Goal: Task Accomplishment & Management: Manage account settings

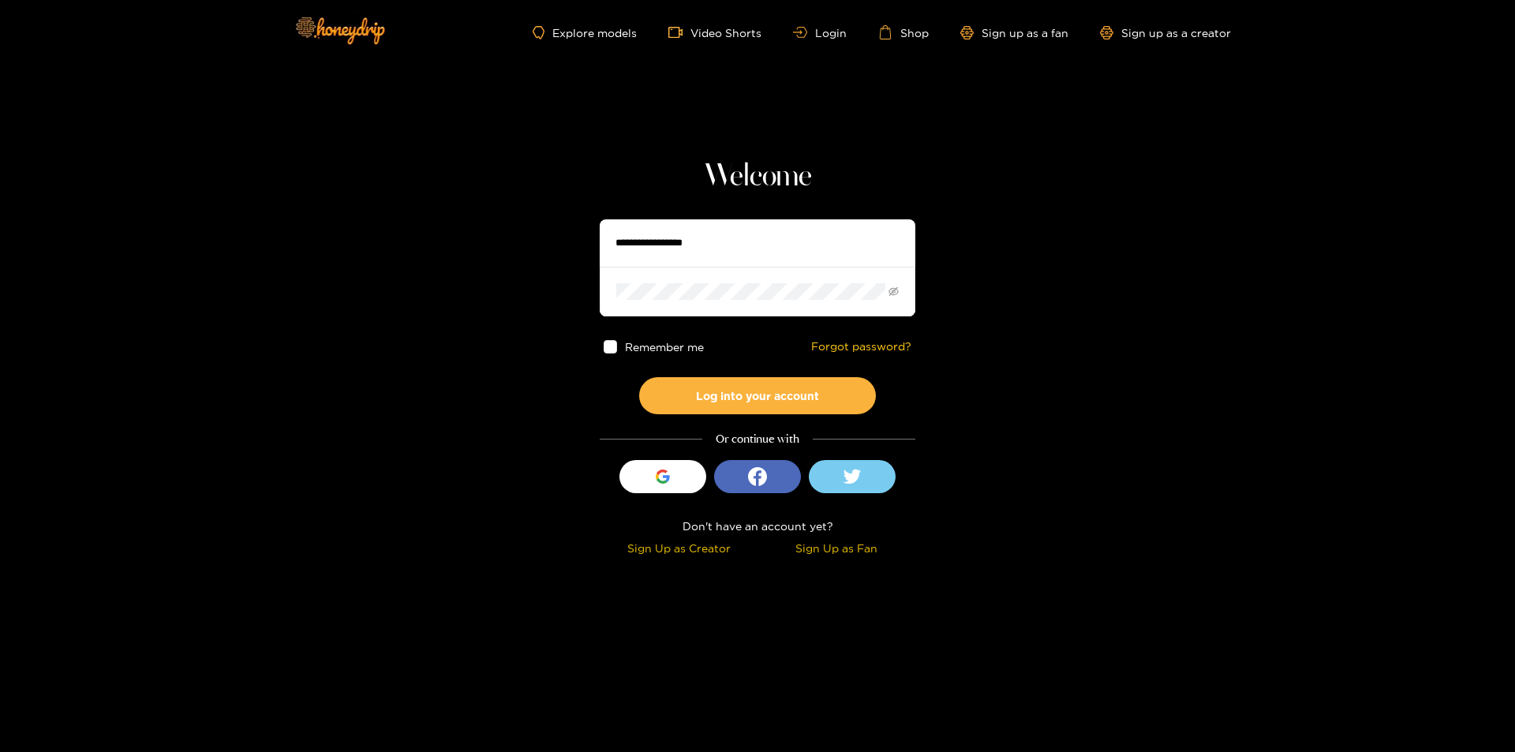
click at [713, 241] on input "text" at bounding box center [758, 242] width 316 height 47
paste input "********"
type input "********"
click at [639, 377] on button "Log into your account" at bounding box center [757, 395] width 237 height 37
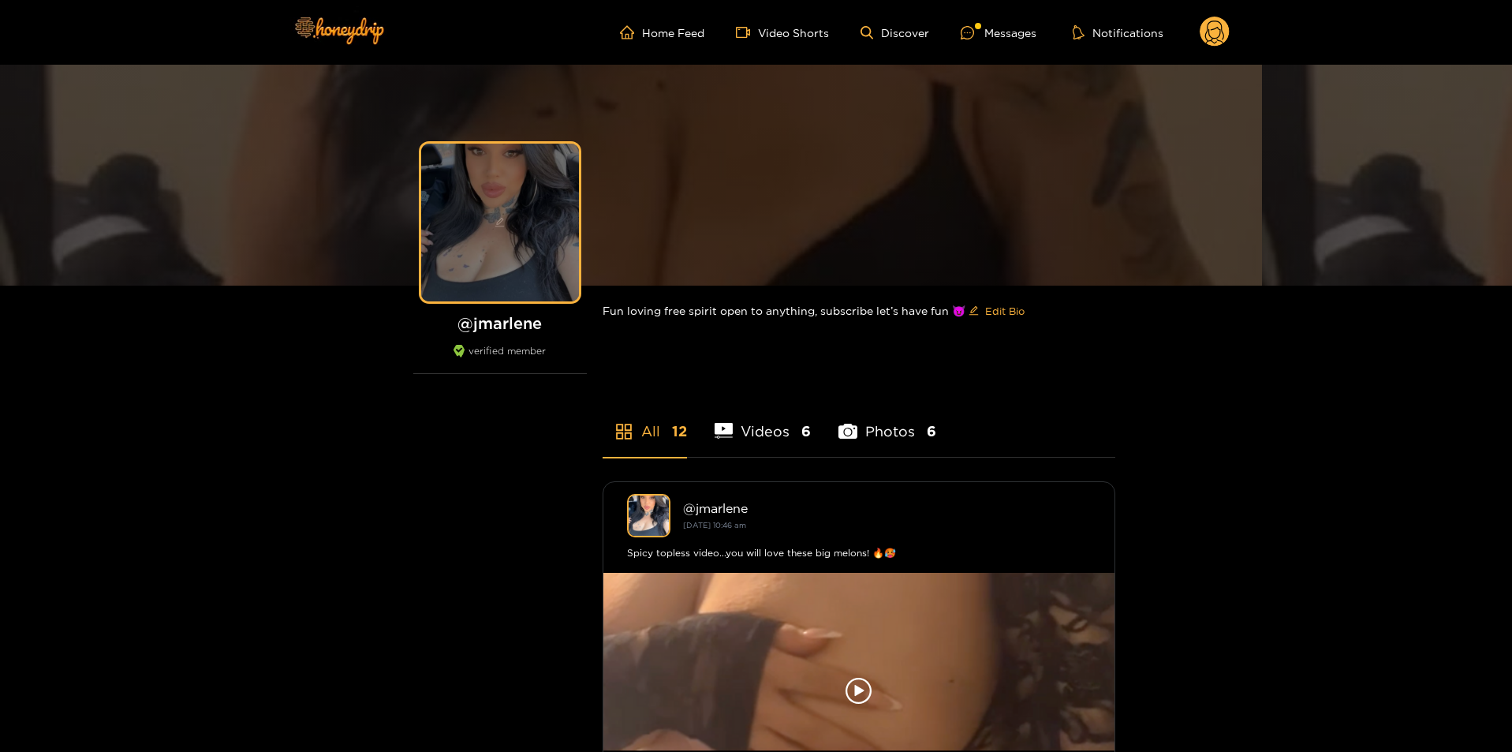
click at [487, 215] on div at bounding box center [500, 223] width 158 height 158
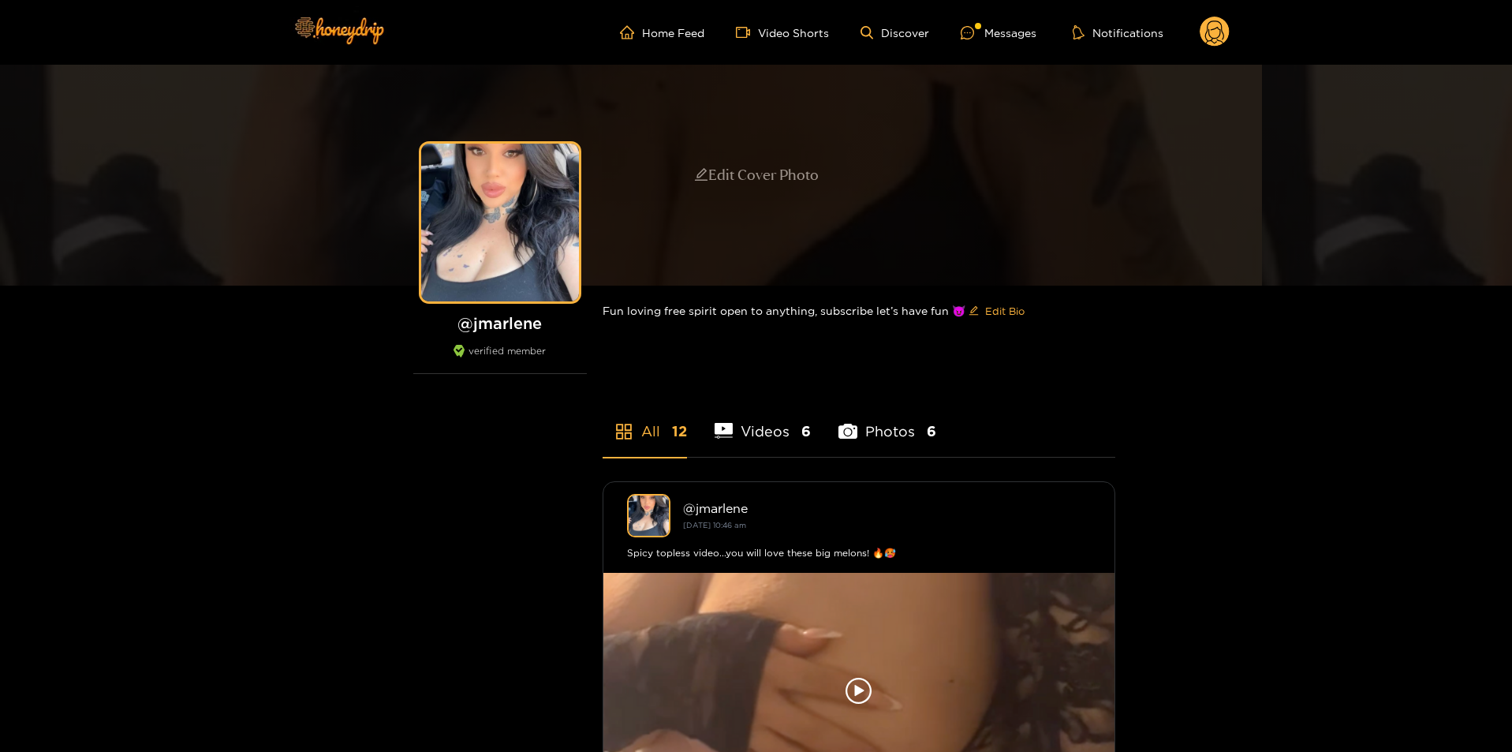
click at [689, 158] on div "Edit Cover Photo" at bounding box center [756, 175] width 1512 height 221
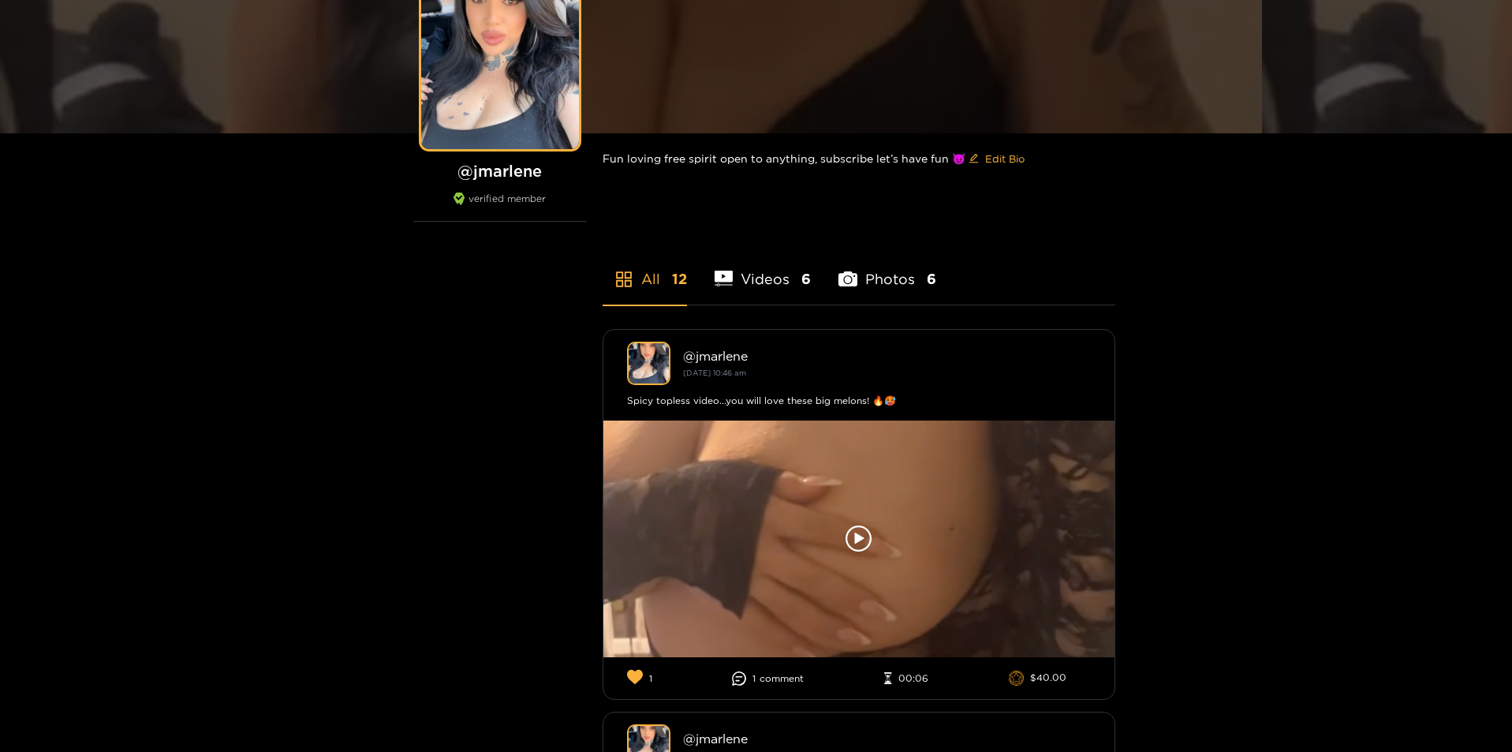
scroll to position [316, 0]
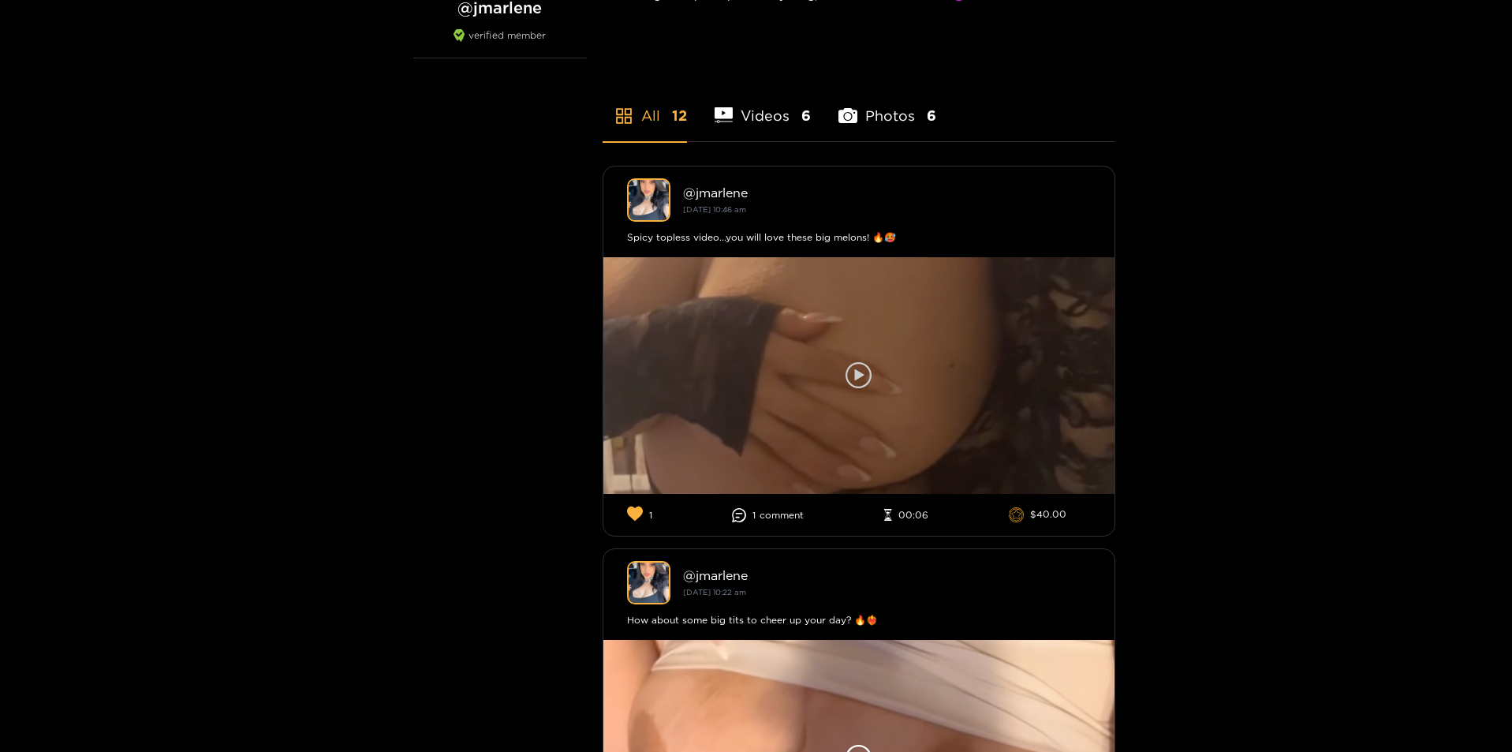
click at [861, 357] on div at bounding box center [858, 375] width 511 height 237
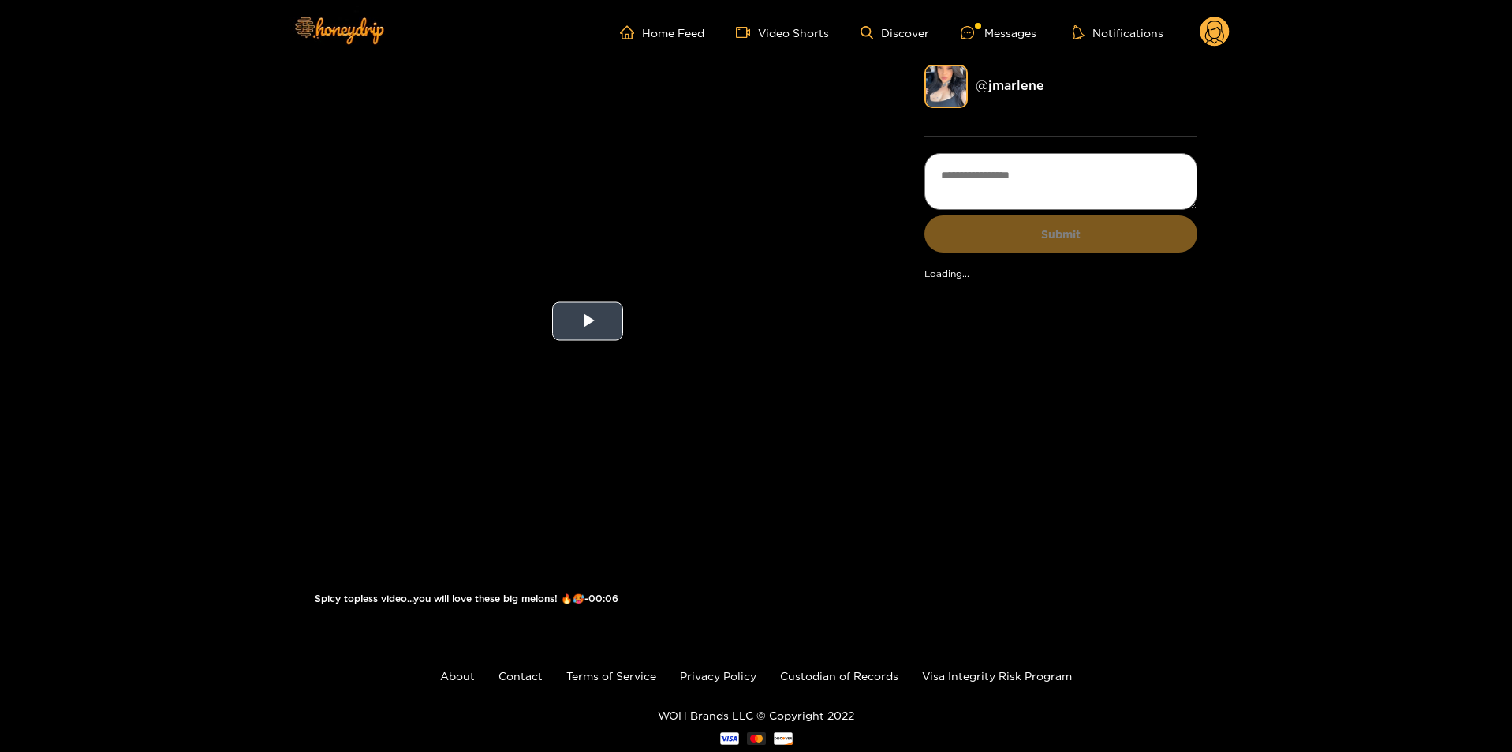
click at [629, 297] on video "Video Player" at bounding box center [588, 321] width 547 height 513
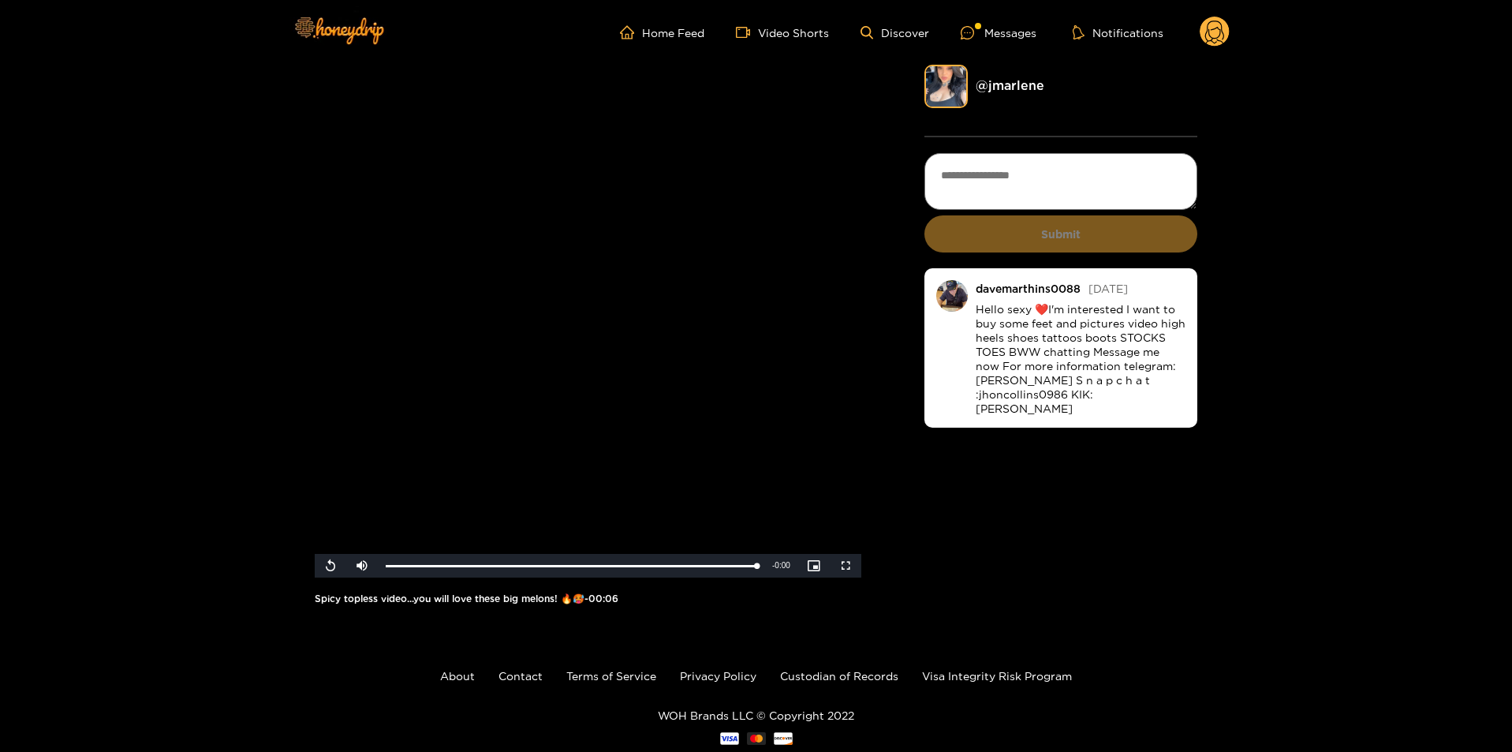
click at [1012, 96] on div "@ jmarlene" at bounding box center [1062, 86] width 274 height 43
click at [1017, 90] on link "@ jmarlene" at bounding box center [1010, 85] width 69 height 14
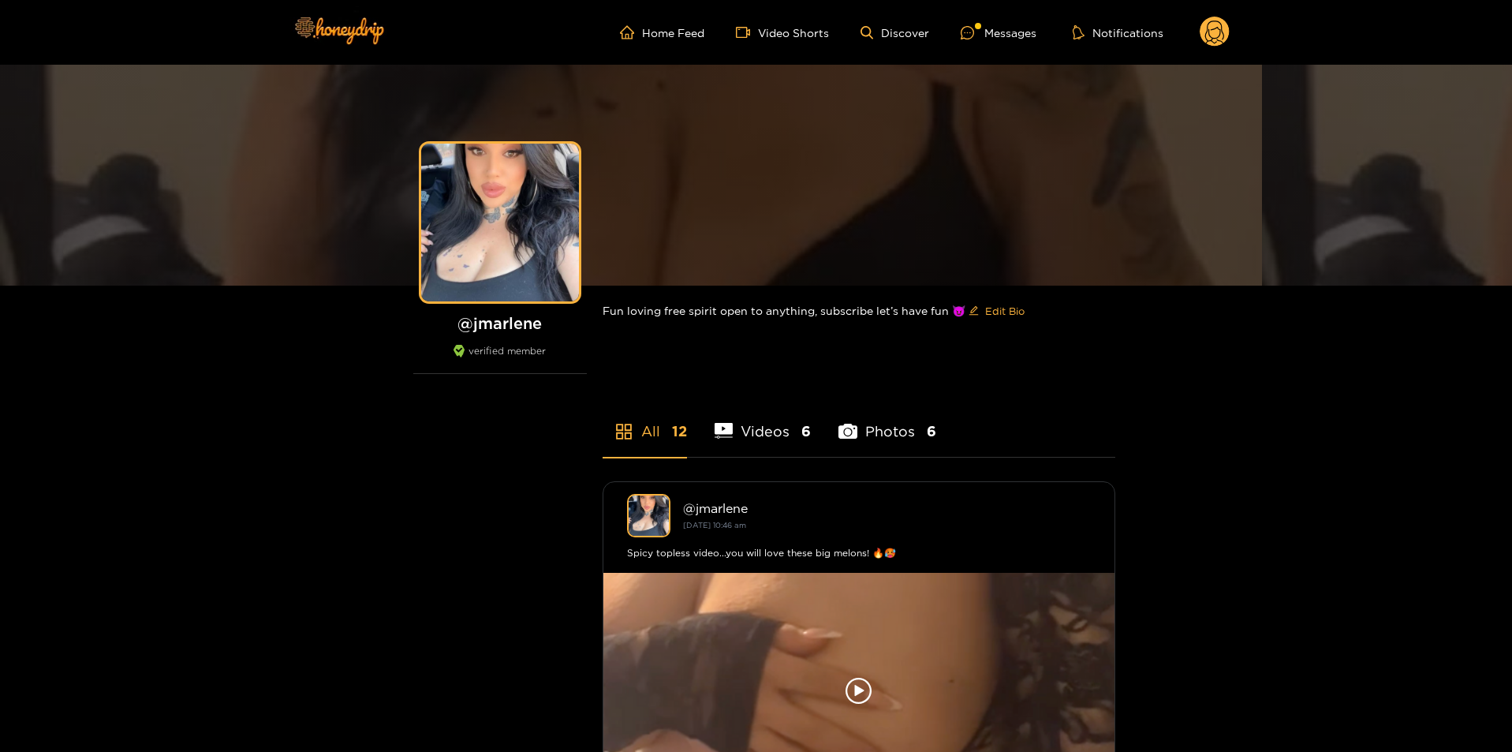
click at [1207, 31] on icon at bounding box center [1214, 35] width 19 height 28
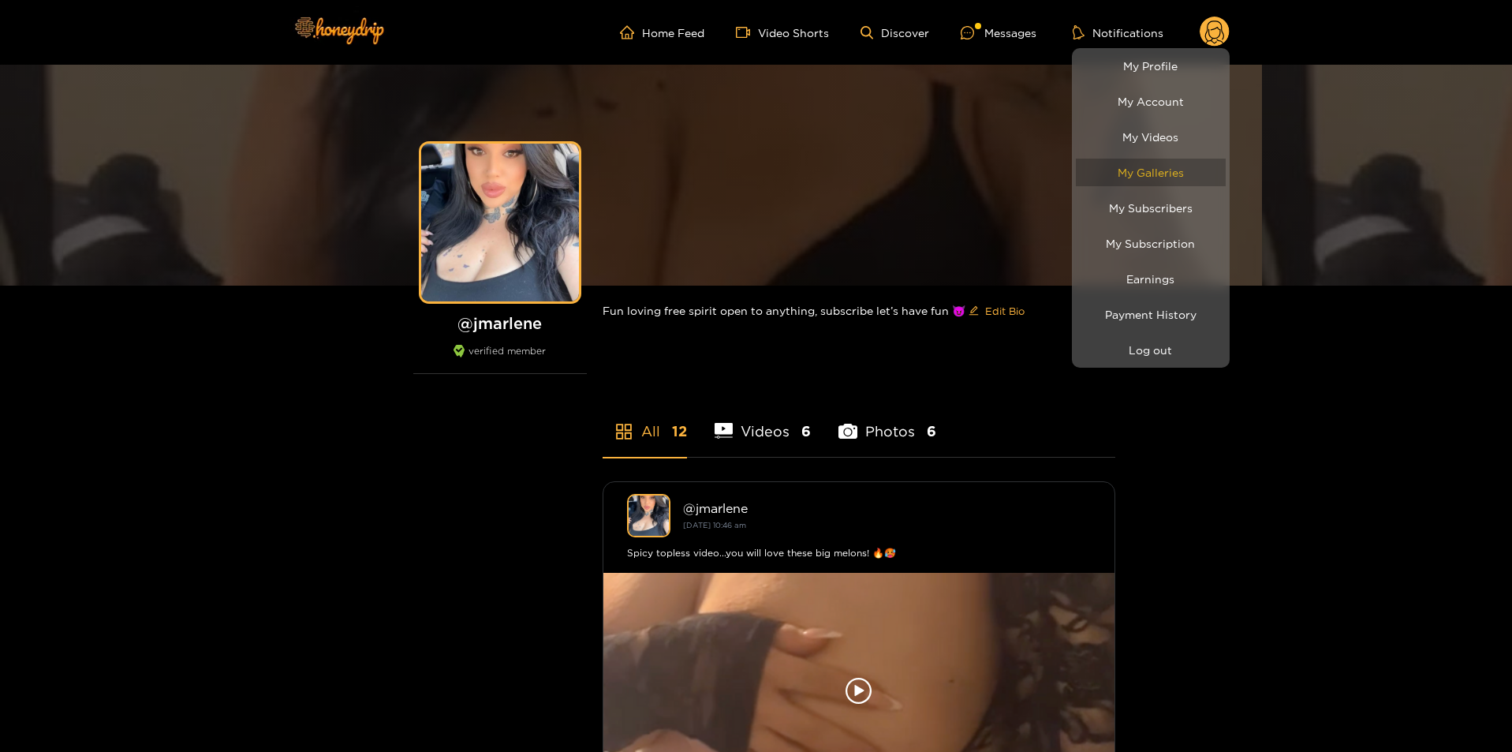
click at [1170, 163] on link "My Galleries" at bounding box center [1151, 173] width 150 height 28
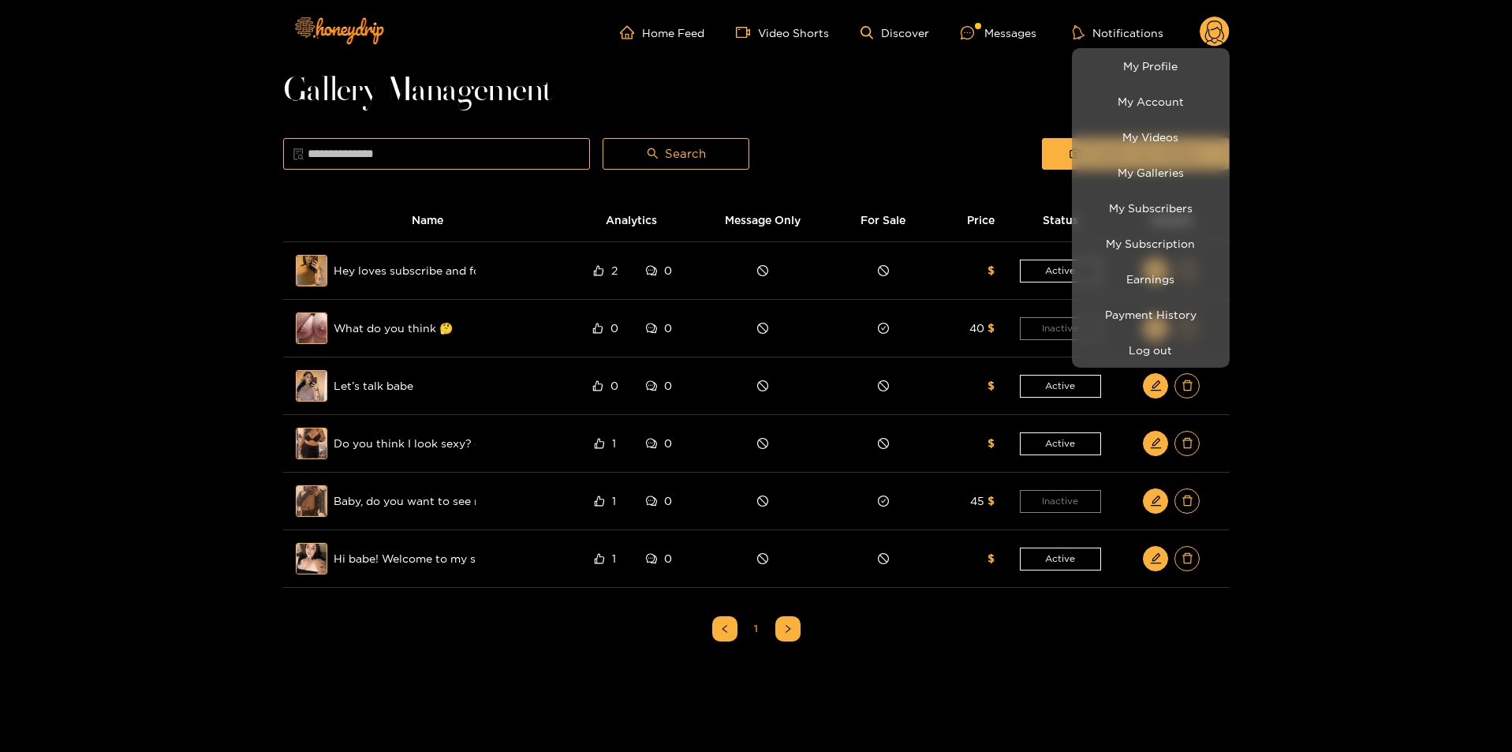
click at [1422, 354] on div at bounding box center [756, 376] width 1512 height 752
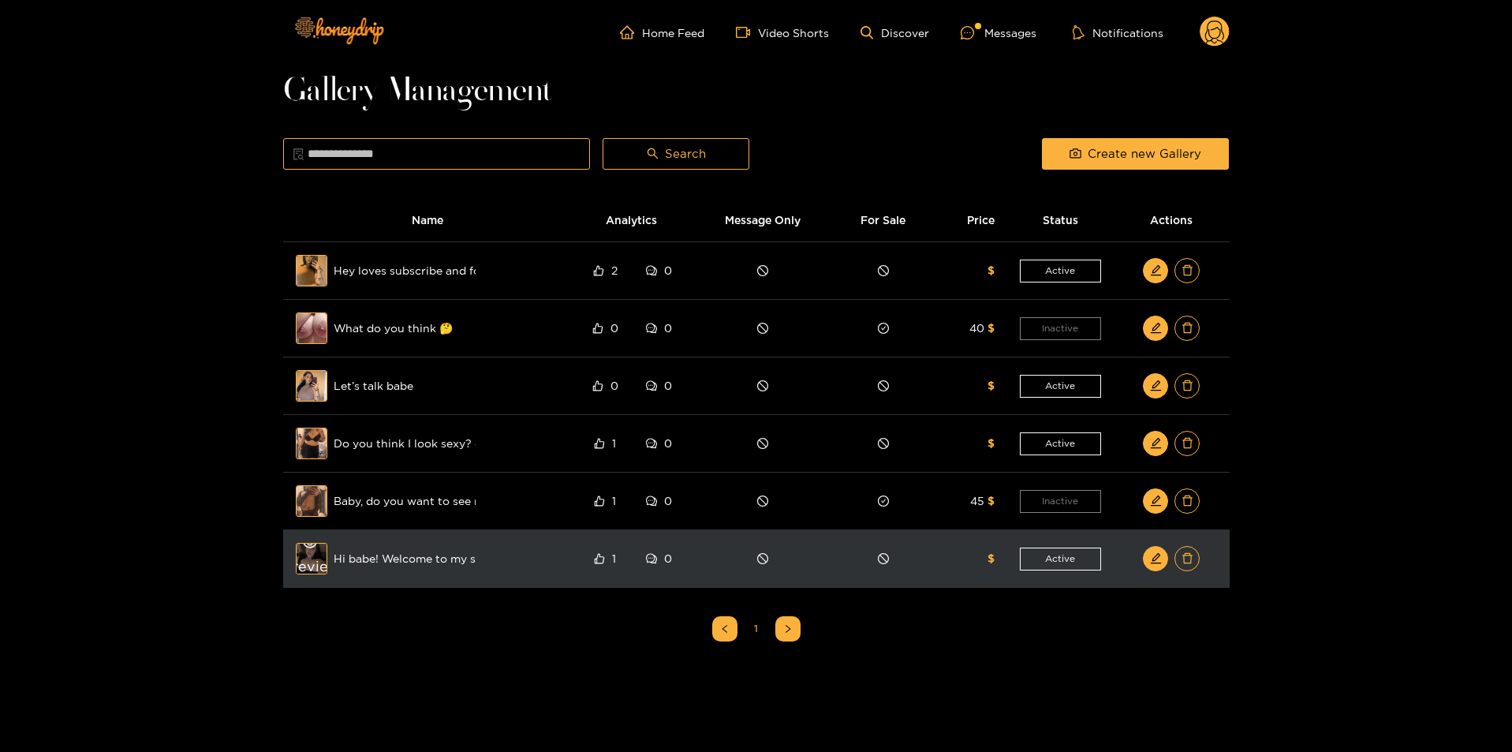
click at [312, 574] on div "Preview" at bounding box center [311, 559] width 57 height 46
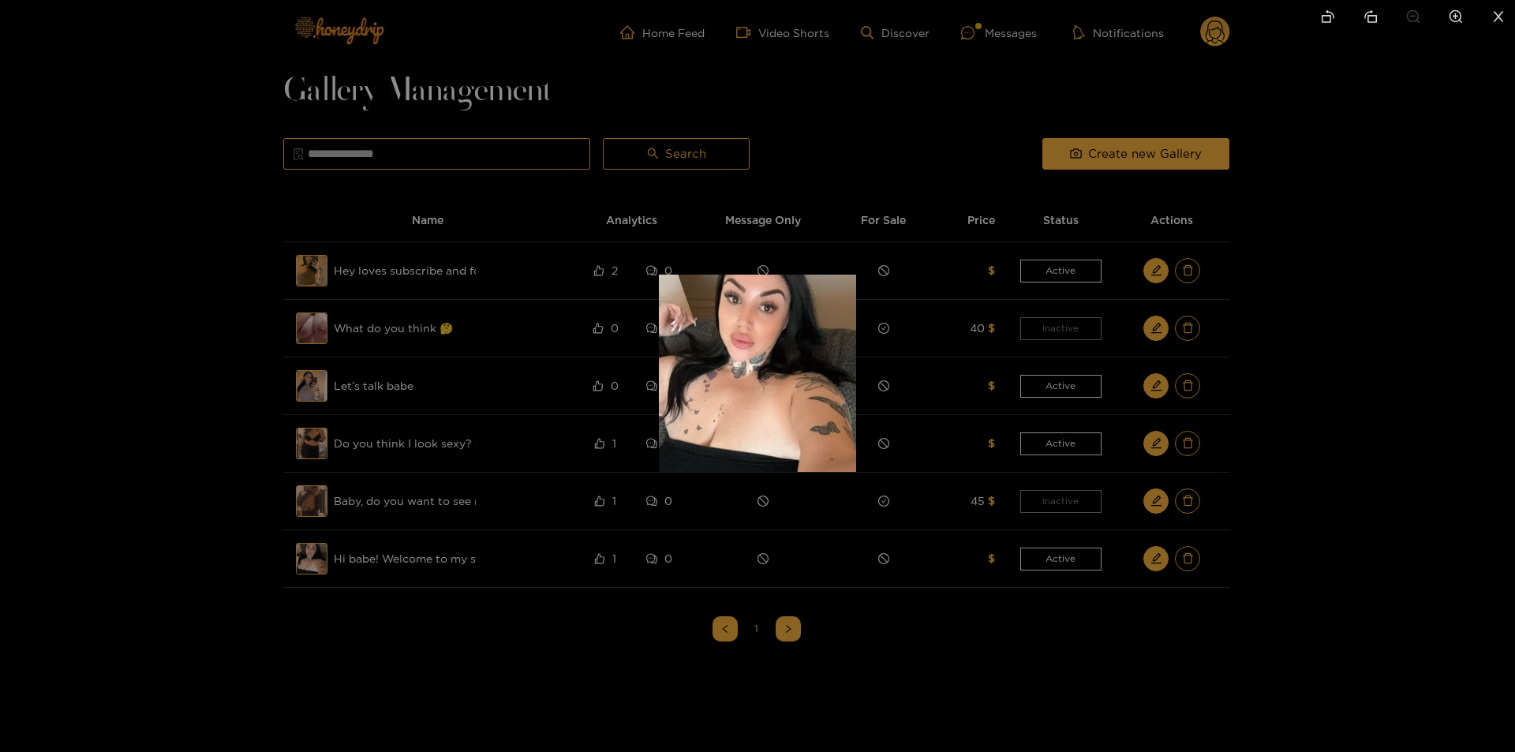
click at [221, 576] on div at bounding box center [757, 376] width 1515 height 752
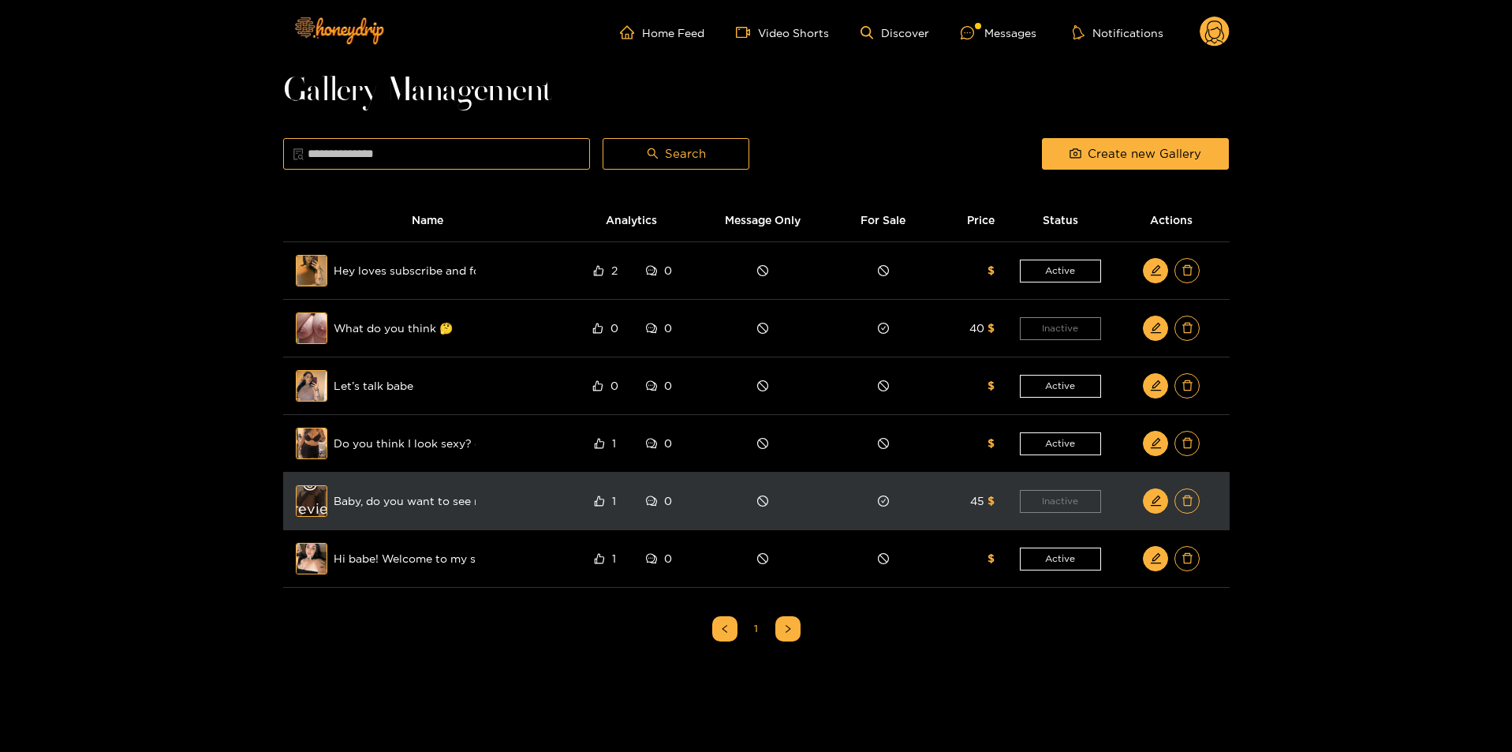
click at [312, 510] on div "Preview" at bounding box center [311, 501] width 57 height 46
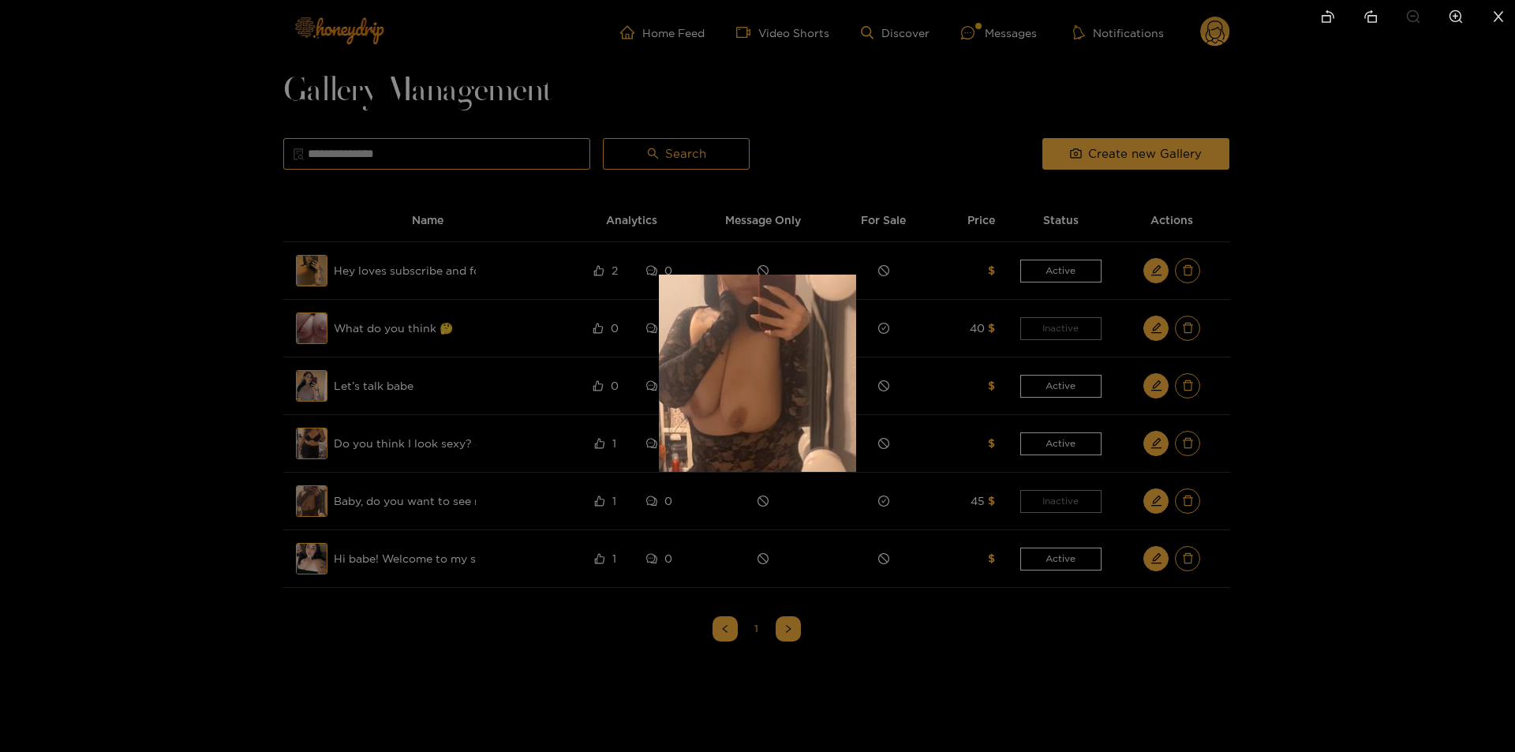
click at [237, 503] on div at bounding box center [757, 376] width 1515 height 752
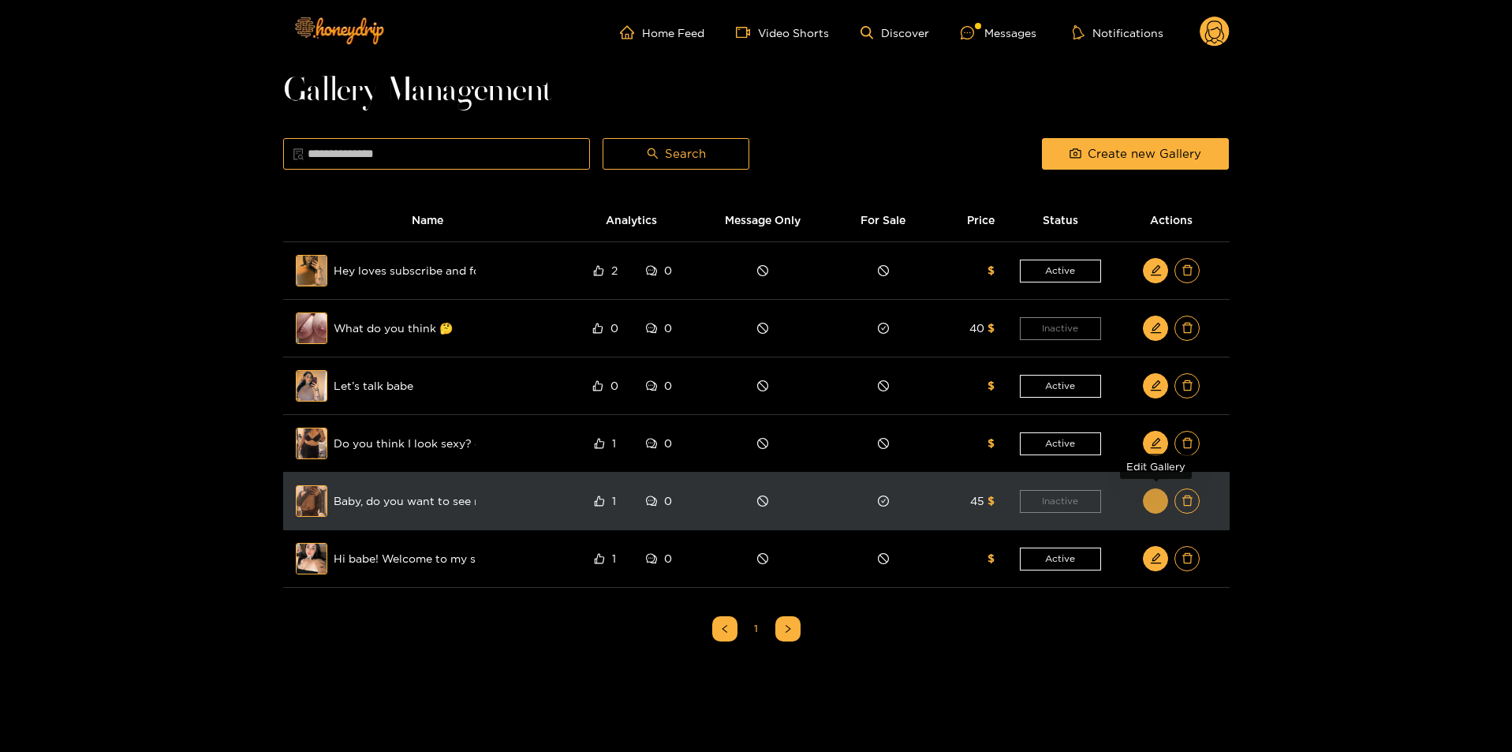
click at [1163, 504] on button "button" at bounding box center [1155, 500] width 25 height 25
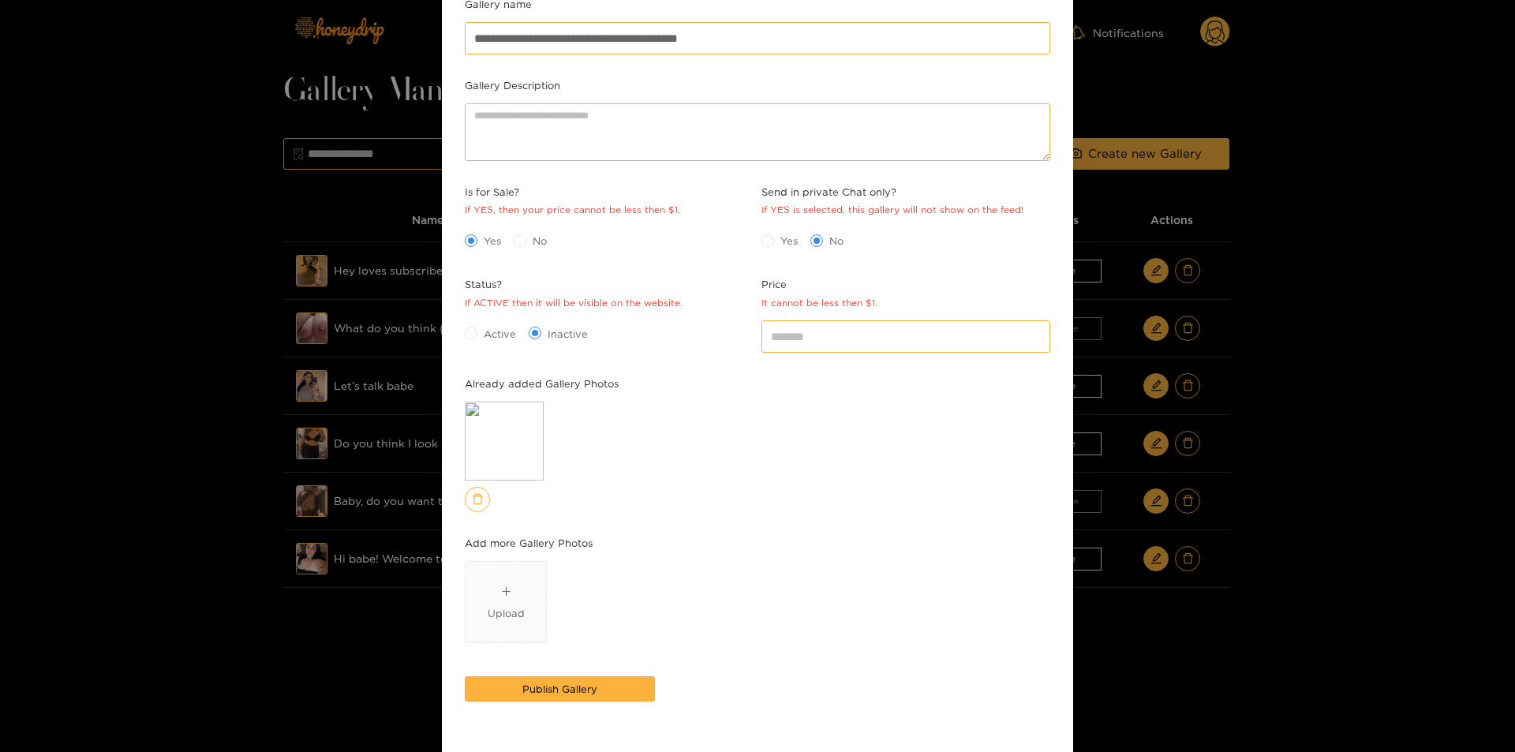
scroll to position [158, 0]
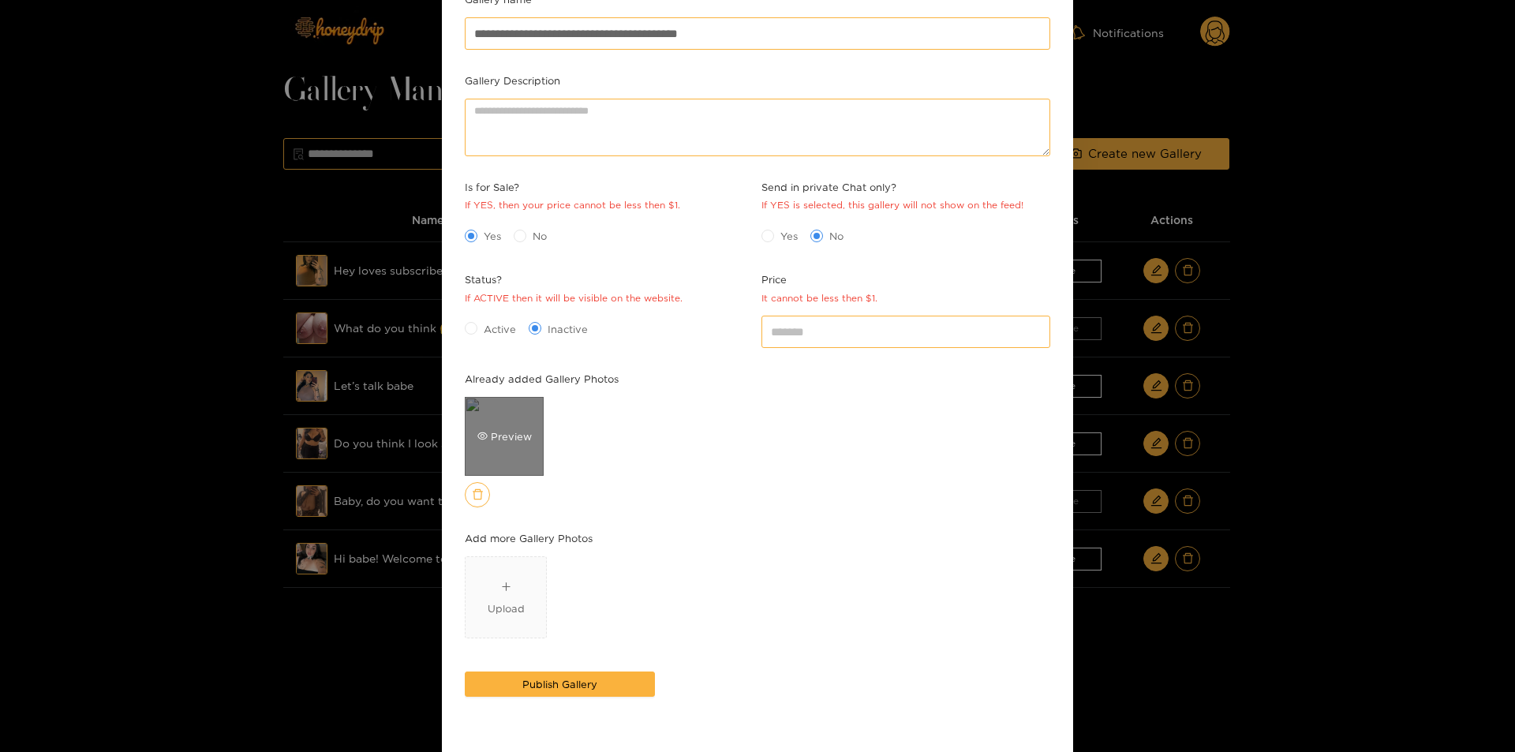
click at [505, 430] on div "Preview" at bounding box center [504, 436] width 54 height 16
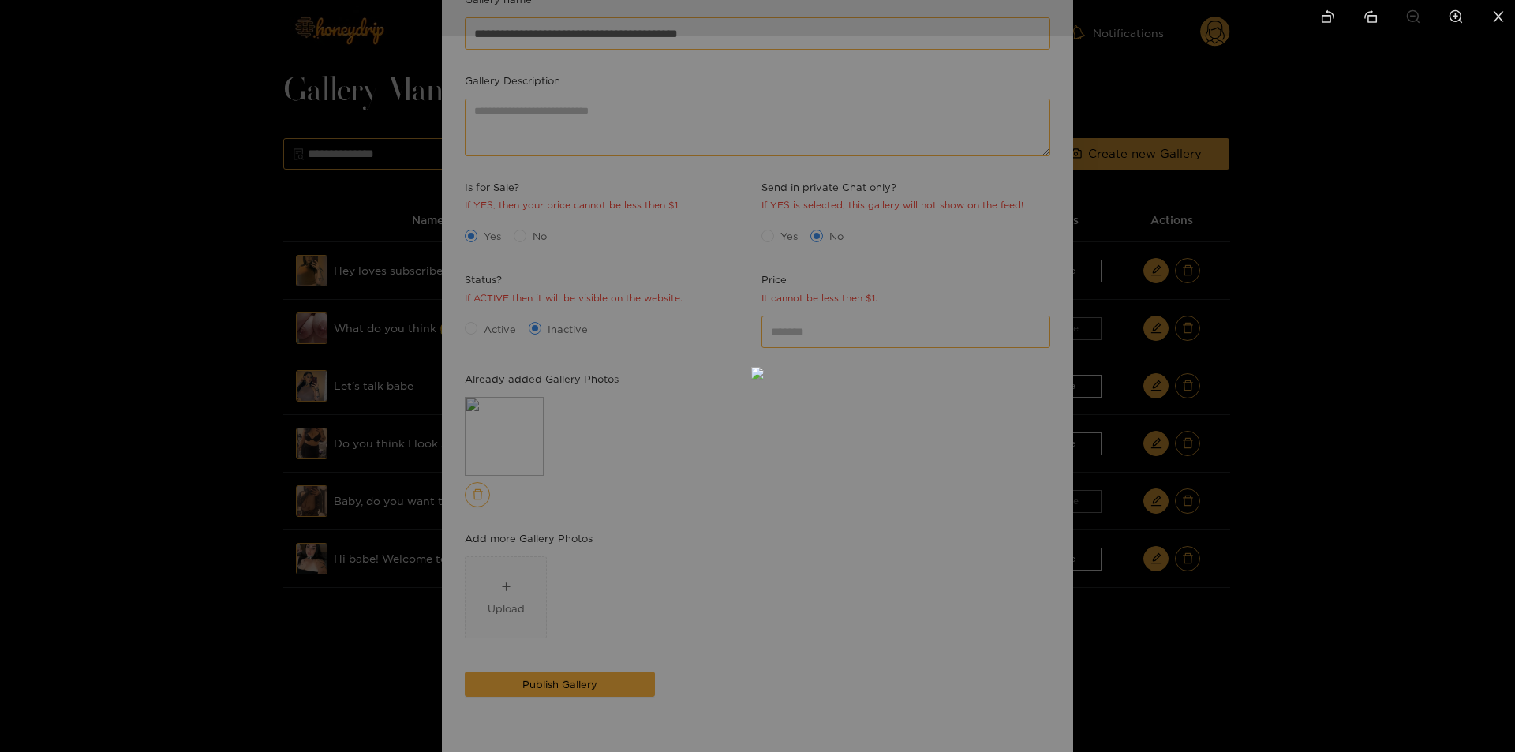
click at [1337, 356] on div at bounding box center [757, 376] width 1515 height 752
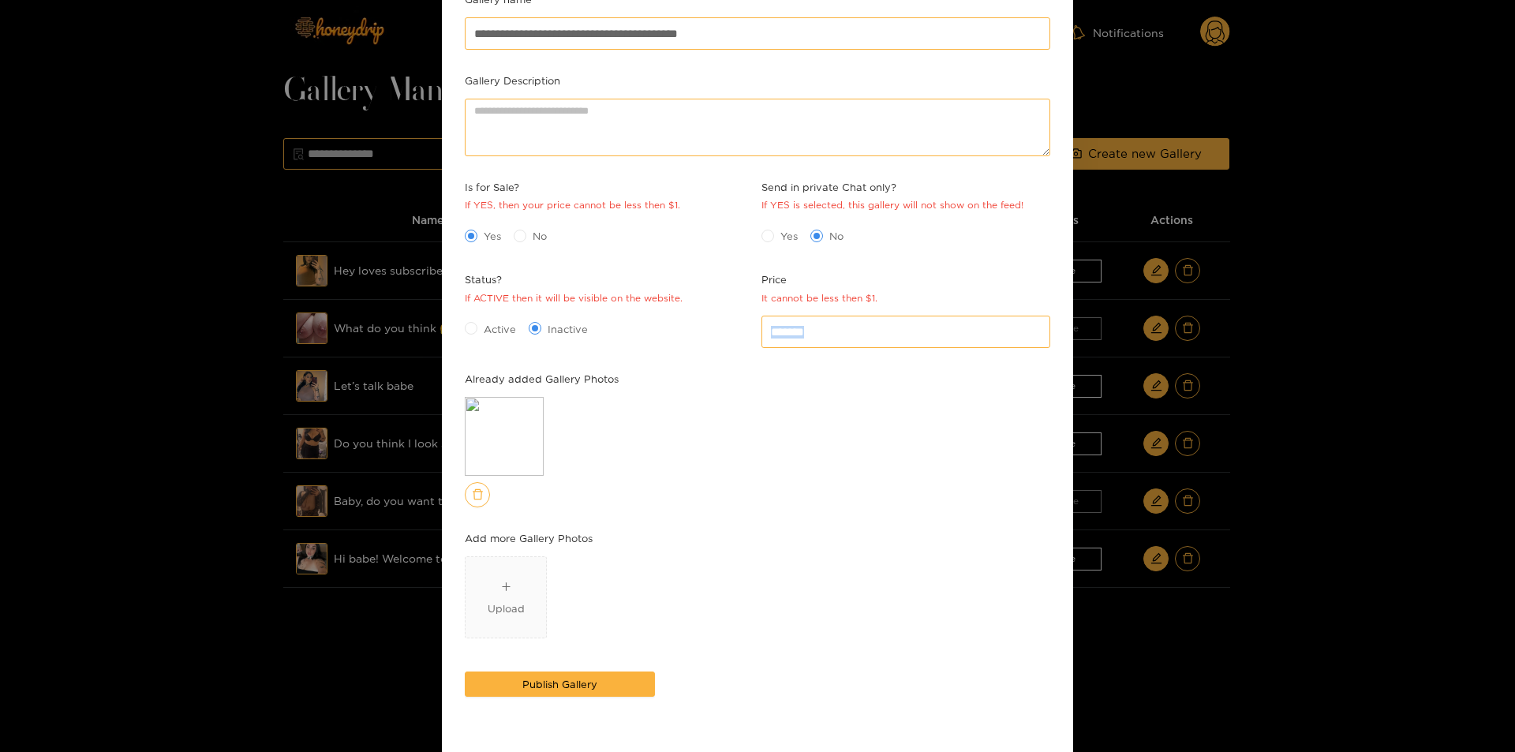
click at [1337, 356] on div "**********" at bounding box center [757, 376] width 1515 height 752
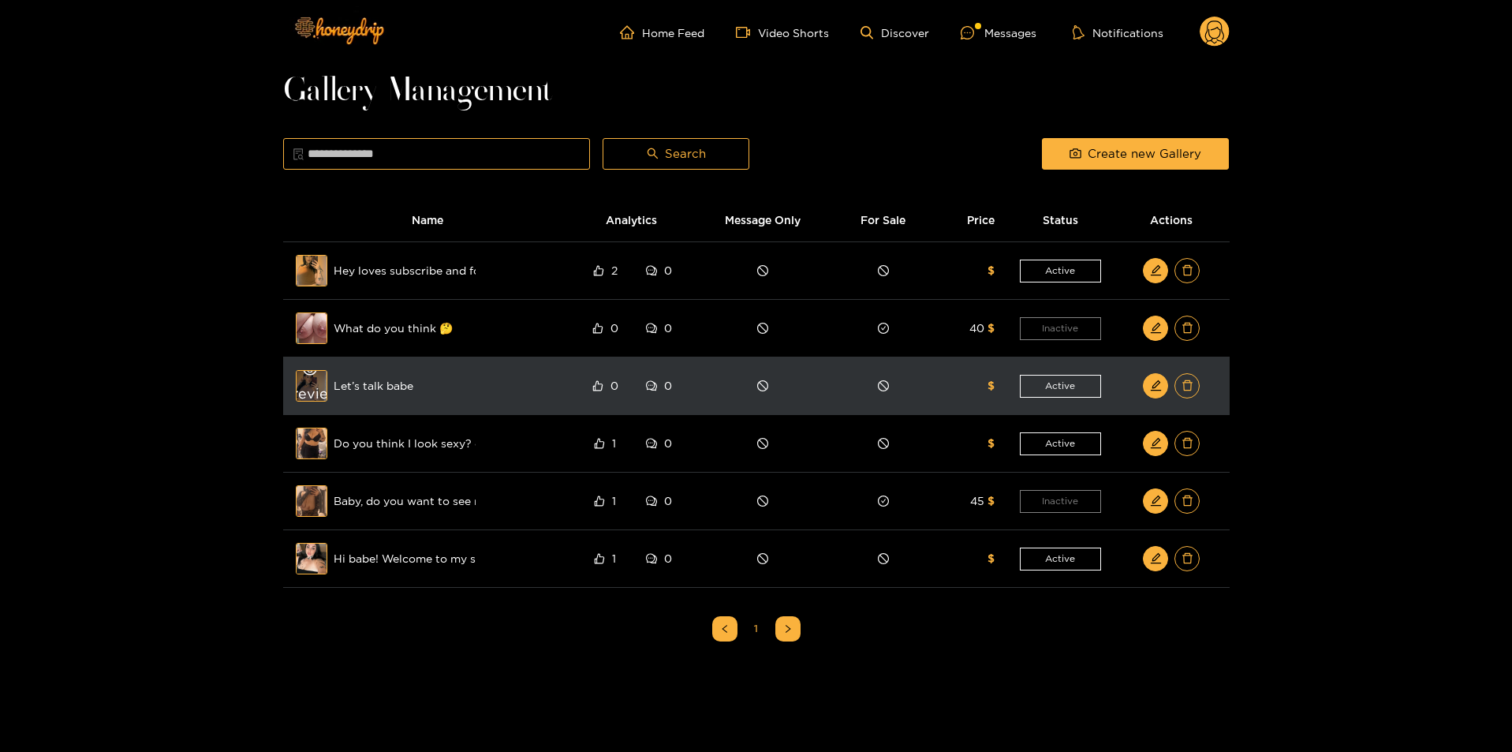
click at [296, 387] on div "Preview" at bounding box center [311, 386] width 57 height 46
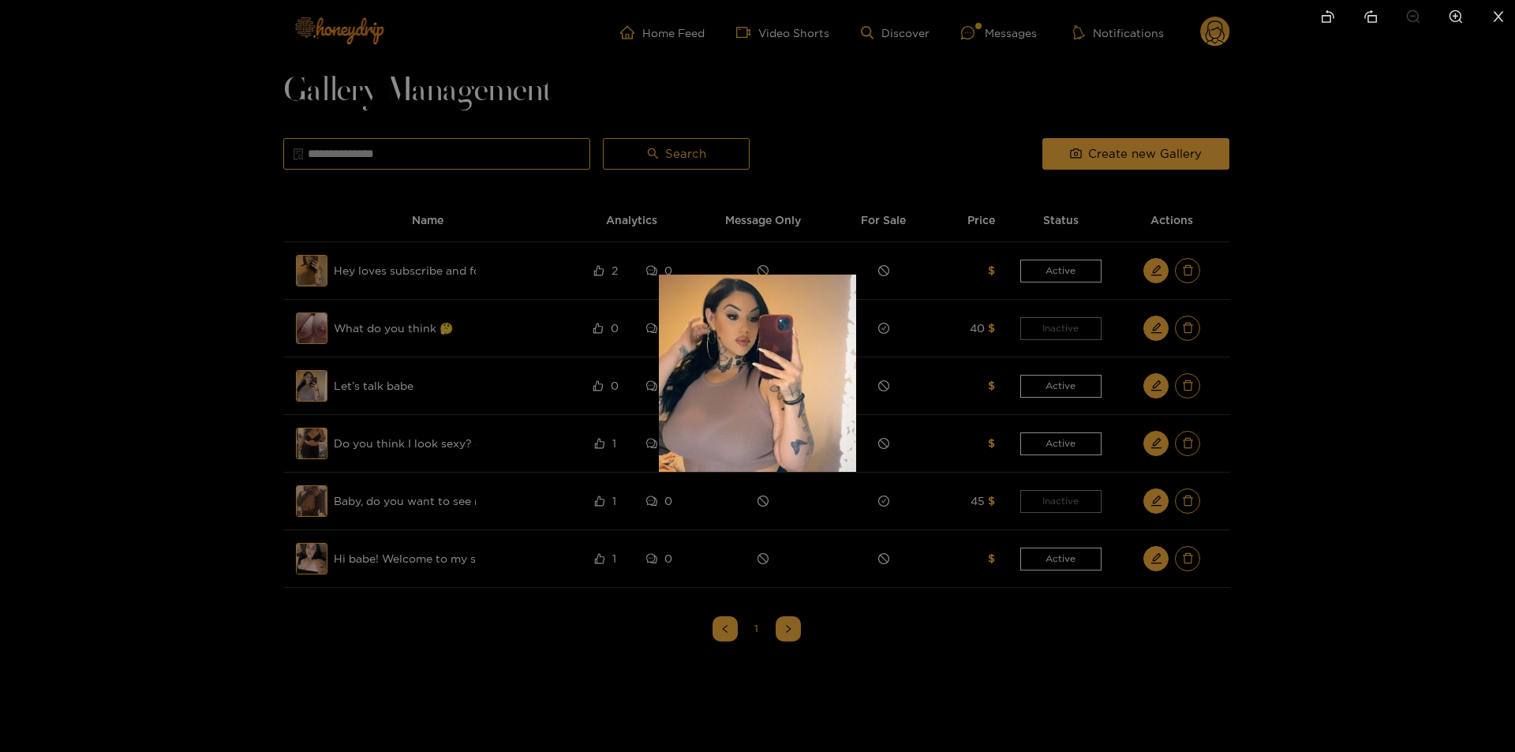
click at [216, 390] on div at bounding box center [757, 376] width 1515 height 752
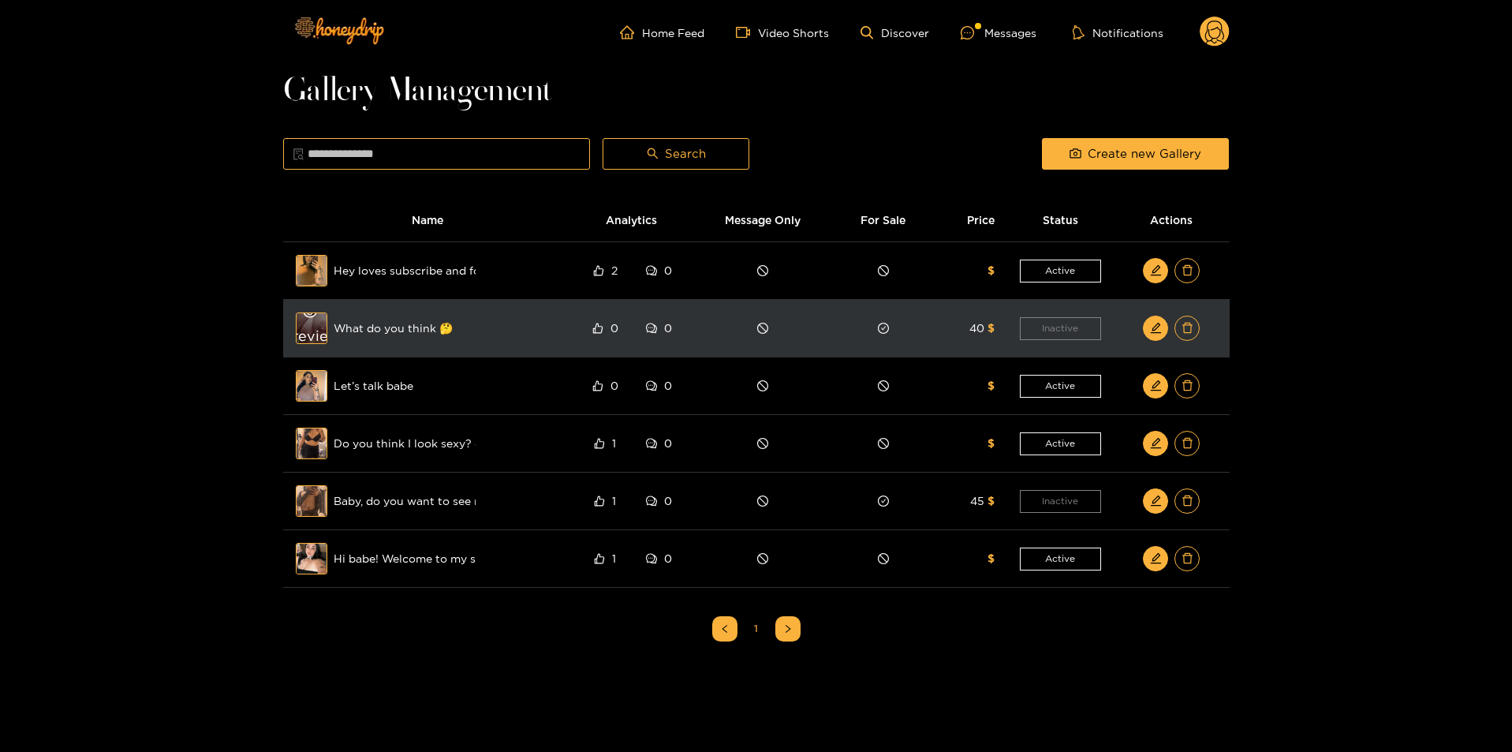
click at [315, 323] on div "Preview" at bounding box center [311, 328] width 57 height 46
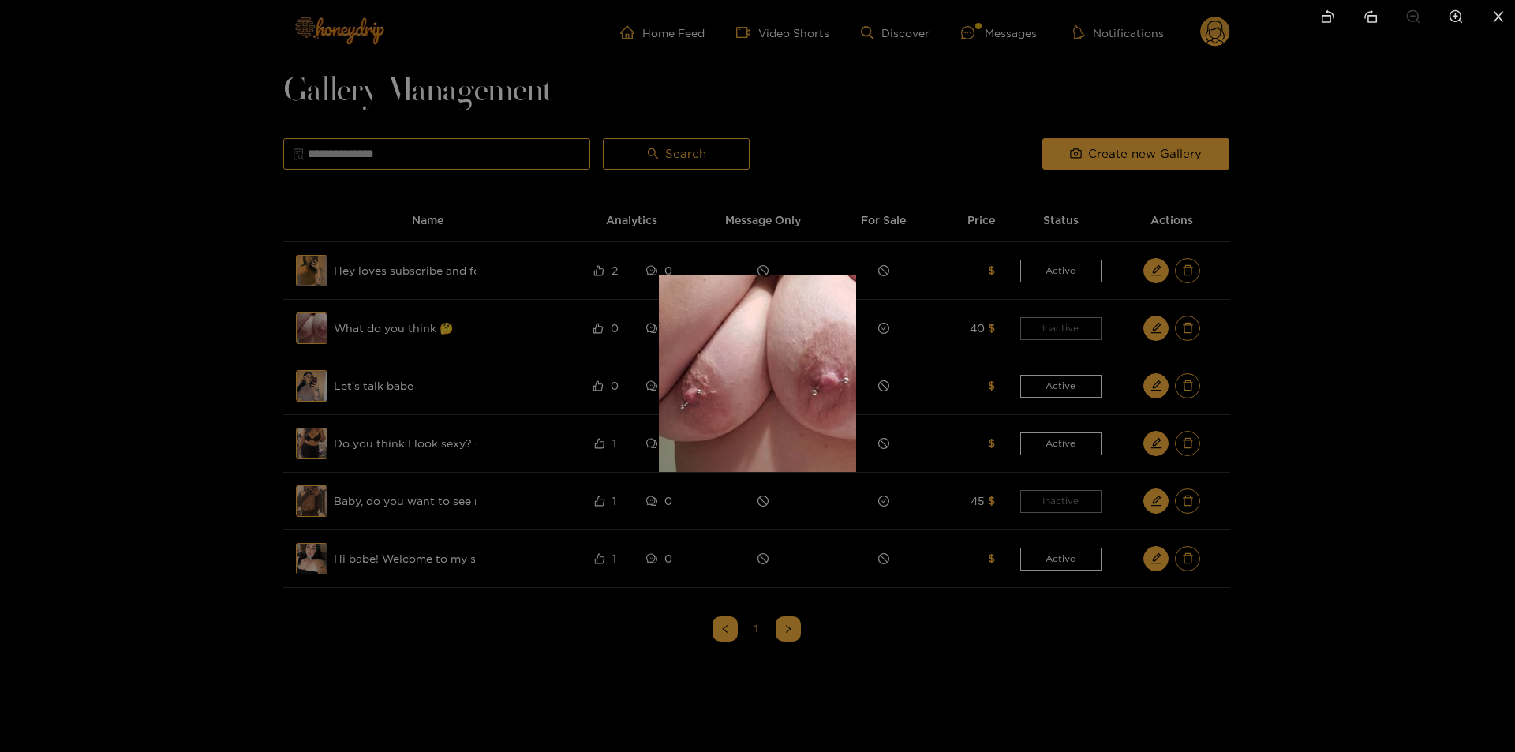
click at [1162, 325] on div at bounding box center [757, 376] width 1515 height 752
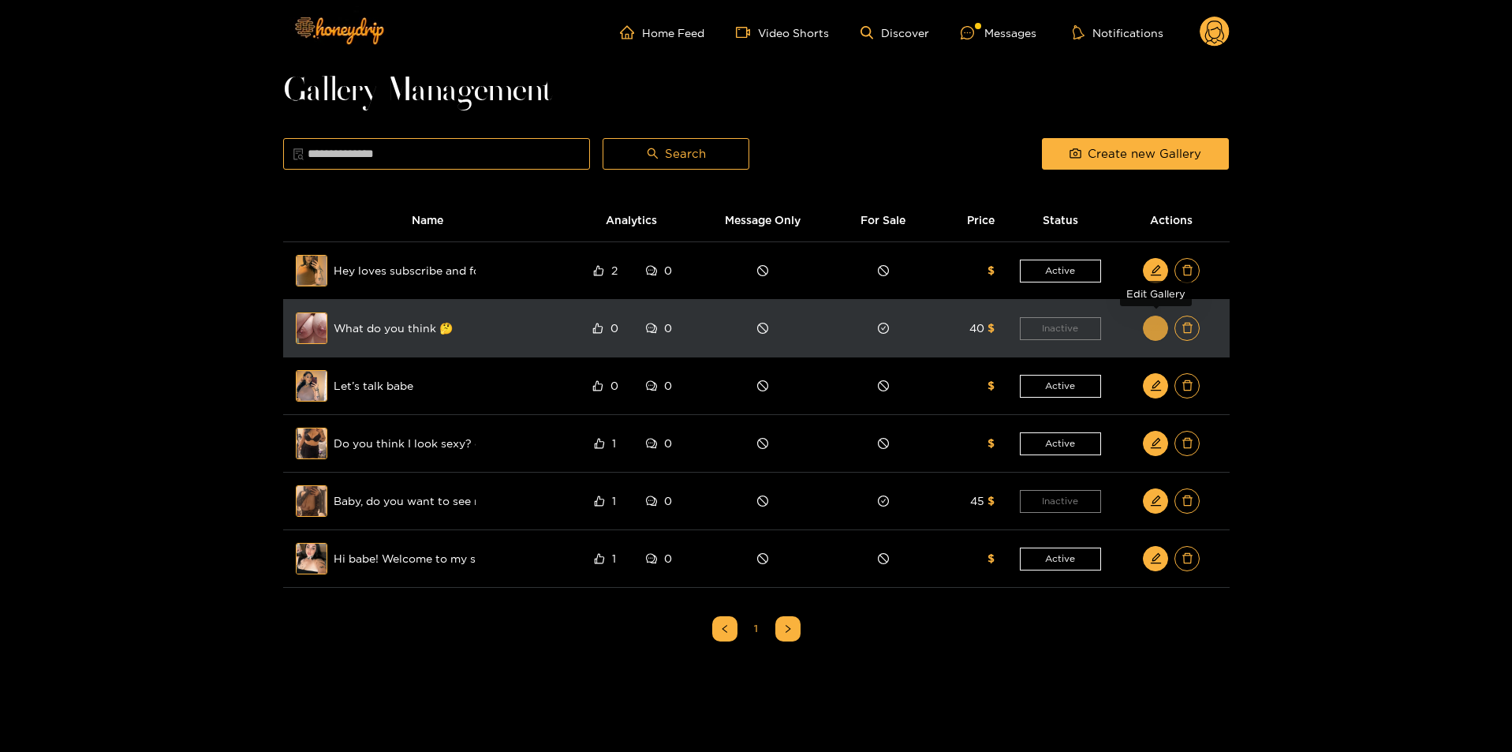
click at [1159, 325] on icon "edit" at bounding box center [1156, 328] width 12 height 12
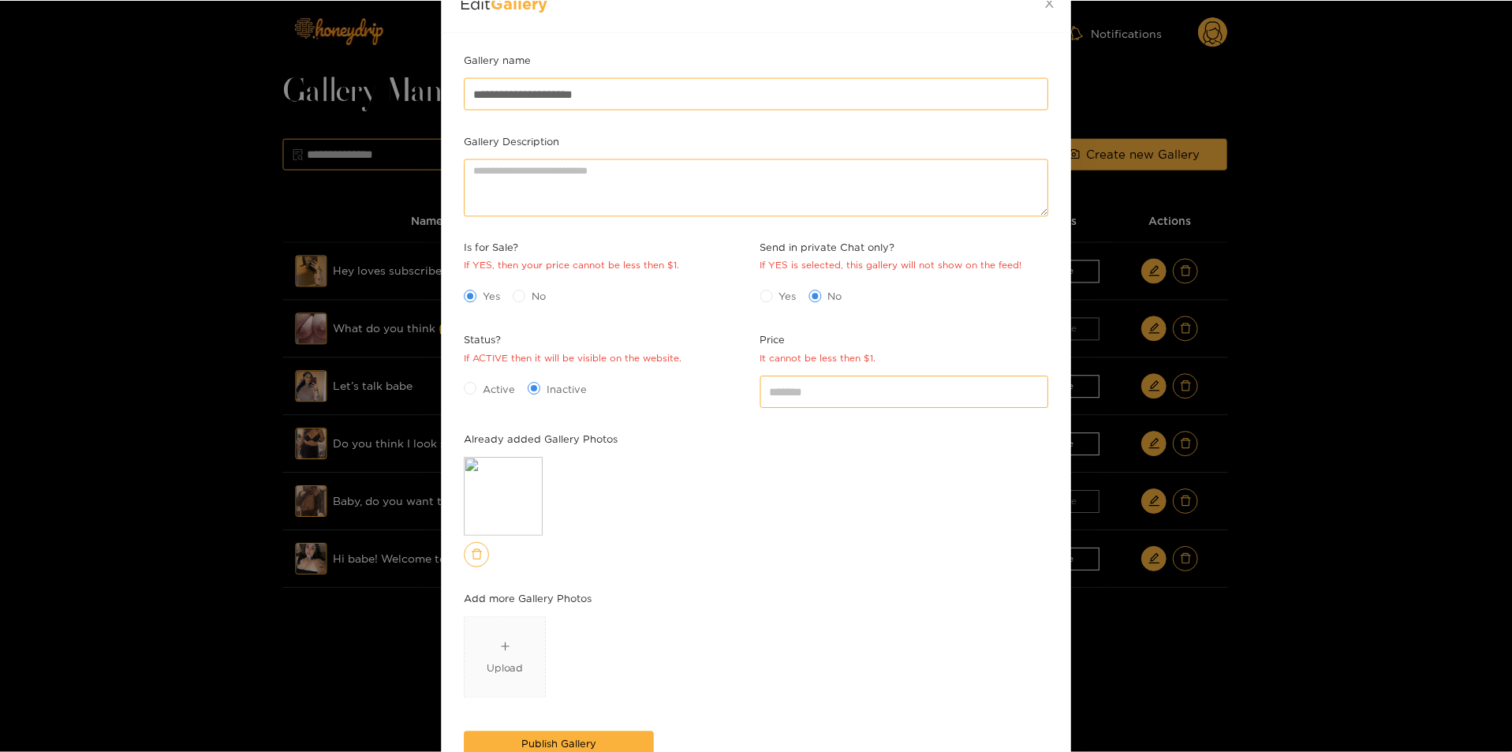
scroll to position [215, 0]
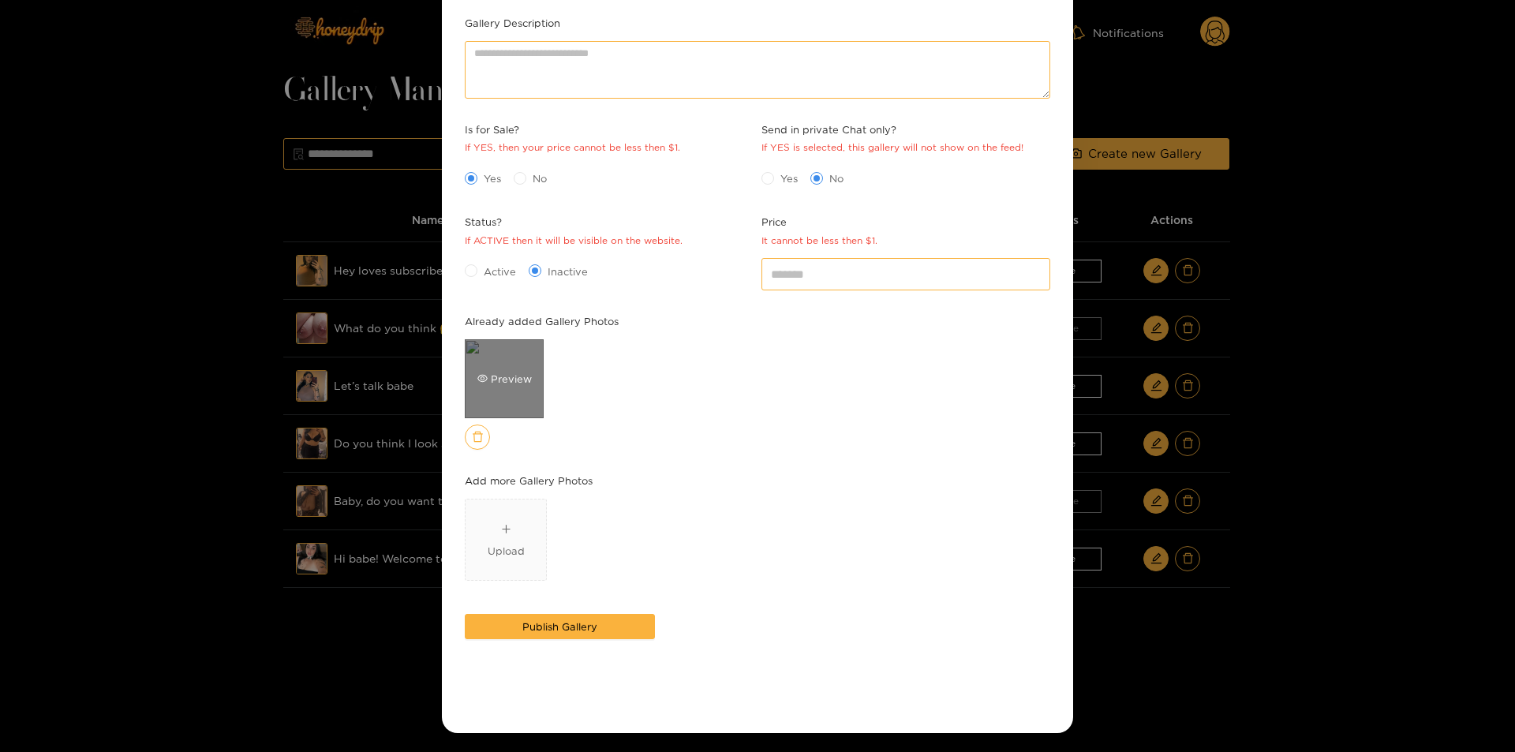
click at [500, 361] on div "Preview" at bounding box center [504, 378] width 79 height 79
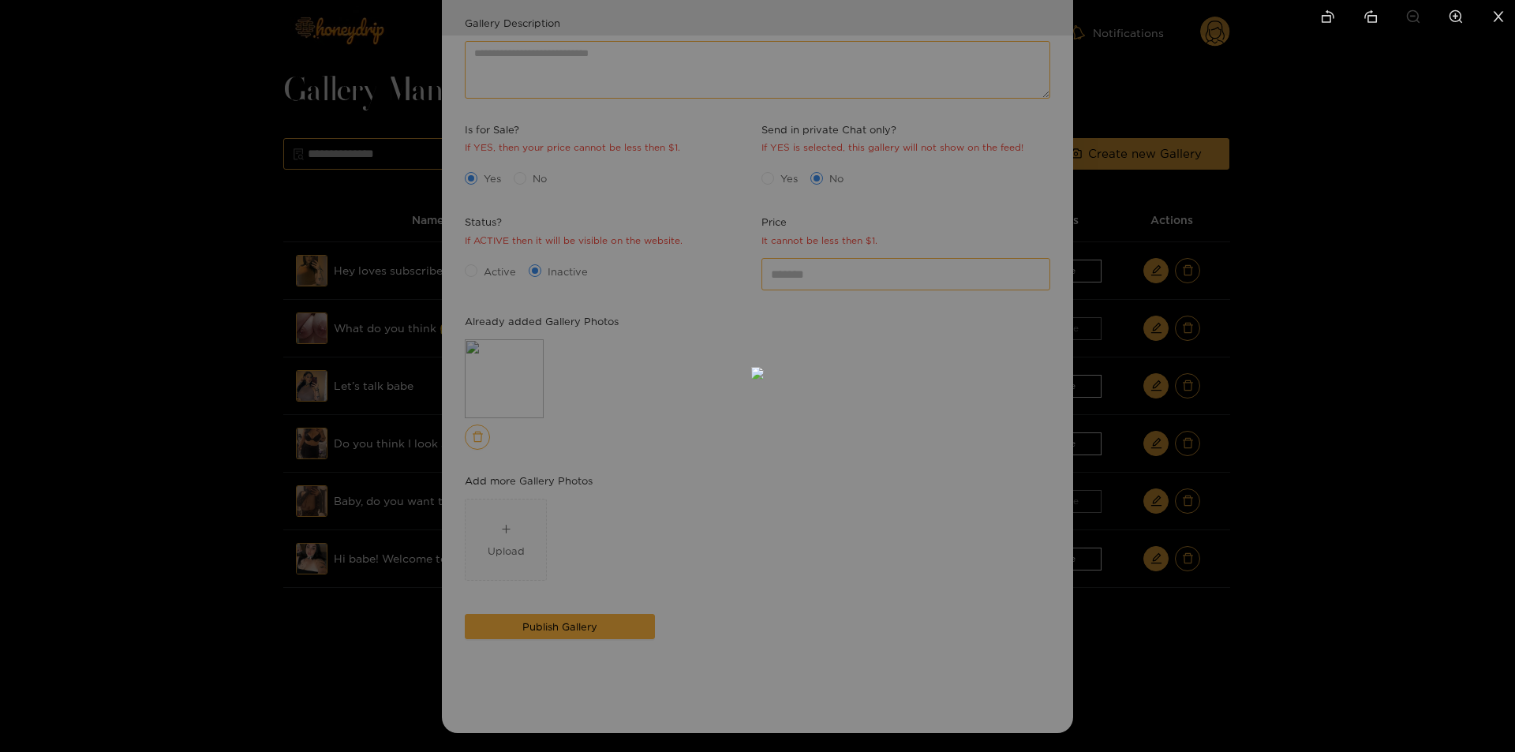
click at [1381, 446] on div at bounding box center [757, 376] width 1515 height 752
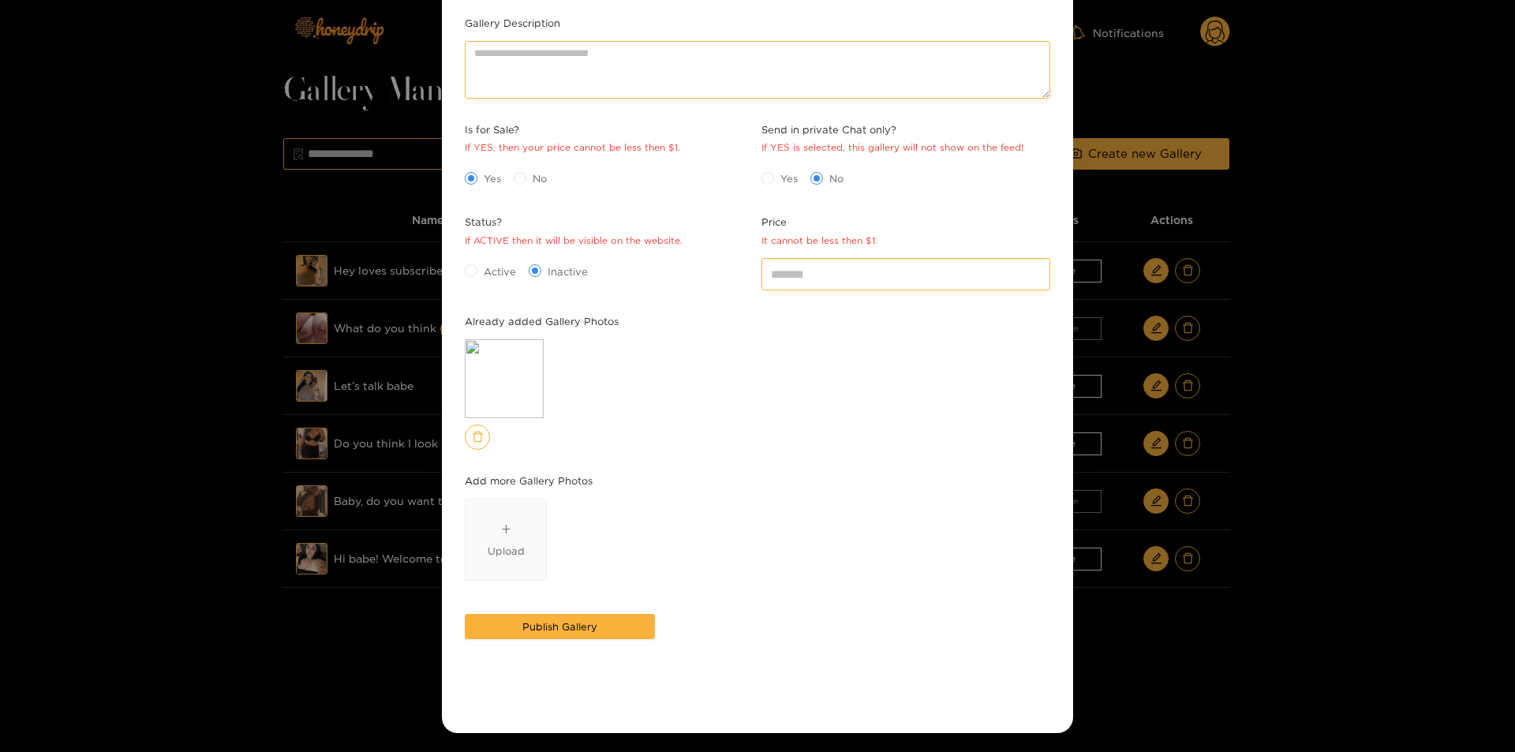
click at [1381, 446] on div "**********" at bounding box center [757, 376] width 1515 height 752
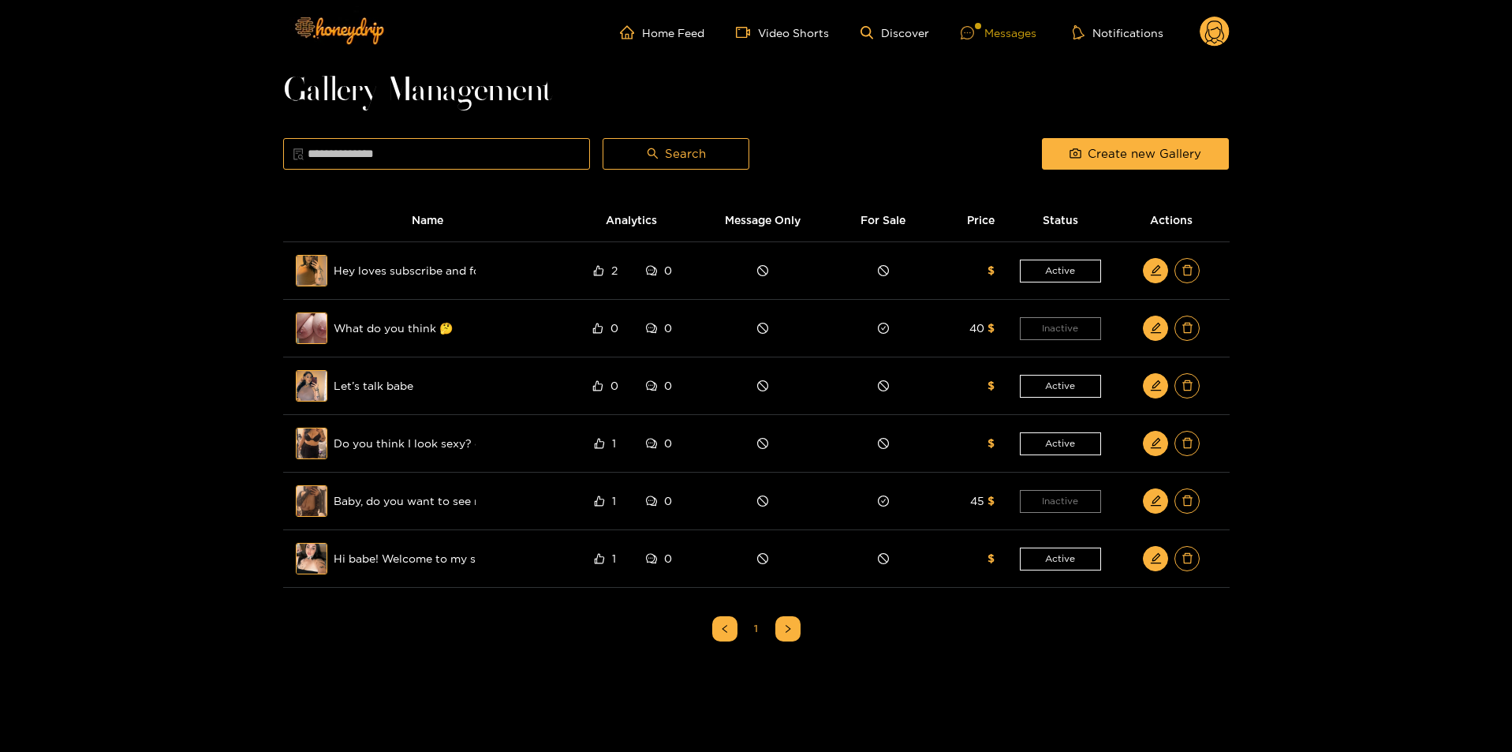
click at [996, 33] on div "Messages" at bounding box center [999, 33] width 76 height 18
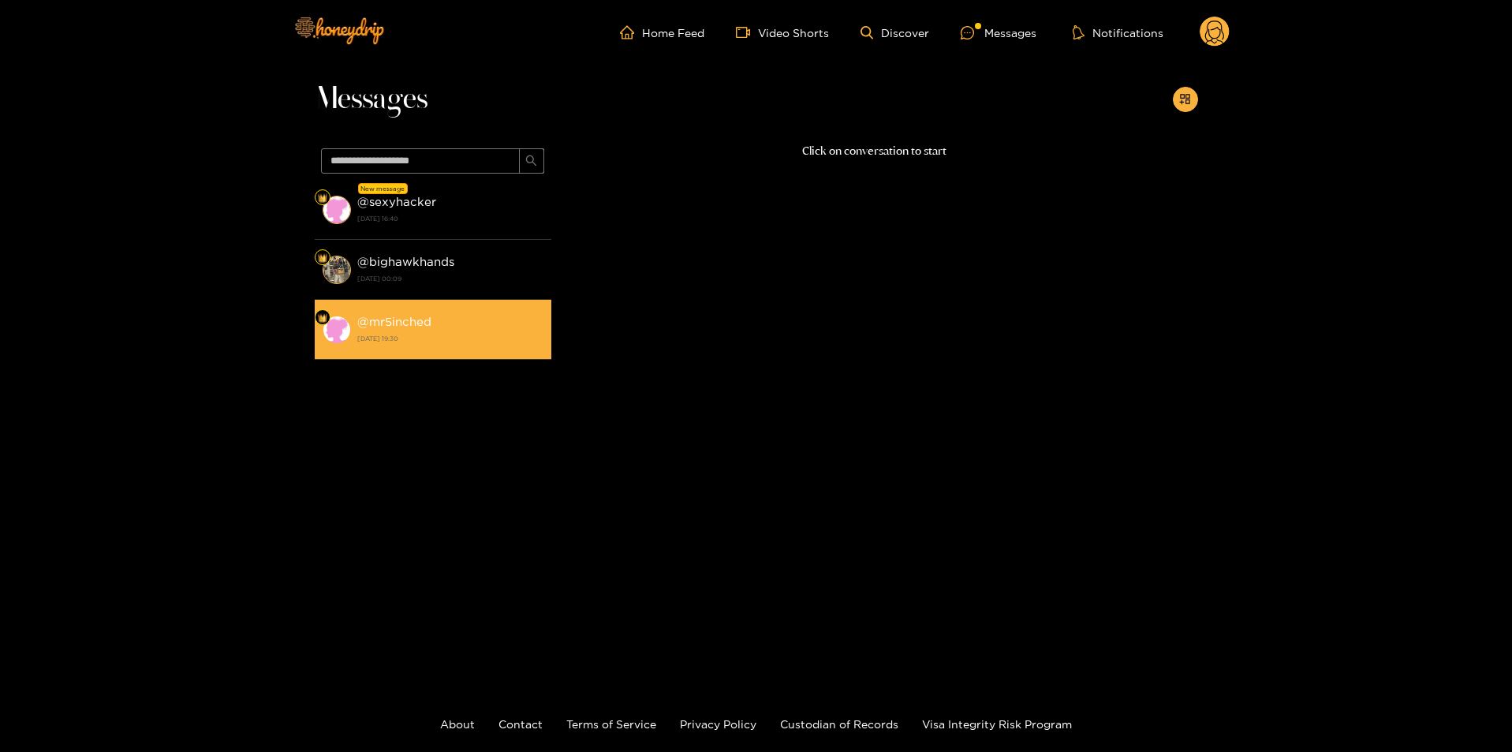
click at [462, 350] on li "@ mr5inched [DATE] 19:30" at bounding box center [433, 330] width 237 height 60
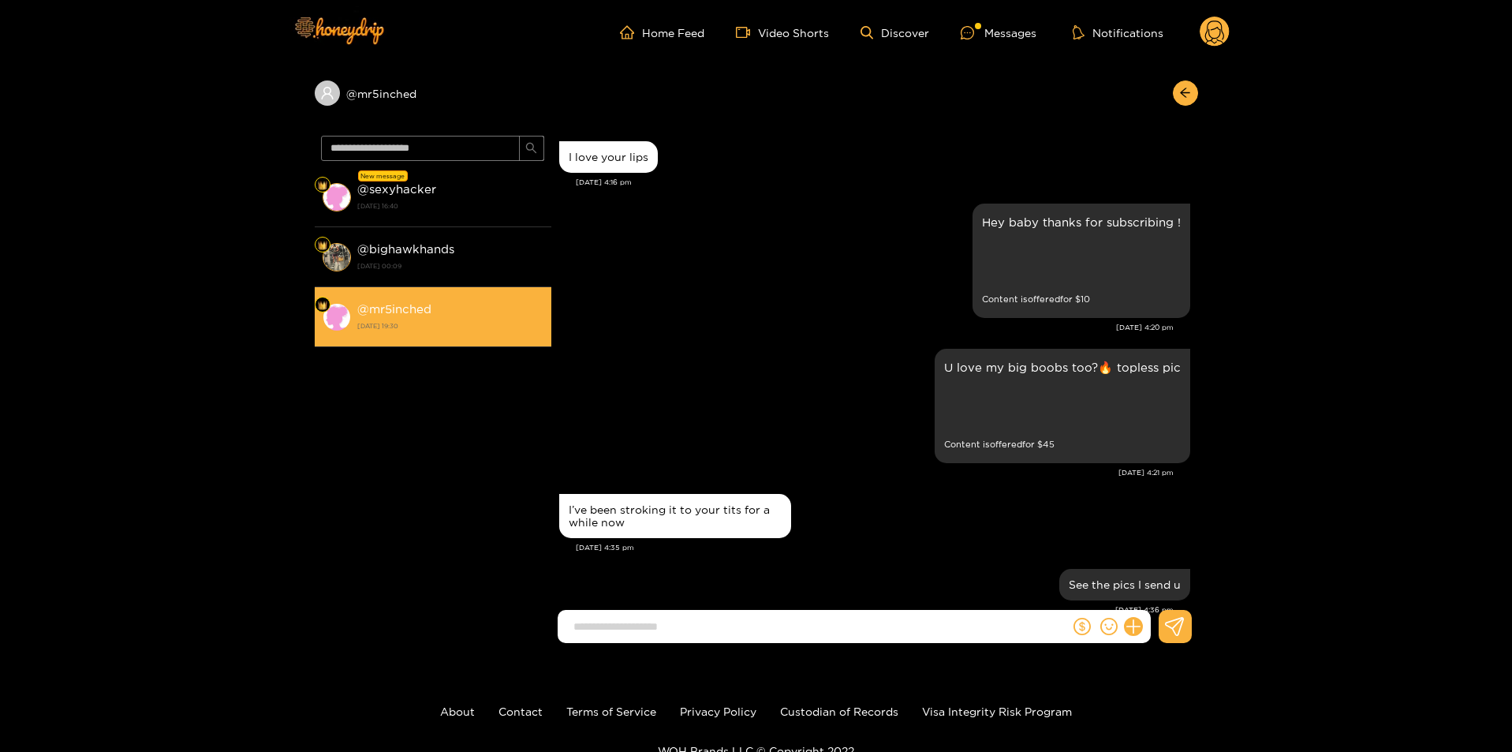
scroll to position [1755, 0]
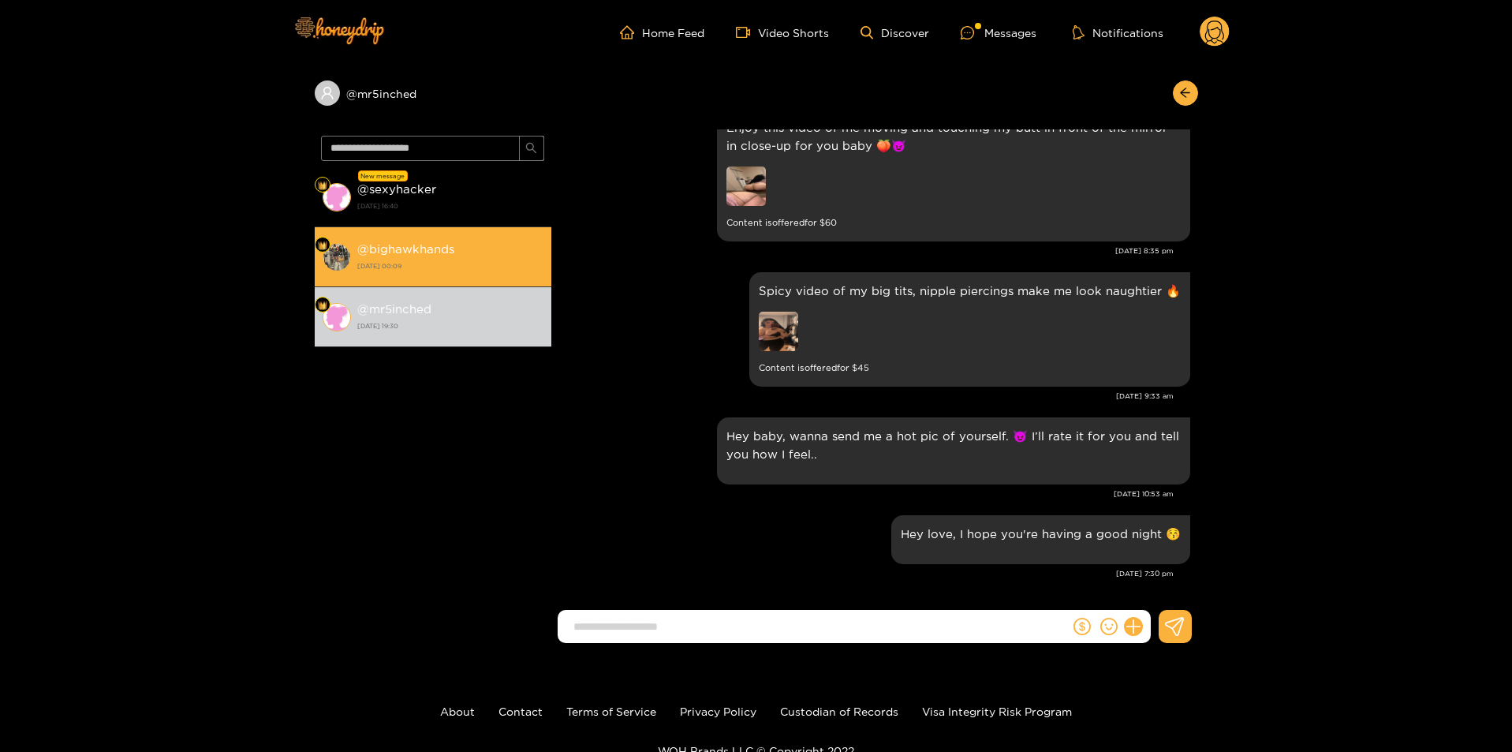
click at [434, 261] on strong "[DATE] 00:09" at bounding box center [450, 266] width 186 height 14
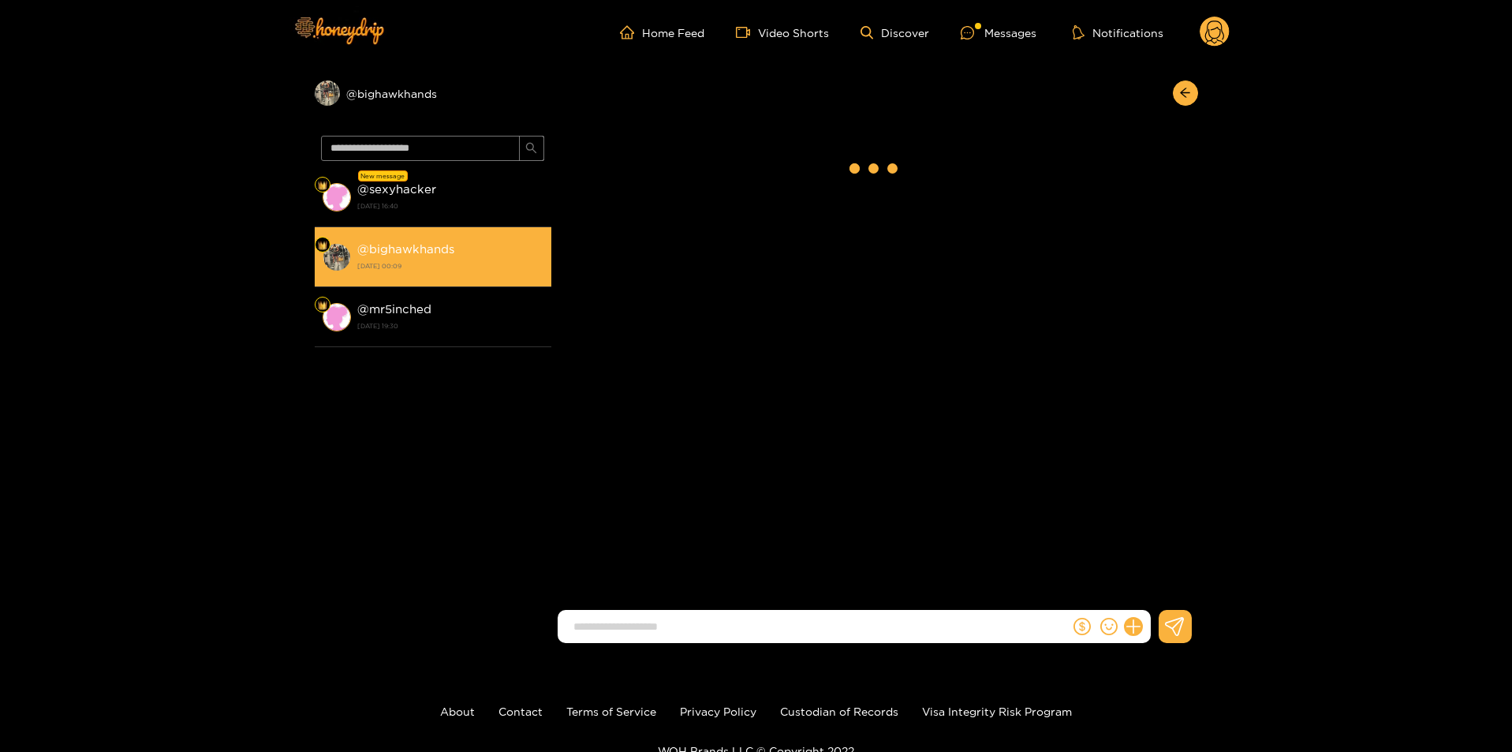
scroll to position [2223, 0]
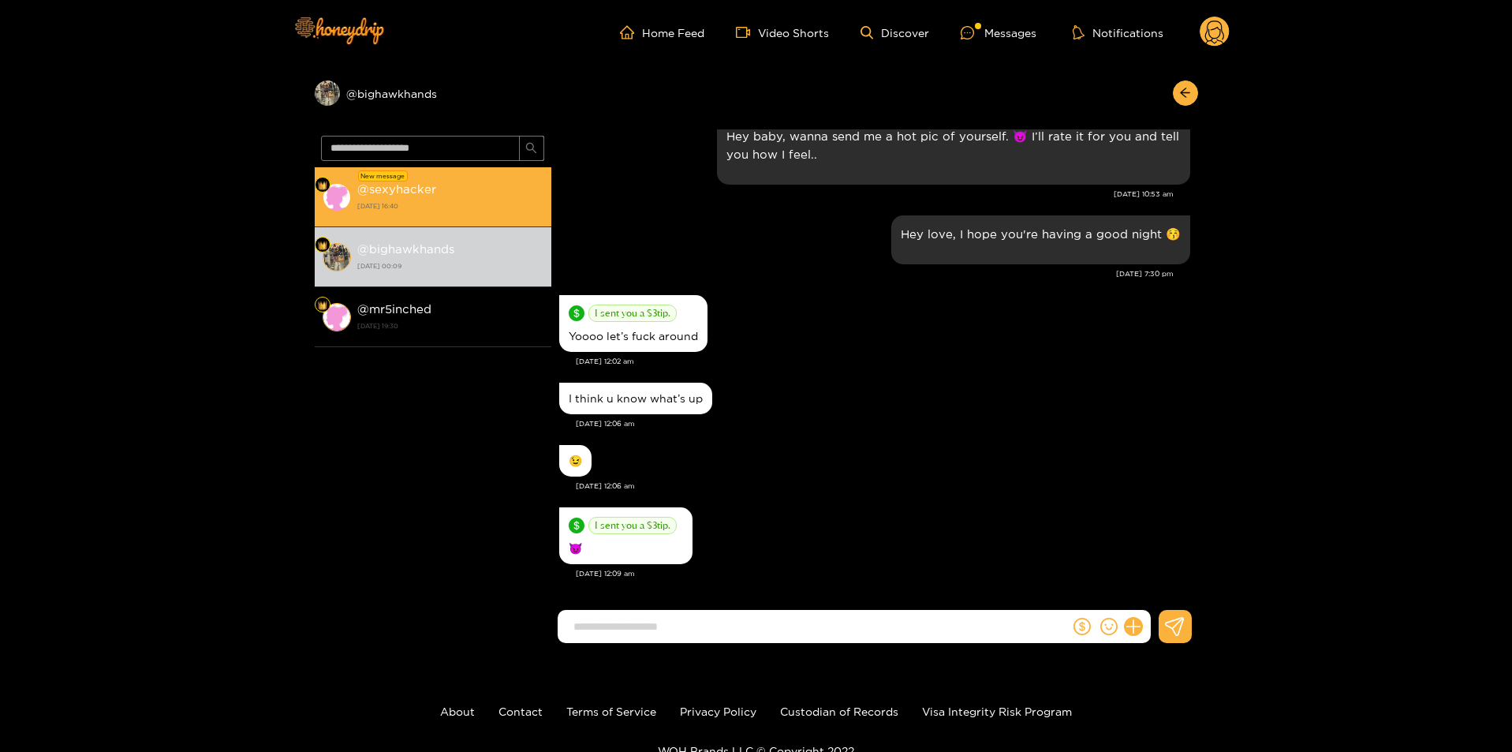
click at [468, 205] on strong "[DATE] 16:40" at bounding box center [450, 206] width 186 height 14
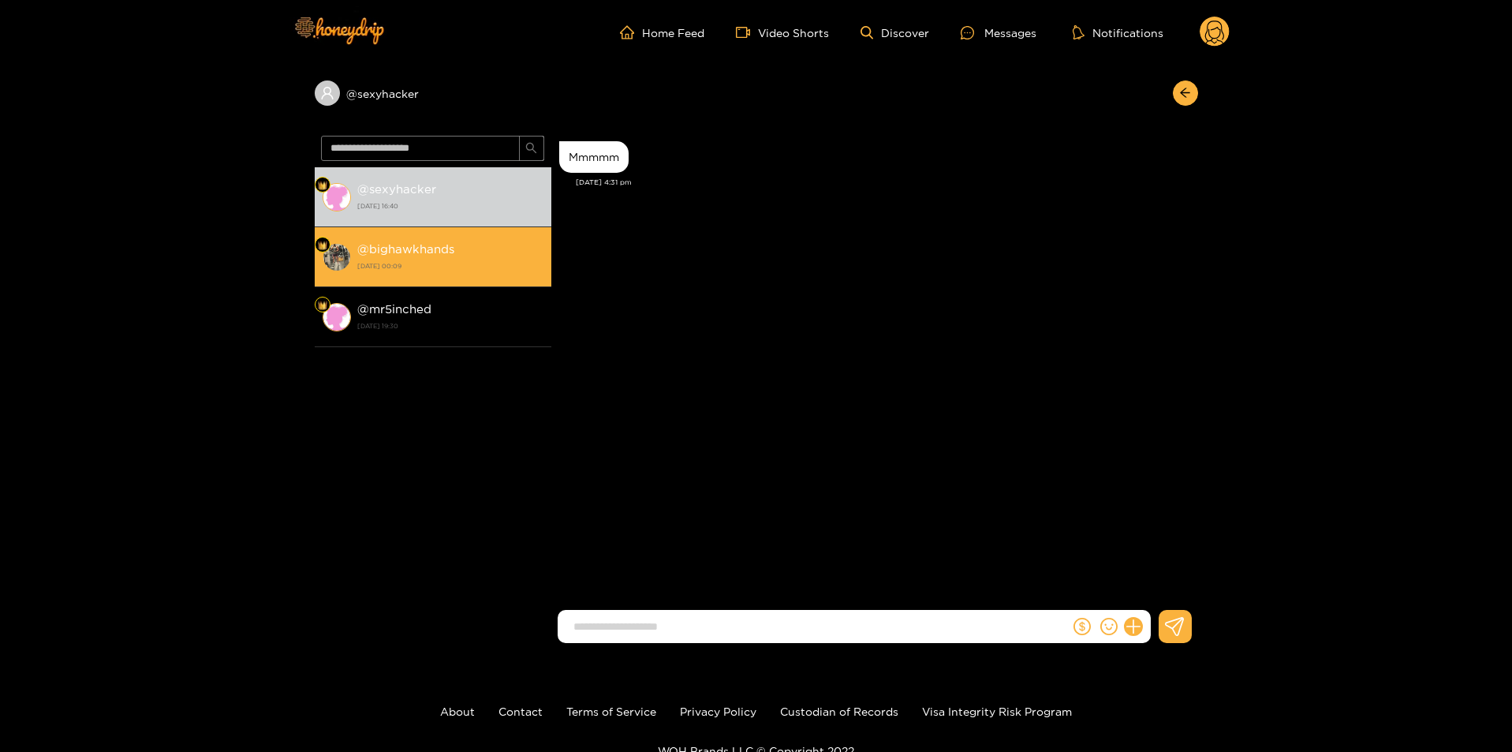
click at [456, 260] on strong "[DATE] 00:09" at bounding box center [450, 266] width 186 height 14
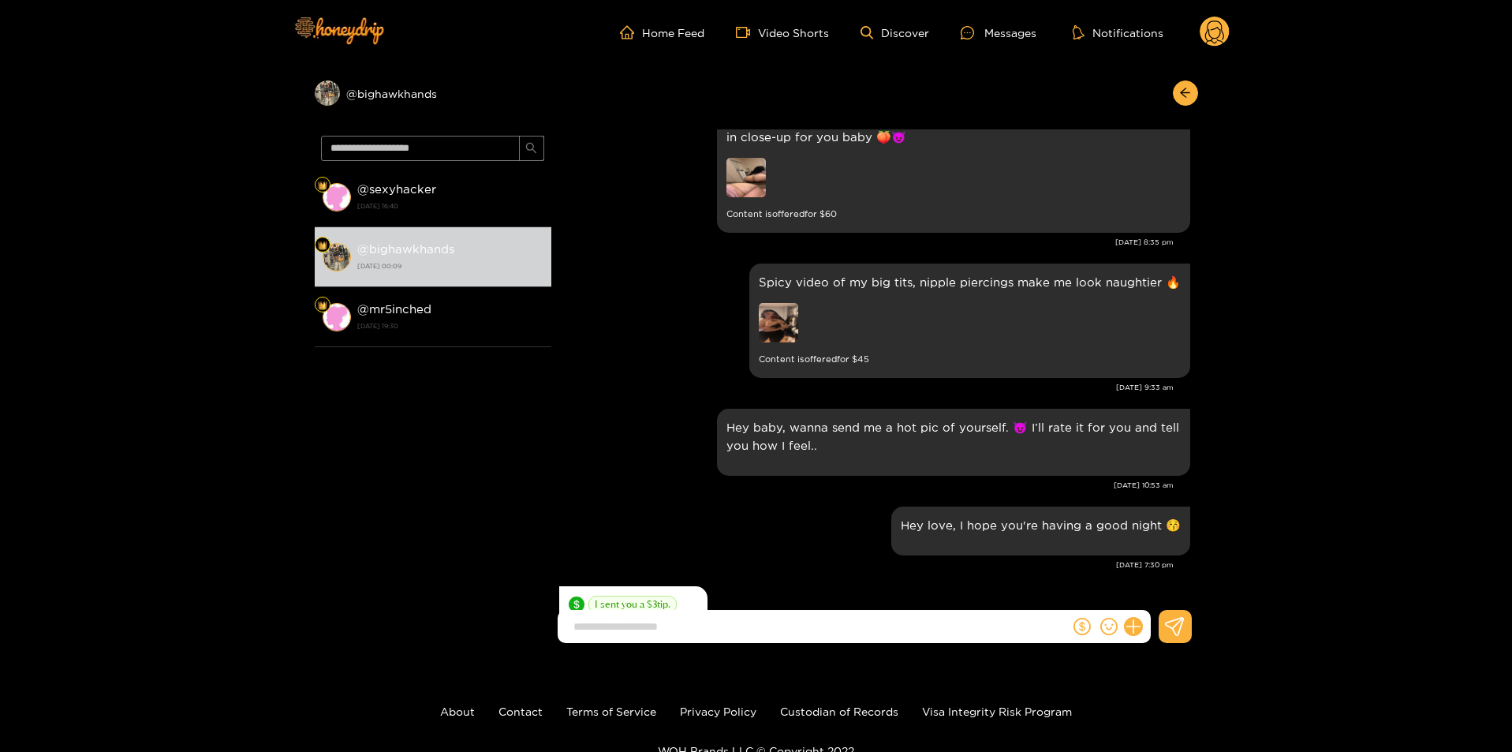
scroll to position [1907, 0]
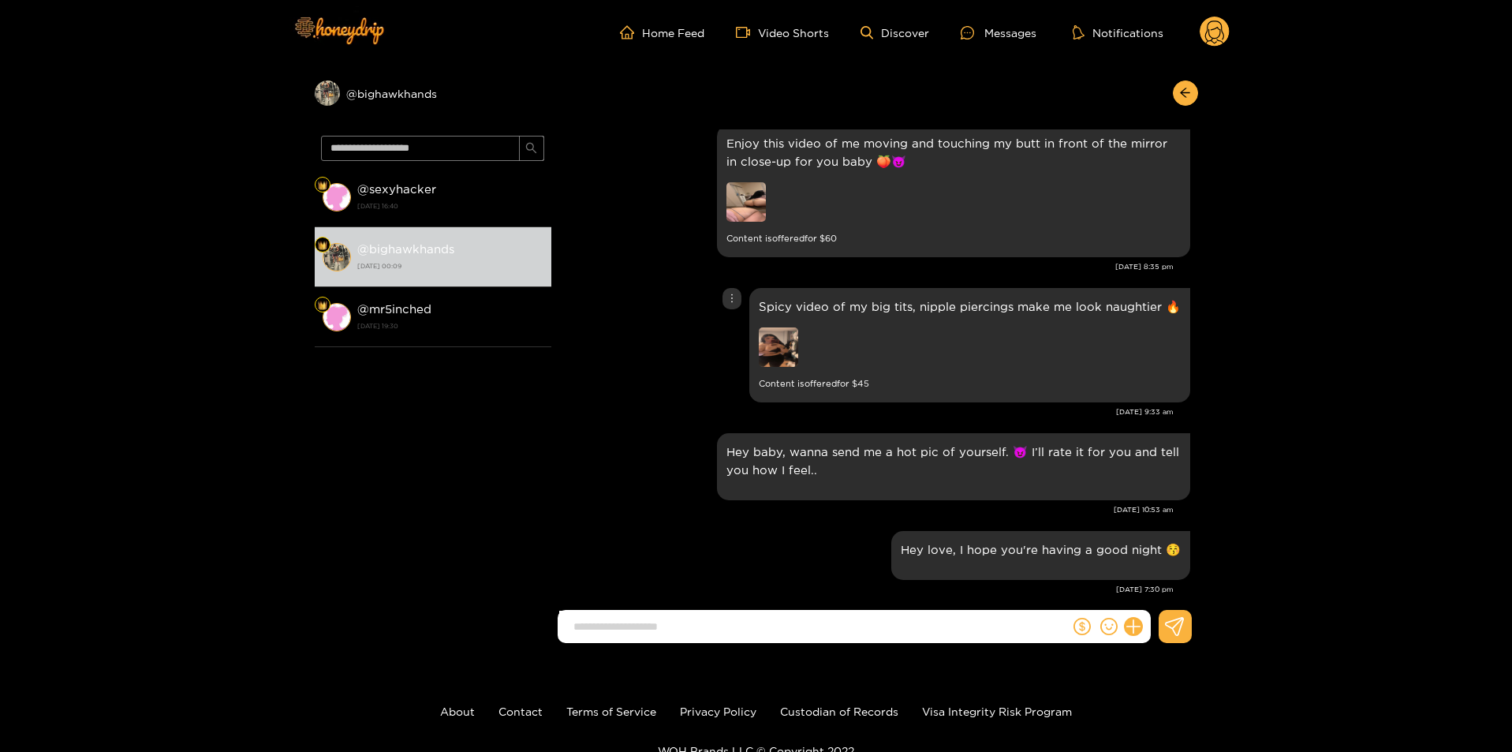
click at [794, 344] on img at bounding box center [778, 346] width 39 height 39
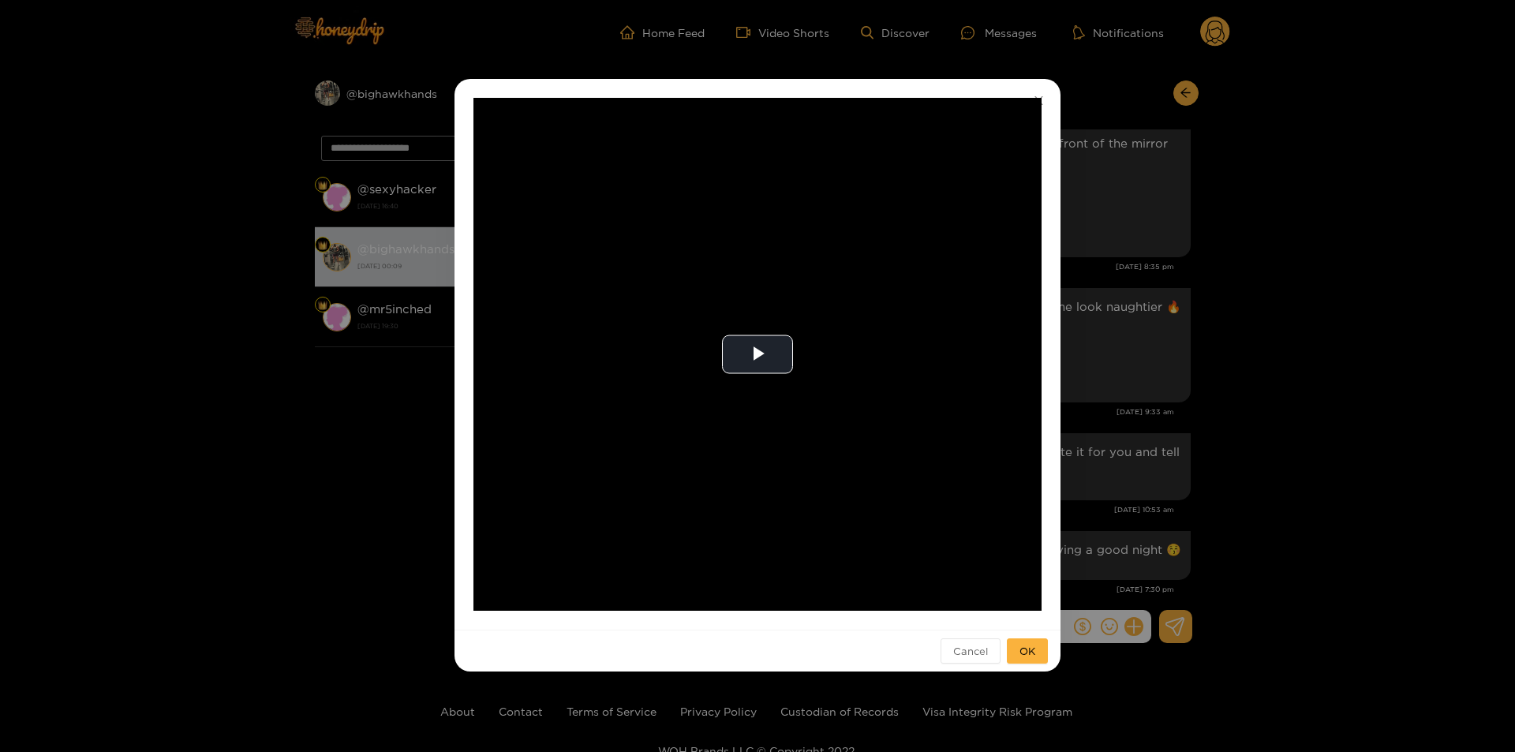
click at [1202, 364] on div "**********" at bounding box center [757, 376] width 1515 height 752
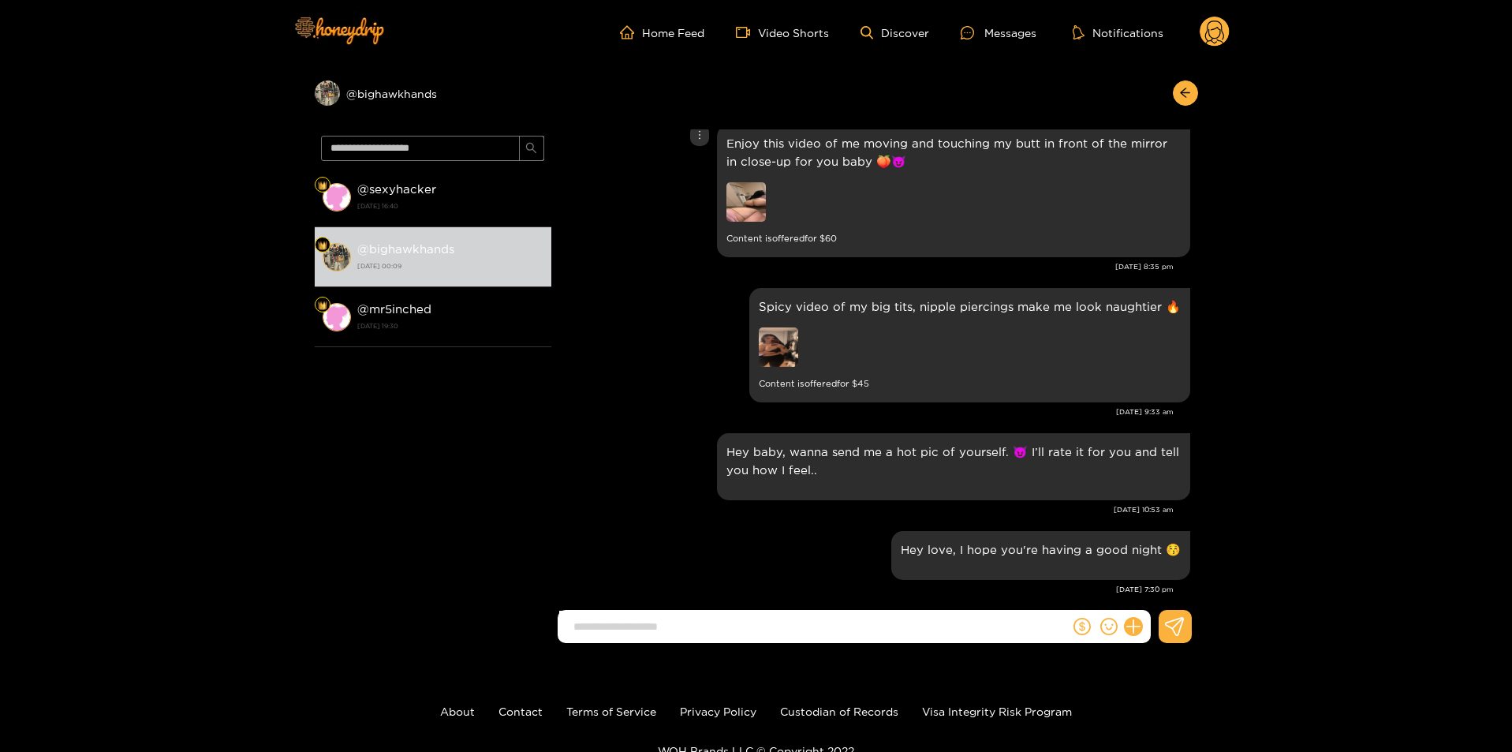
click at [739, 204] on img at bounding box center [746, 201] width 39 height 39
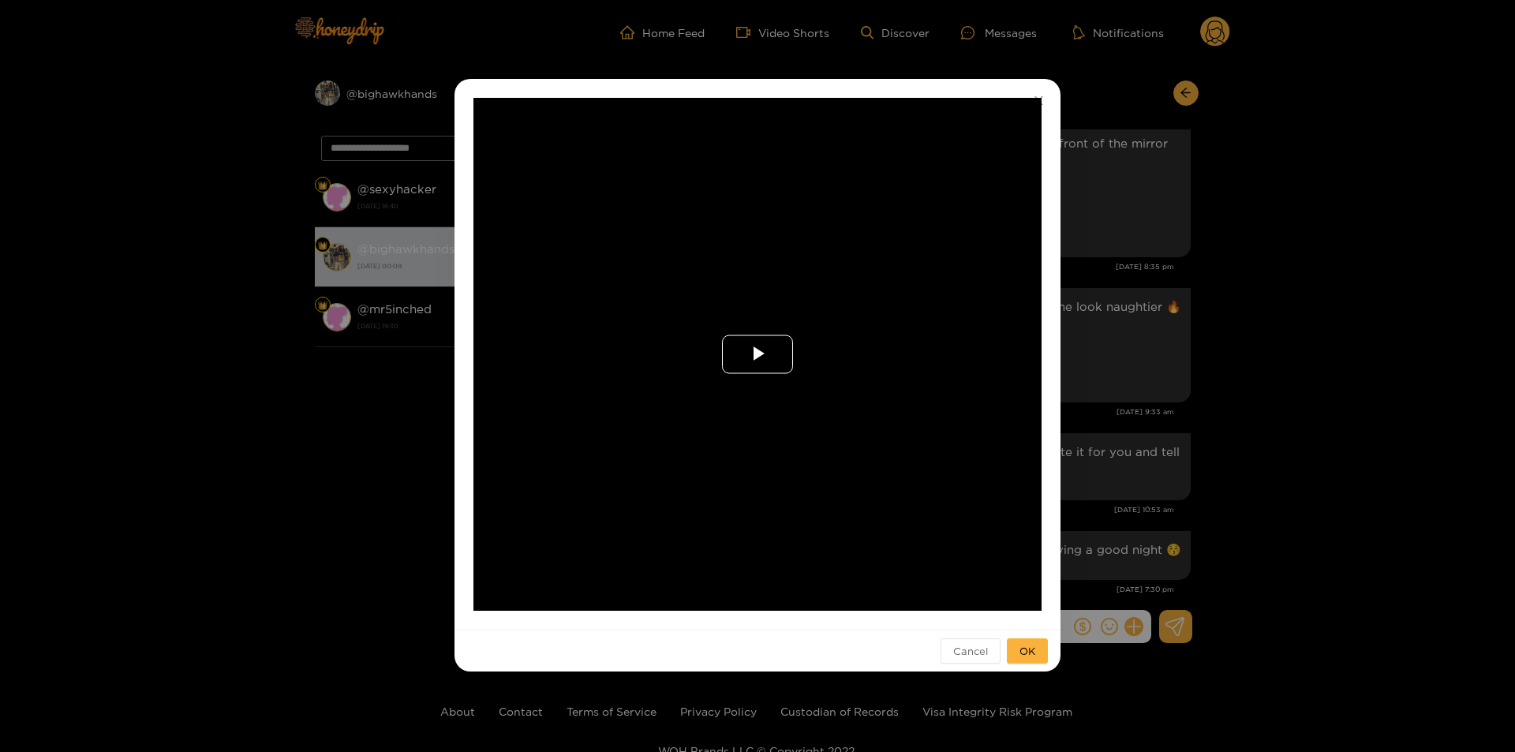
click at [757, 354] on span "Video Player" at bounding box center [757, 354] width 0 height 0
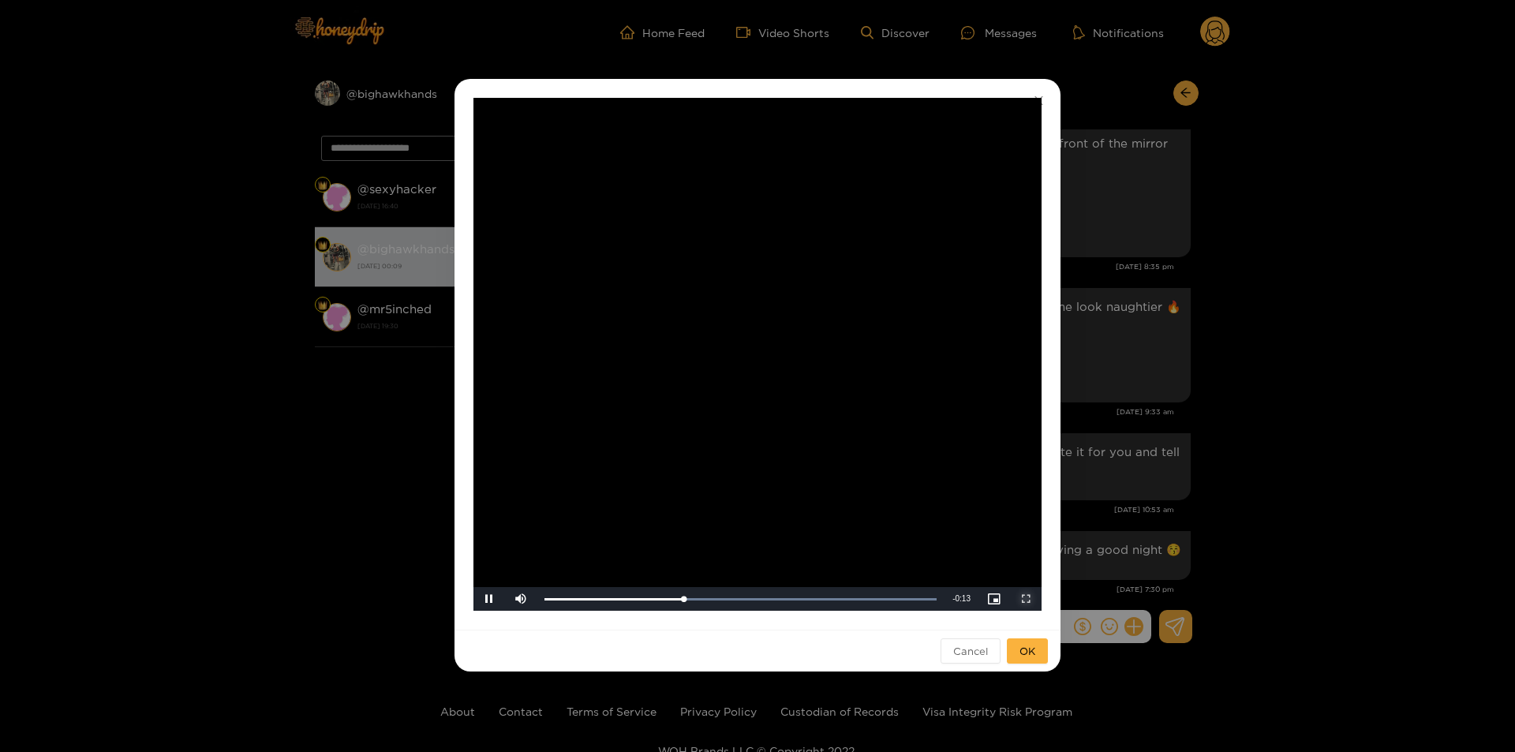
click at [1026, 599] on span "Video Player" at bounding box center [1026, 599] width 0 height 0
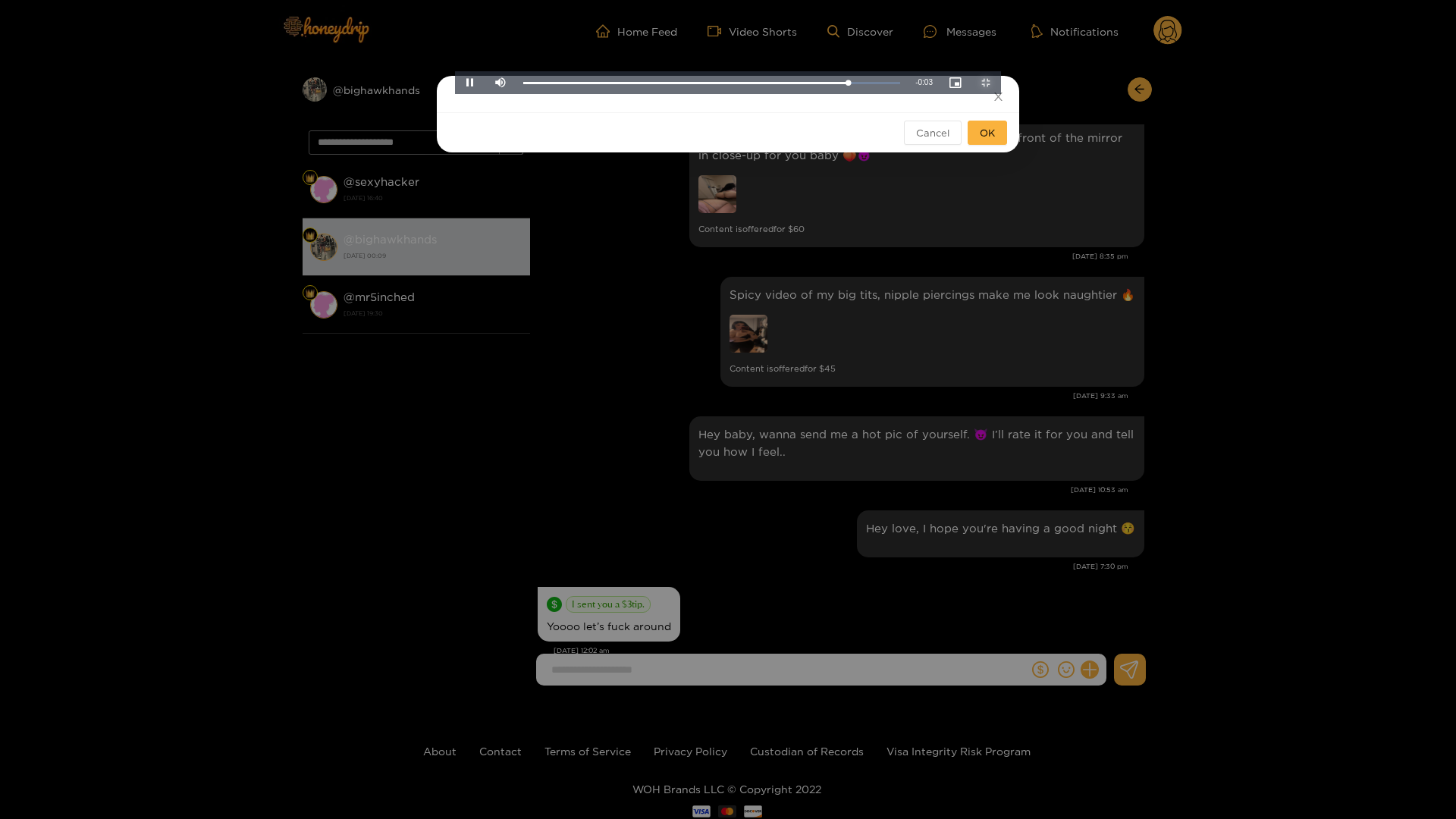
click at [986, 83] on span "Video Player" at bounding box center [986, 83] width 0 height 0
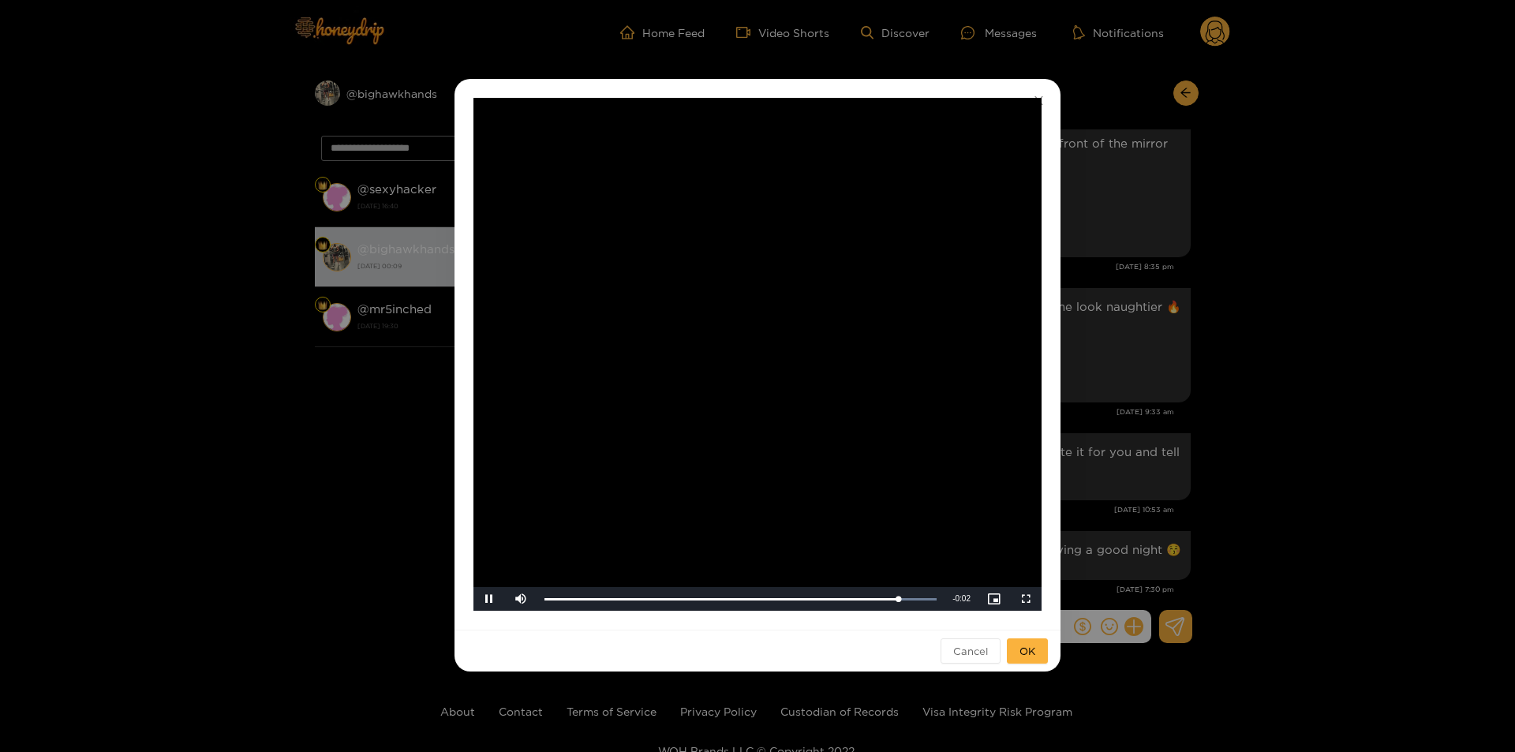
click at [1292, 498] on div "**********" at bounding box center [757, 376] width 1515 height 752
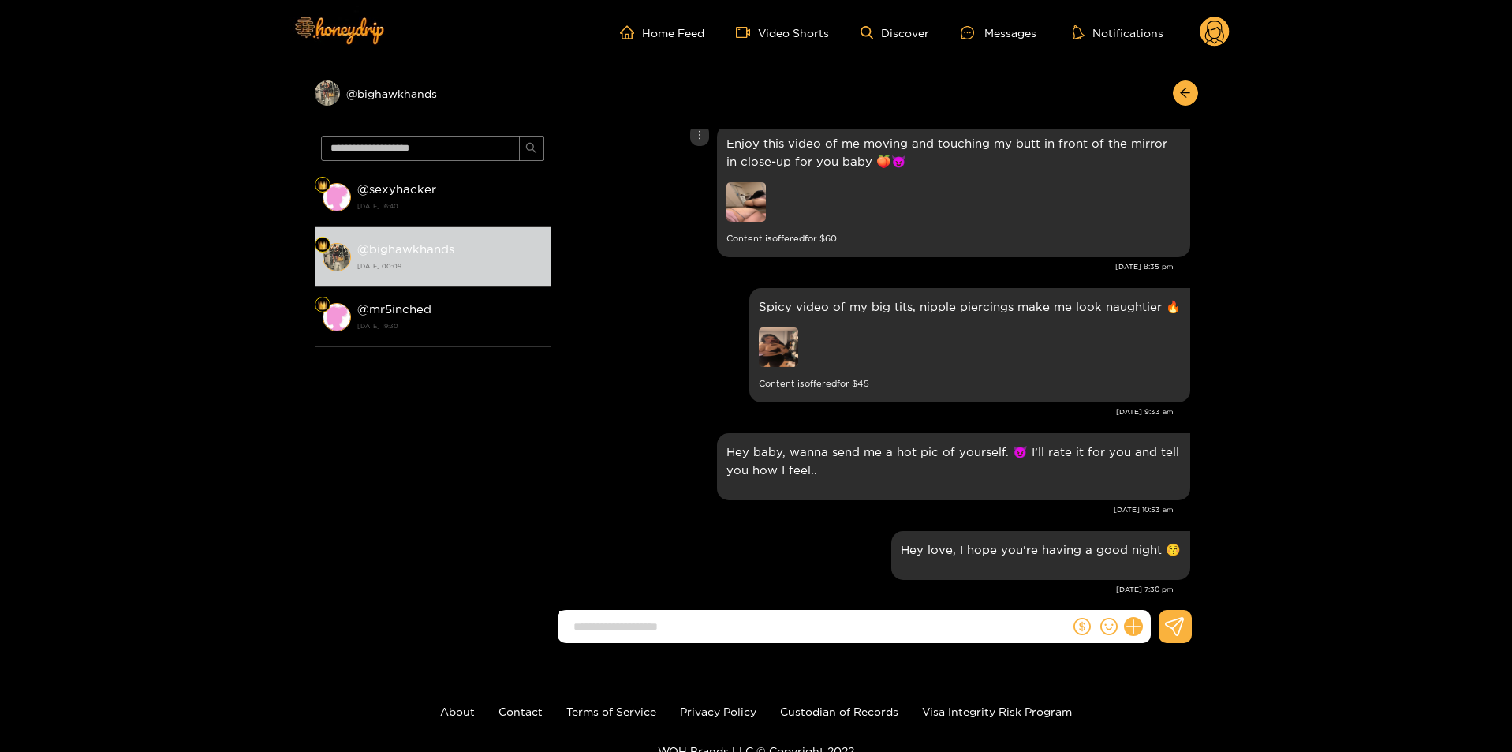
click at [757, 211] on img at bounding box center [746, 201] width 39 height 39
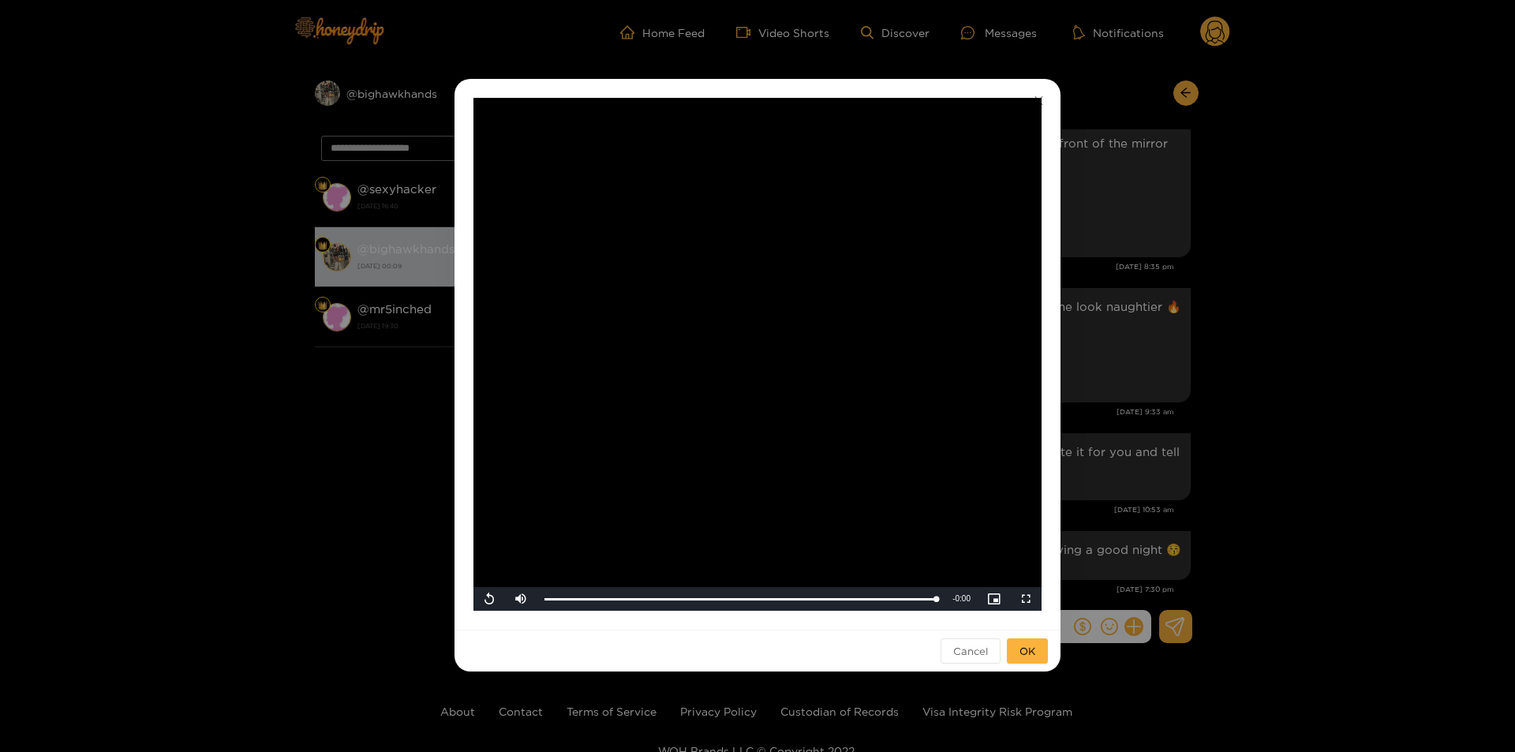
click at [777, 435] on video "Video Player" at bounding box center [757, 354] width 568 height 513
click at [891, 594] on div "Loaded : 100.00% 0:17 0:00" at bounding box center [740, 599] width 408 height 24
click at [911, 597] on div "Loaded : 100.00% 0:18 0:18" at bounding box center [740, 599] width 392 height 4
click at [489, 599] on span "Video Player" at bounding box center [489, 599] width 0 height 0
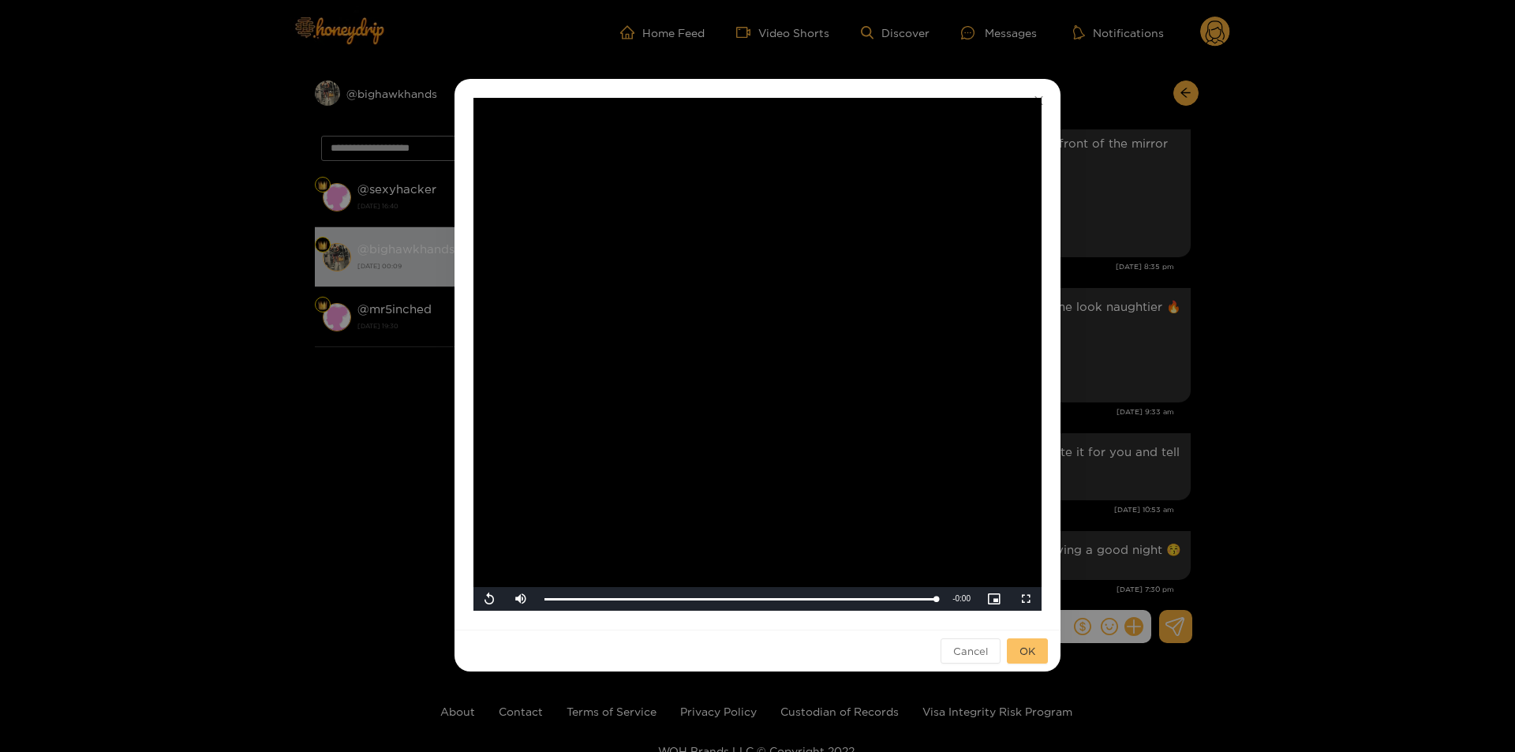
click at [1021, 654] on span "OK" at bounding box center [1027, 651] width 16 height 16
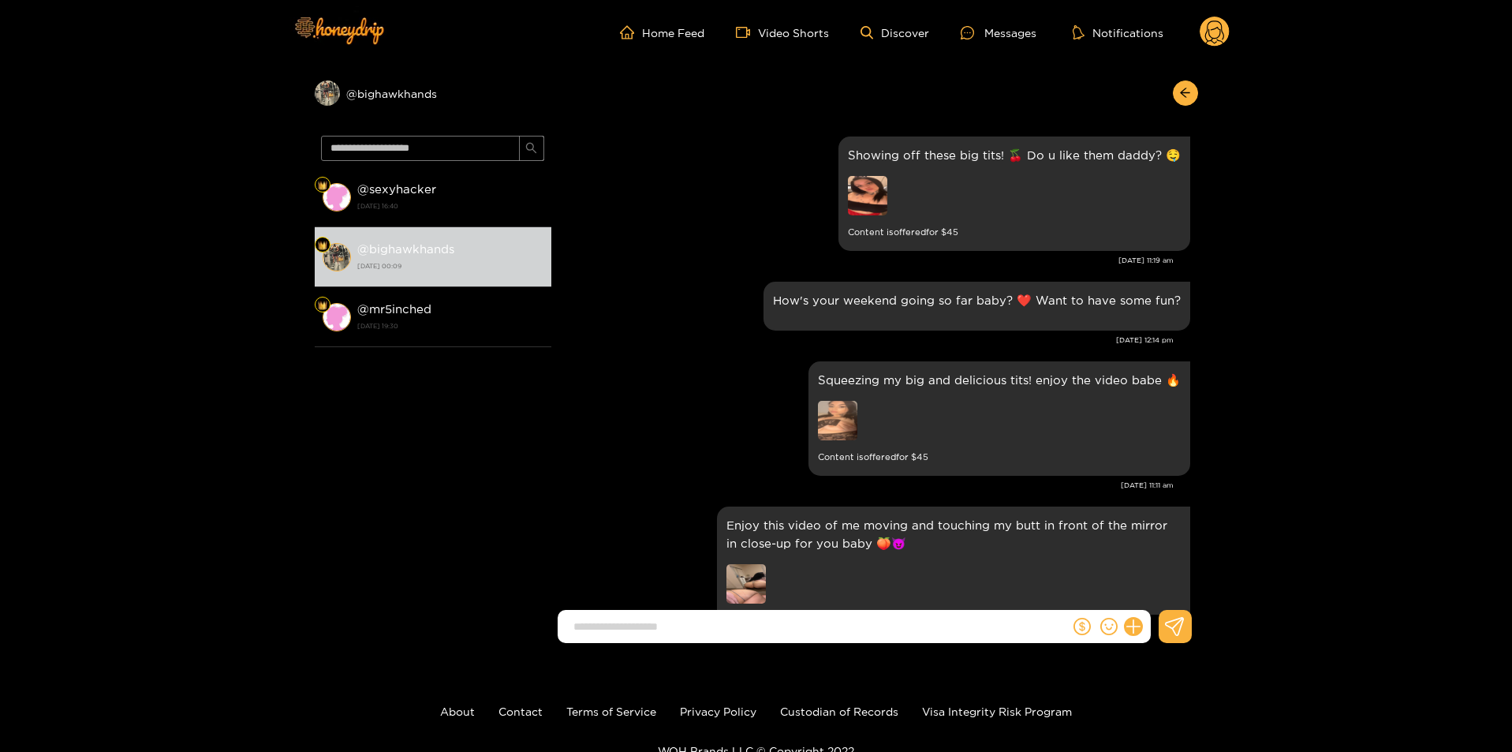
scroll to position [1513, 0]
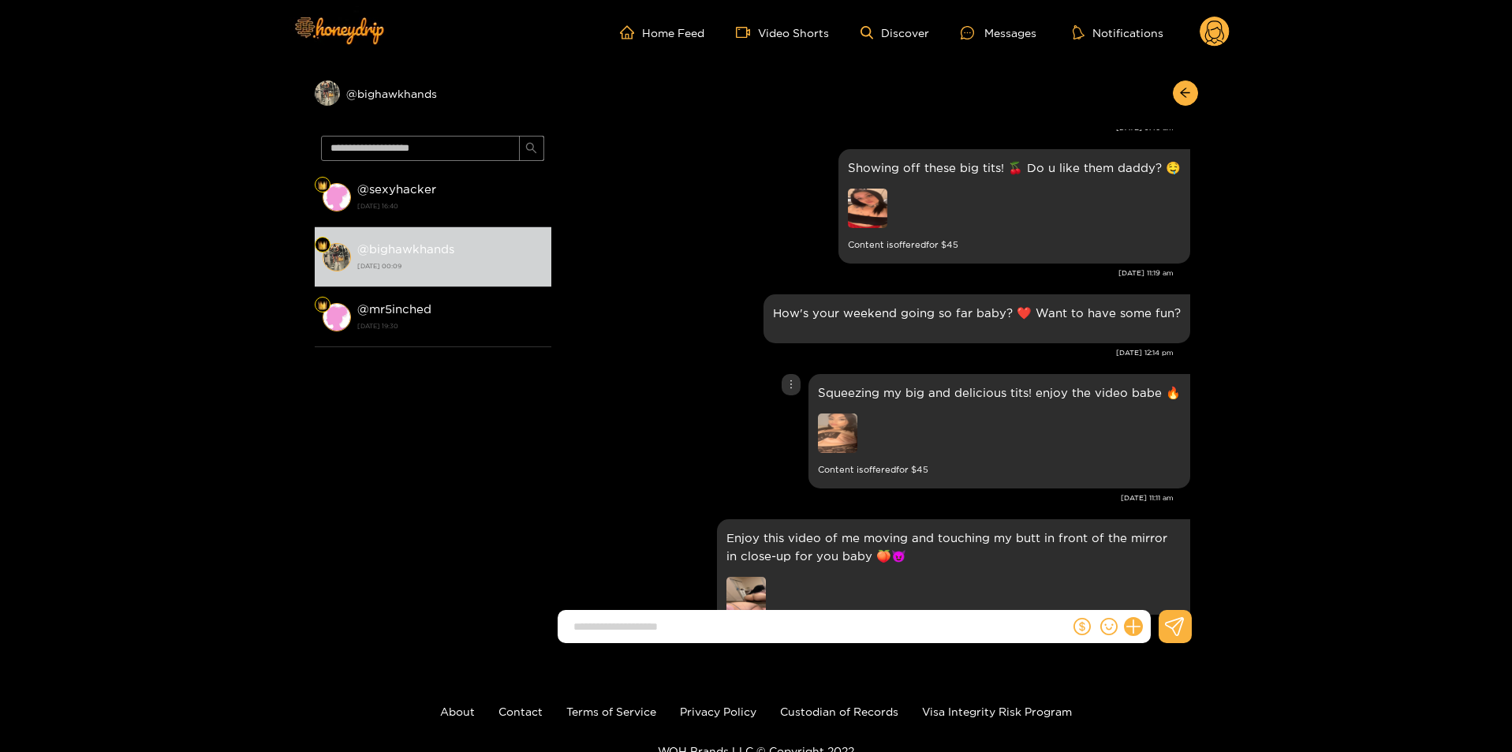
click at [835, 433] on img at bounding box center [837, 432] width 39 height 39
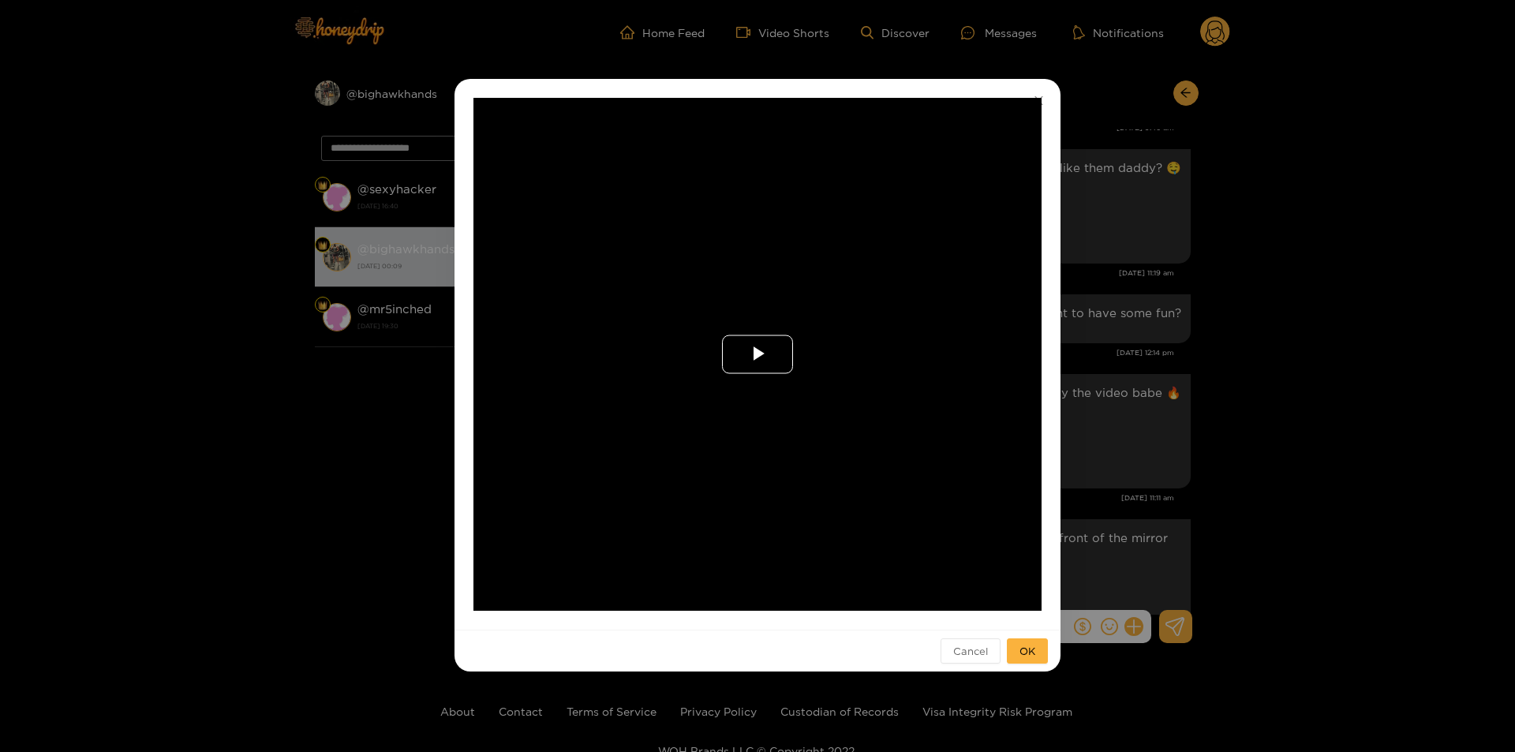
click at [757, 354] on span "Video Player" at bounding box center [757, 354] width 0 height 0
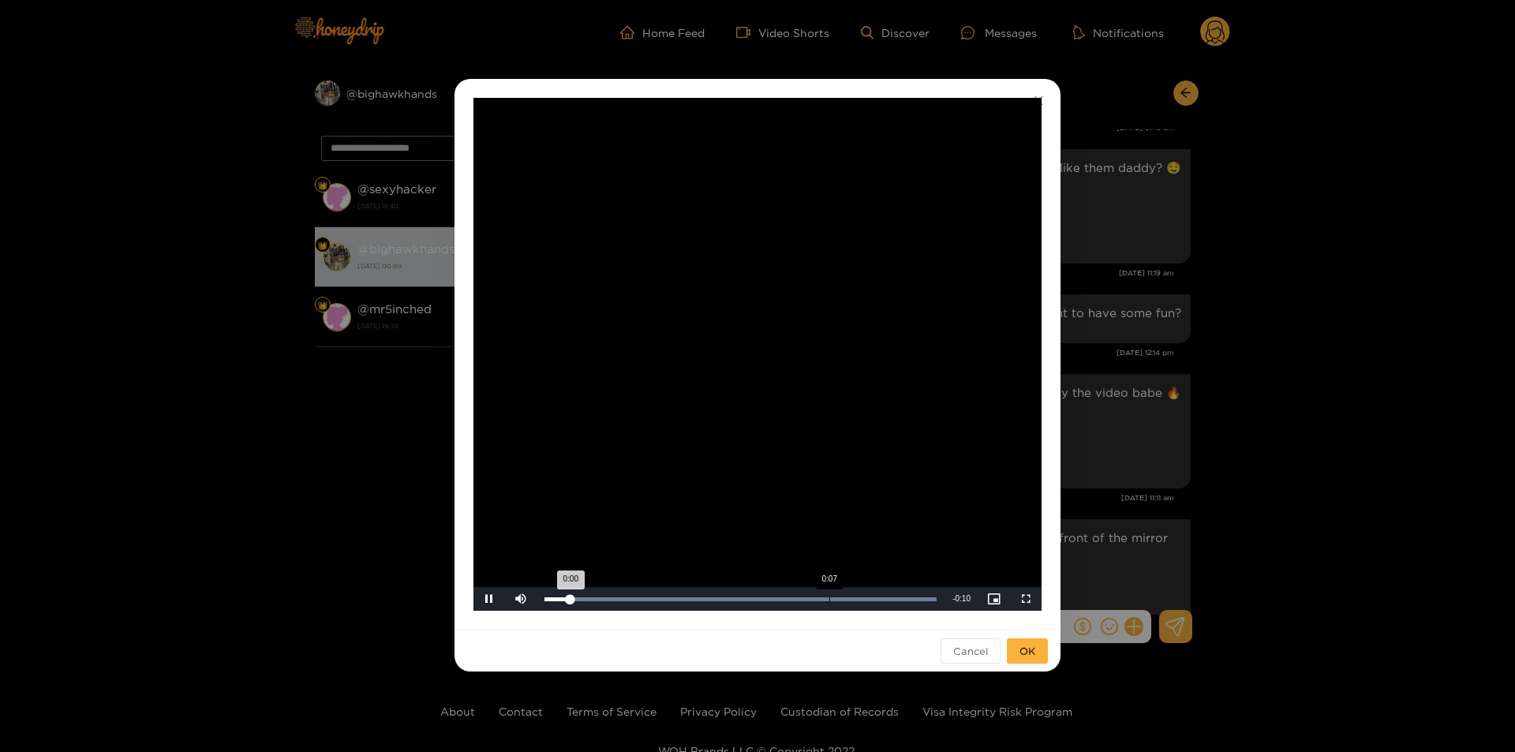
click at [829, 605] on div "Loaded : 100.00% 0:07 0:00" at bounding box center [740, 599] width 408 height 24
click at [1022, 646] on span "OK" at bounding box center [1027, 651] width 16 height 16
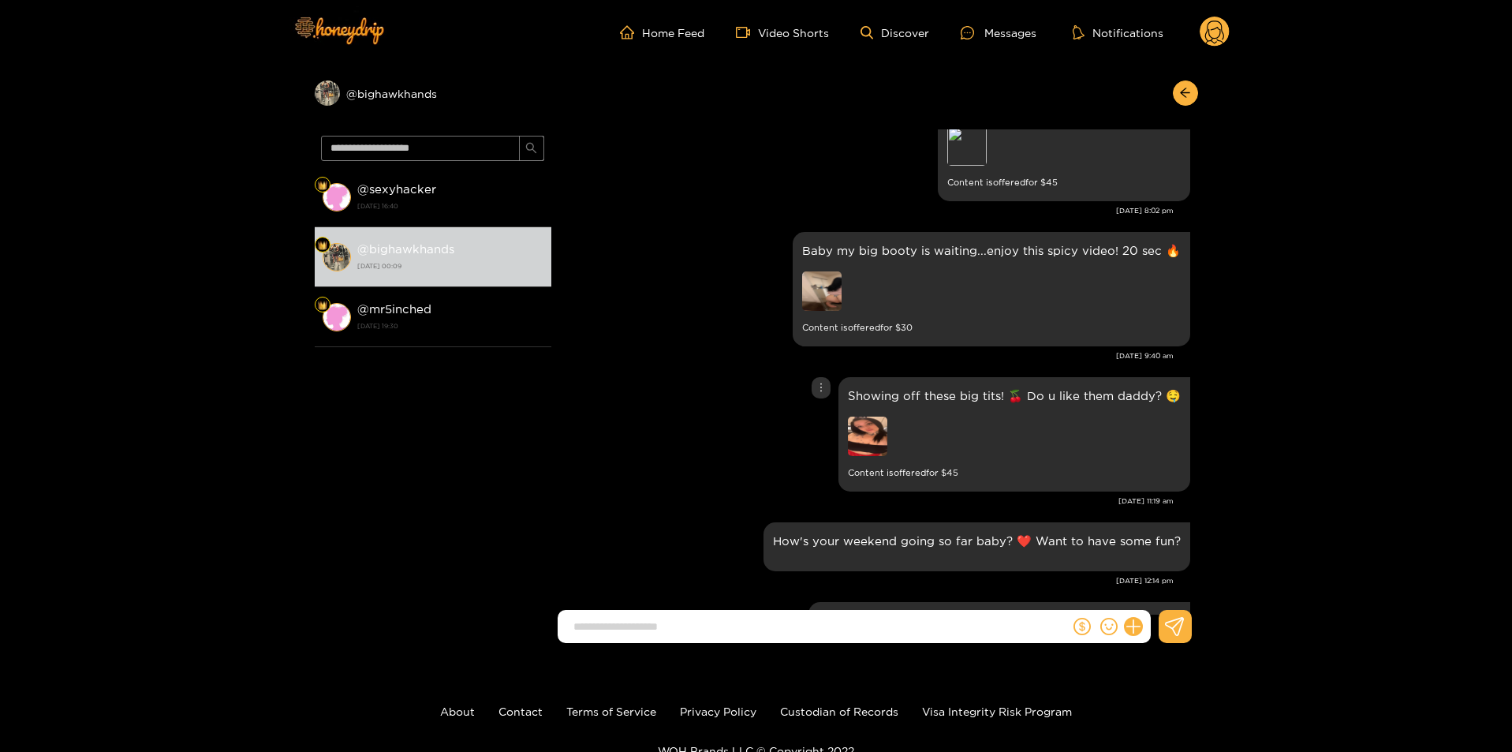
scroll to position [1276, 0]
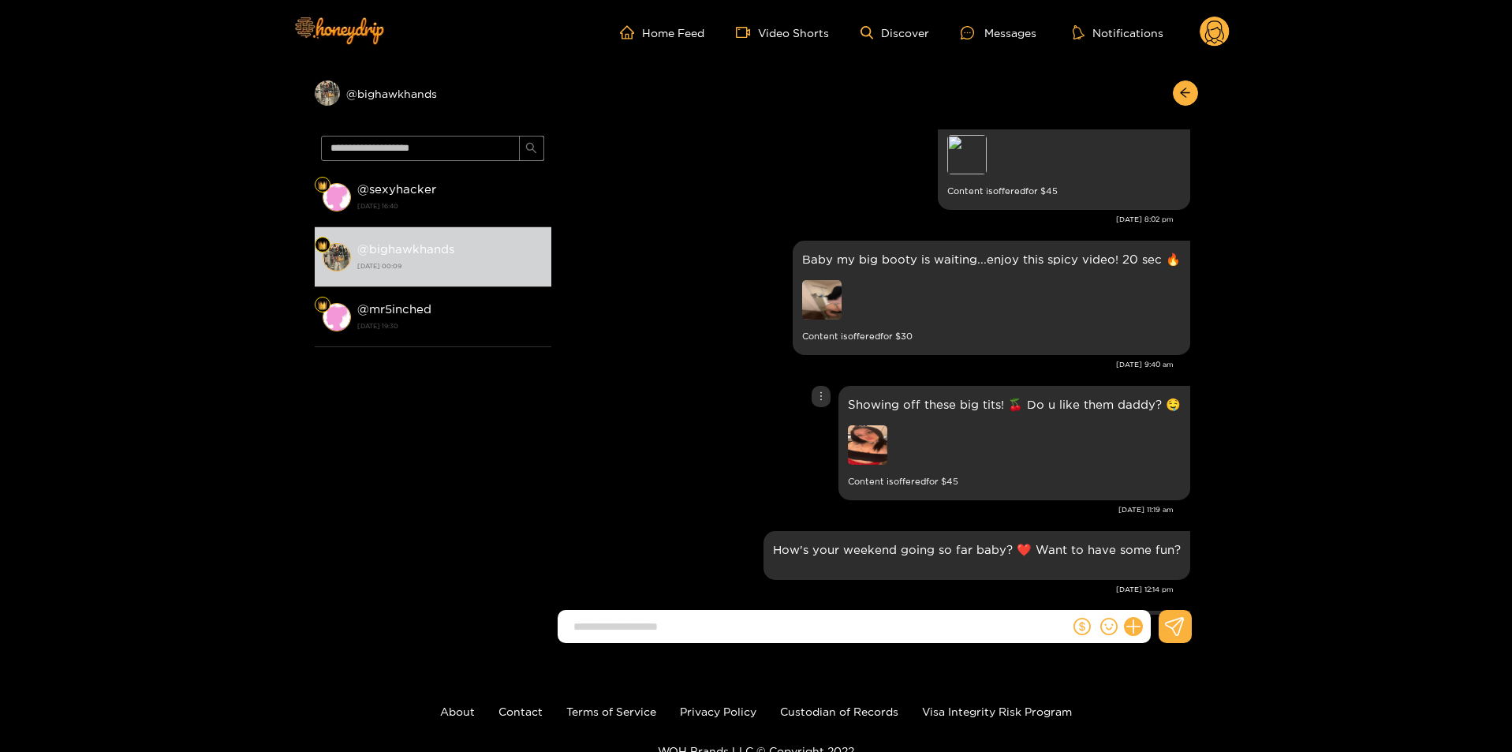
click at [876, 455] on img at bounding box center [867, 444] width 39 height 39
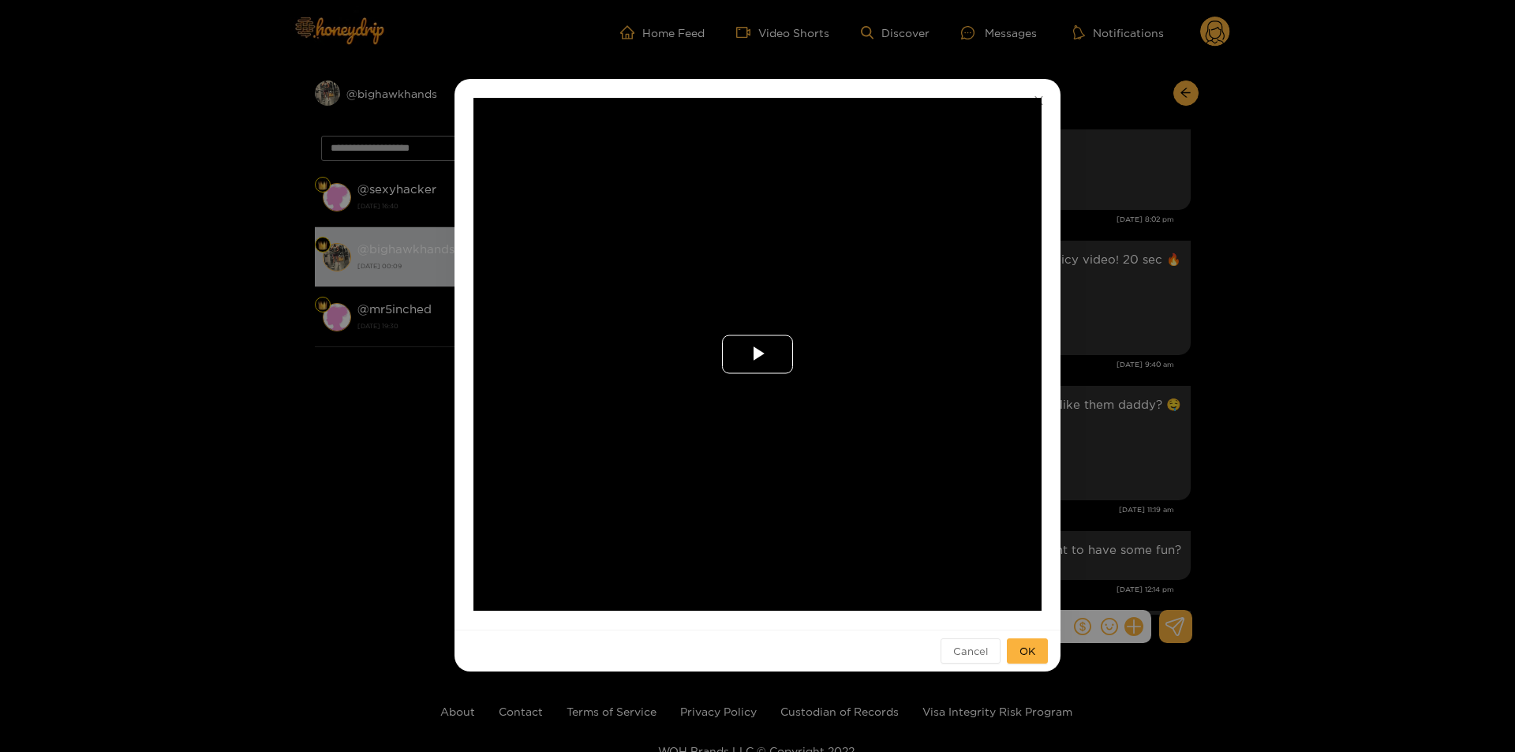
click at [757, 354] on span "Video Player" at bounding box center [757, 354] width 0 height 0
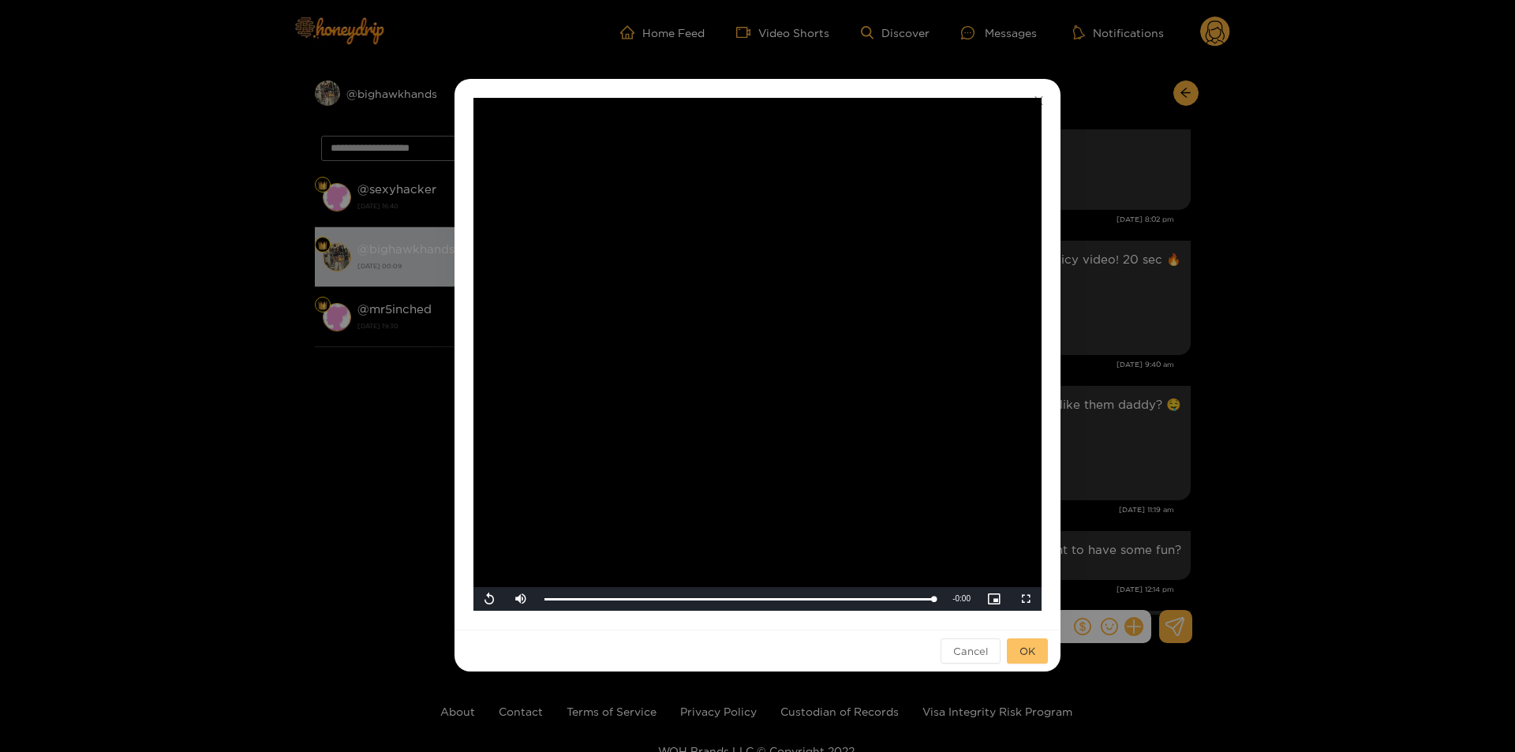
click at [1037, 647] on button "OK" at bounding box center [1027, 650] width 41 height 25
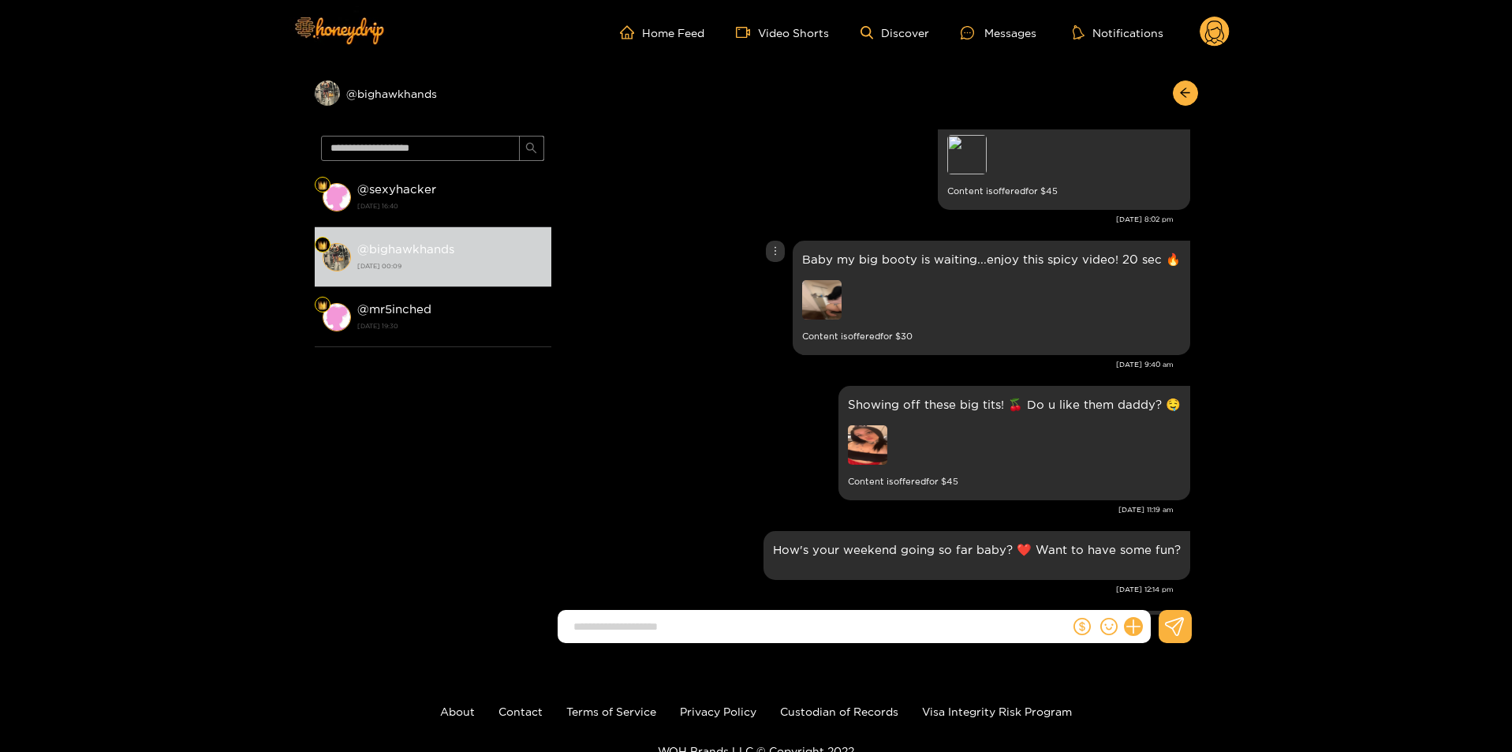
click at [831, 293] on img at bounding box center [821, 299] width 39 height 39
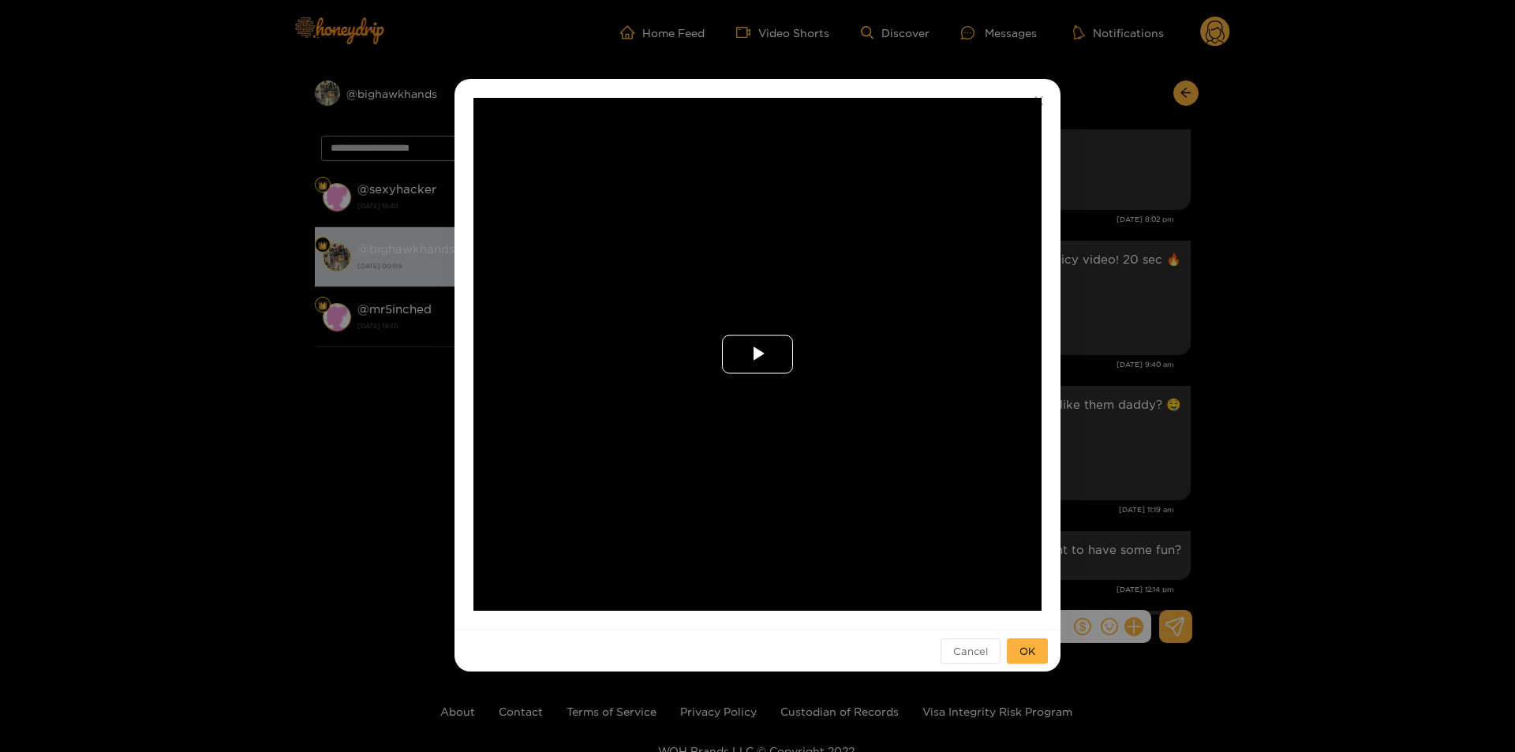
click at [757, 354] on span "Video Player" at bounding box center [757, 354] width 0 height 0
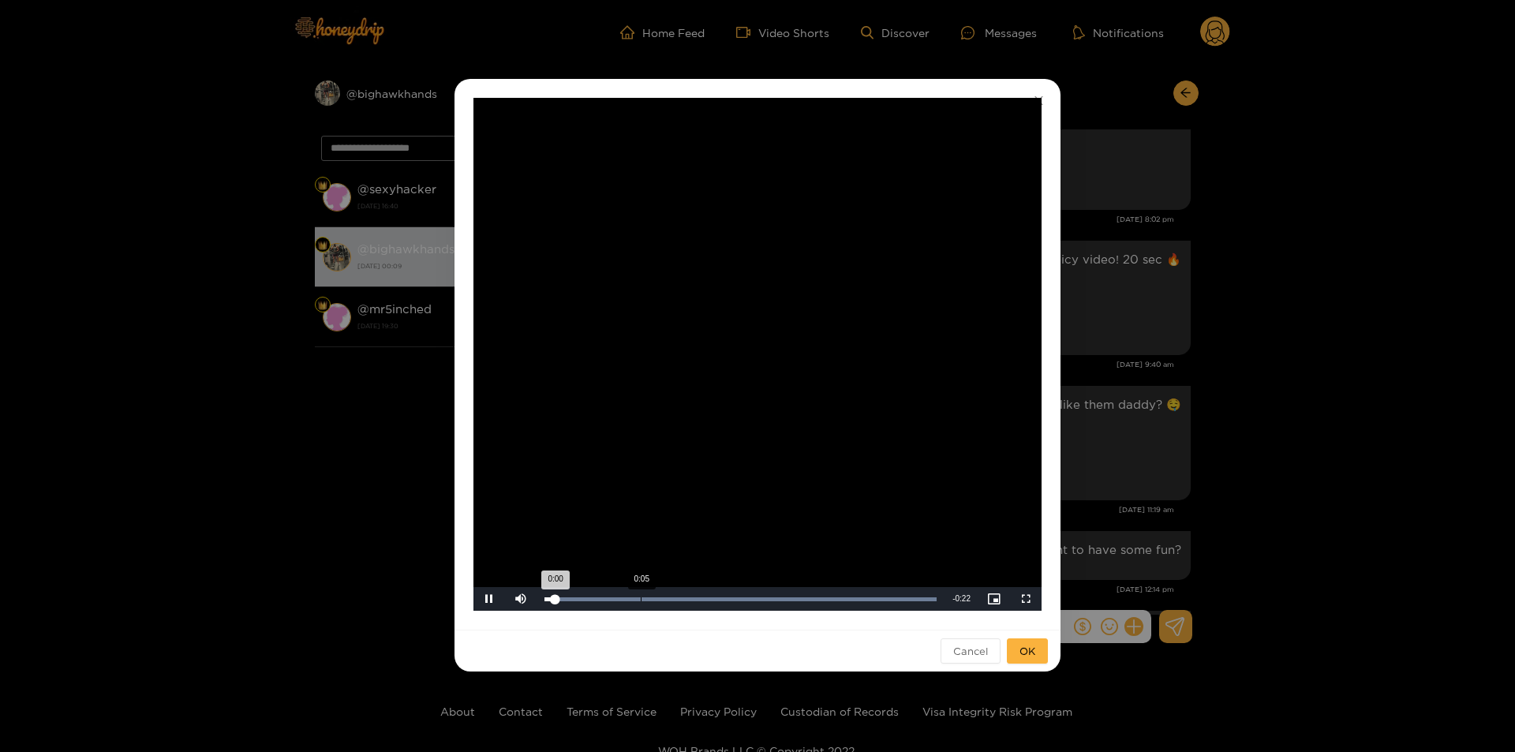
click at [640, 601] on div "Loaded : 100.00% 0:05 0:00" at bounding box center [740, 599] width 408 height 24
click at [786, 608] on div "Loaded : 100.00% 0:14 0:06" at bounding box center [740, 599] width 408 height 24
click at [879, 588] on div "Loaded : 100.00% 0:19 0:14" at bounding box center [740, 599] width 408 height 24
click at [904, 593] on div "Loaded : 100.00% 0:20 0:20" at bounding box center [740, 599] width 408 height 24
click at [1024, 659] on span "OK" at bounding box center [1027, 651] width 16 height 16
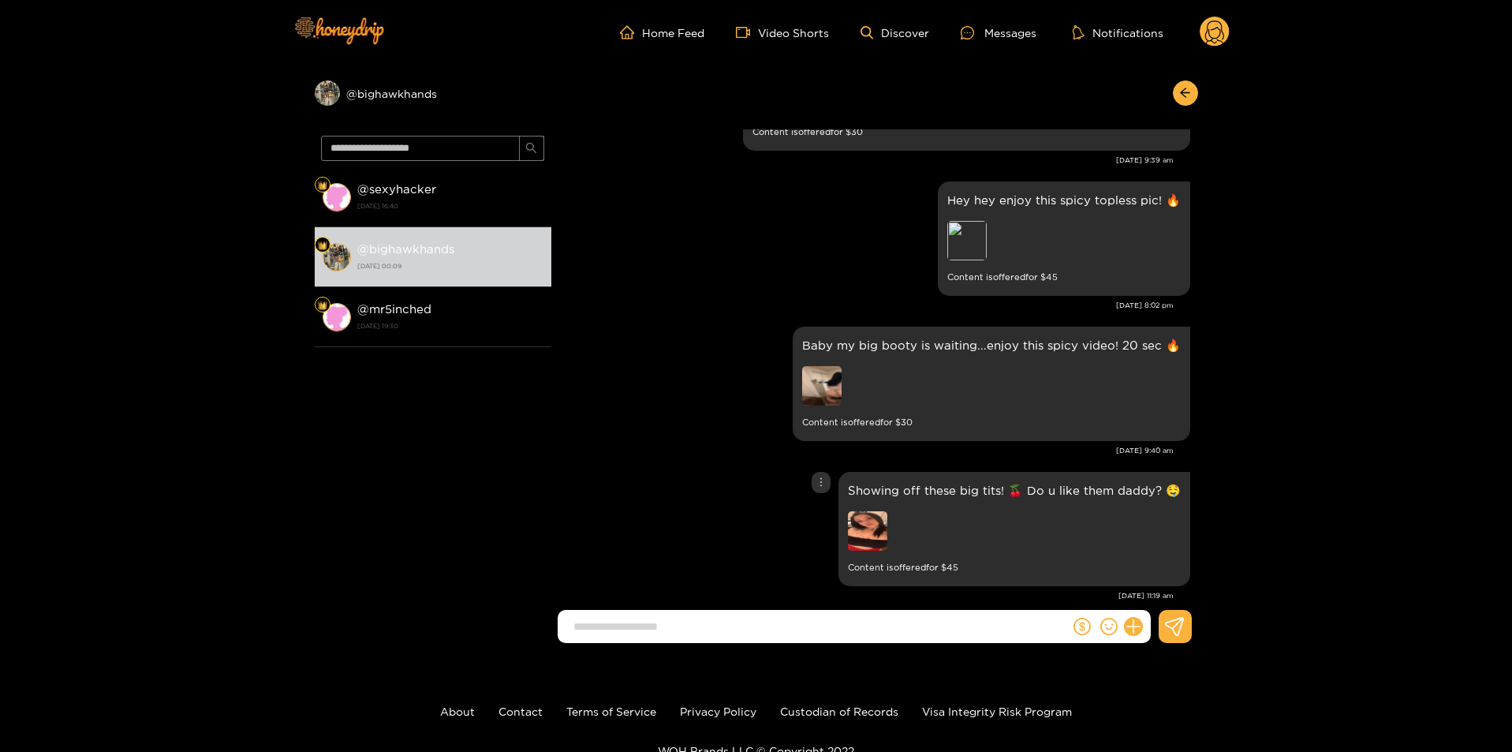
scroll to position [1040, 0]
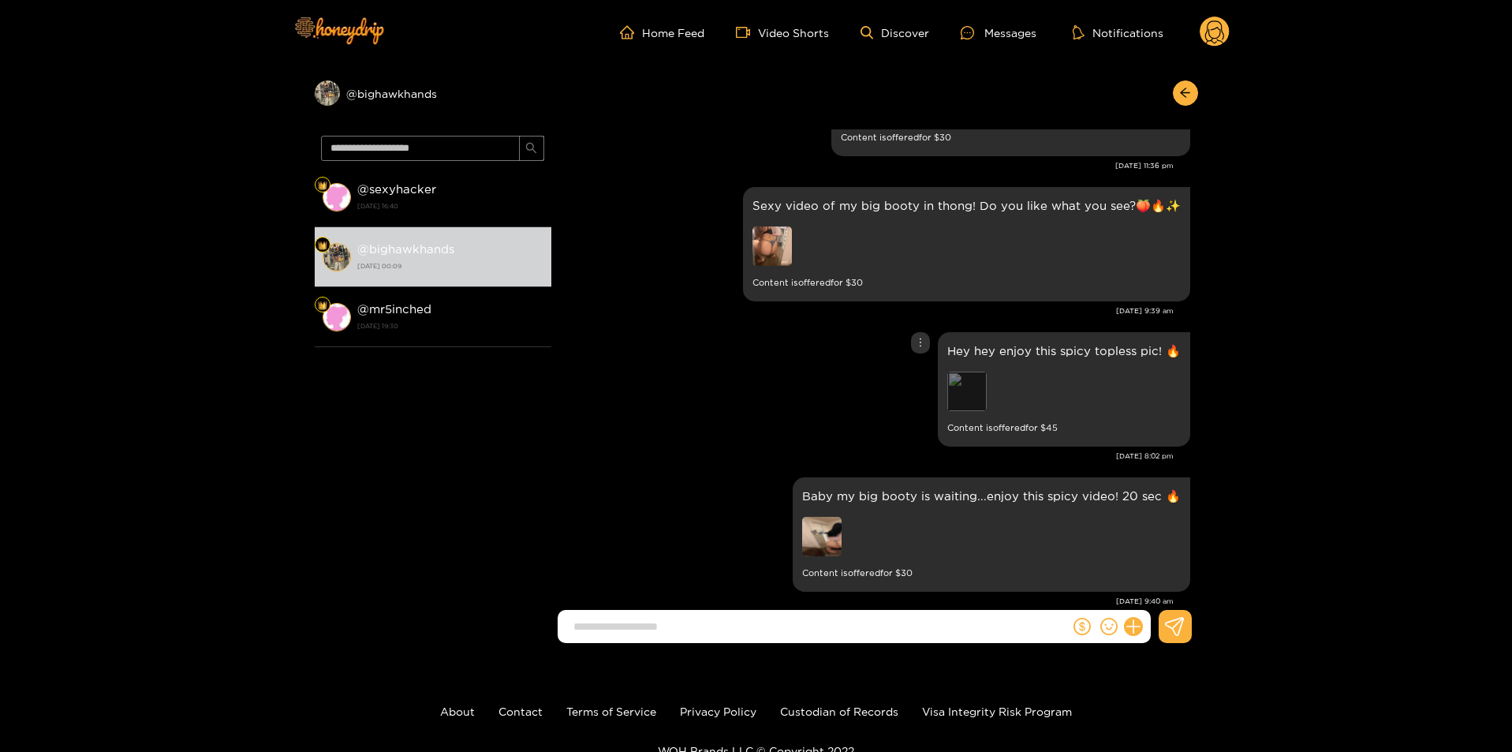
click at [976, 410] on div "Preview" at bounding box center [966, 391] width 39 height 39
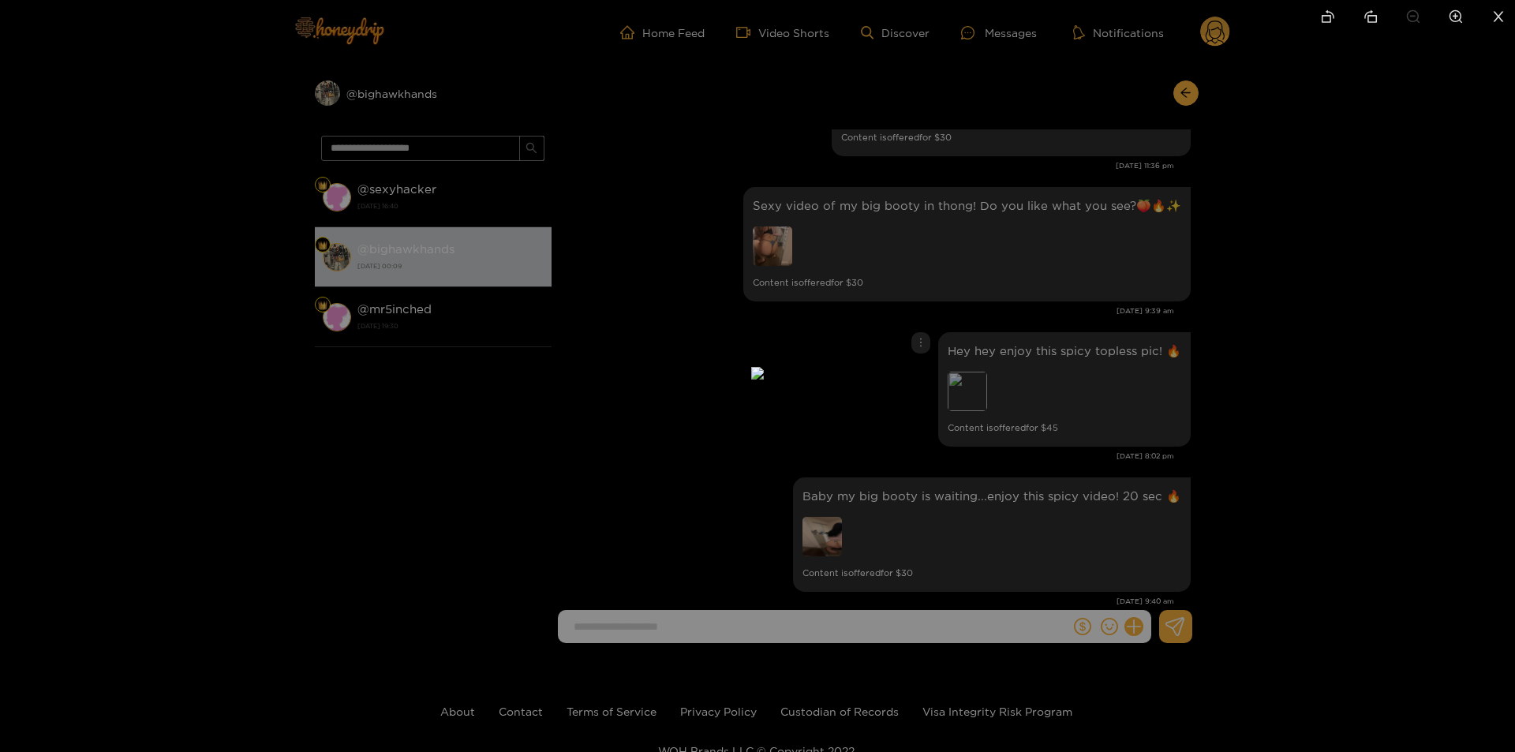
click at [1078, 431] on div at bounding box center [757, 376] width 1515 height 752
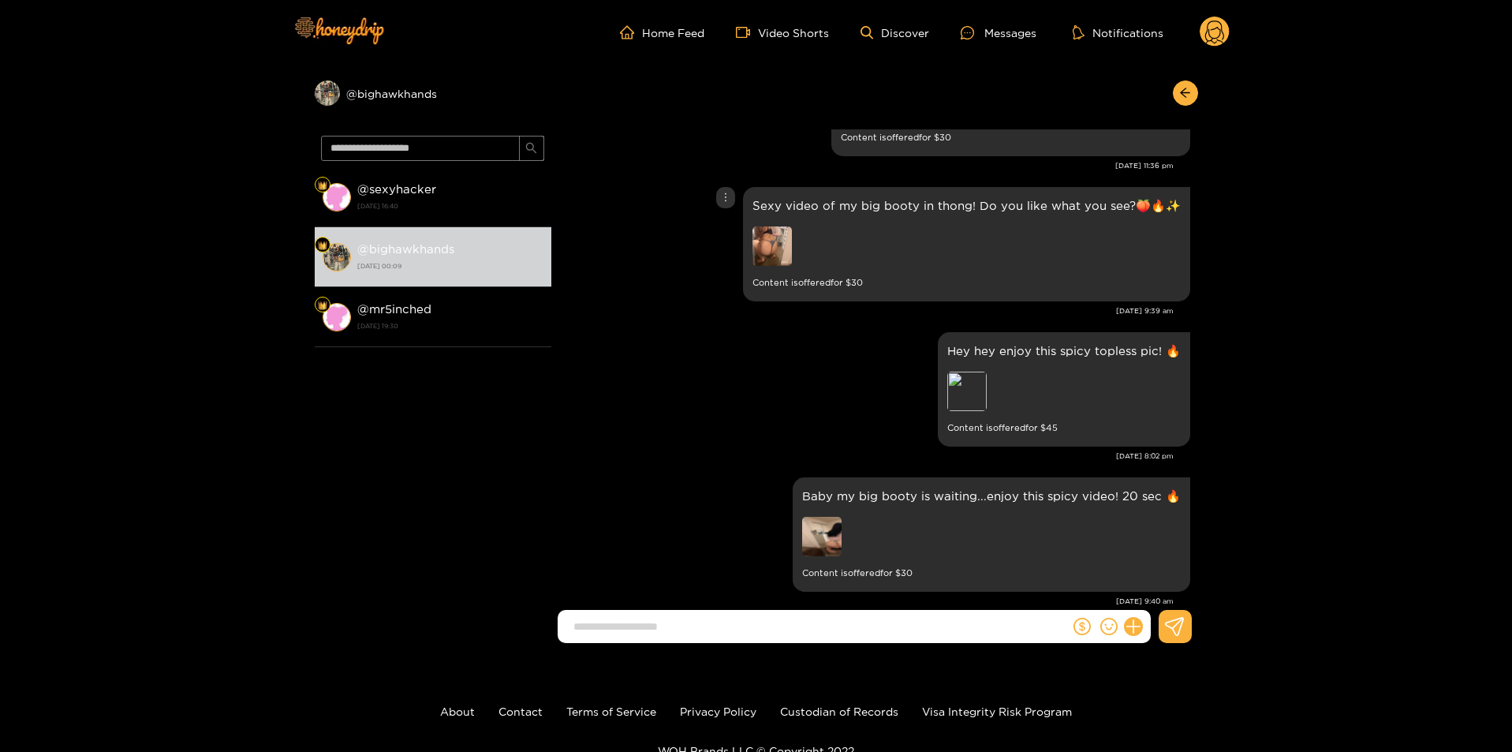
click at [784, 254] on img at bounding box center [772, 245] width 39 height 39
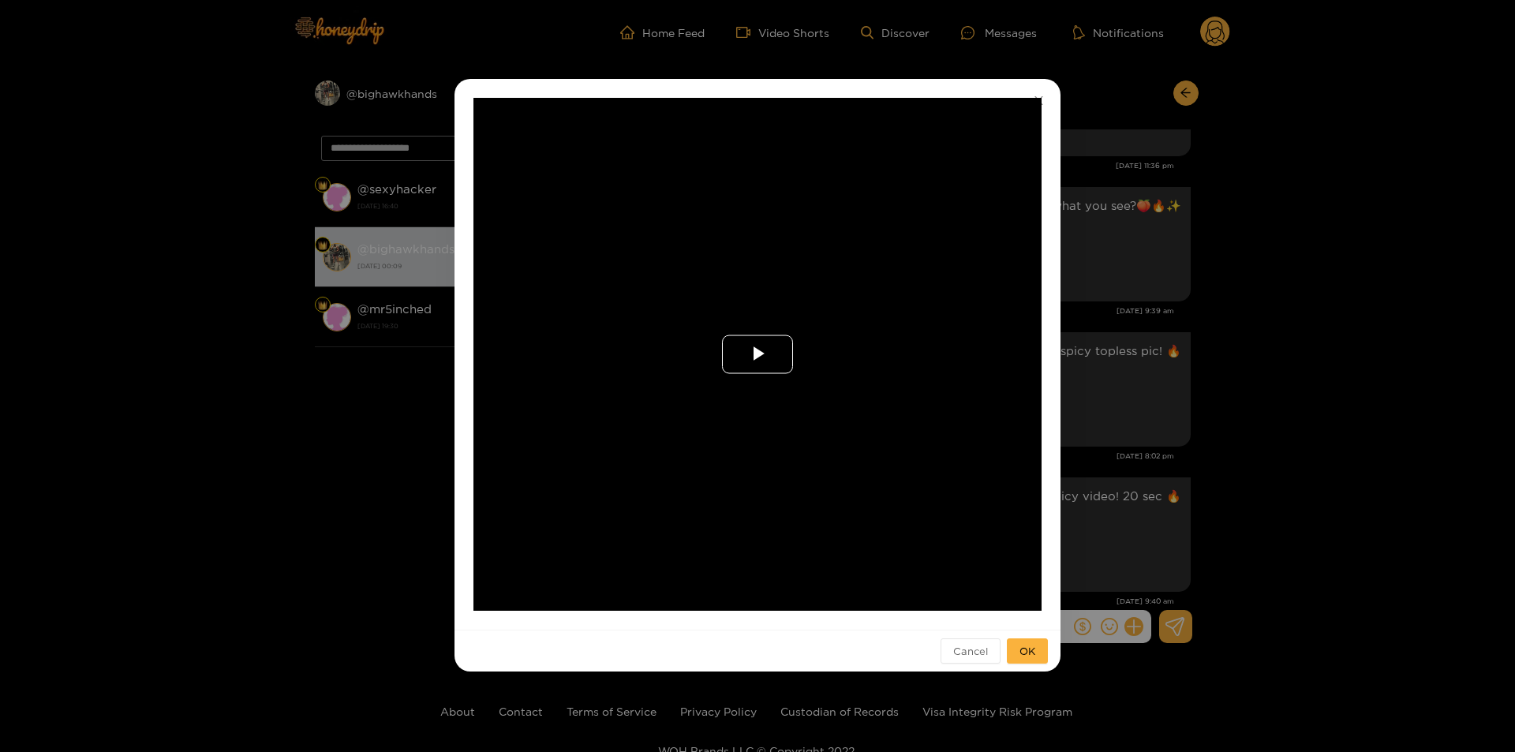
click at [757, 354] on span "Video Player" at bounding box center [757, 354] width 0 height 0
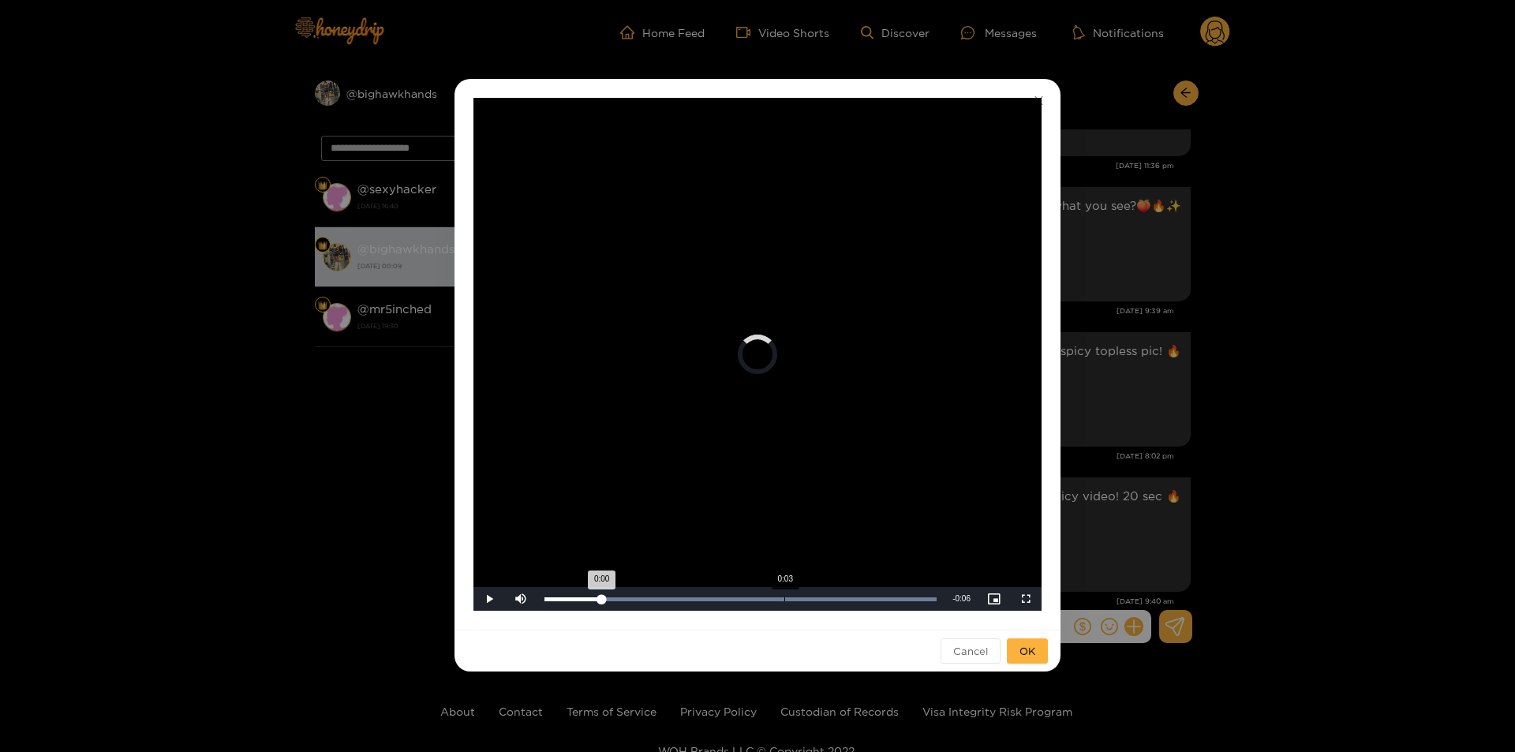
click at [784, 603] on div "Loaded : 100.00% 0:03 0:00" at bounding box center [740, 599] width 408 height 24
click at [899, 609] on div "Loaded : 100.00% 0:05 0:04" at bounding box center [740, 599] width 408 height 24
click at [1029, 650] on span "OK" at bounding box center [1027, 651] width 16 height 16
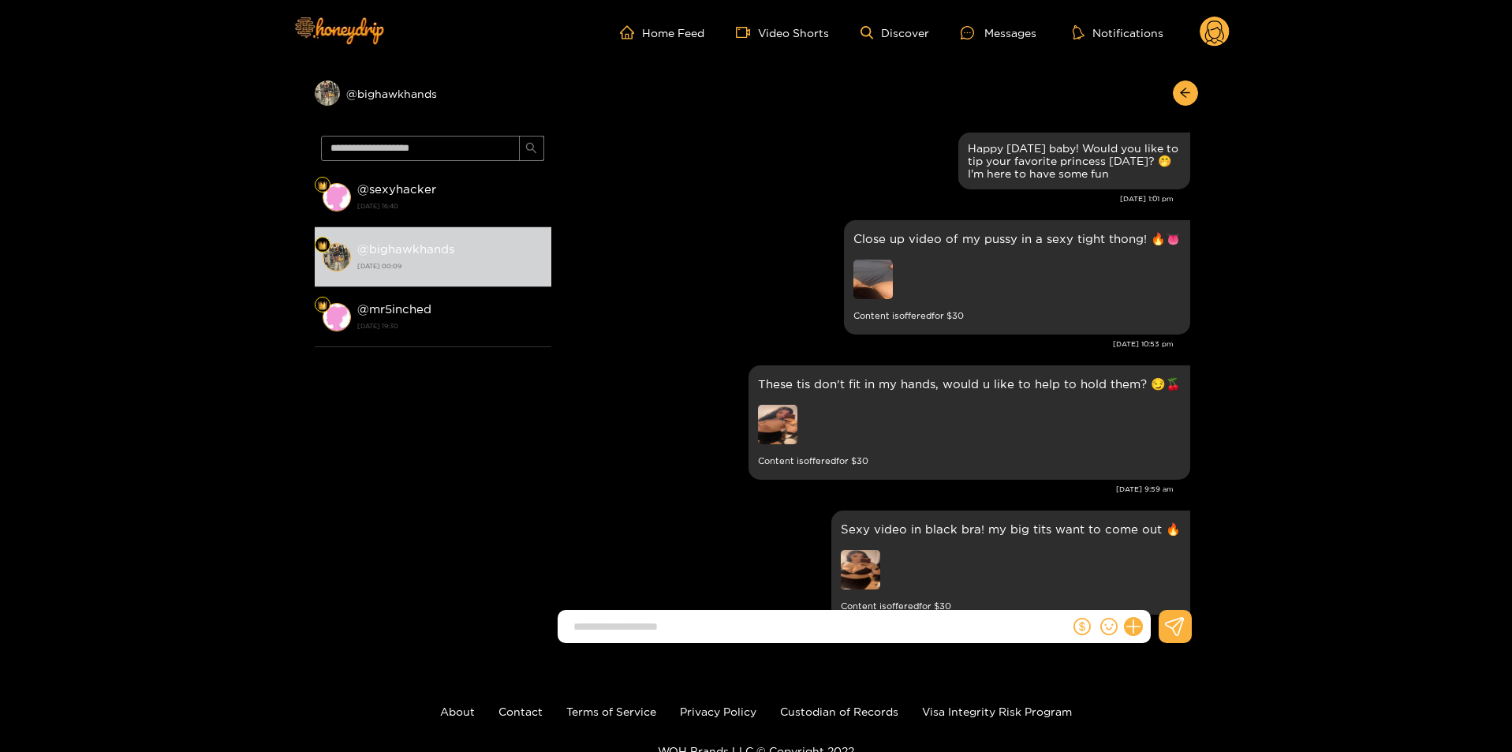
scroll to position [566, 0]
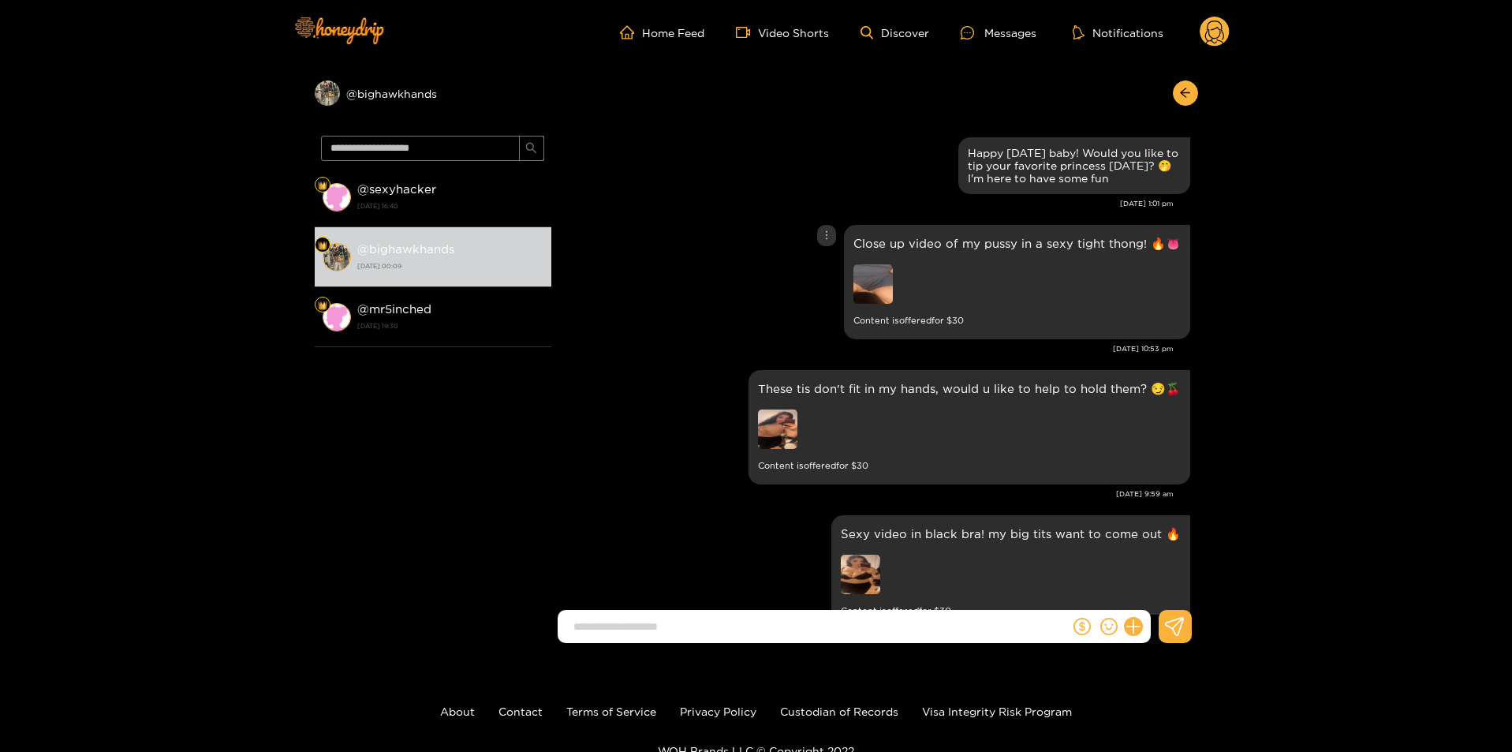
click at [869, 285] on img at bounding box center [873, 283] width 39 height 39
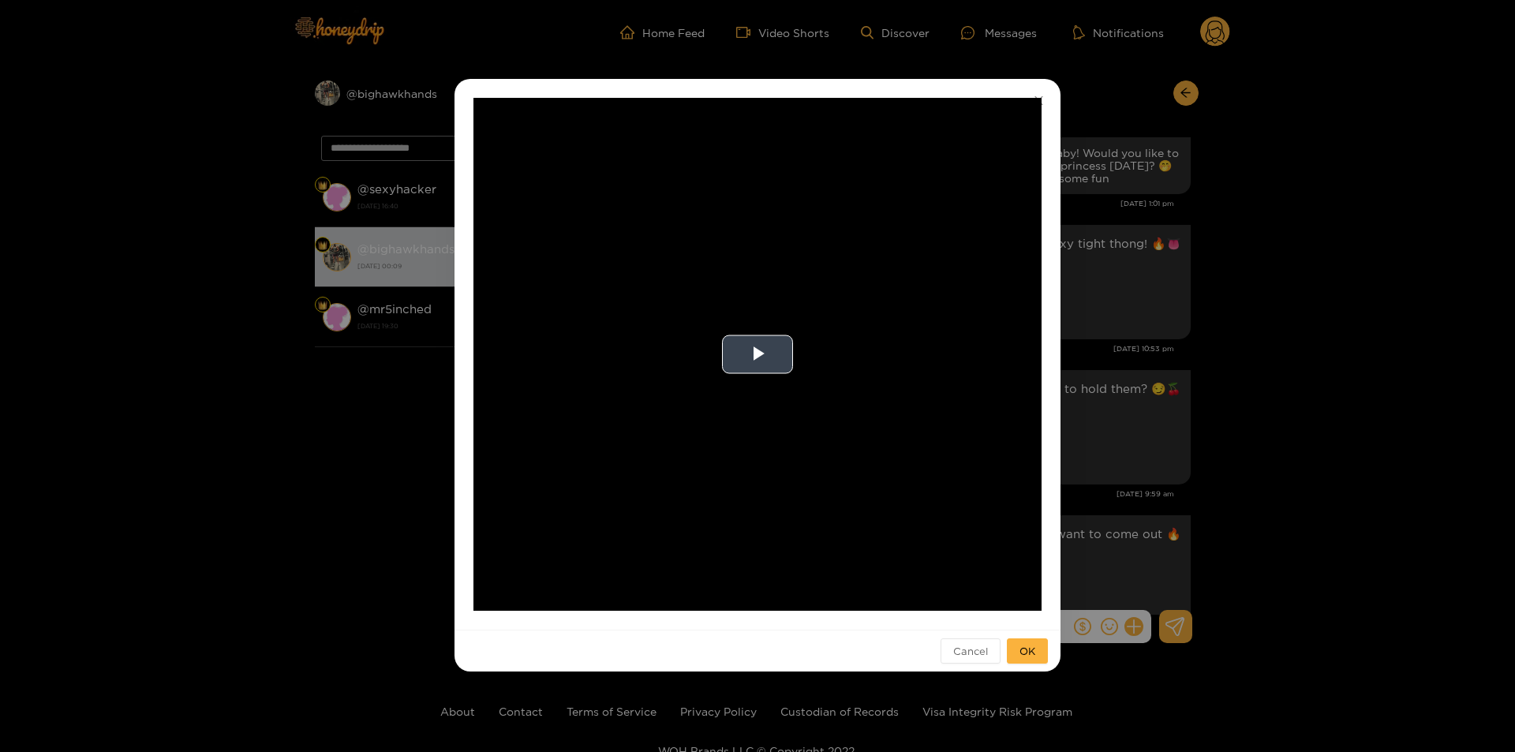
click at [743, 383] on video "Video Player" at bounding box center [757, 354] width 568 height 513
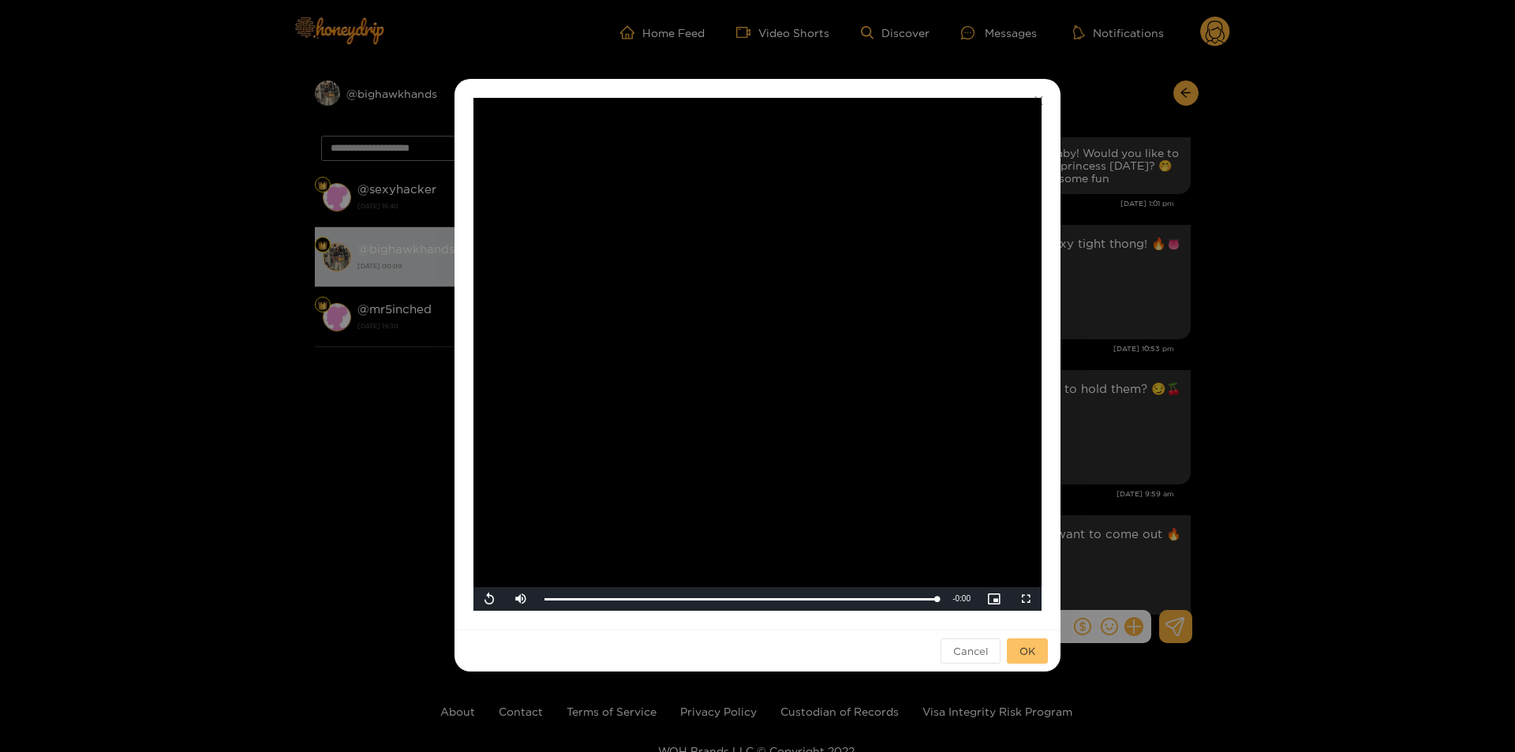
click at [1038, 644] on button "OK" at bounding box center [1027, 650] width 41 height 25
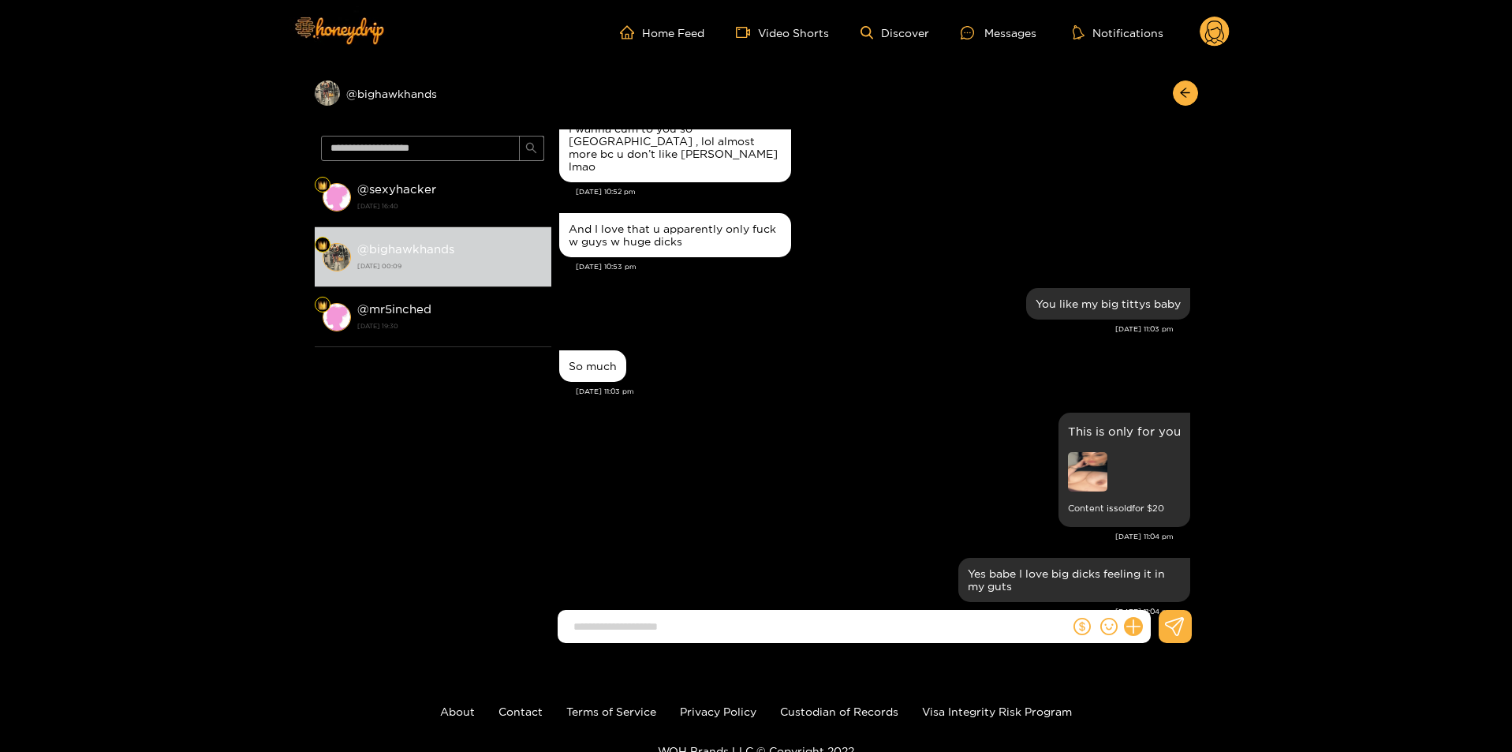
scroll to position [1735, 0]
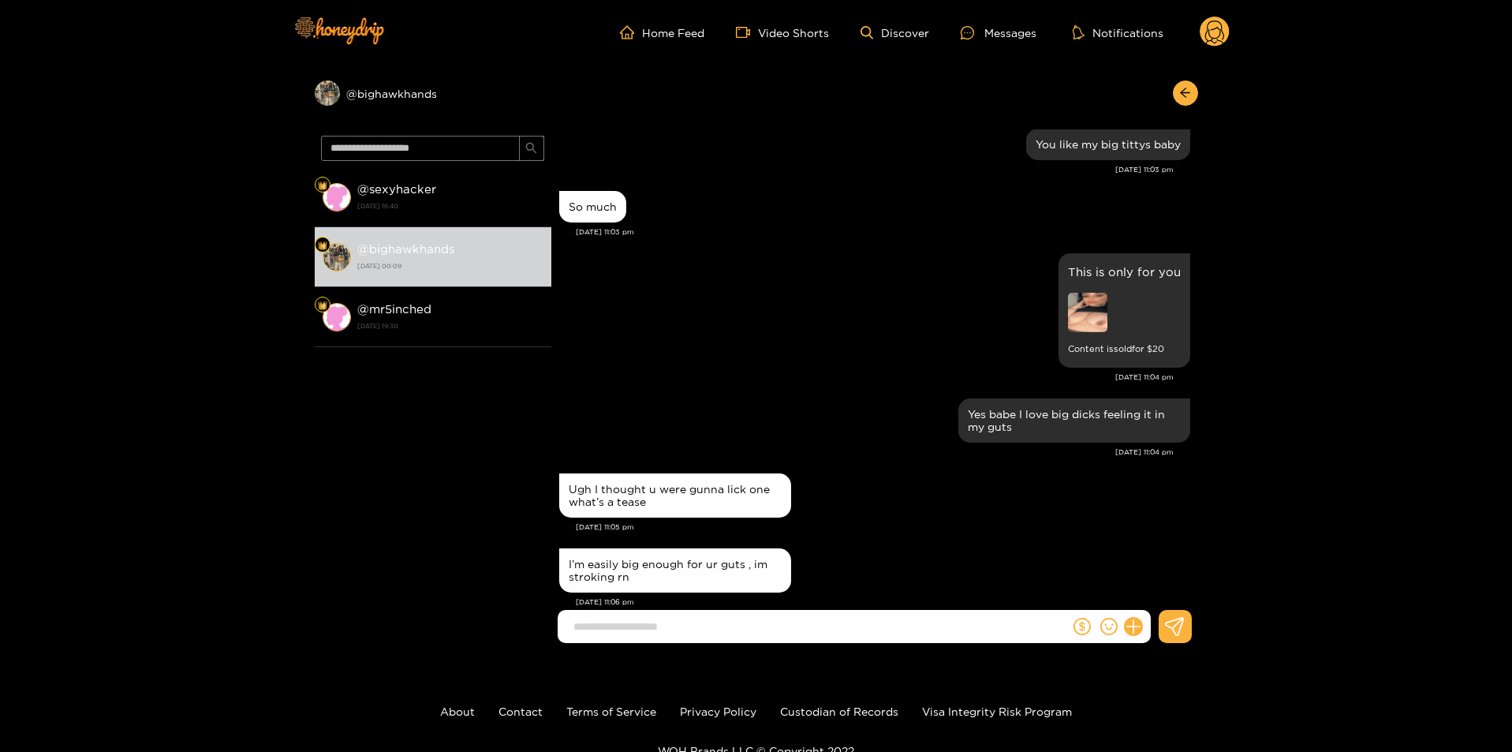
click at [1101, 293] on img at bounding box center [1087, 312] width 39 height 39
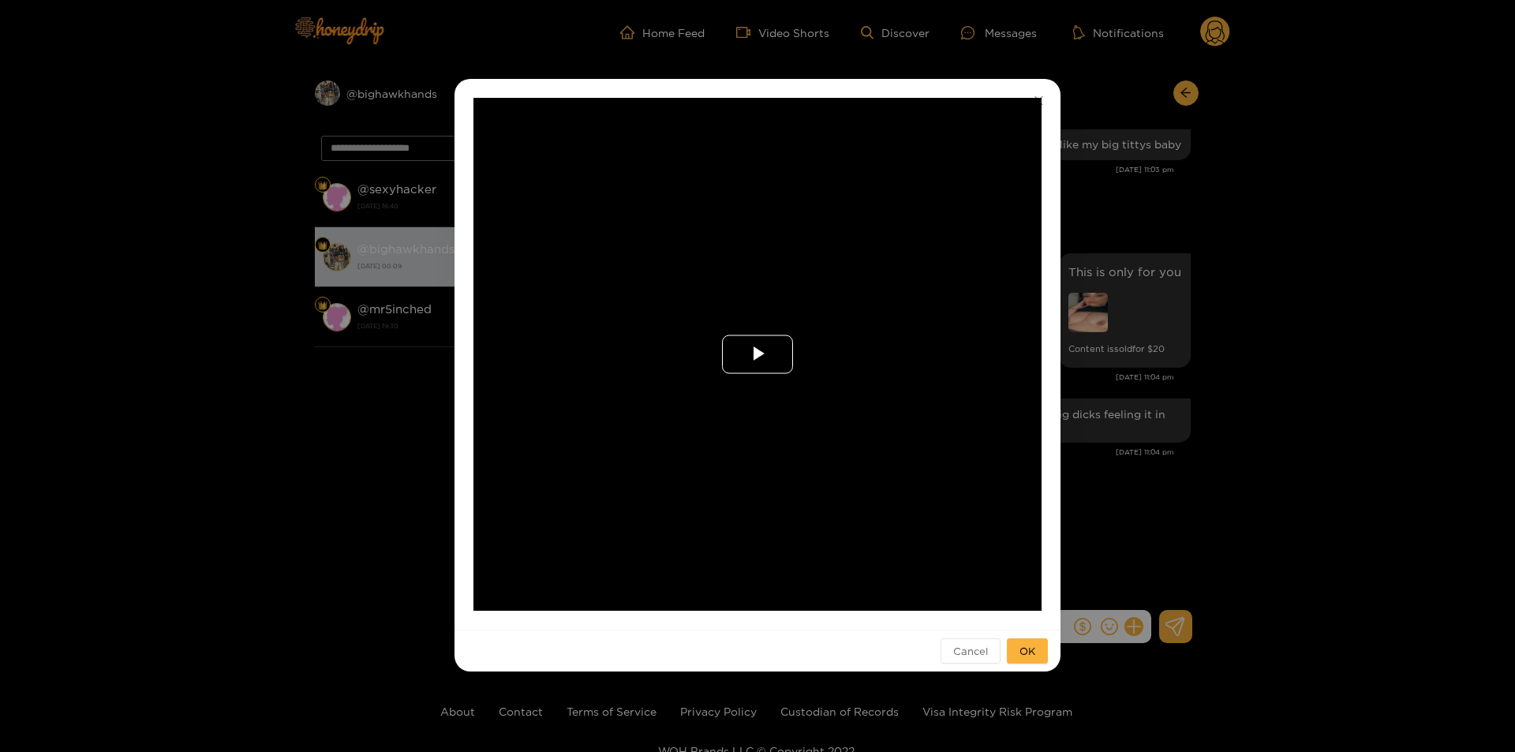
click at [757, 354] on span "Video Player" at bounding box center [757, 354] width 0 height 0
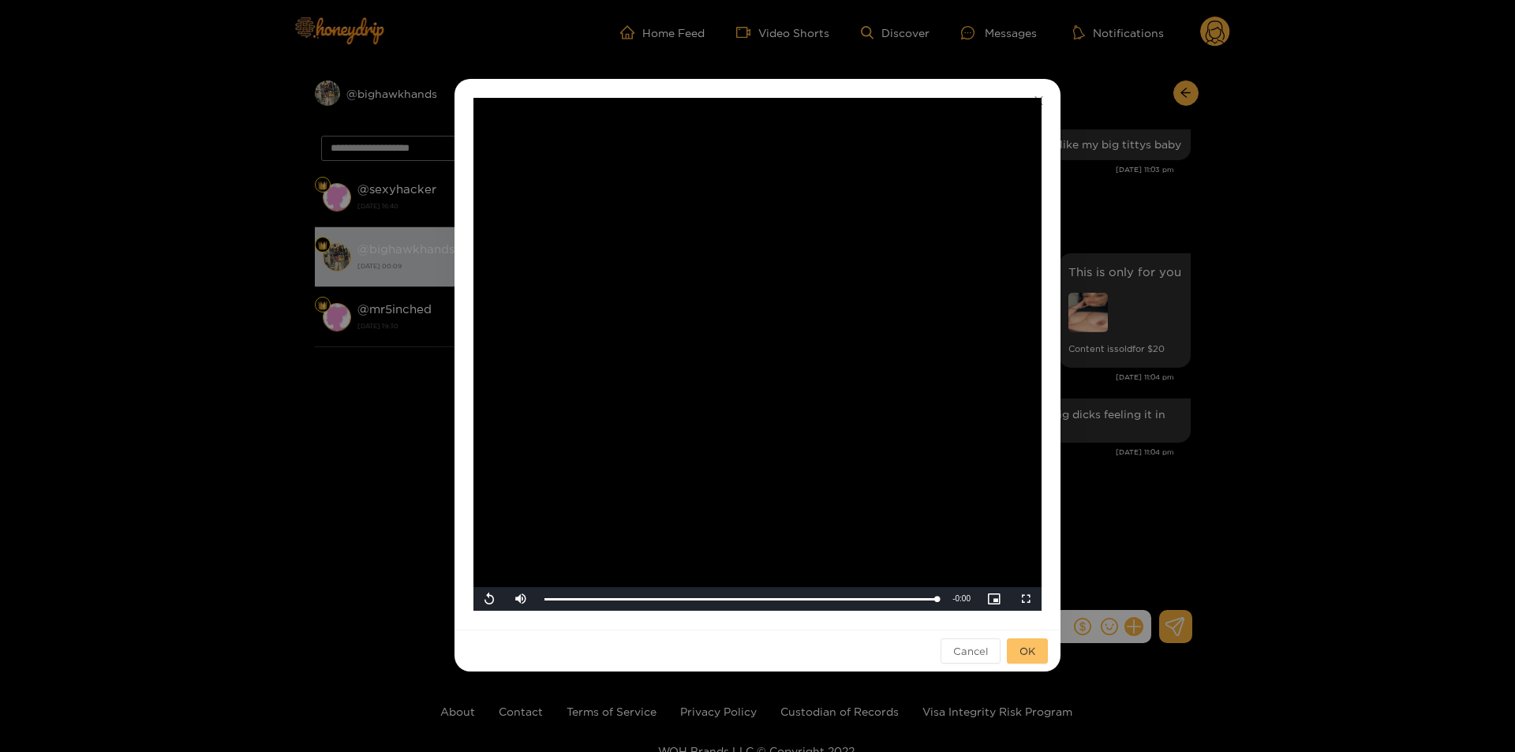
click at [1027, 654] on span "OK" at bounding box center [1027, 651] width 16 height 16
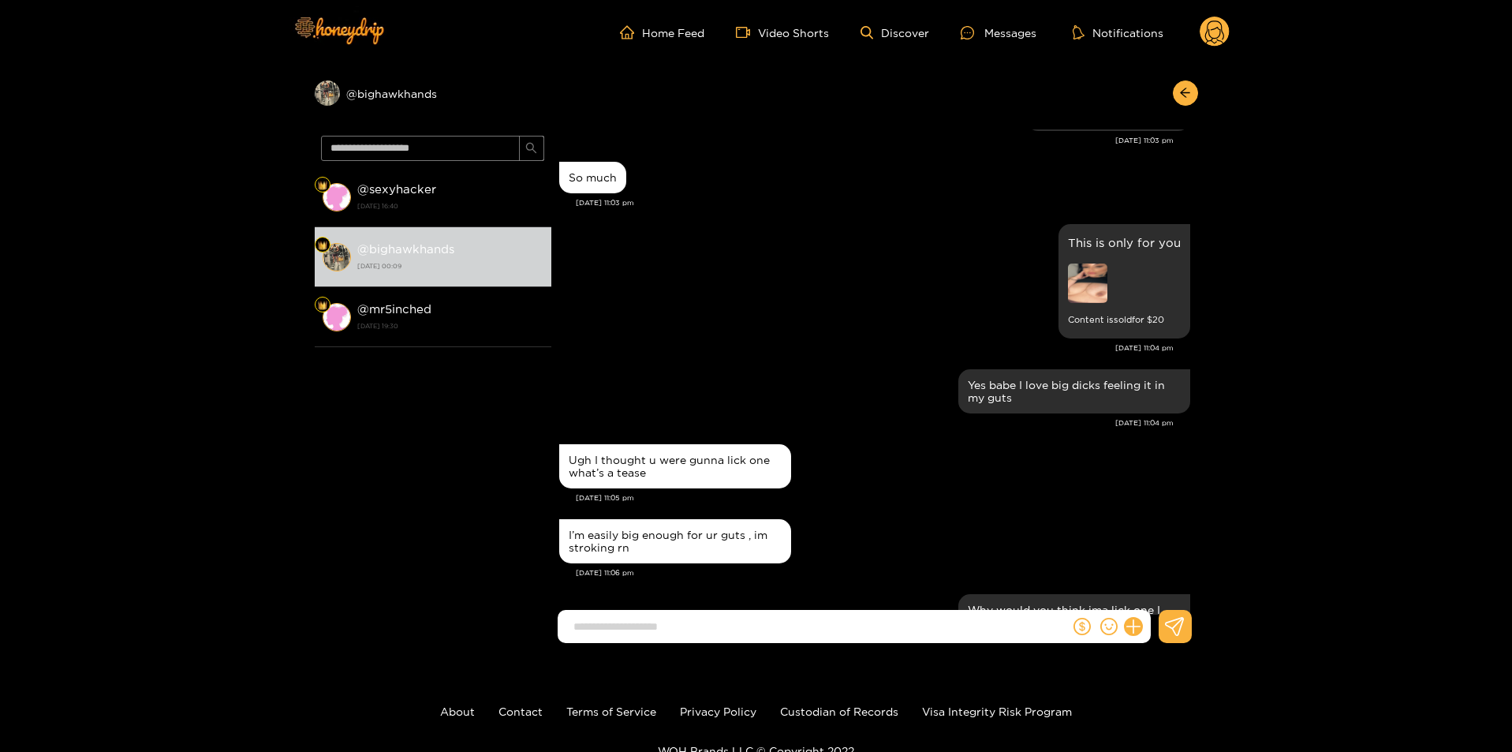
scroll to position [3471, 0]
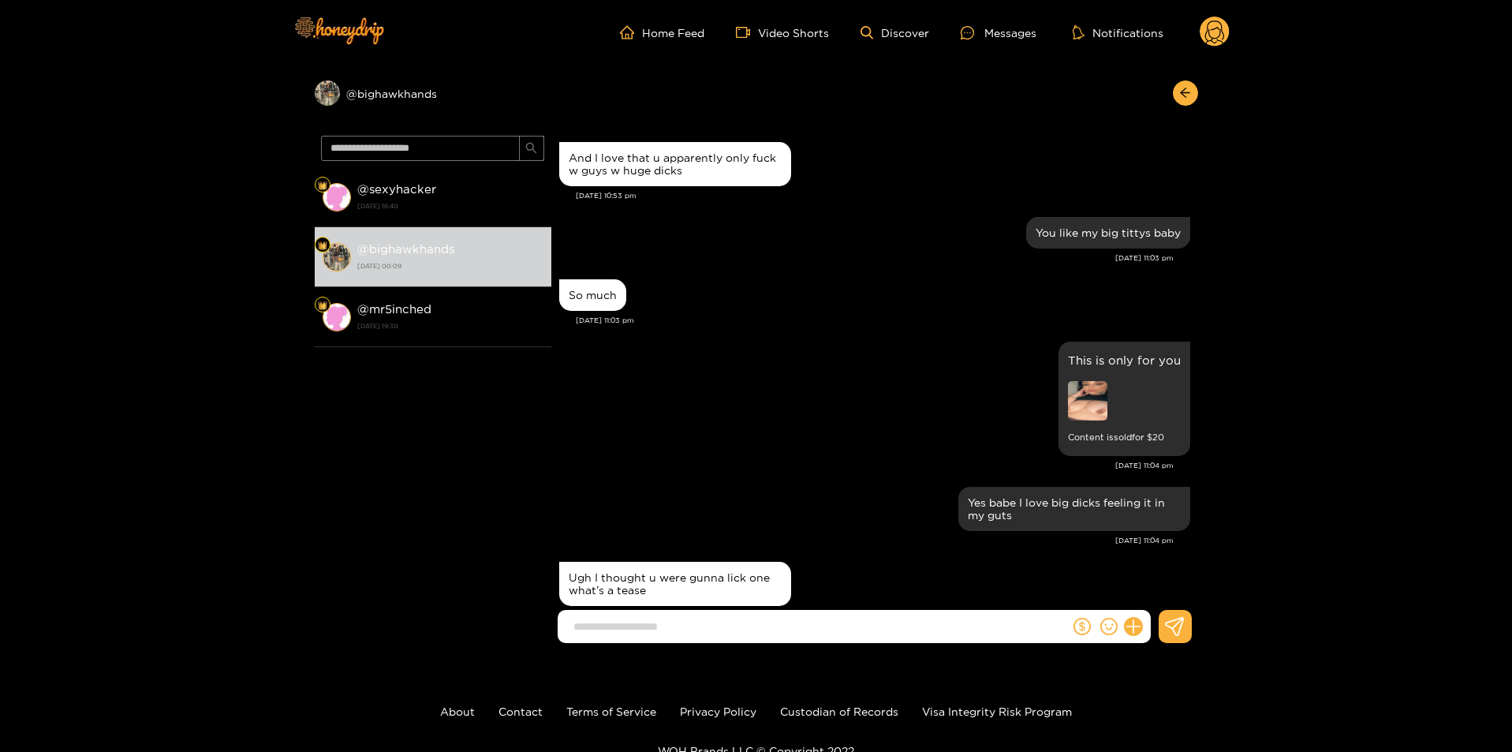
drag, startPoint x: 1201, startPoint y: 355, endPoint x: 1194, endPoint y: 293, distance: 61.9
click at [1194, 293] on div "Preview @ bighawkhands @ sexyhacker [DATE] 16:40 @ bighawkhands [DATE] 00:09 @ …" at bounding box center [756, 360] width 1512 height 591
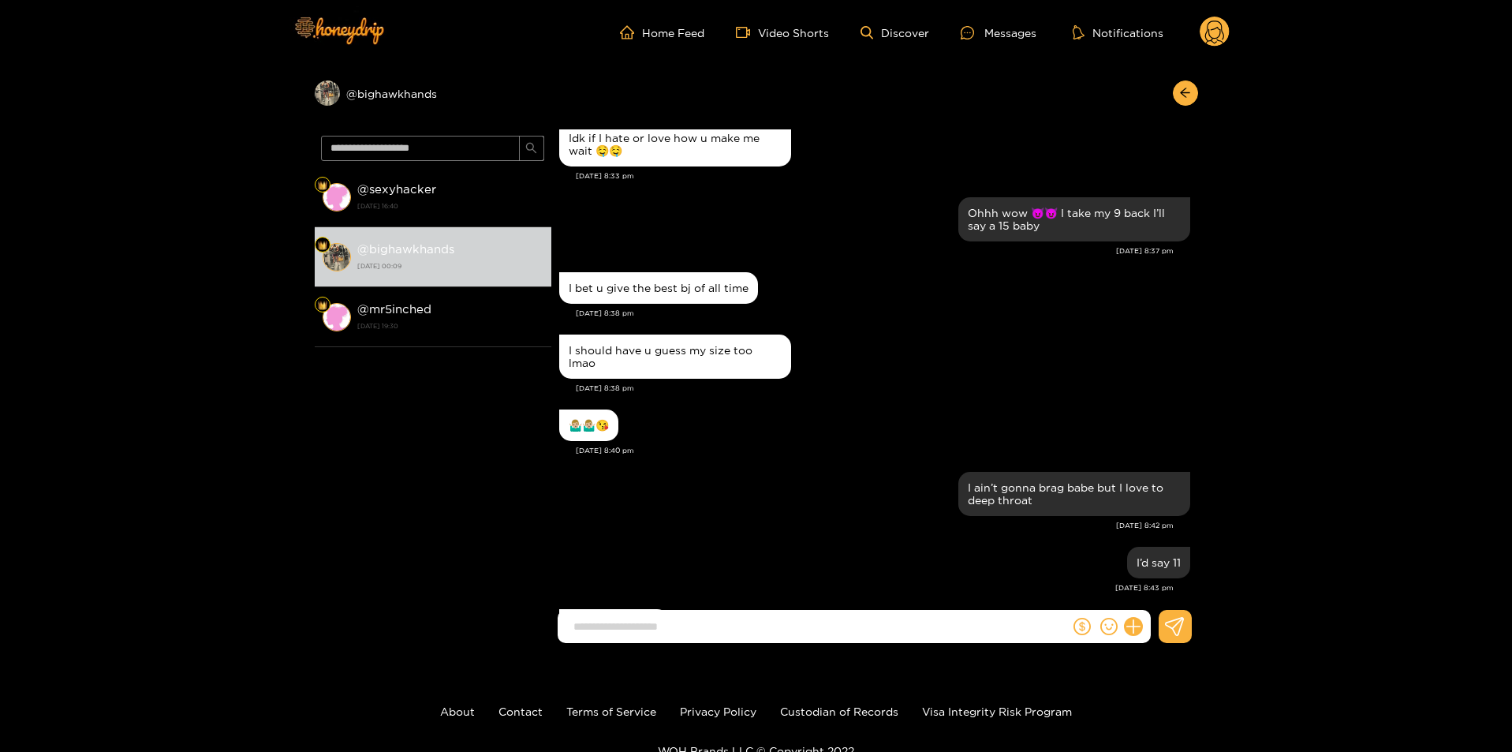
scroll to position [1972, 0]
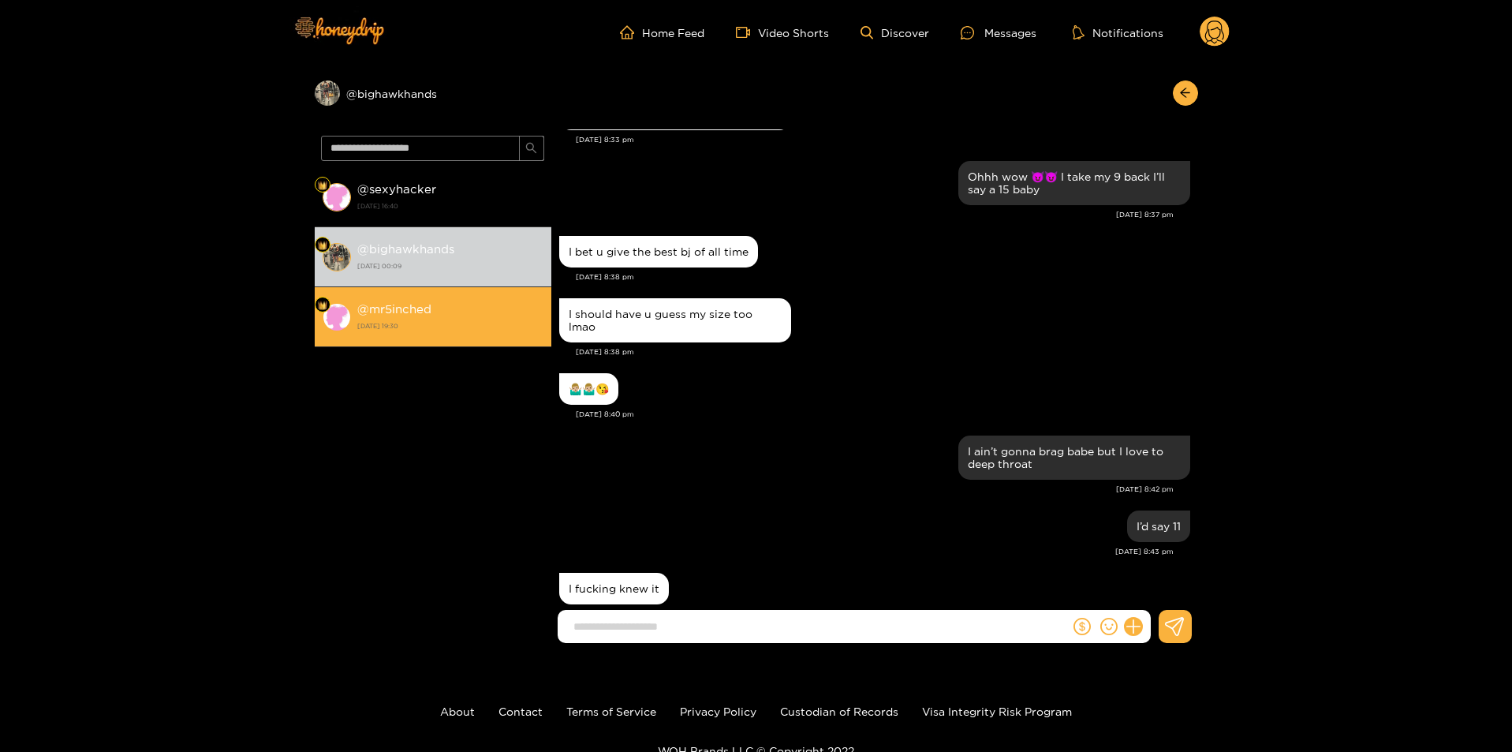
click at [432, 301] on div "@ mr5inched [DATE] 19:30" at bounding box center [450, 316] width 186 height 35
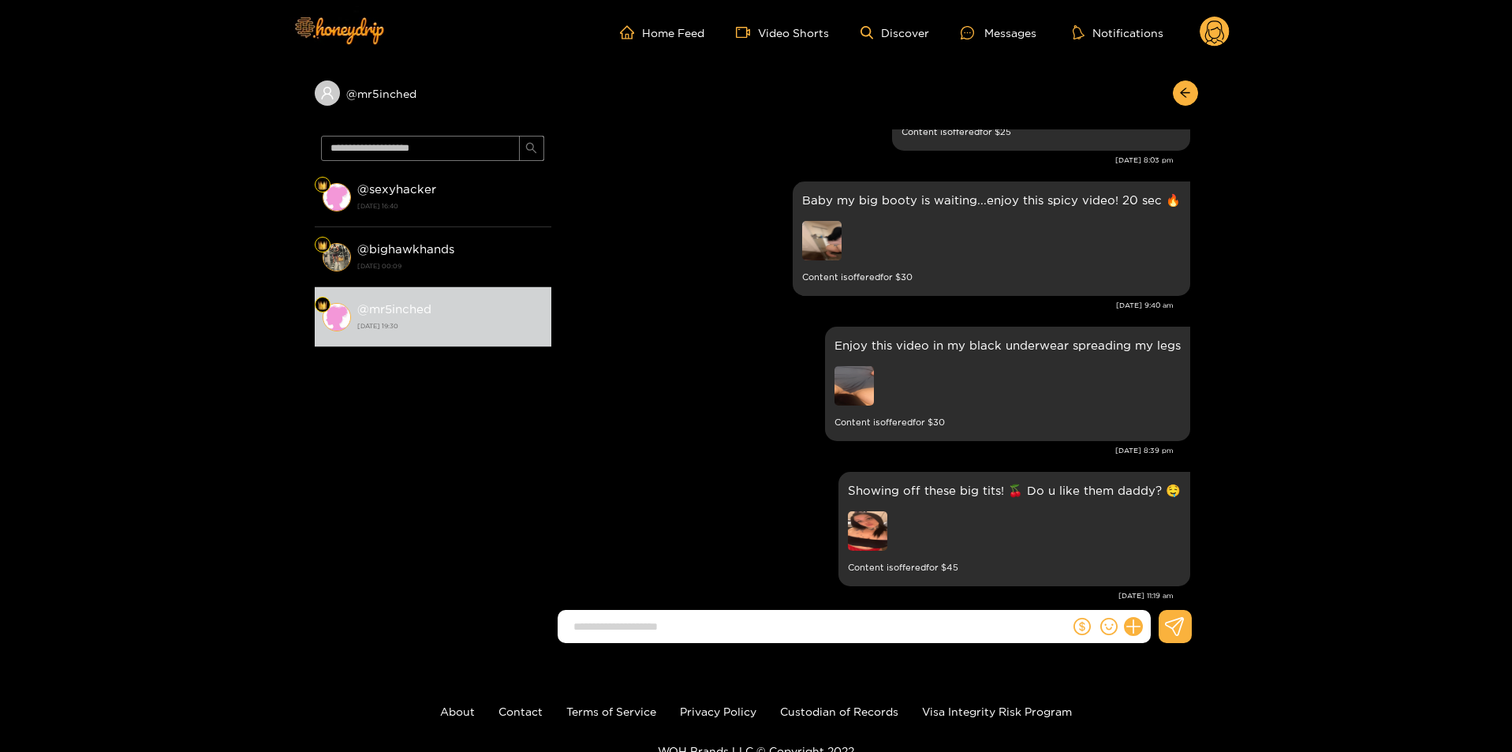
scroll to position [730, 0]
click at [812, 256] on img at bounding box center [821, 242] width 39 height 39
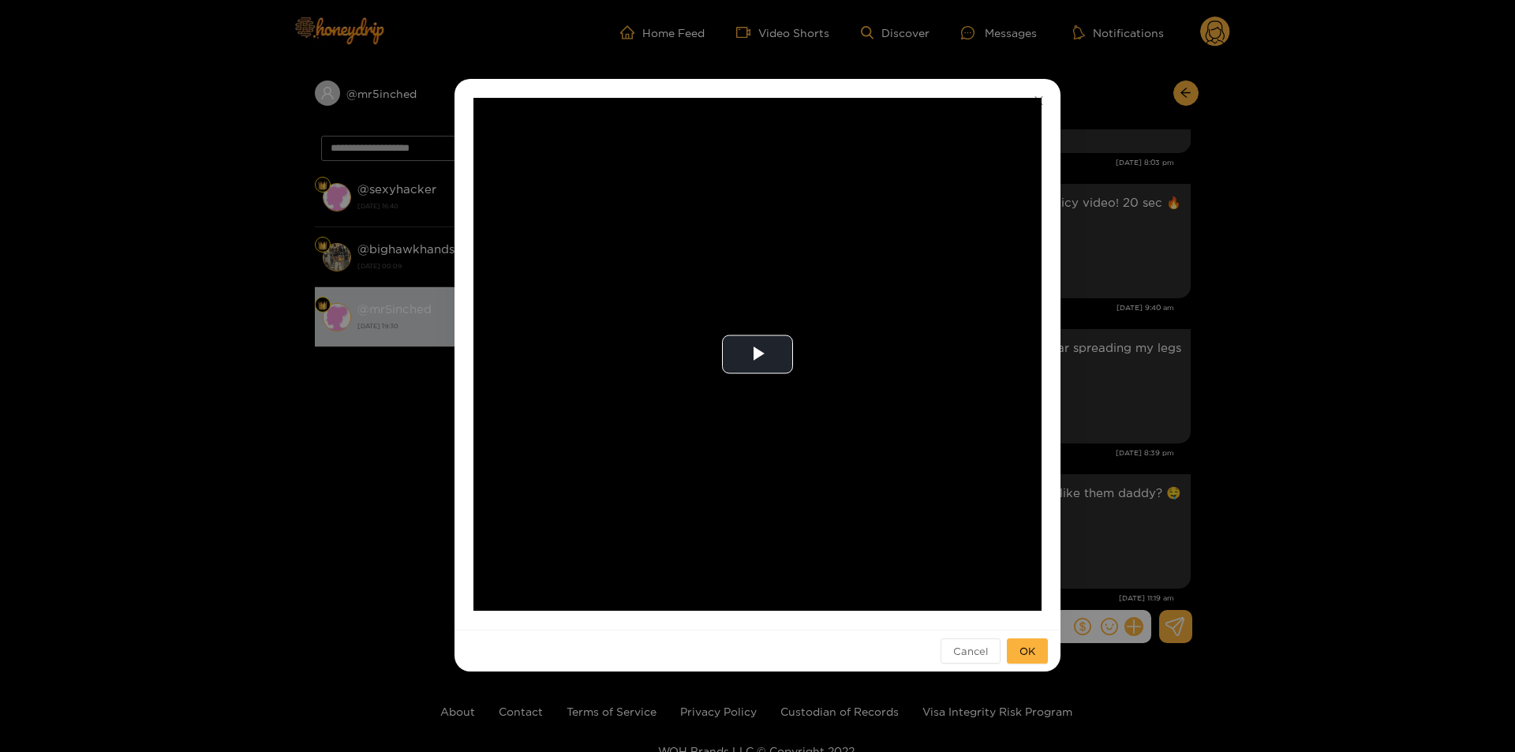
click at [1199, 298] on div "**********" at bounding box center [757, 376] width 1515 height 752
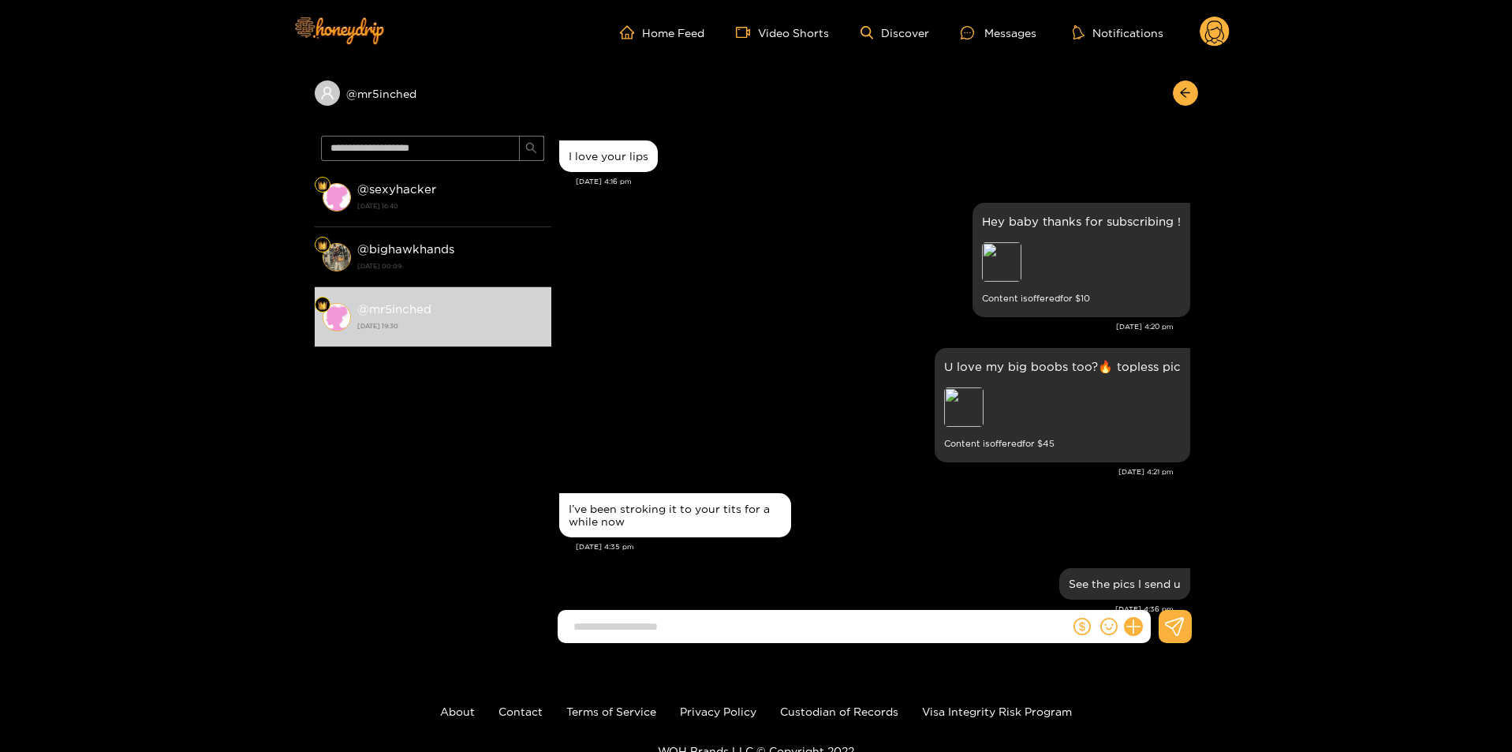
scroll to position [0, 0]
click at [1210, 32] on circle at bounding box center [1215, 32] width 30 height 30
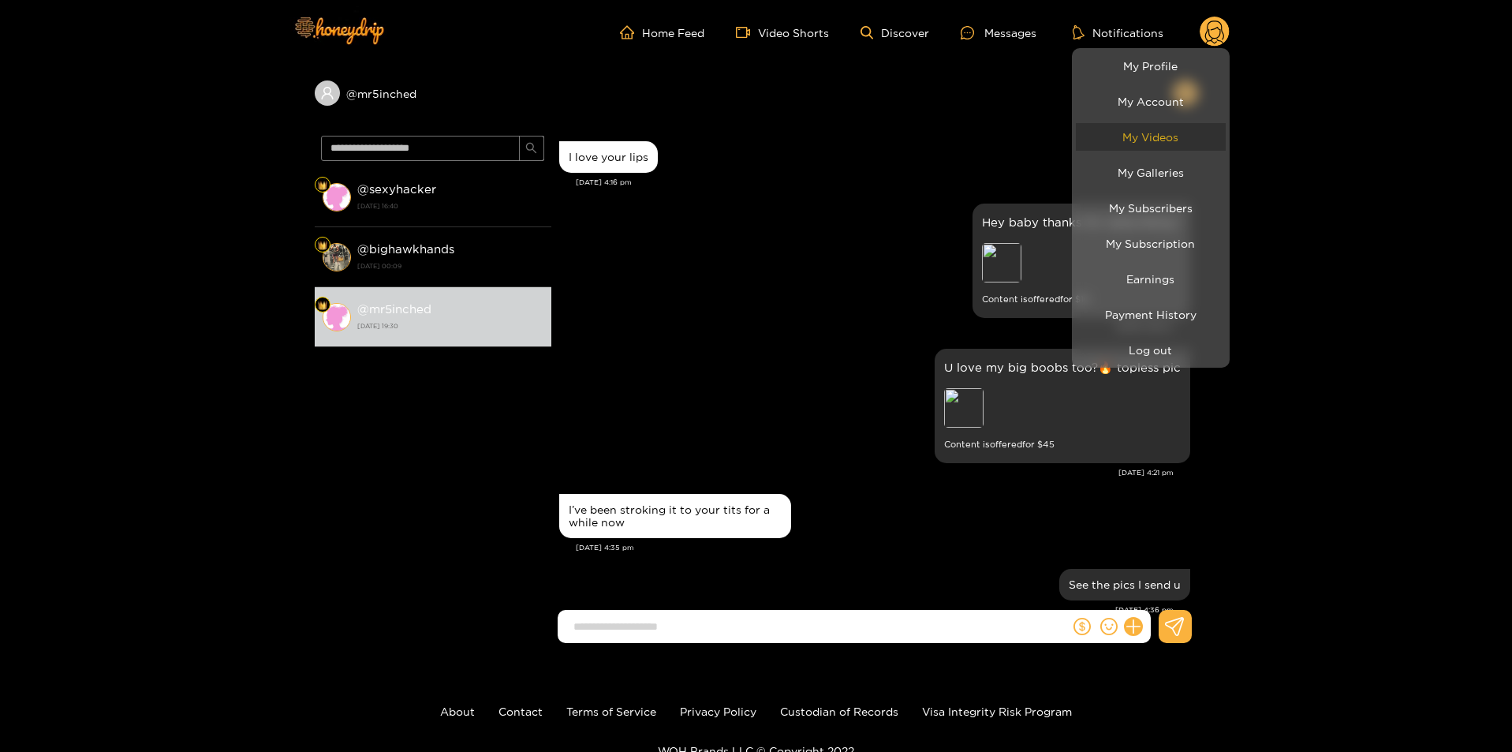
click at [1156, 134] on link "My Videos" at bounding box center [1151, 137] width 150 height 28
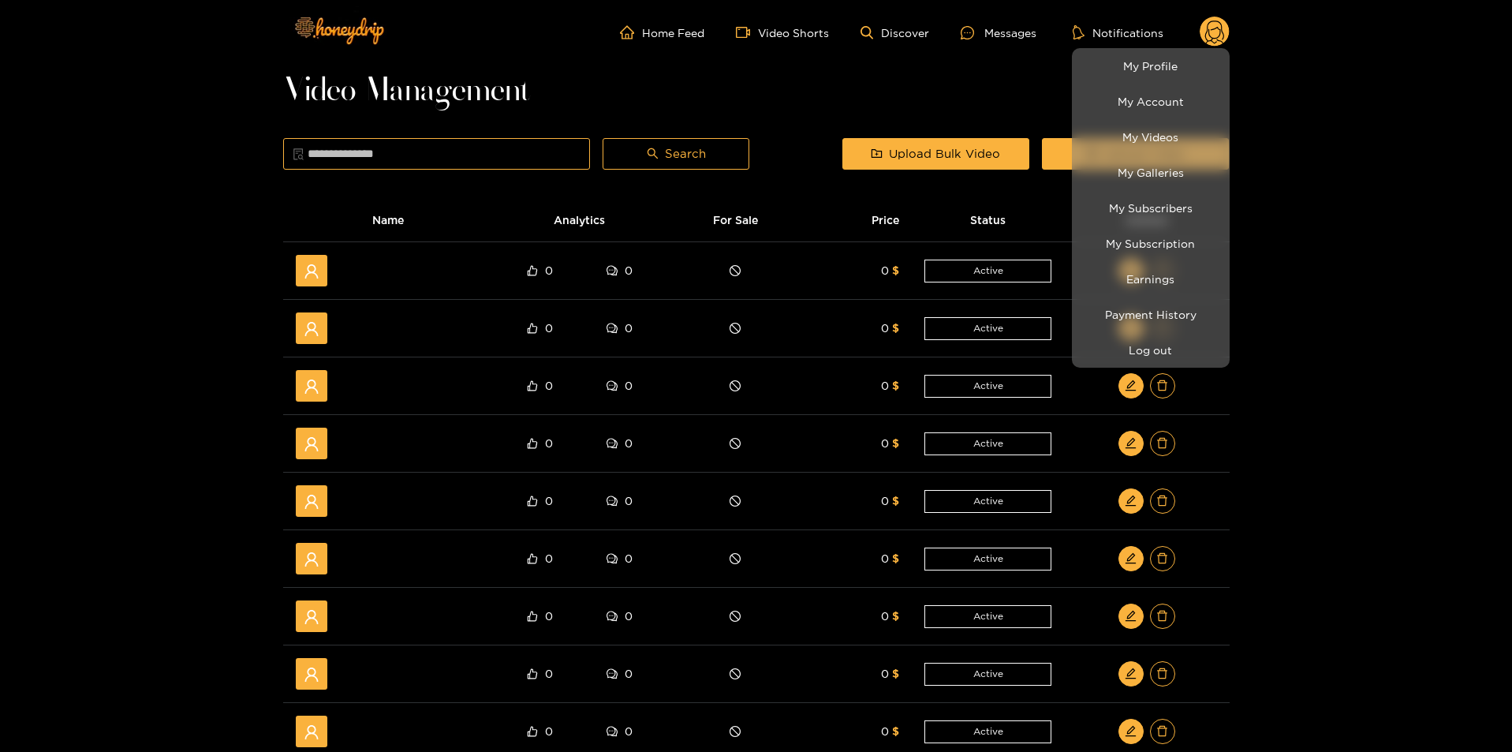
click at [1478, 428] on div at bounding box center [756, 376] width 1512 height 752
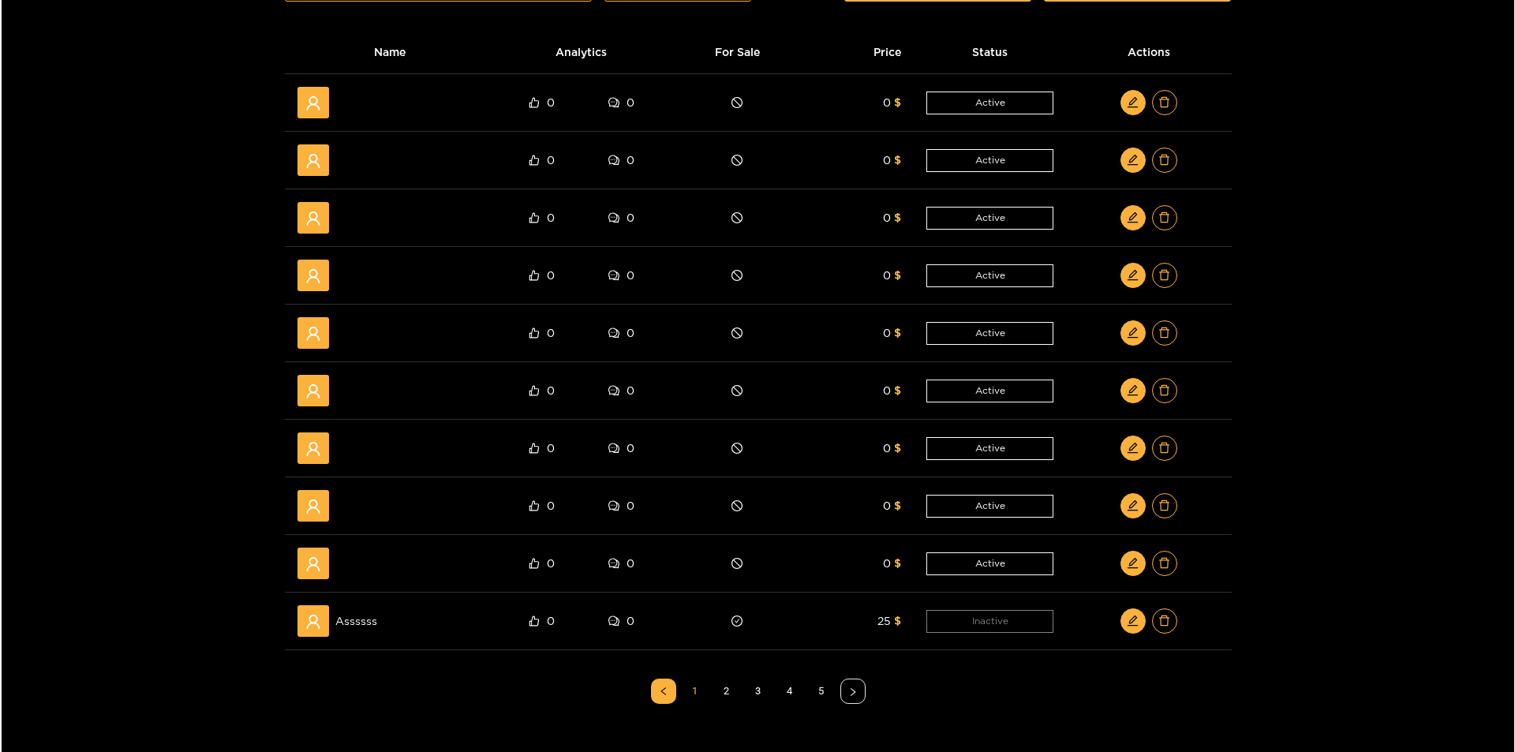
scroll to position [316, 0]
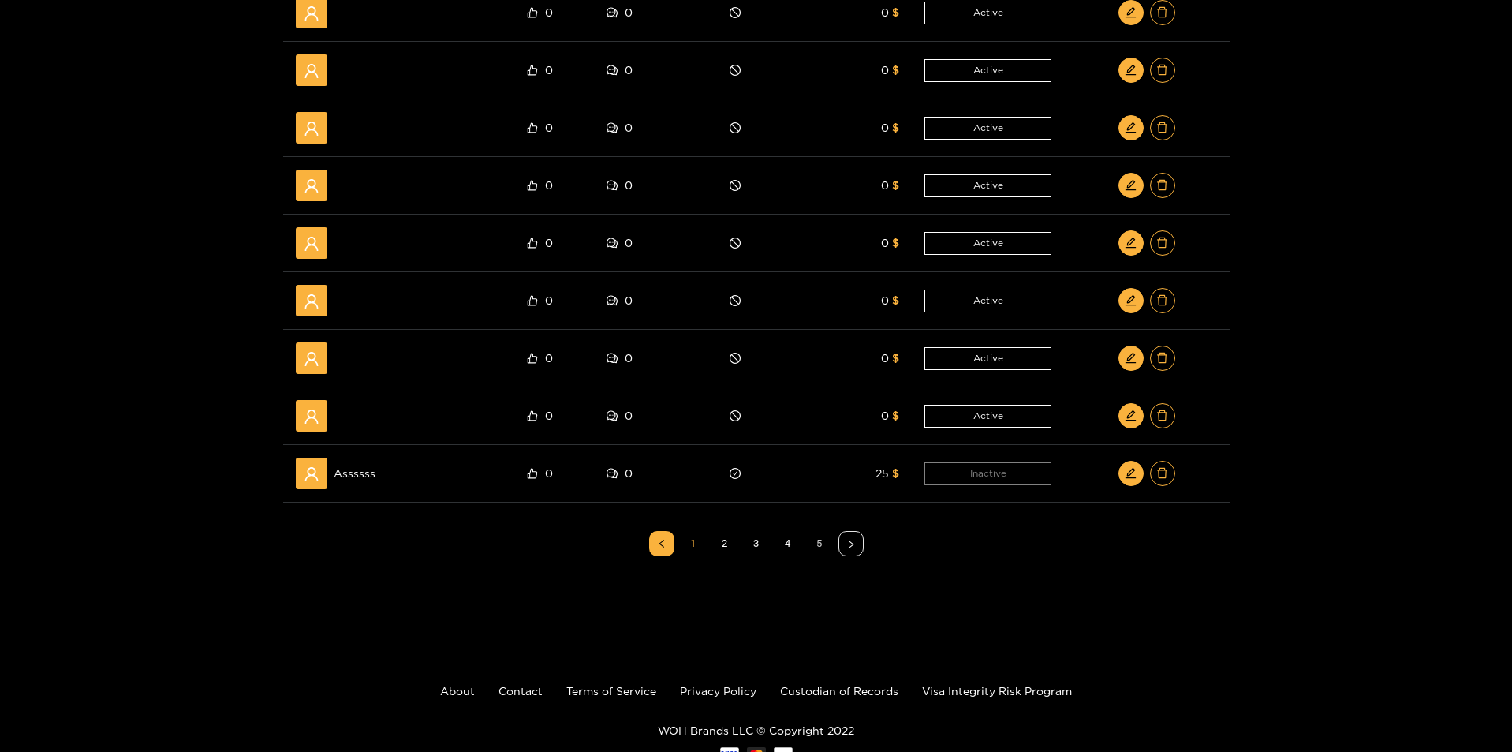
click at [819, 540] on link "5" at bounding box center [820, 544] width 24 height 24
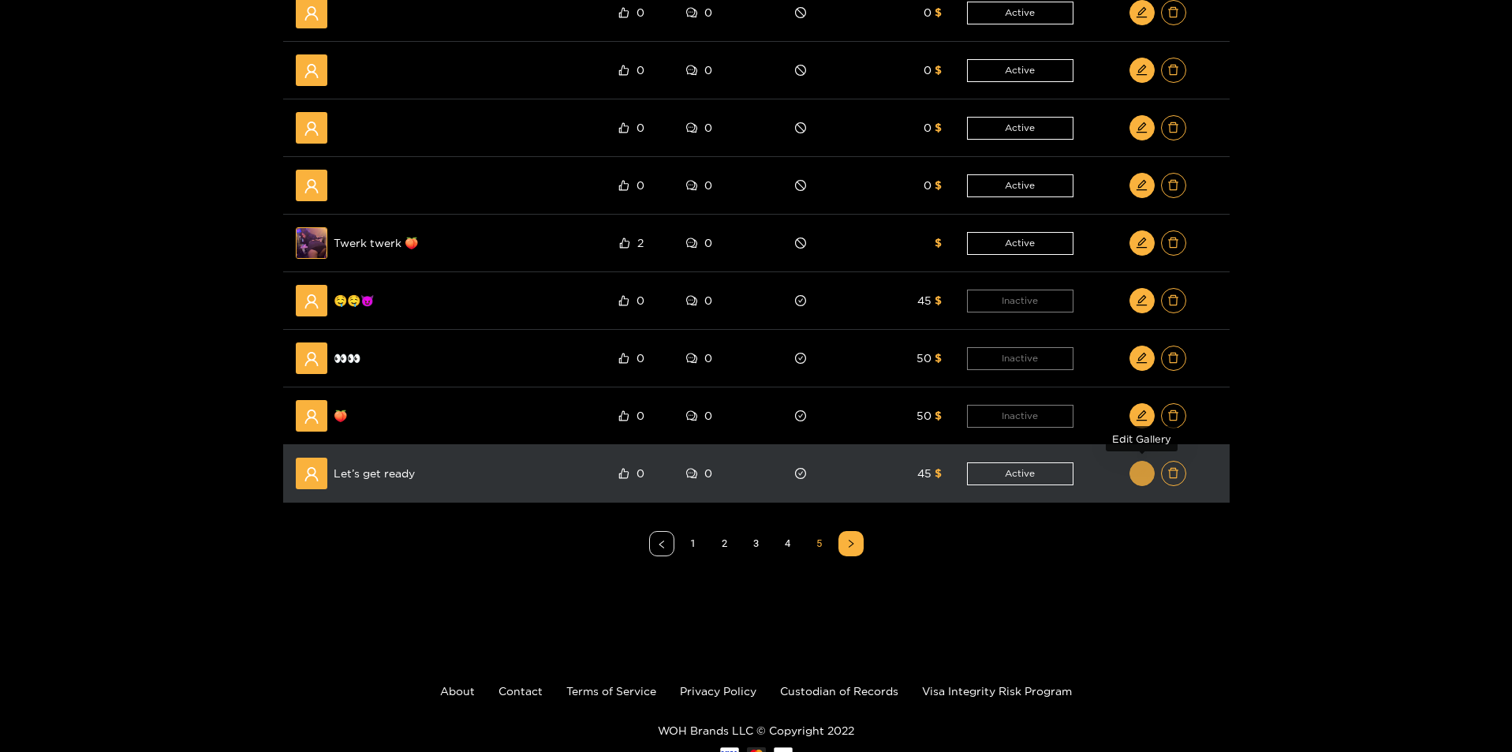
click at [1142, 475] on icon "edit" at bounding box center [1142, 473] width 12 height 12
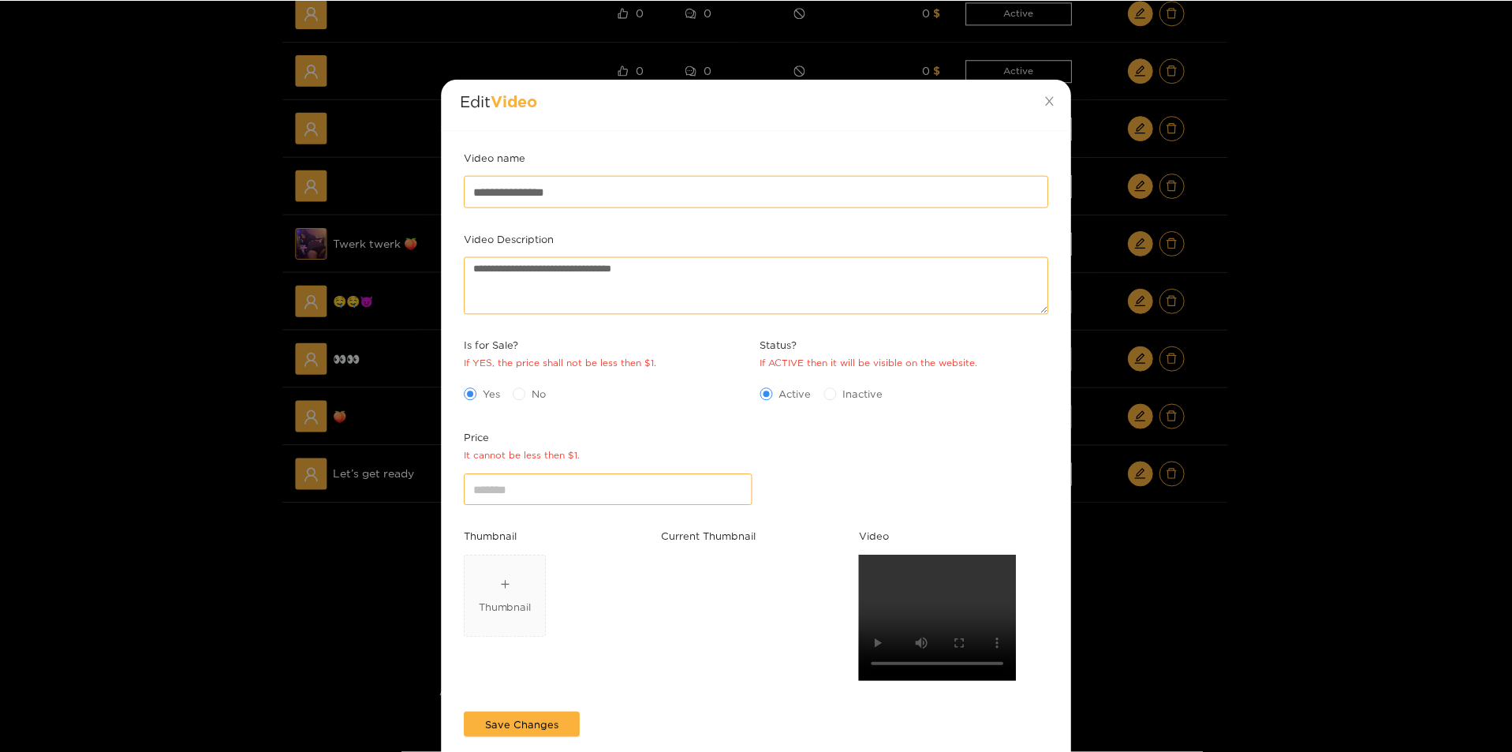
scroll to position [0, 0]
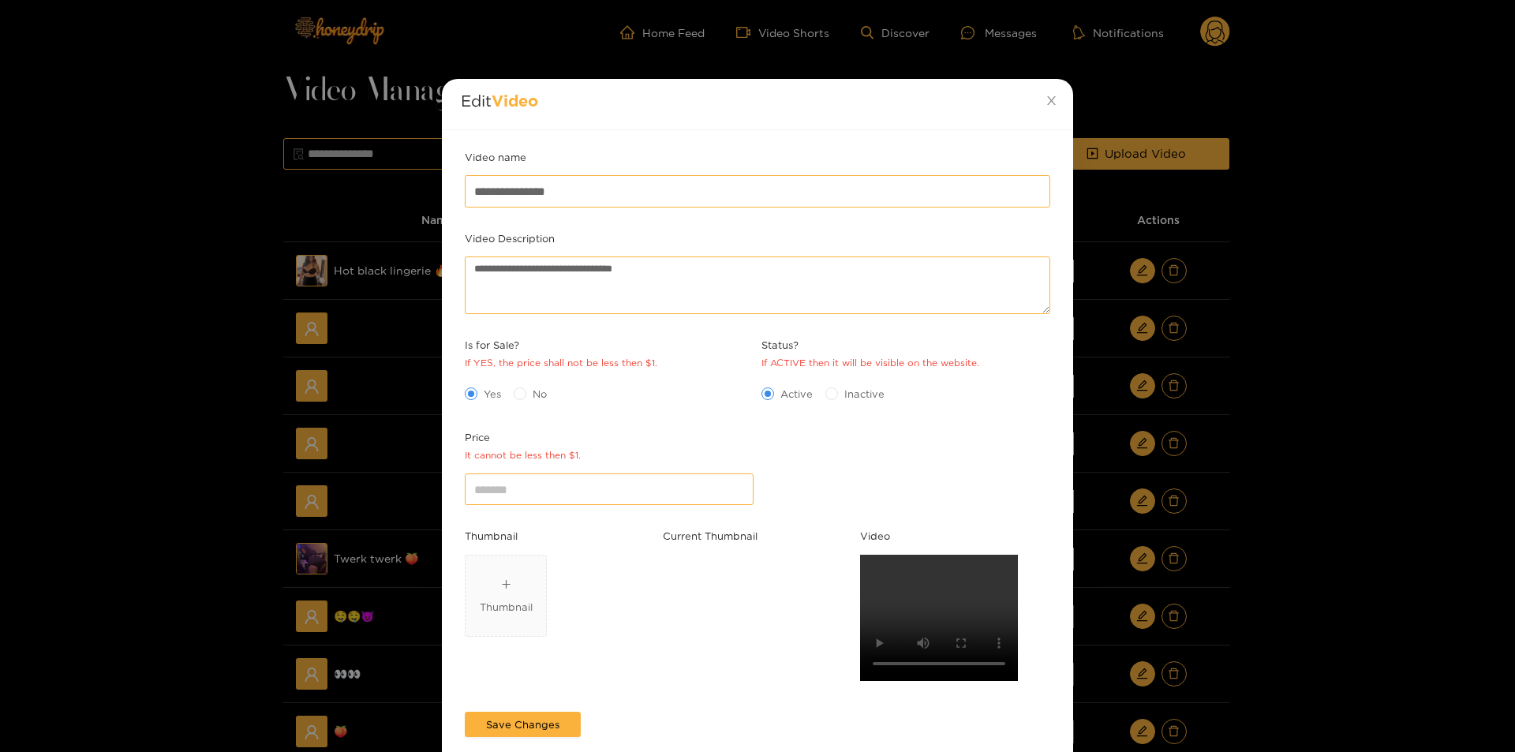
click at [1256, 625] on div "**********" at bounding box center [757, 376] width 1515 height 752
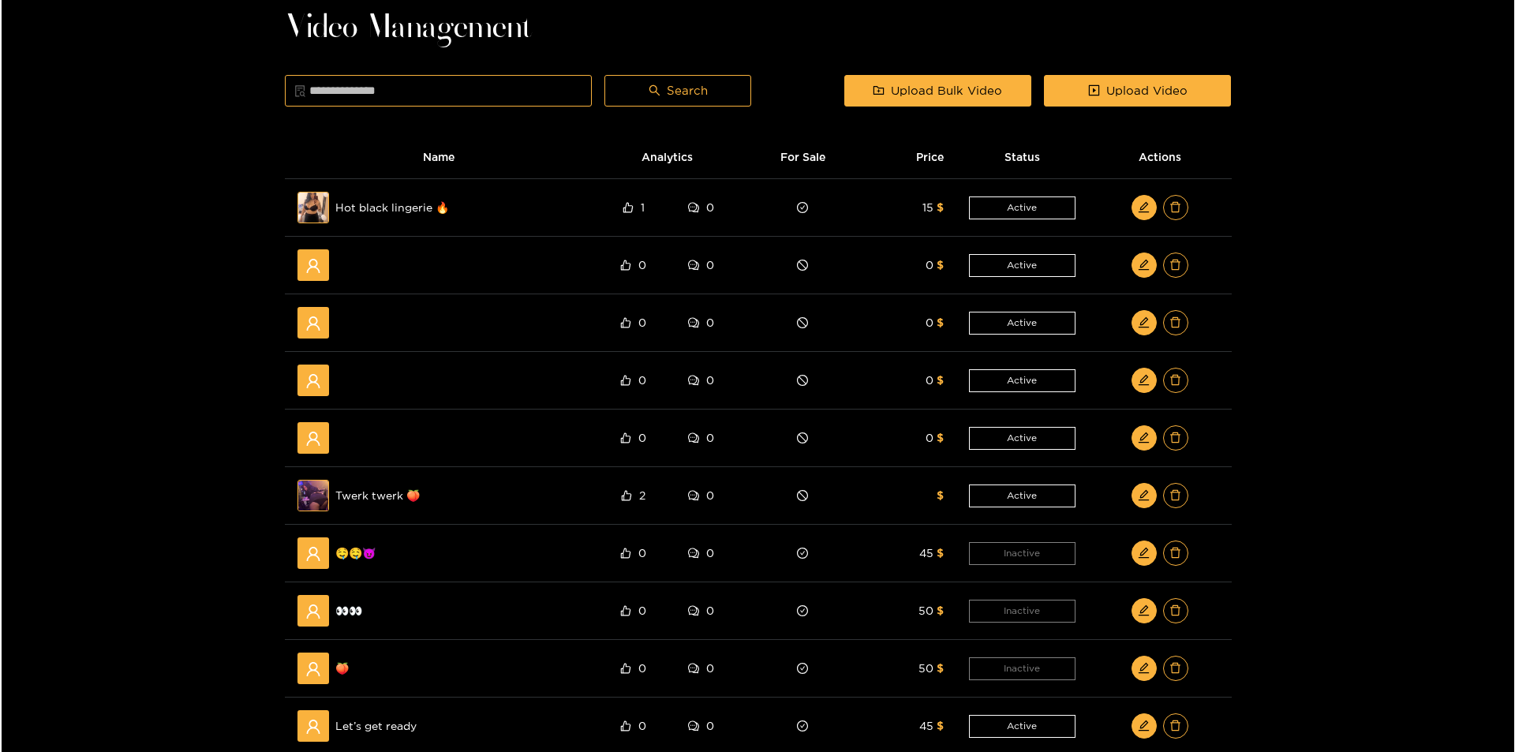
scroll to position [316, 0]
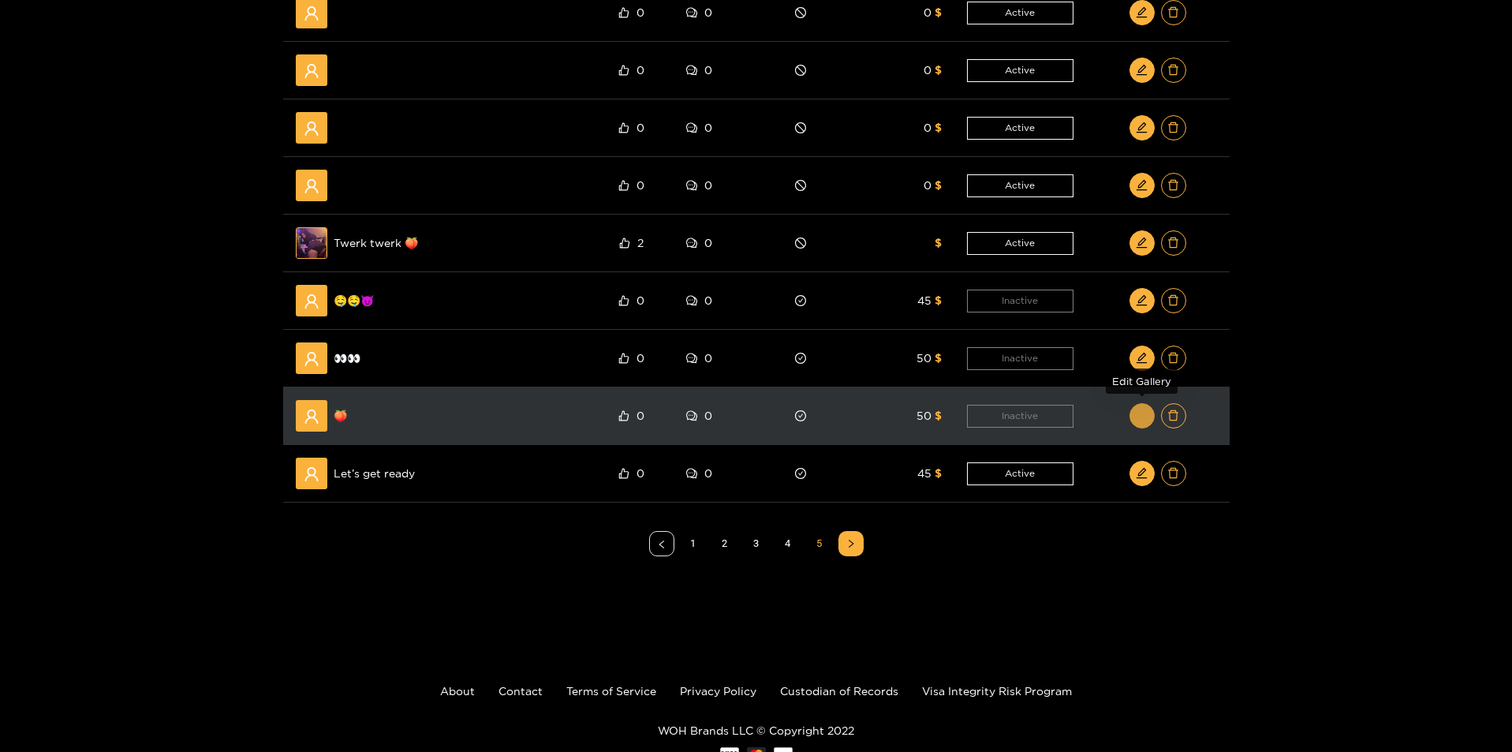
click at [1138, 420] on icon "edit" at bounding box center [1142, 415] width 10 height 10
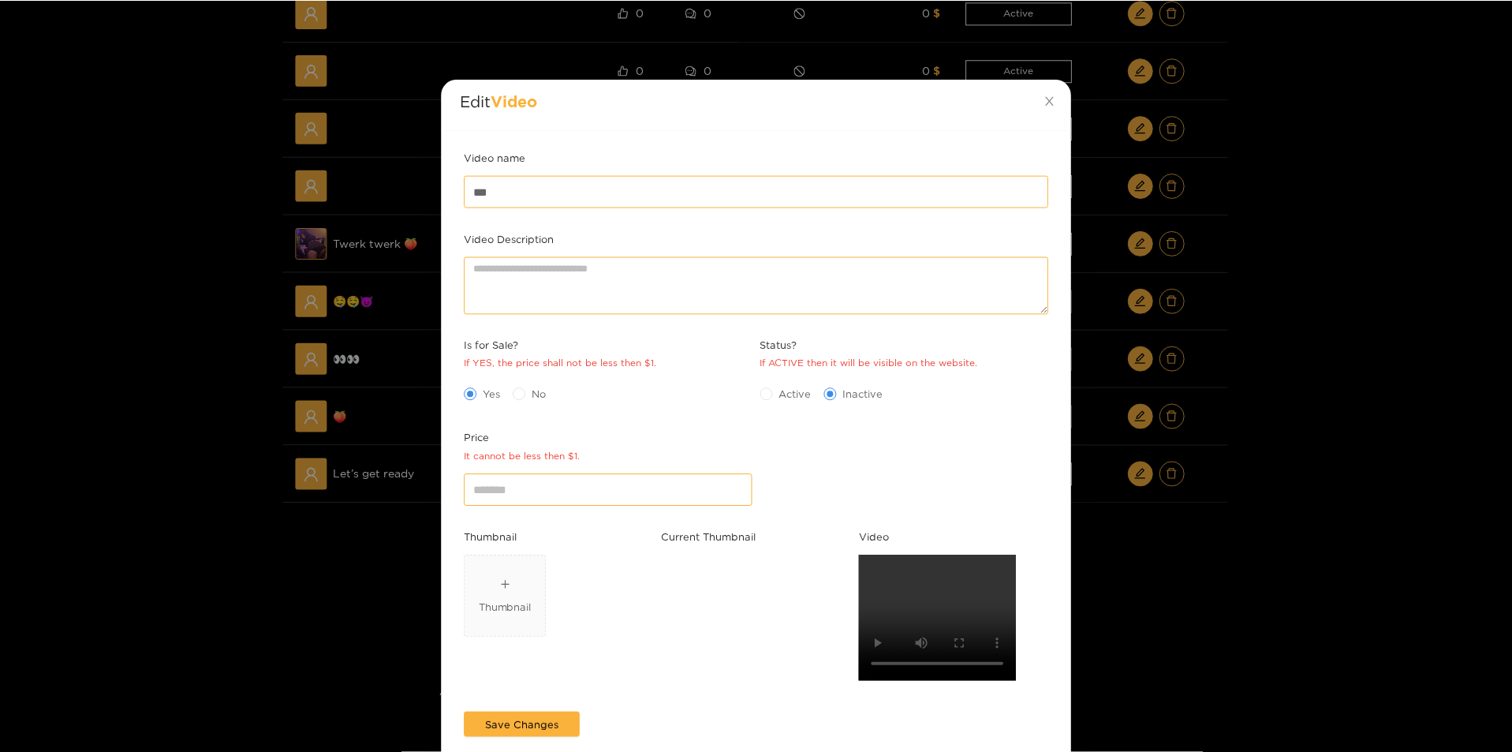
scroll to position [0, 0]
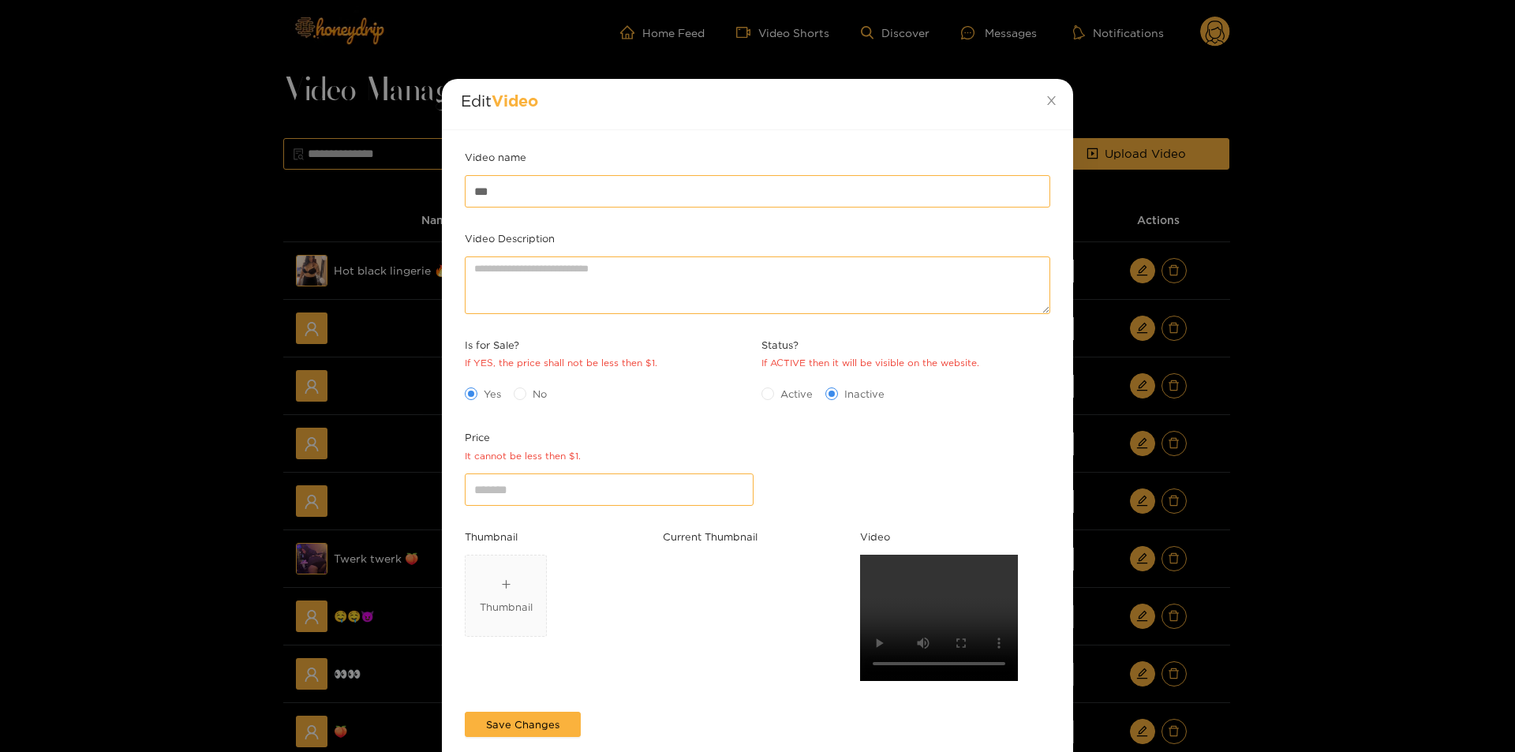
click at [1344, 669] on div "Edit Video Video name ** Video Description Is for Sale? If YES, the price shall…" at bounding box center [757, 376] width 1515 height 752
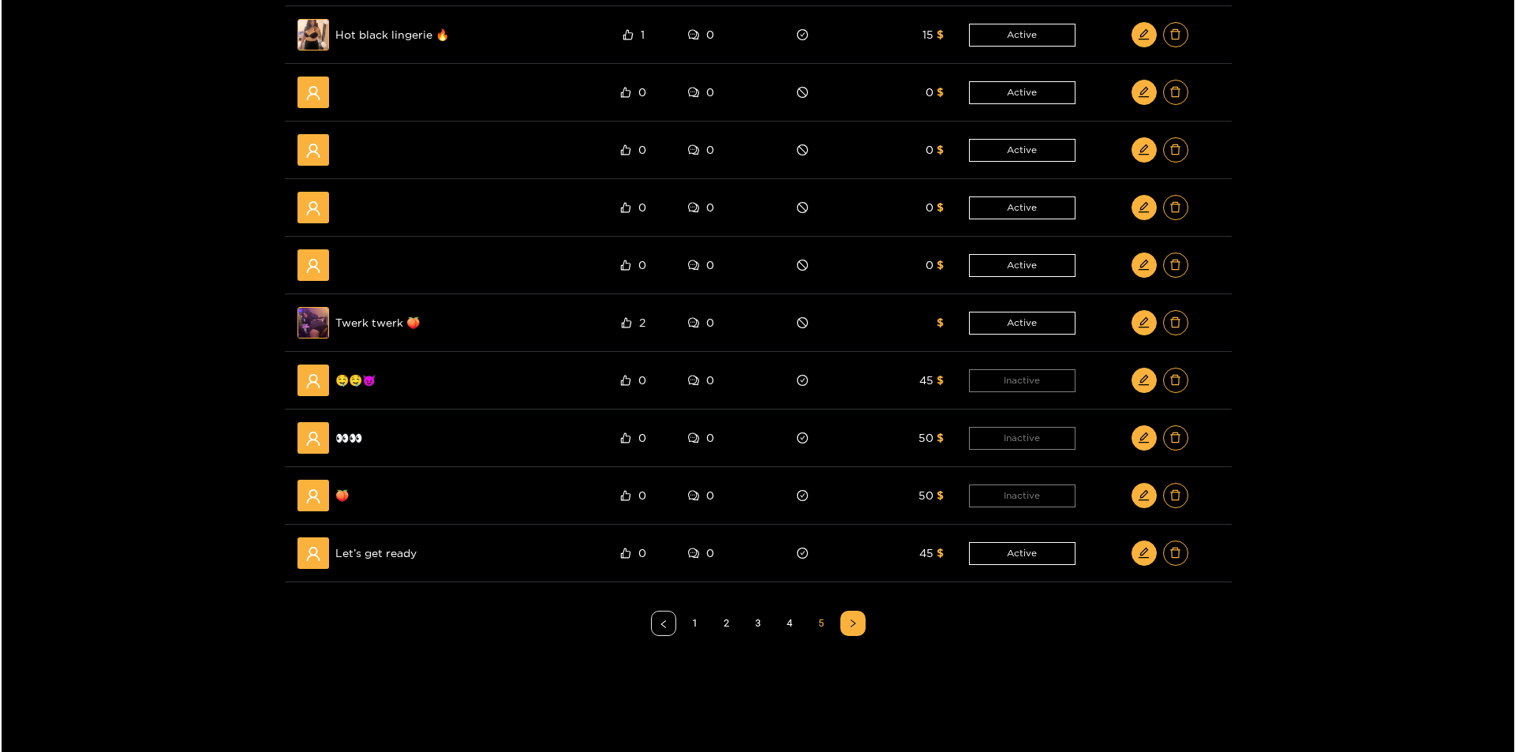
scroll to position [237, 0]
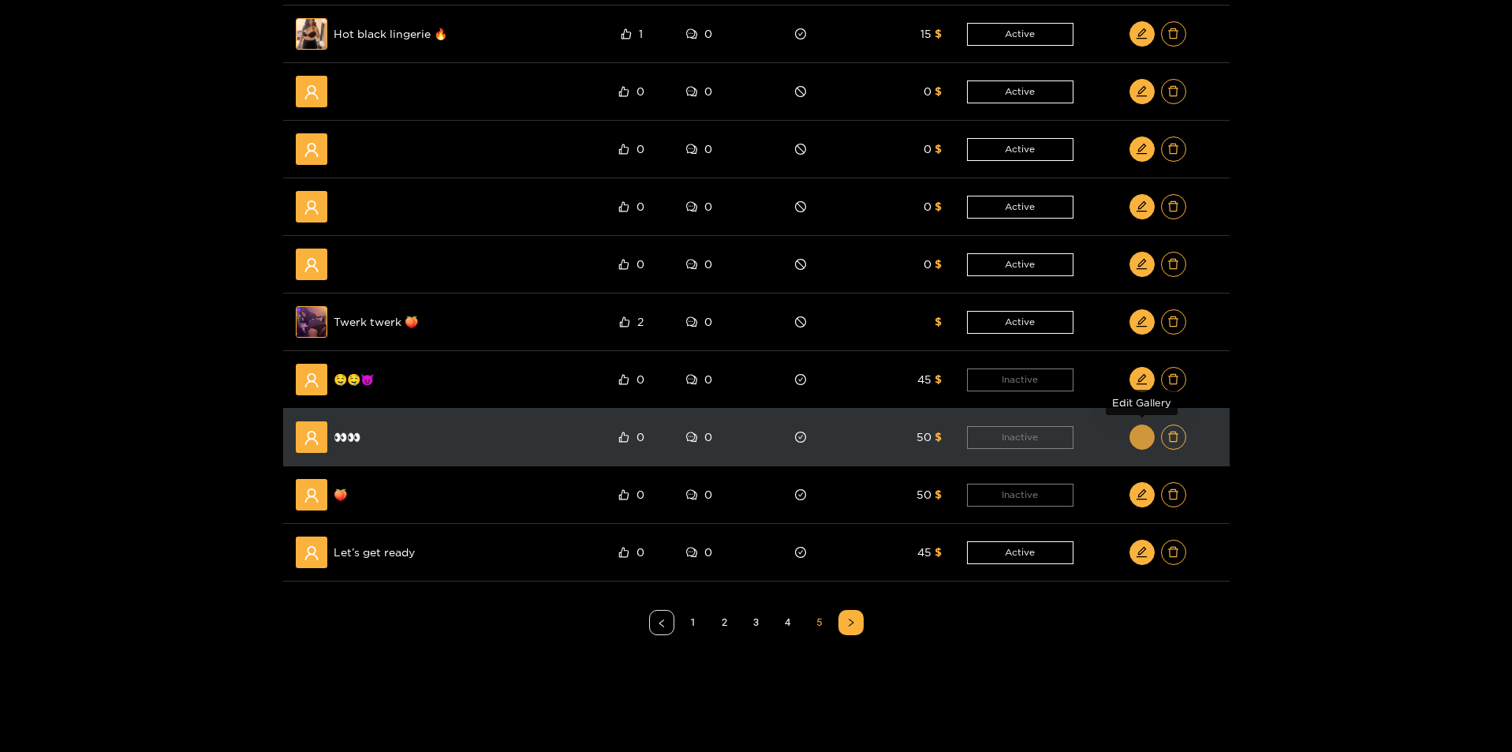
click at [1138, 443] on span "edit" at bounding box center [1142, 437] width 12 height 13
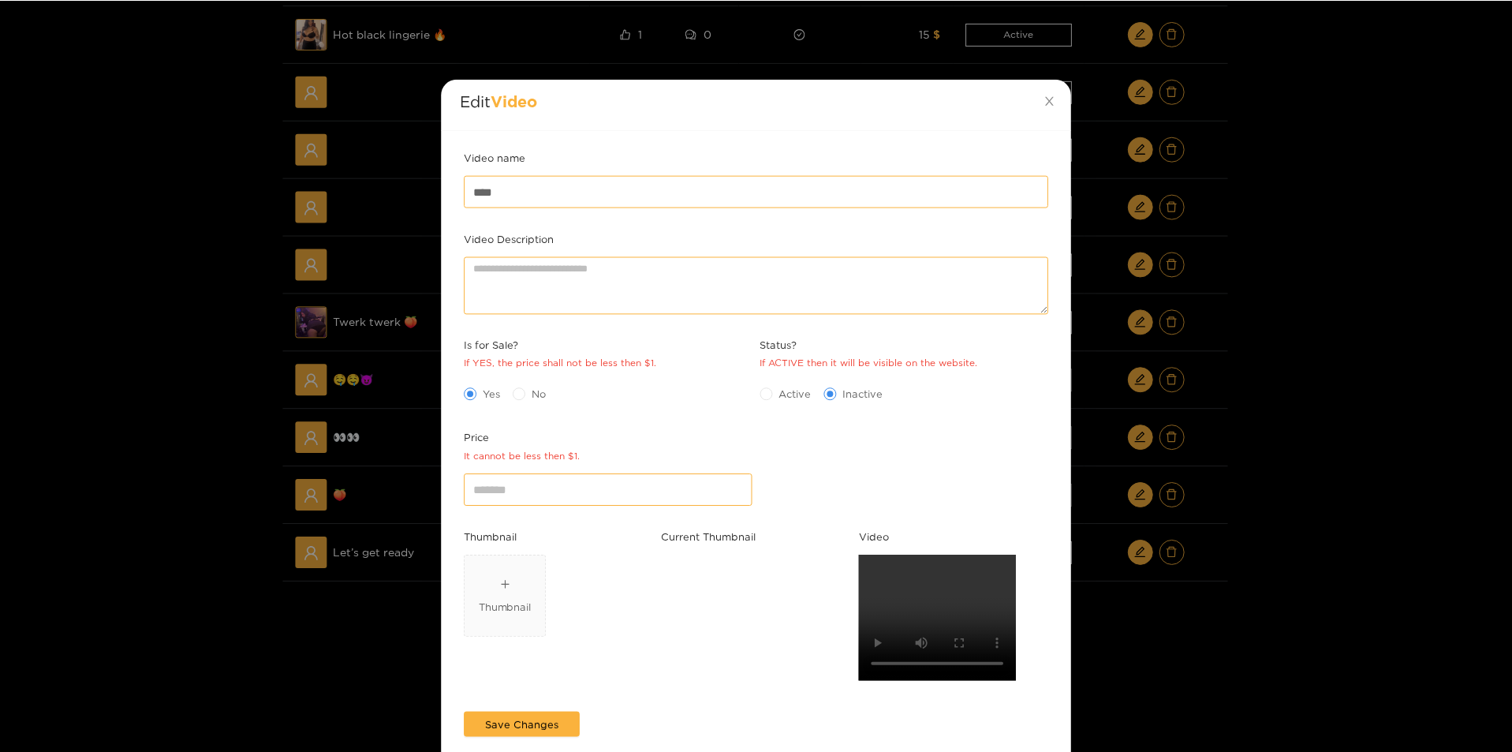
scroll to position [0, 0]
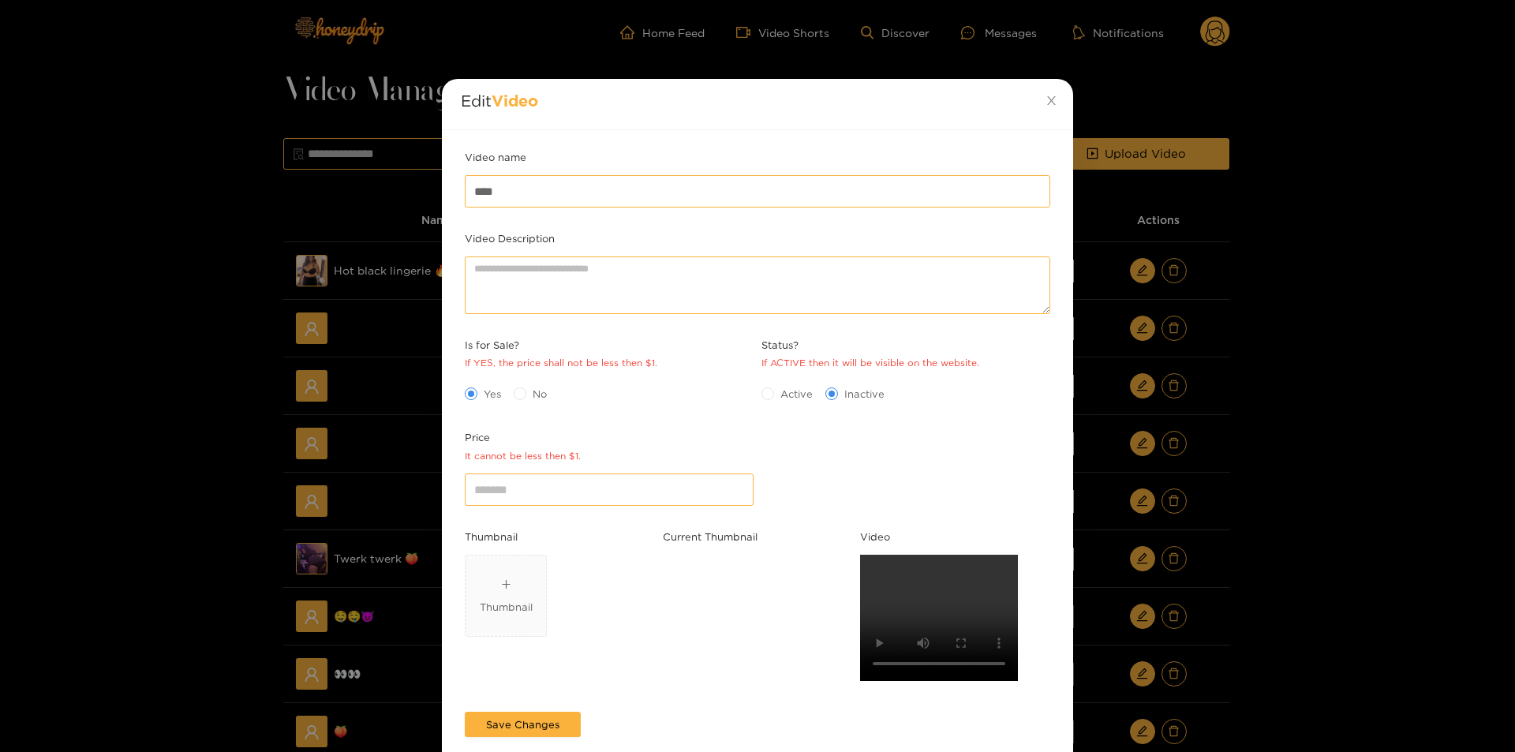
click at [1329, 632] on div "Edit Video Video name **** Video Description Is for Sale? If YES, the price sha…" at bounding box center [757, 376] width 1515 height 752
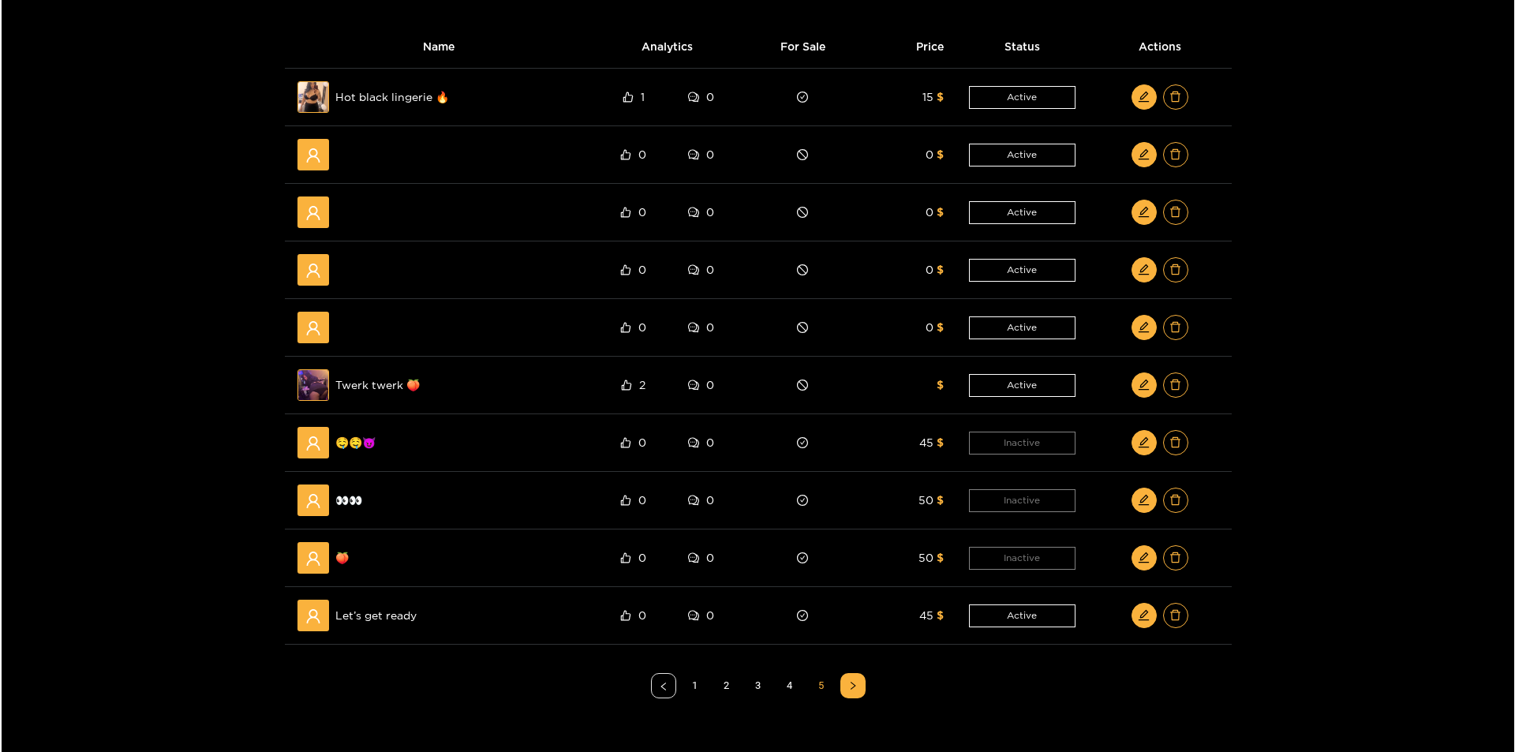
scroll to position [158, 0]
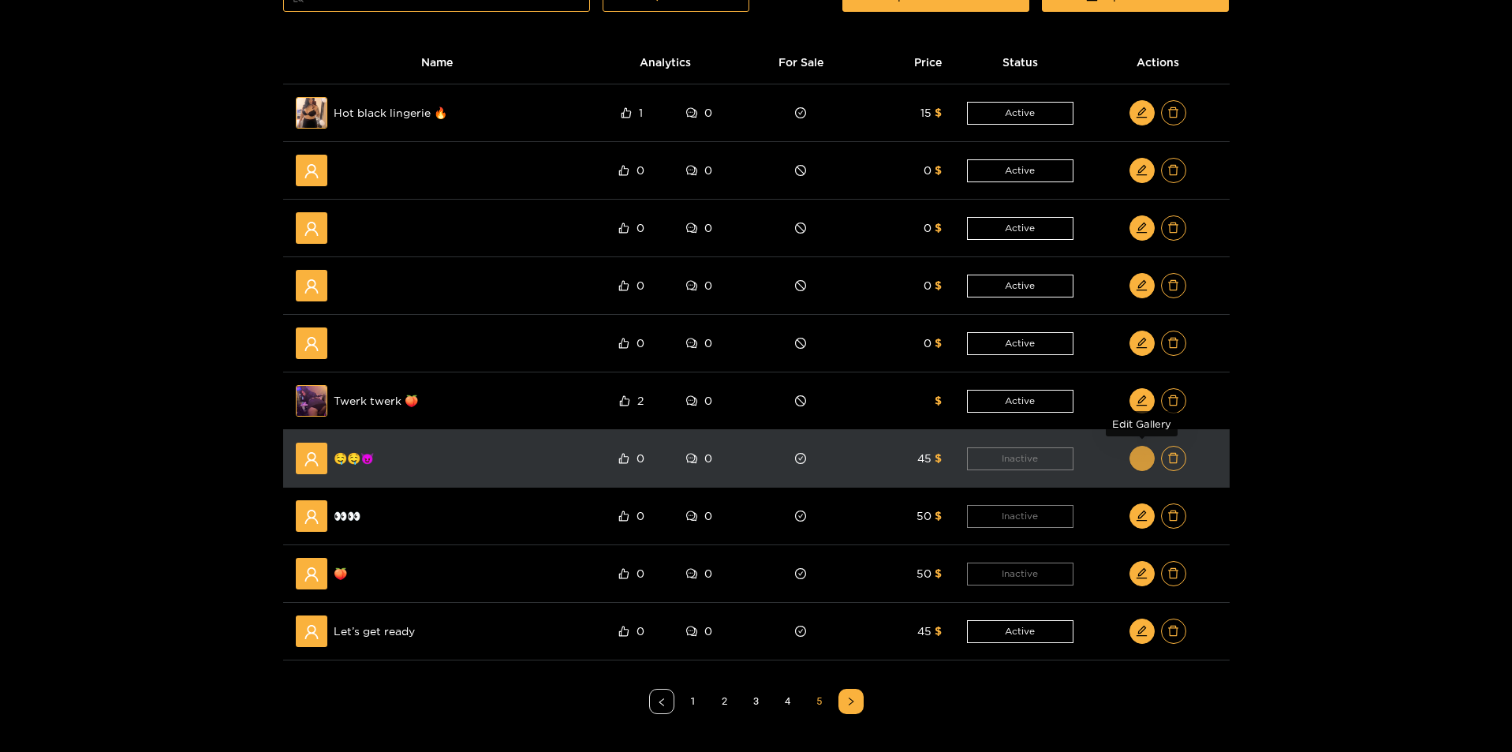
click at [1142, 454] on icon "edit" at bounding box center [1142, 458] width 12 height 12
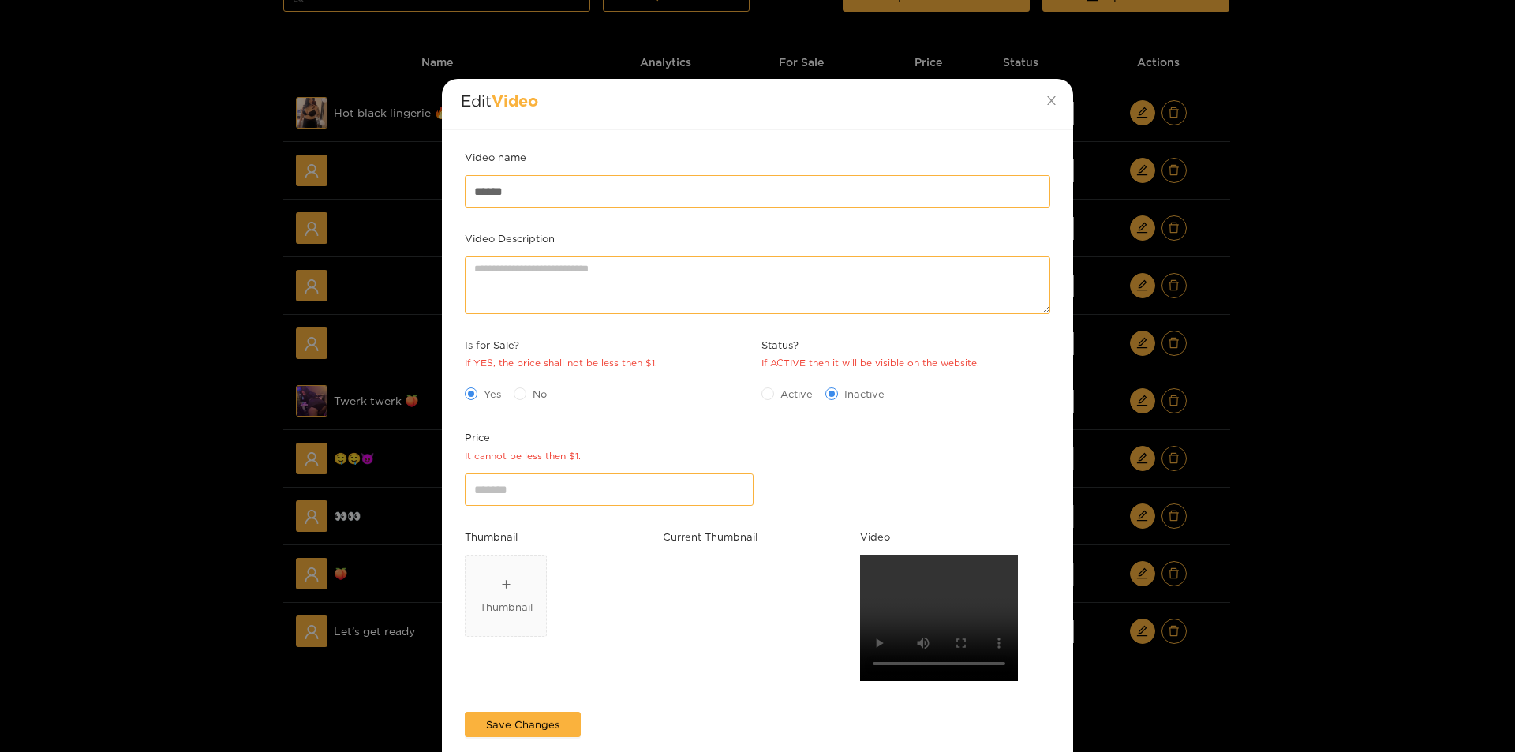
click at [1061, 646] on div "Video name ****** Video Description Is for Sale? If YES, the price shall not be…" at bounding box center [757, 454] width 631 height 648
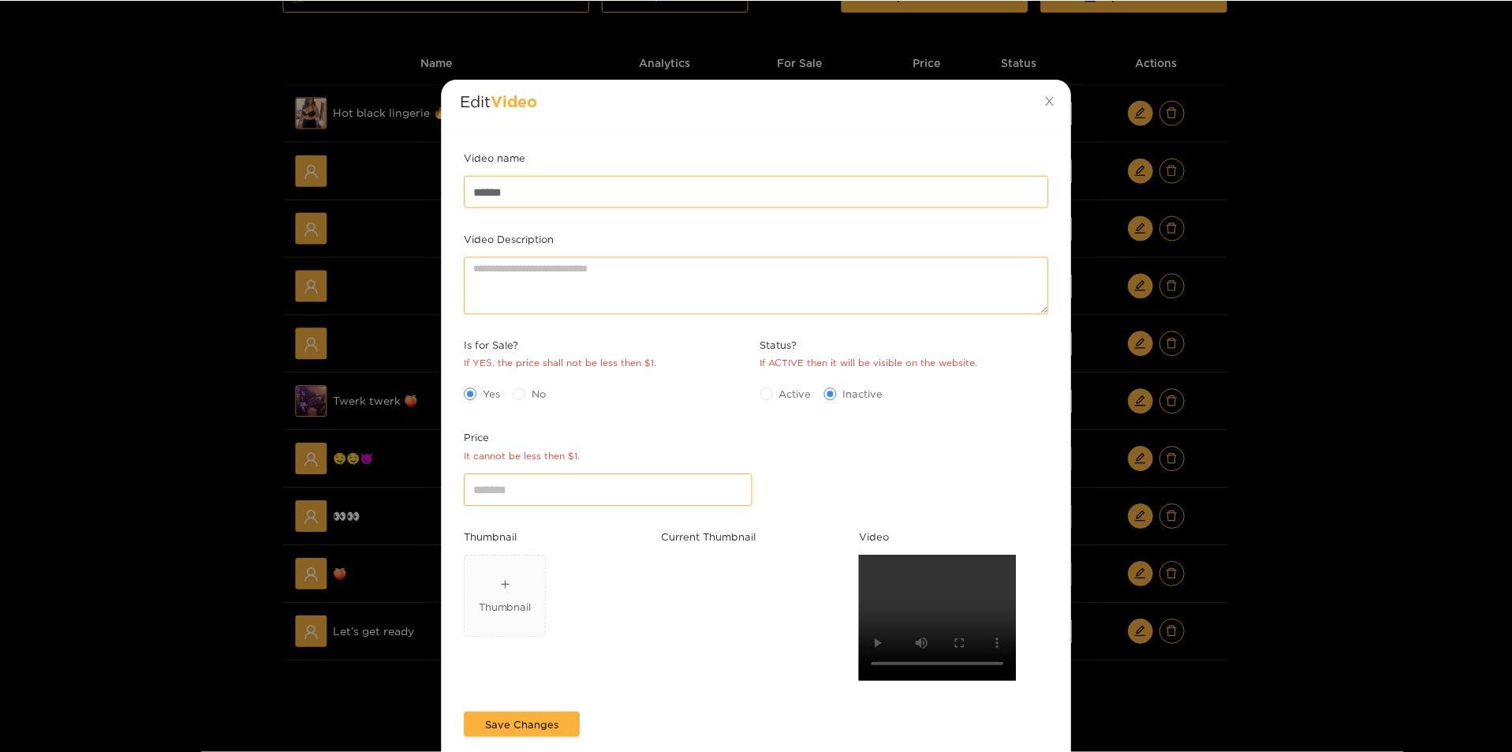
scroll to position [0, 0]
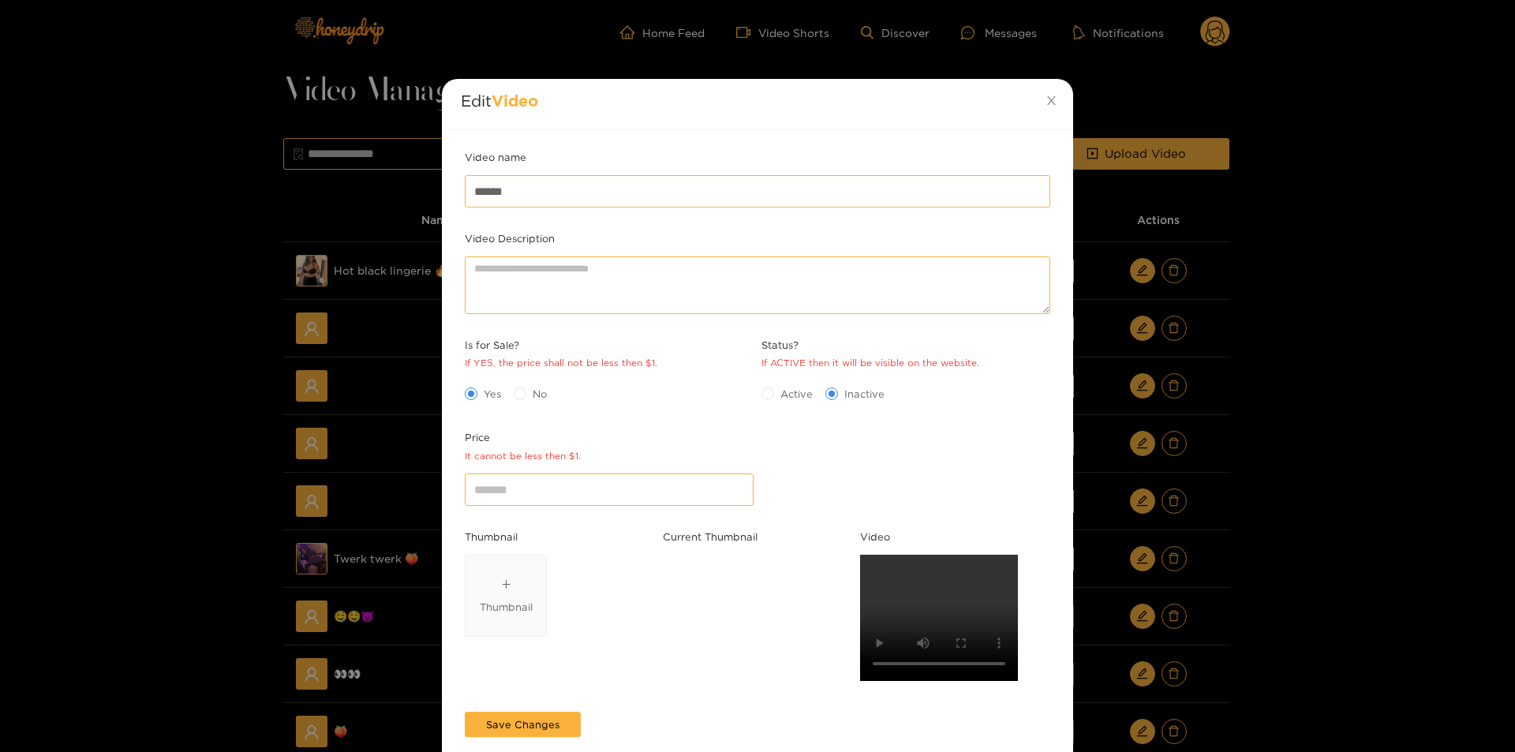
click at [1412, 639] on div "Edit Video Video name ****** Video Description Is for Sale? If YES, the price s…" at bounding box center [757, 376] width 1515 height 752
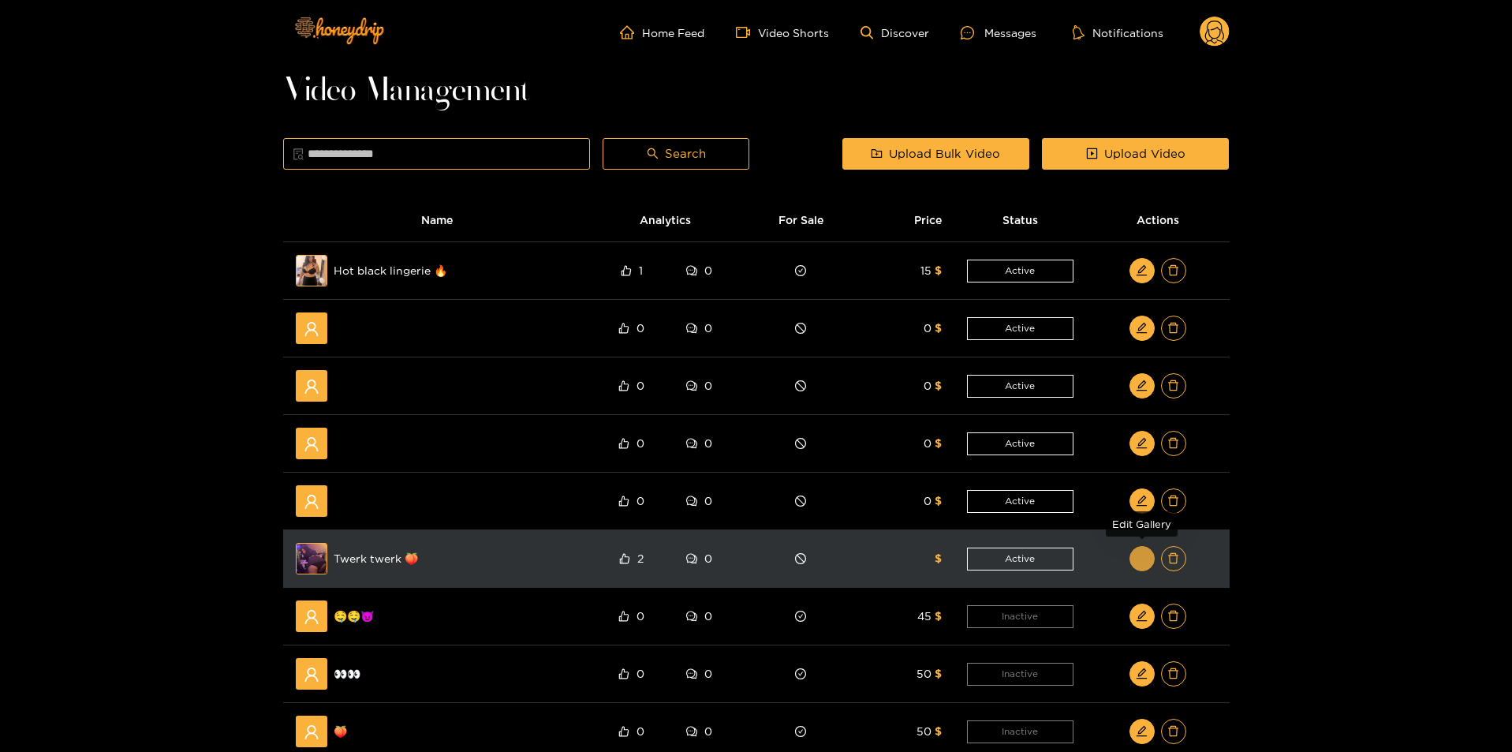
click at [1138, 555] on icon "edit" at bounding box center [1142, 558] width 12 height 12
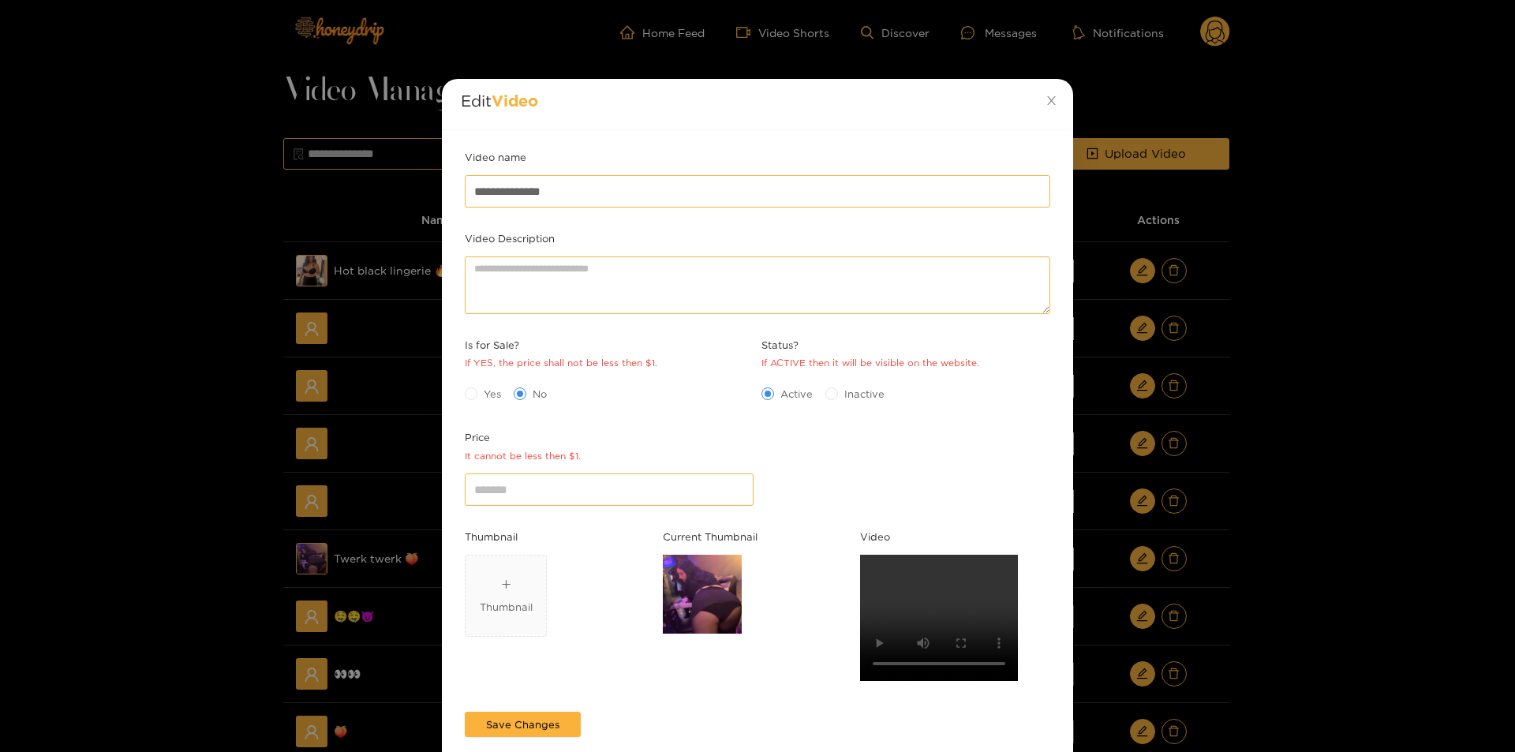
click at [1310, 648] on div "**********" at bounding box center [757, 376] width 1515 height 752
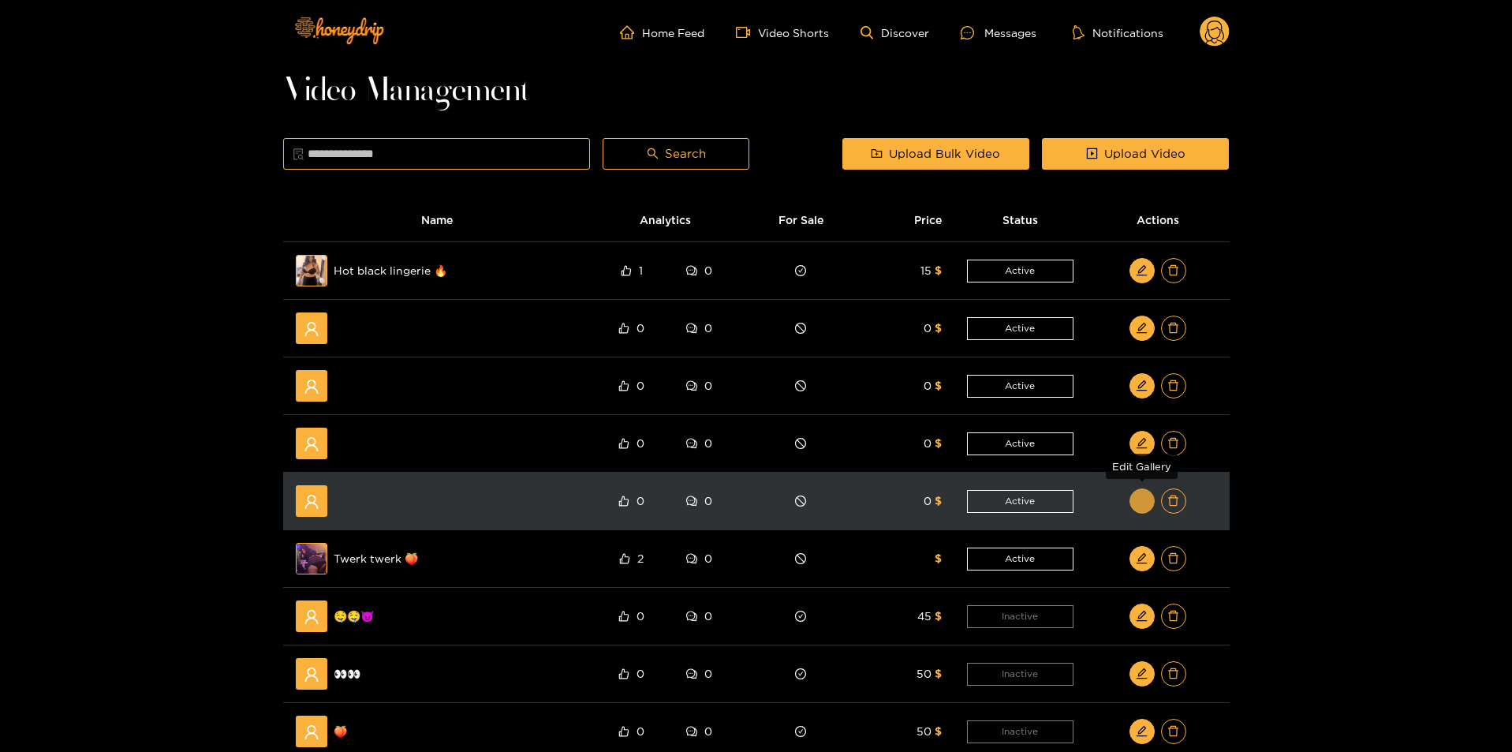
click at [1135, 506] on button "button" at bounding box center [1142, 500] width 25 height 25
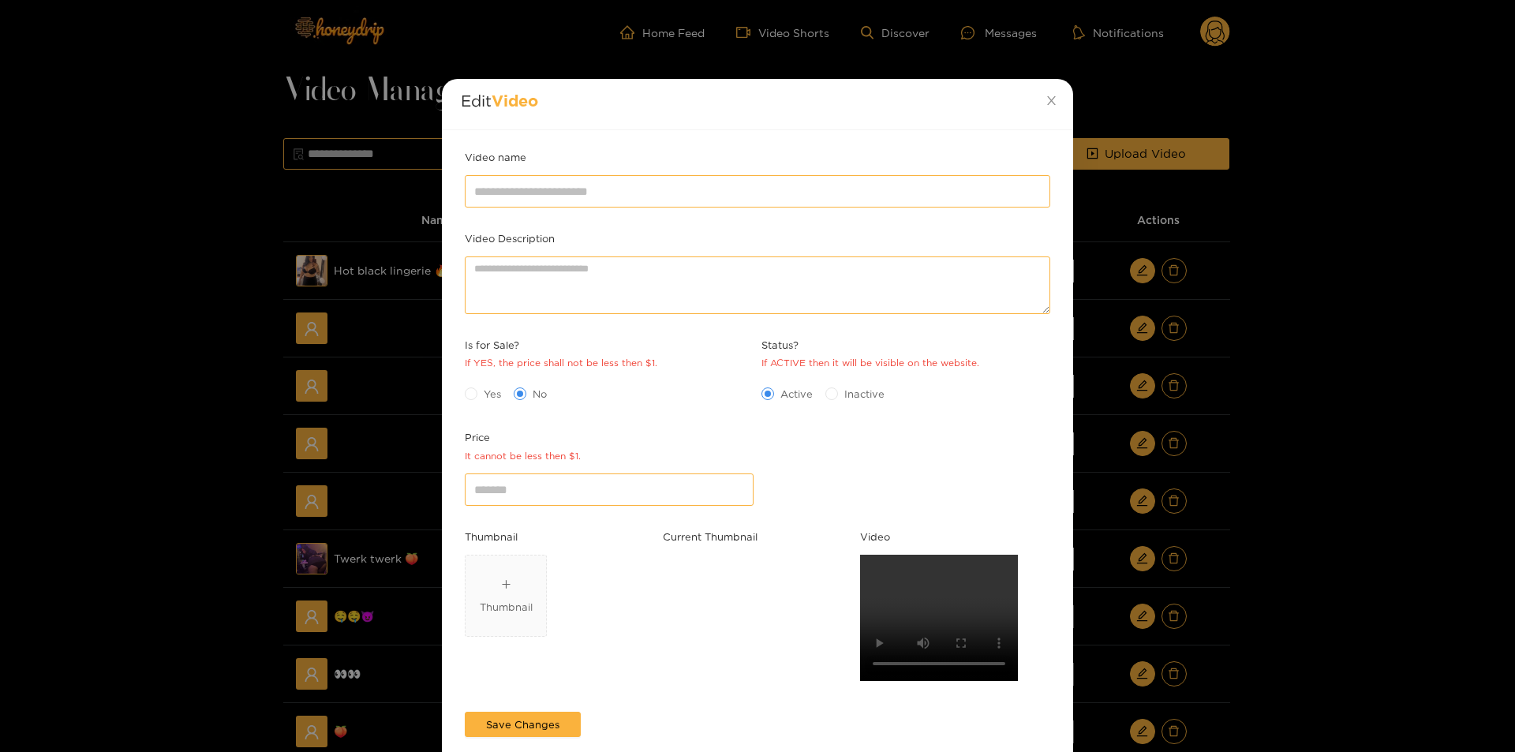
click at [1249, 521] on div "Edit Video Video name Video Description Is for Sale? If YES, the price shall no…" at bounding box center [757, 376] width 1515 height 752
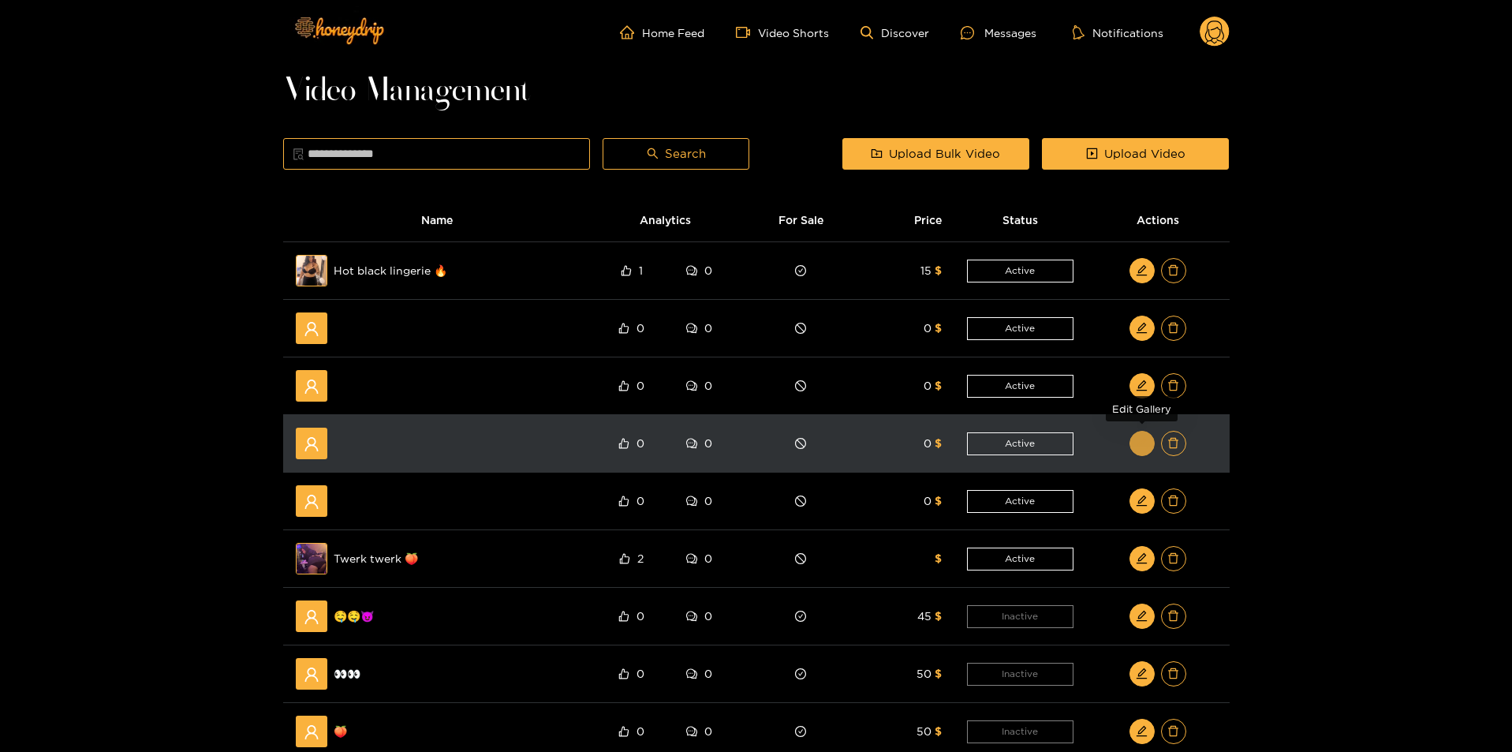
click at [1139, 450] on span "edit" at bounding box center [1142, 443] width 12 height 13
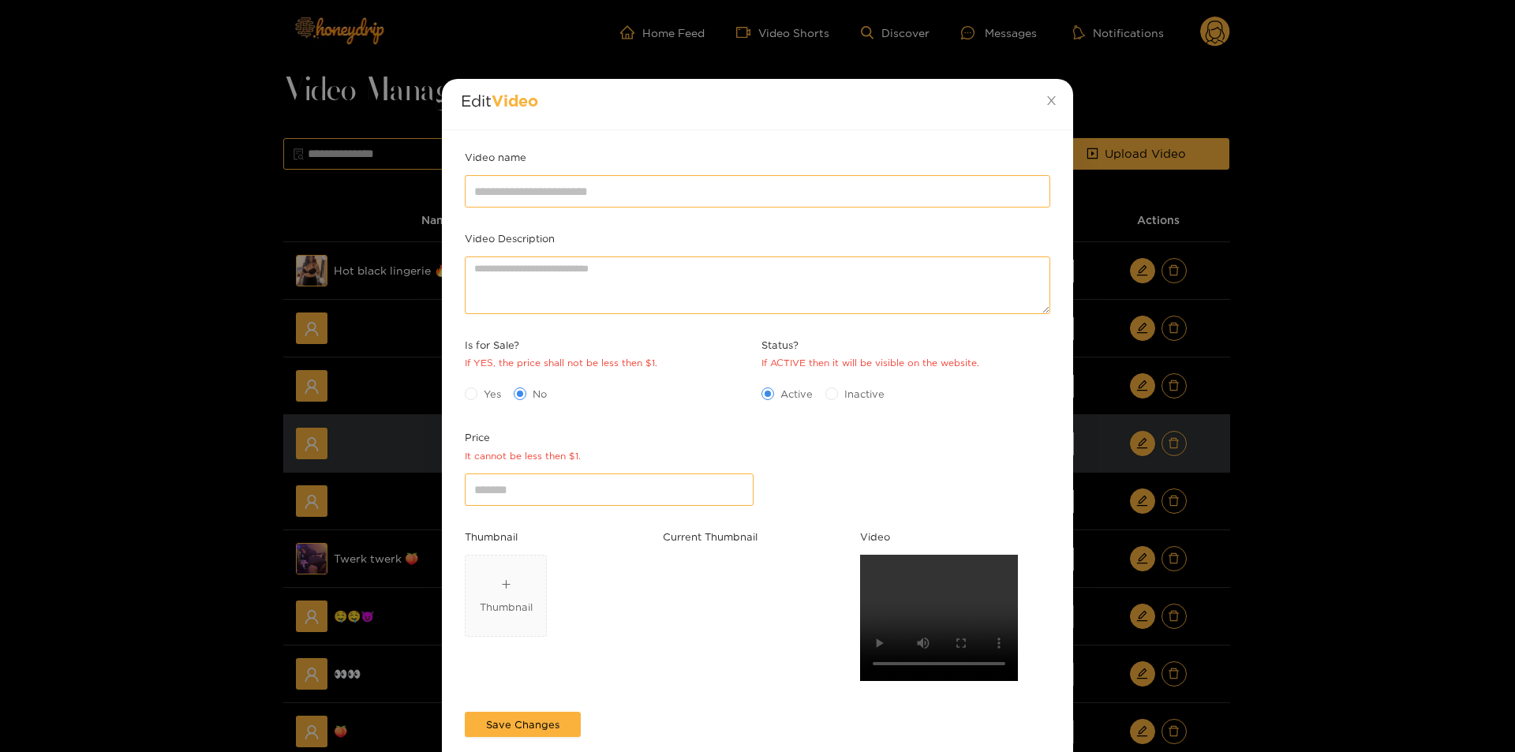
click at [1155, 450] on div "Edit Video Video name Video Description Is for Sale? If YES, the price shall no…" at bounding box center [757, 376] width 1515 height 752
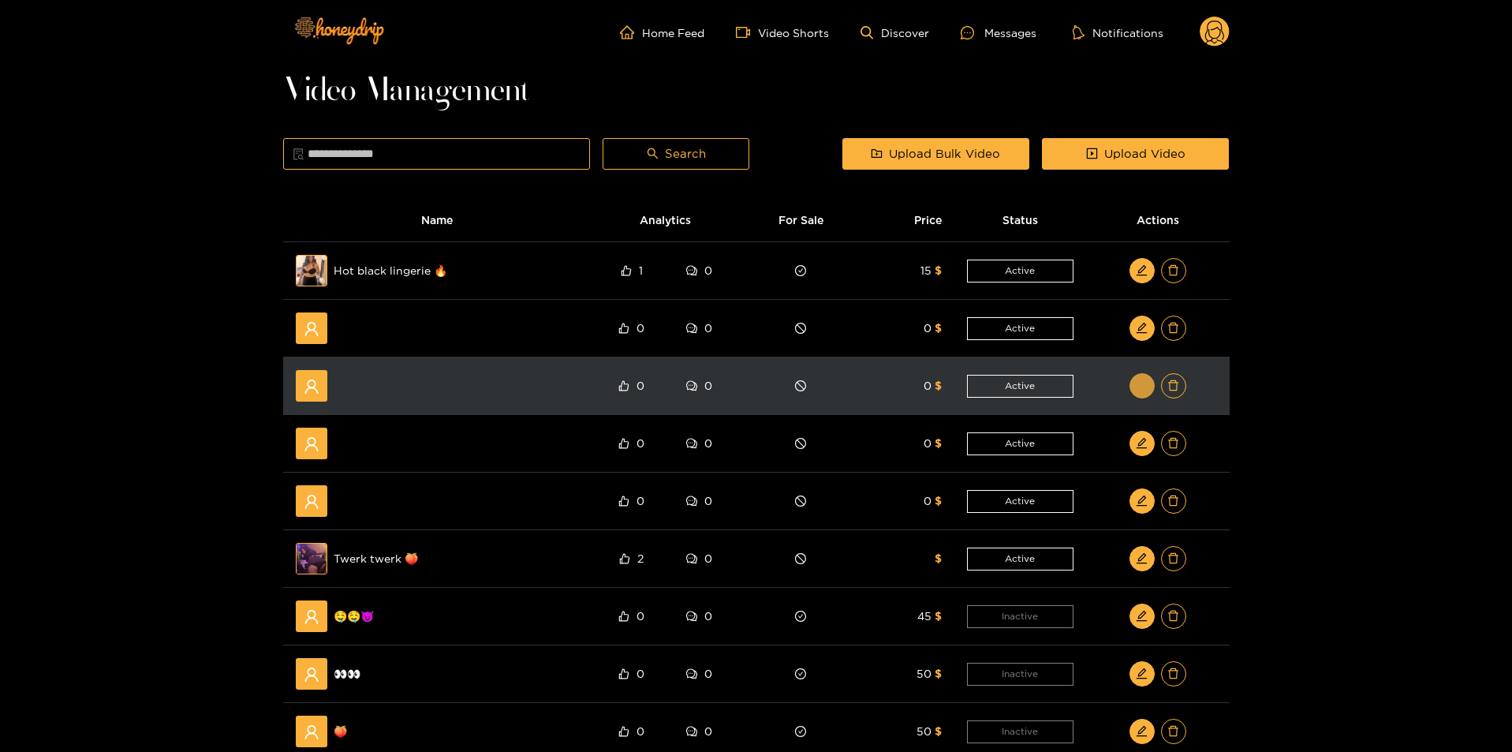
click at [1134, 379] on button "button" at bounding box center [1142, 385] width 25 height 25
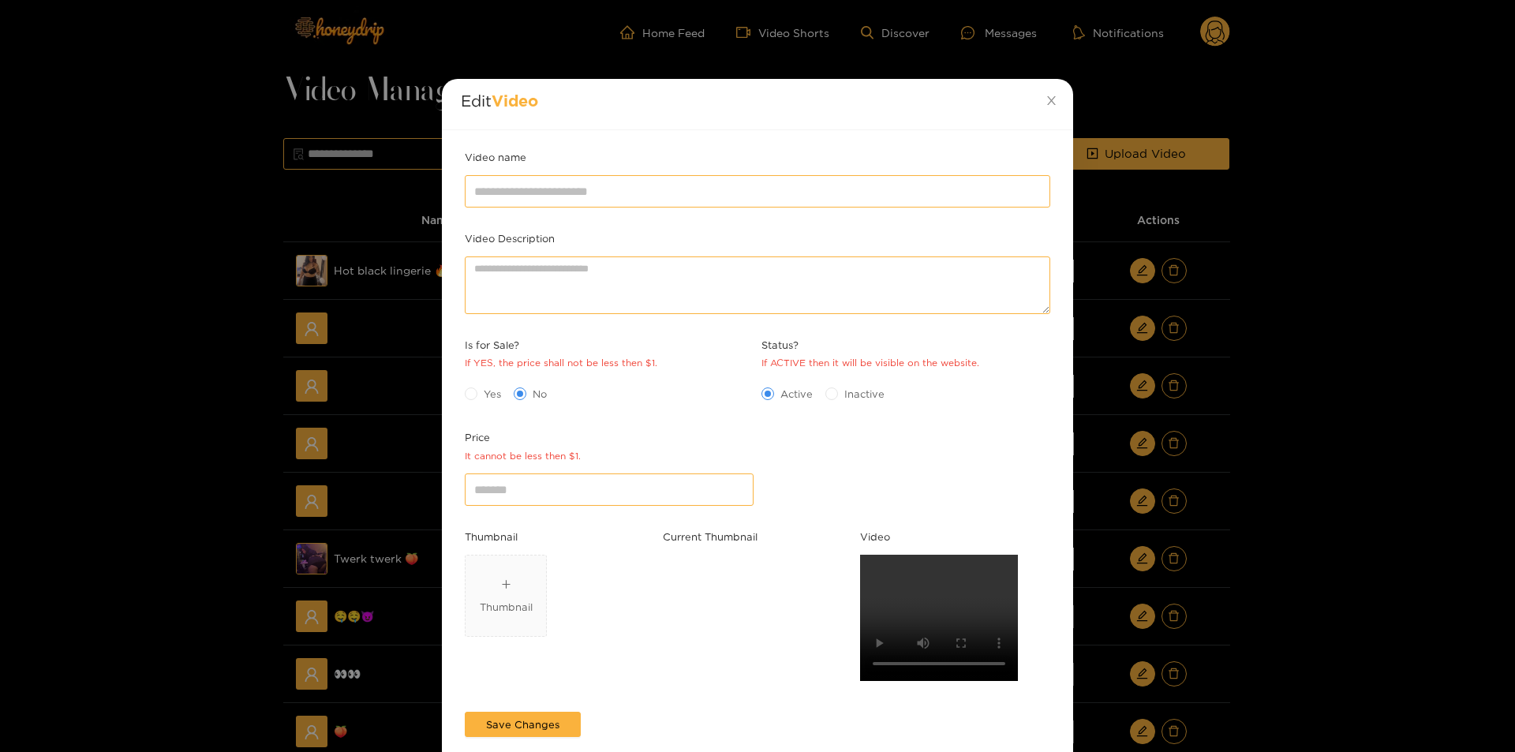
click at [1328, 416] on div "Edit Video Video name Video Description Is for Sale? If YES, the price shall no…" at bounding box center [757, 376] width 1515 height 752
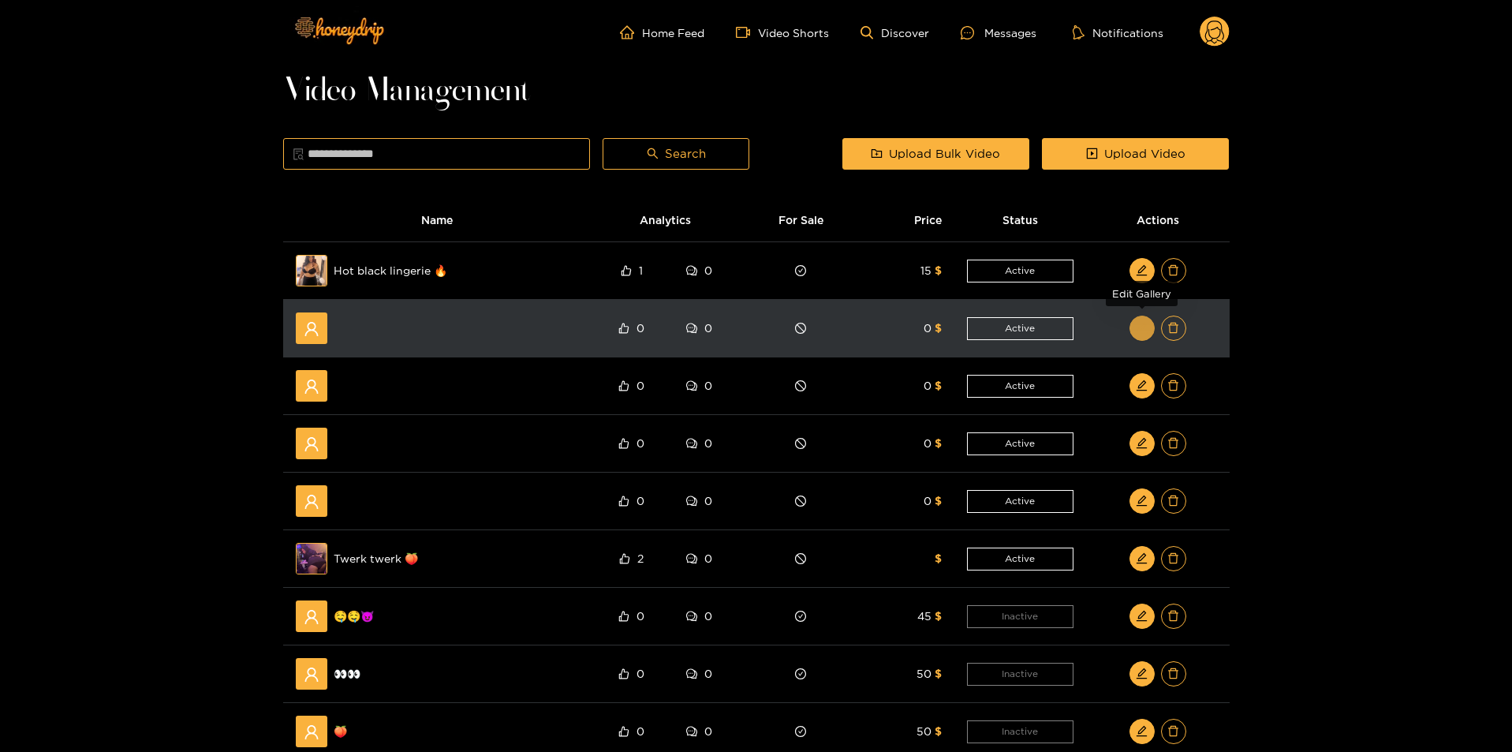
click at [1141, 321] on button "button" at bounding box center [1142, 328] width 25 height 25
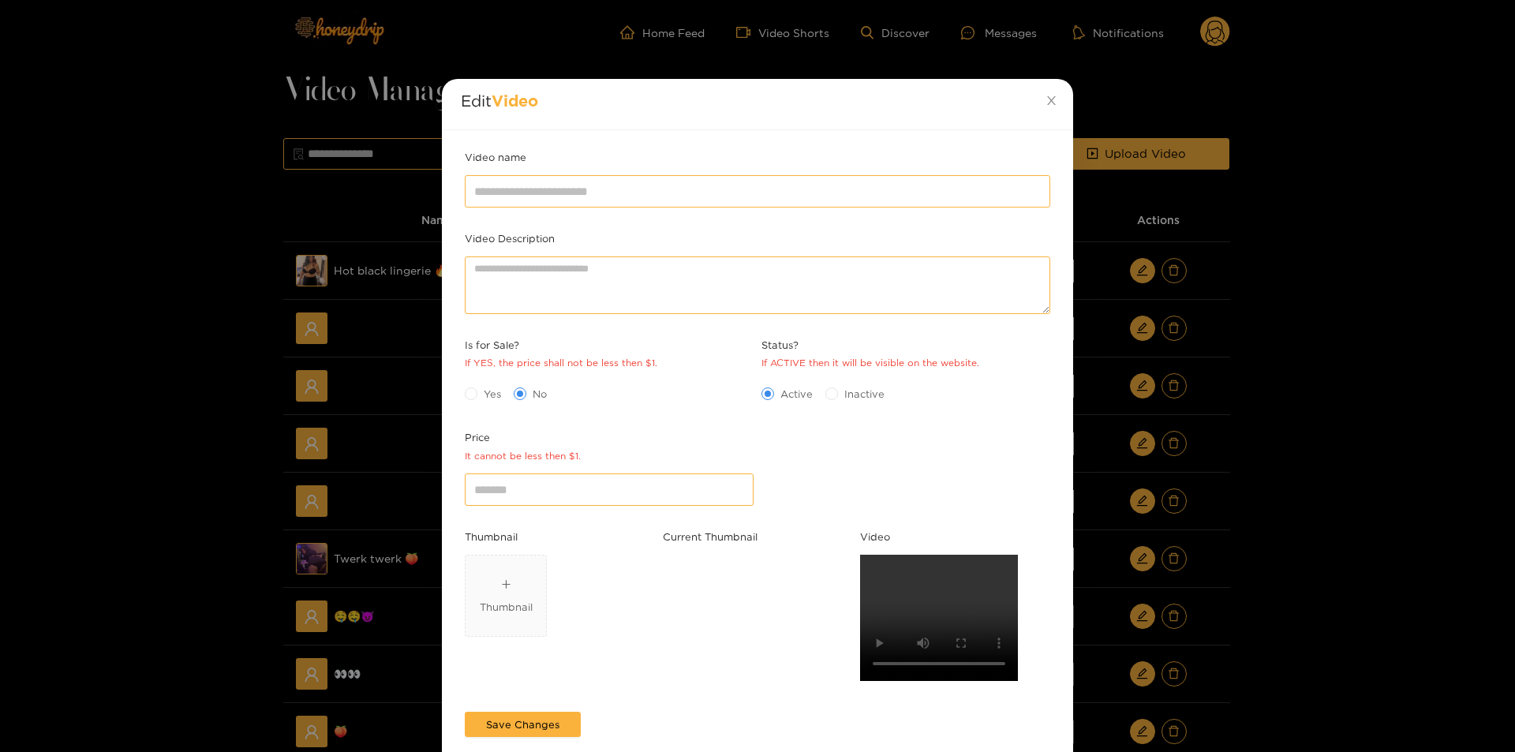
click at [1342, 377] on div "Edit Video Video name Video Description Is for Sale? If YES, the price shall no…" at bounding box center [757, 376] width 1515 height 752
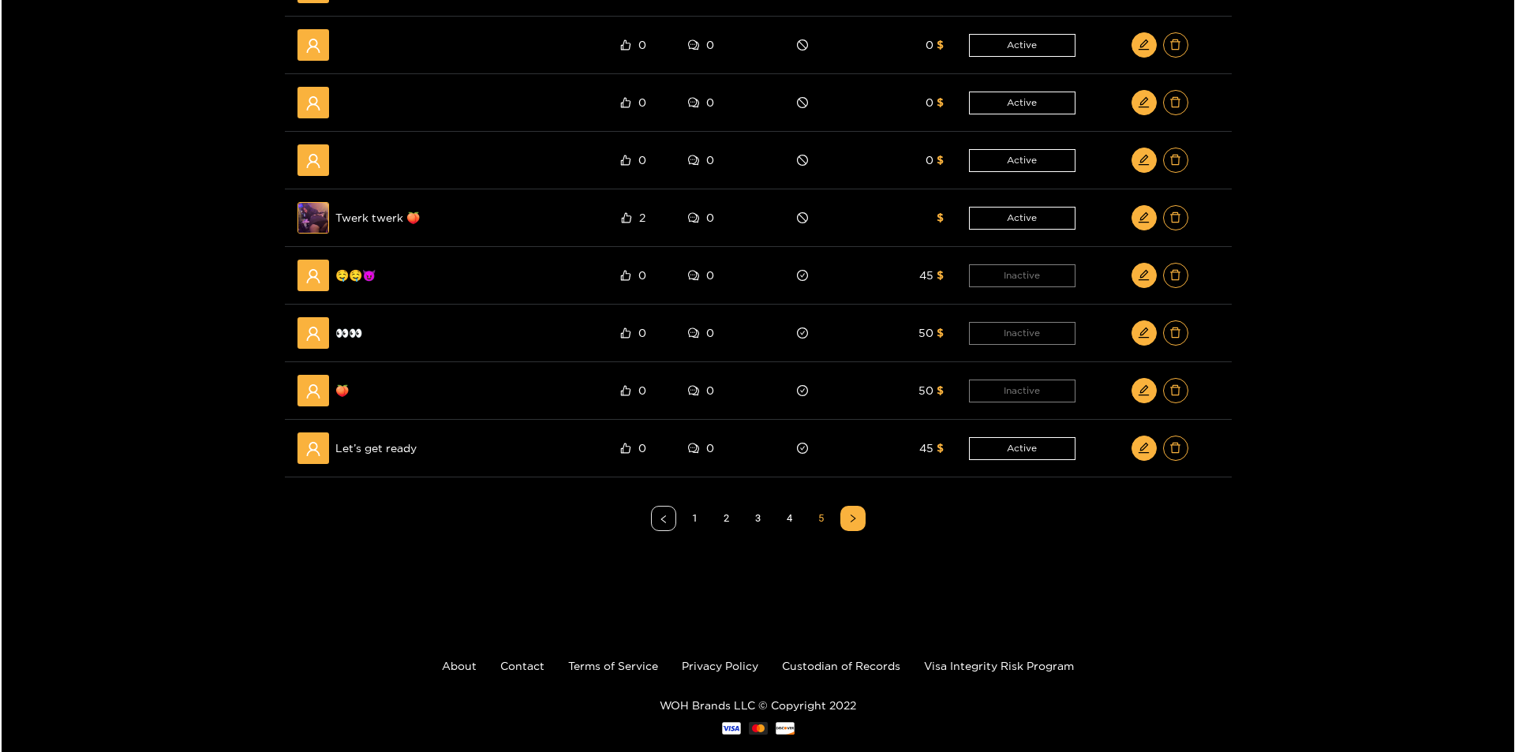
scroll to position [371, 0]
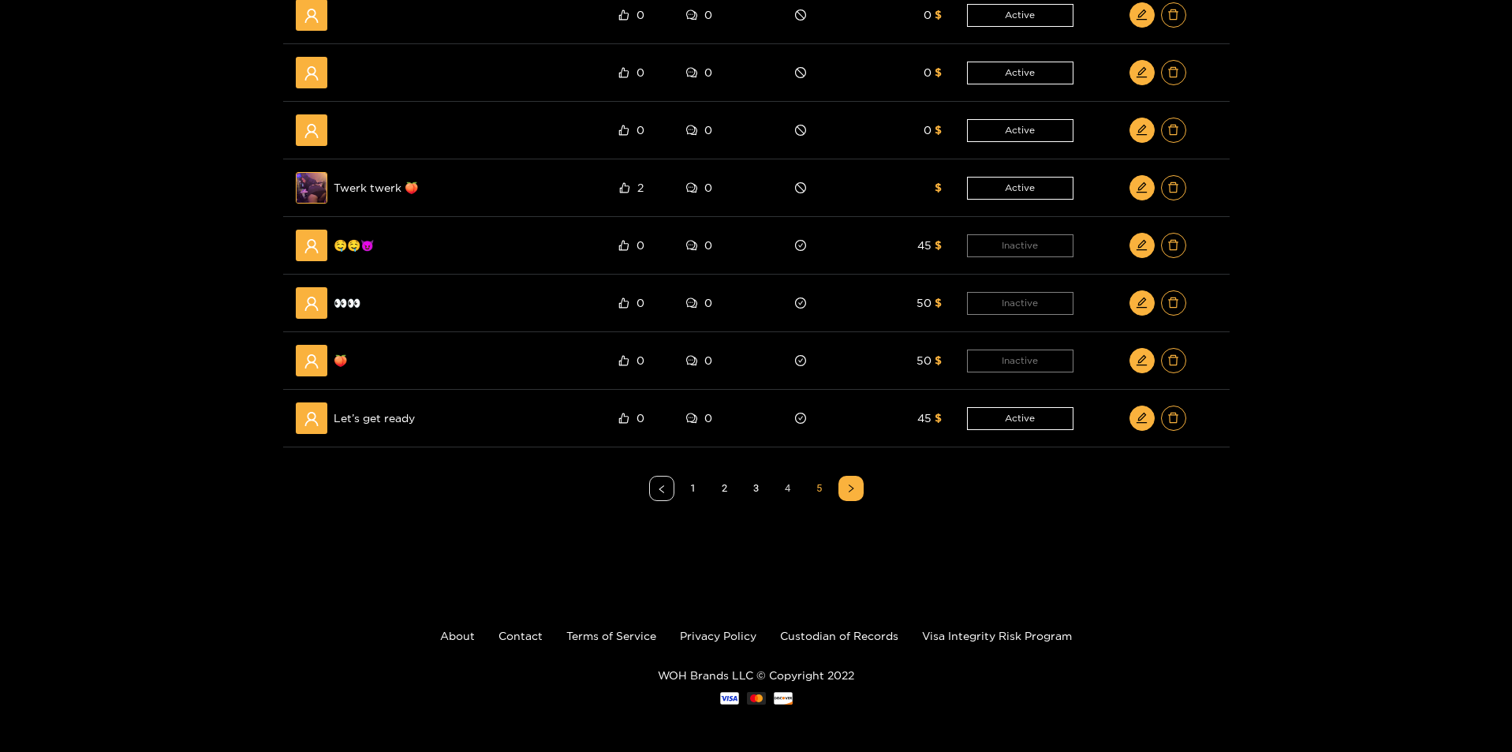
click at [783, 486] on link "4" at bounding box center [788, 488] width 24 height 24
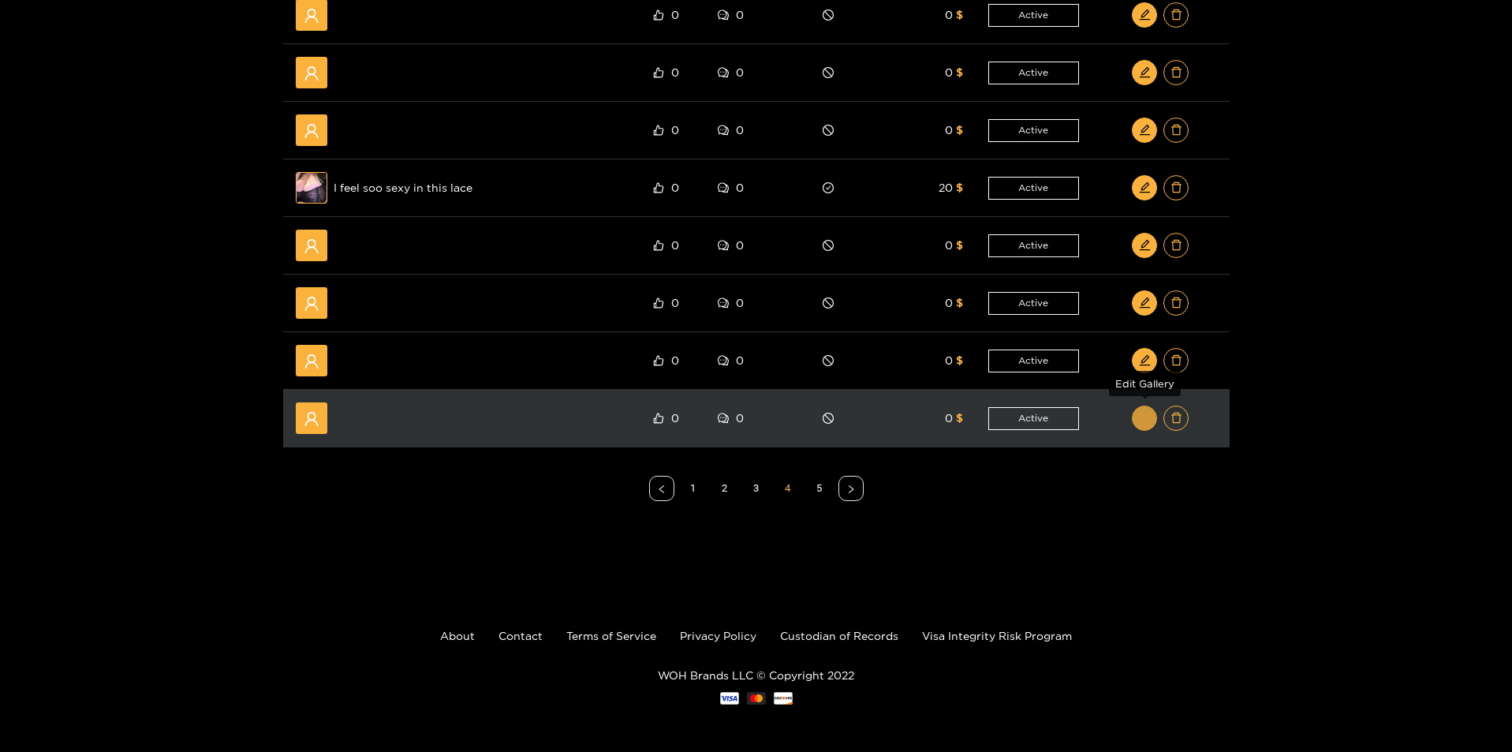
click at [1143, 422] on icon "edit" at bounding box center [1145, 418] width 12 height 12
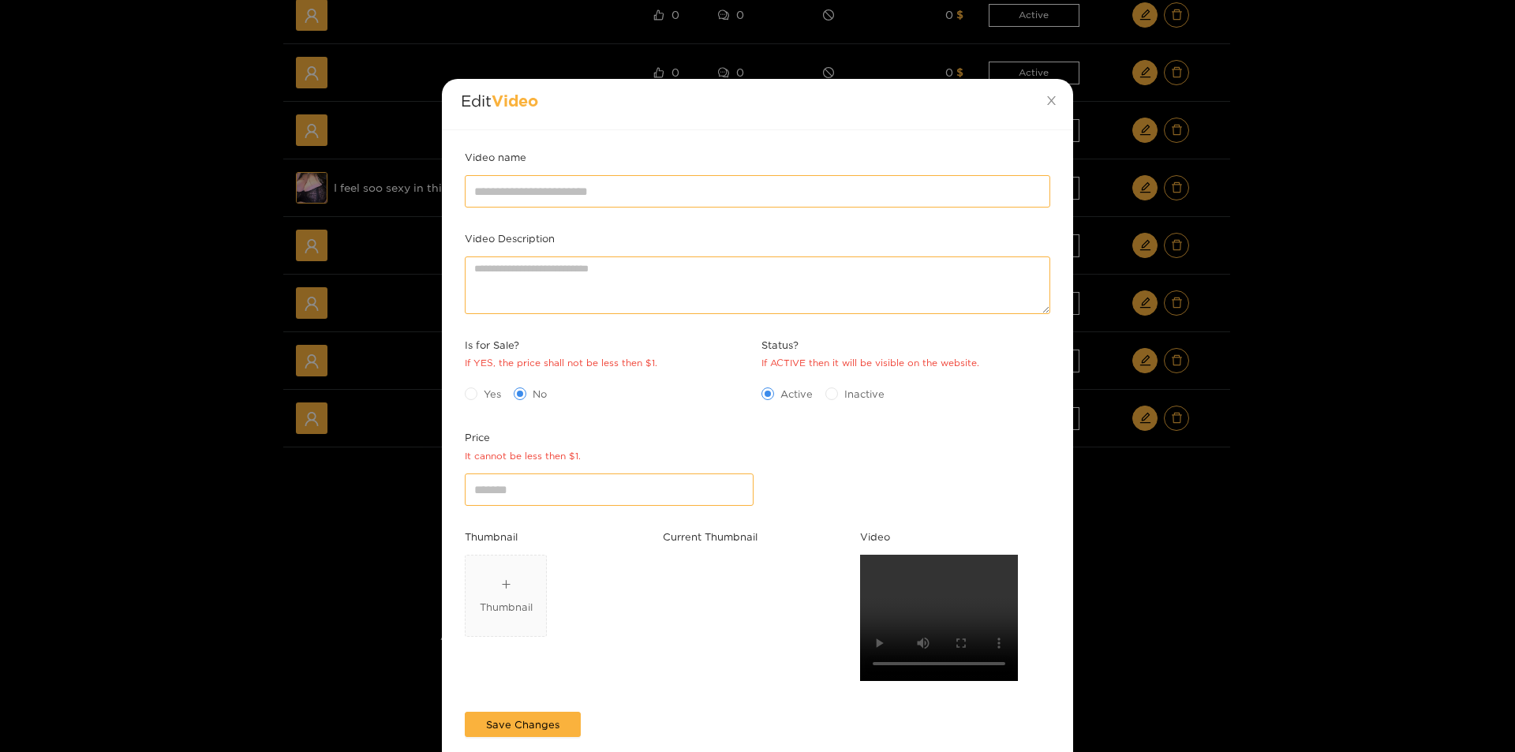
click at [1183, 583] on div "Edit Video Video name Video Description Is for Sale? If YES, the price shall no…" at bounding box center [757, 376] width 1515 height 752
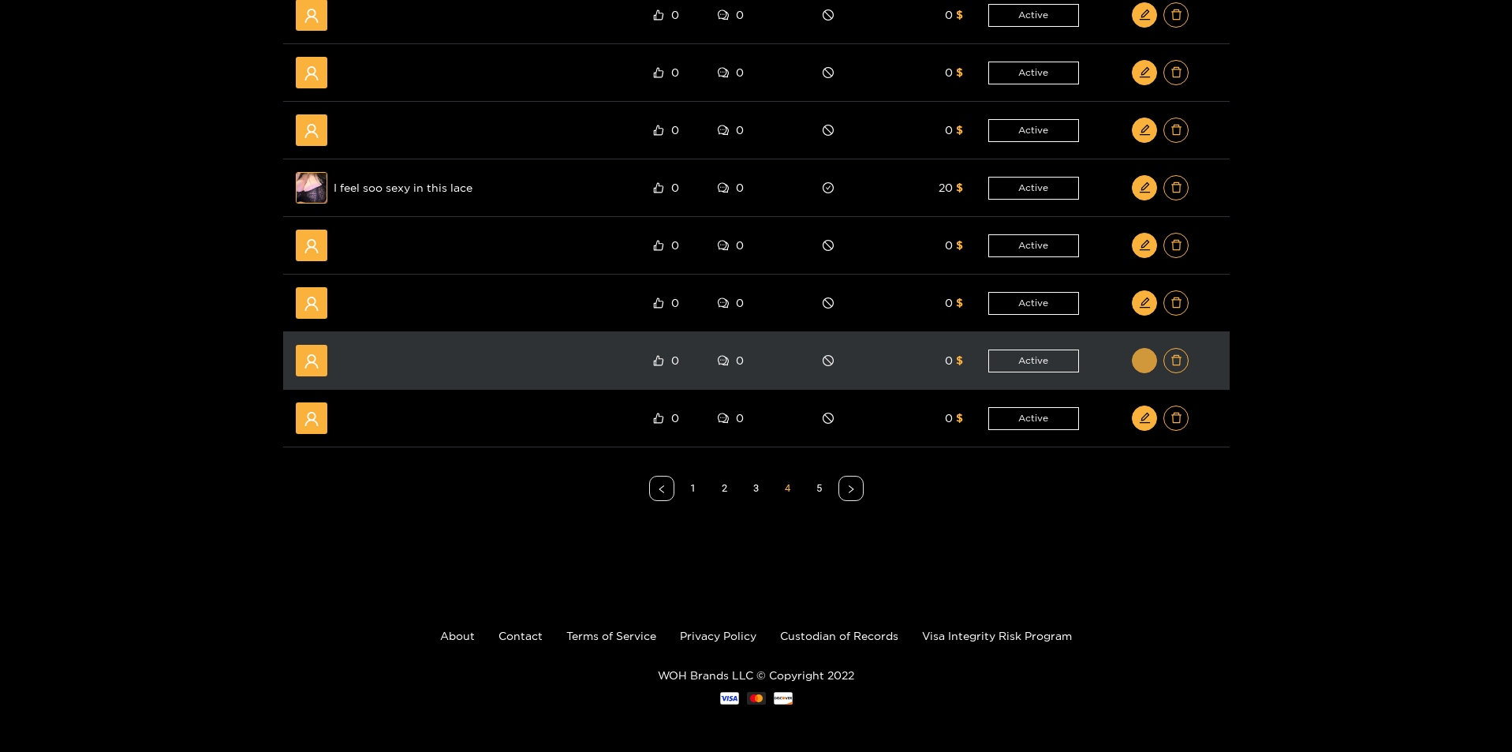
click at [1147, 355] on icon "edit" at bounding box center [1145, 360] width 12 height 12
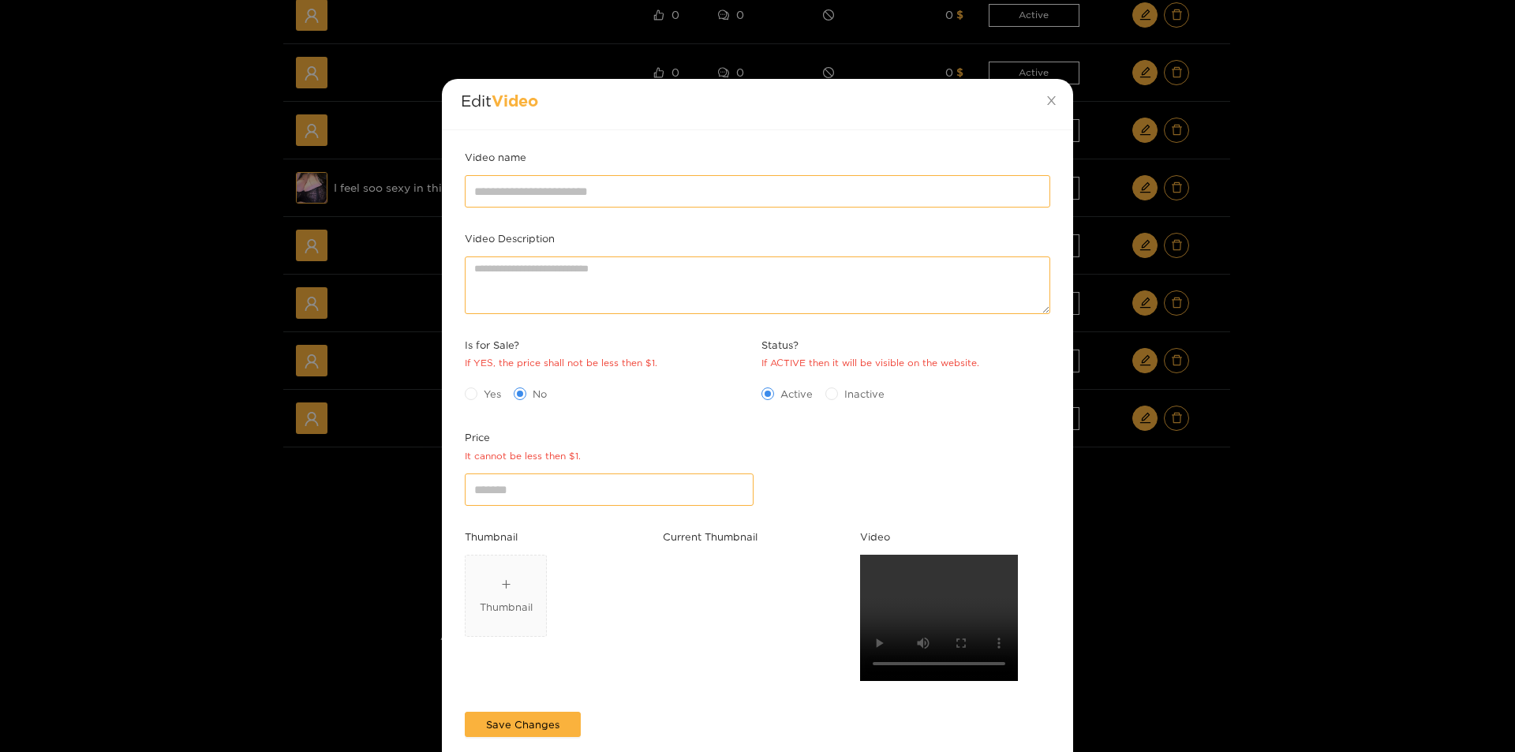
click at [1261, 491] on div "Edit Video Video name Video Description Is for Sale? If YES, the price shall no…" at bounding box center [757, 376] width 1515 height 752
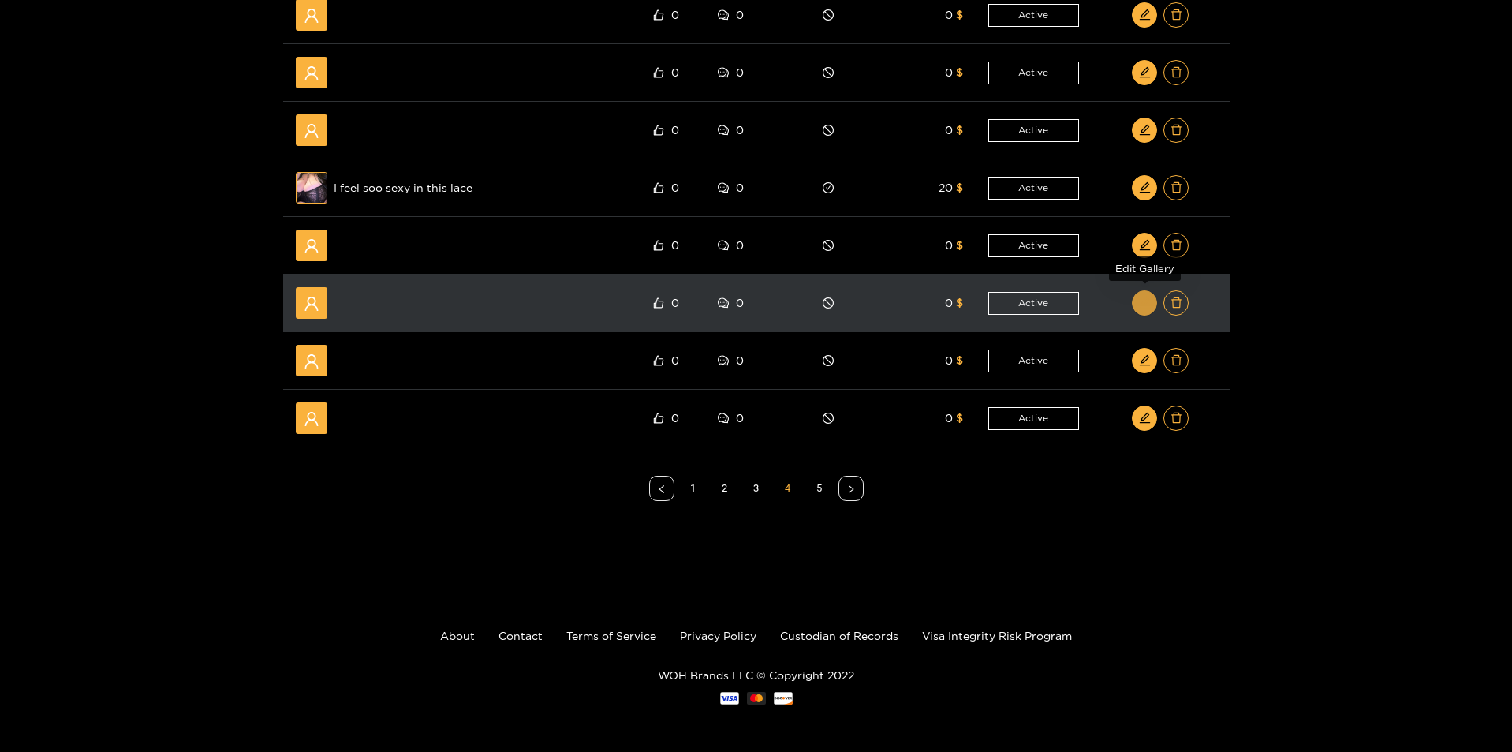
click at [1146, 297] on icon "edit" at bounding box center [1145, 303] width 12 height 12
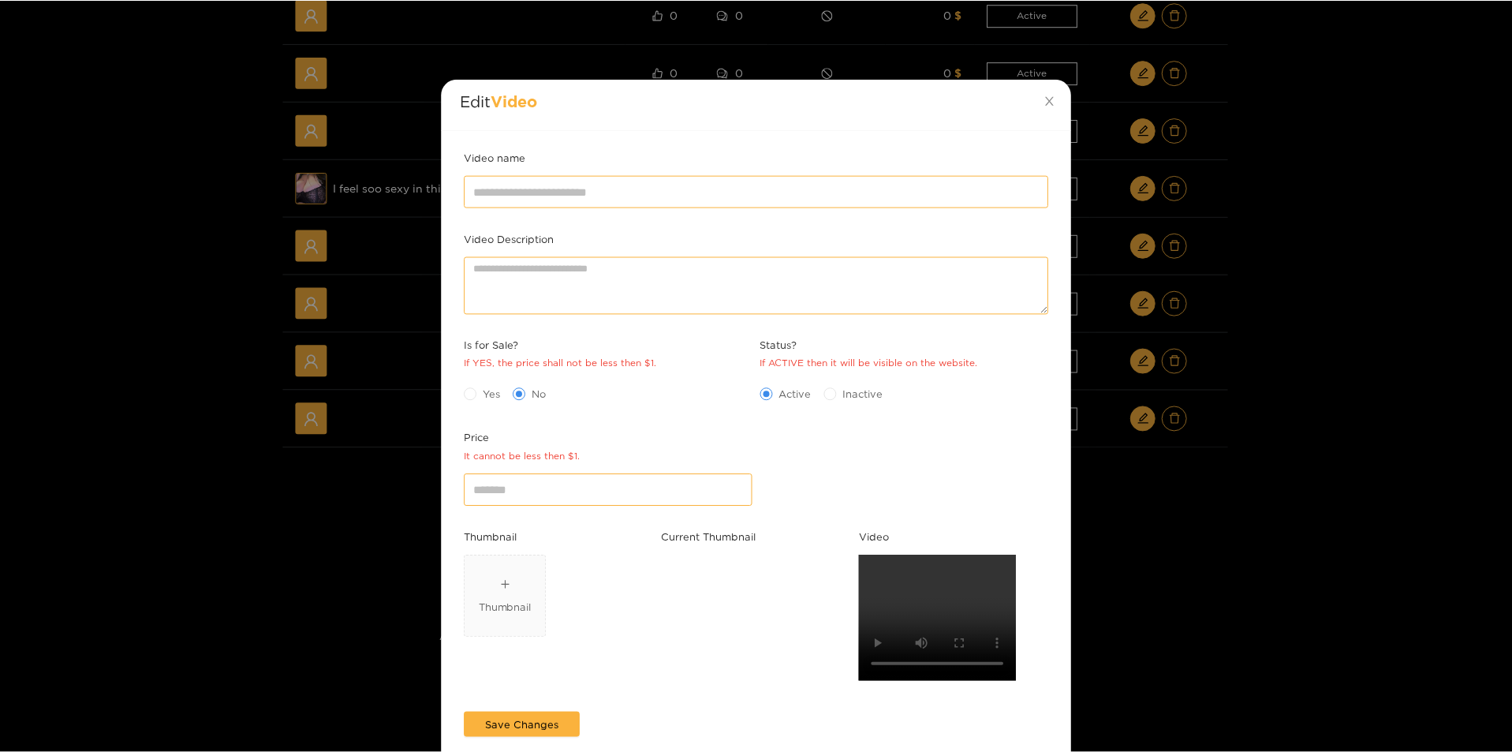
scroll to position [0, 0]
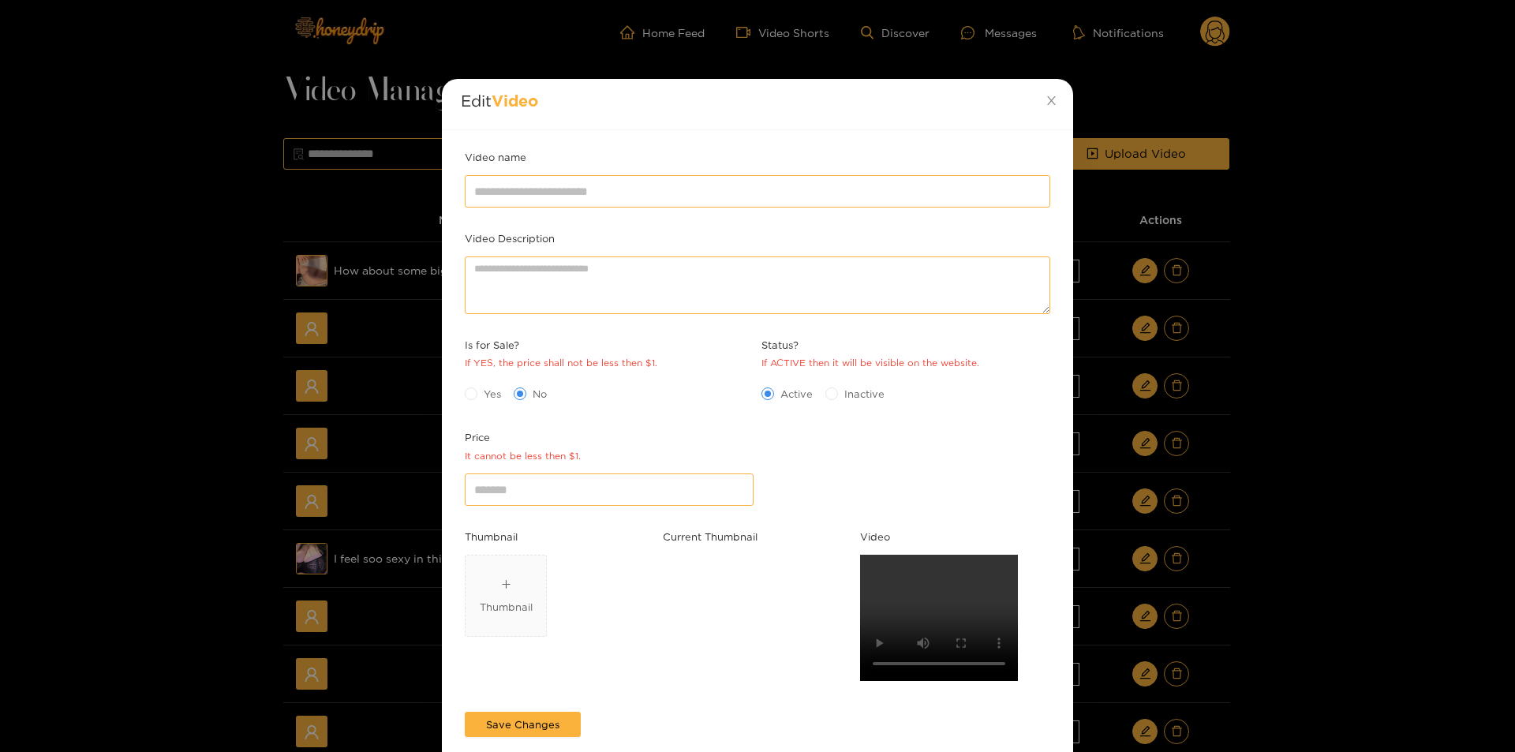
click at [1257, 620] on div "Edit Video Video name Video Description Is for Sale? If YES, the price shall no…" at bounding box center [757, 376] width 1515 height 752
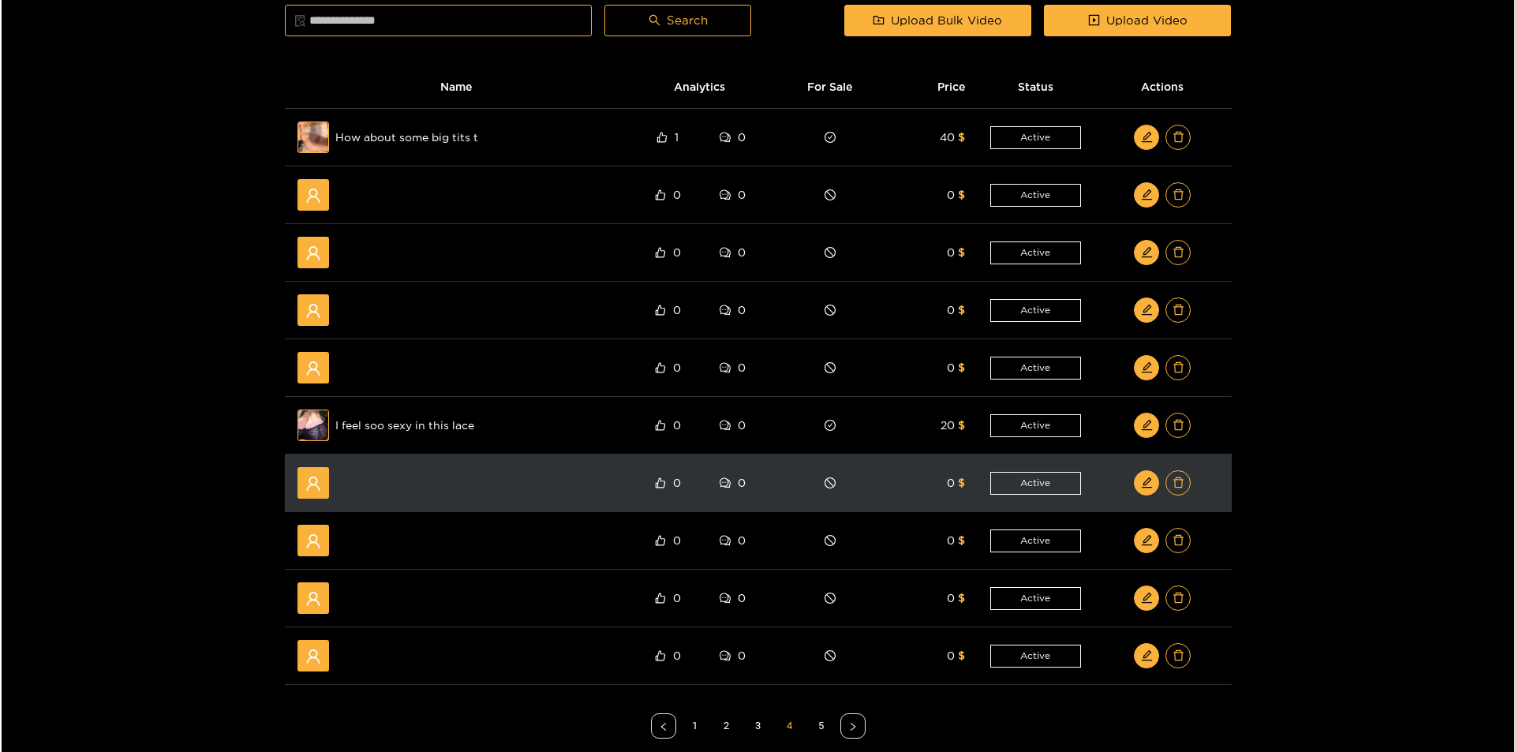
scroll to position [158, 0]
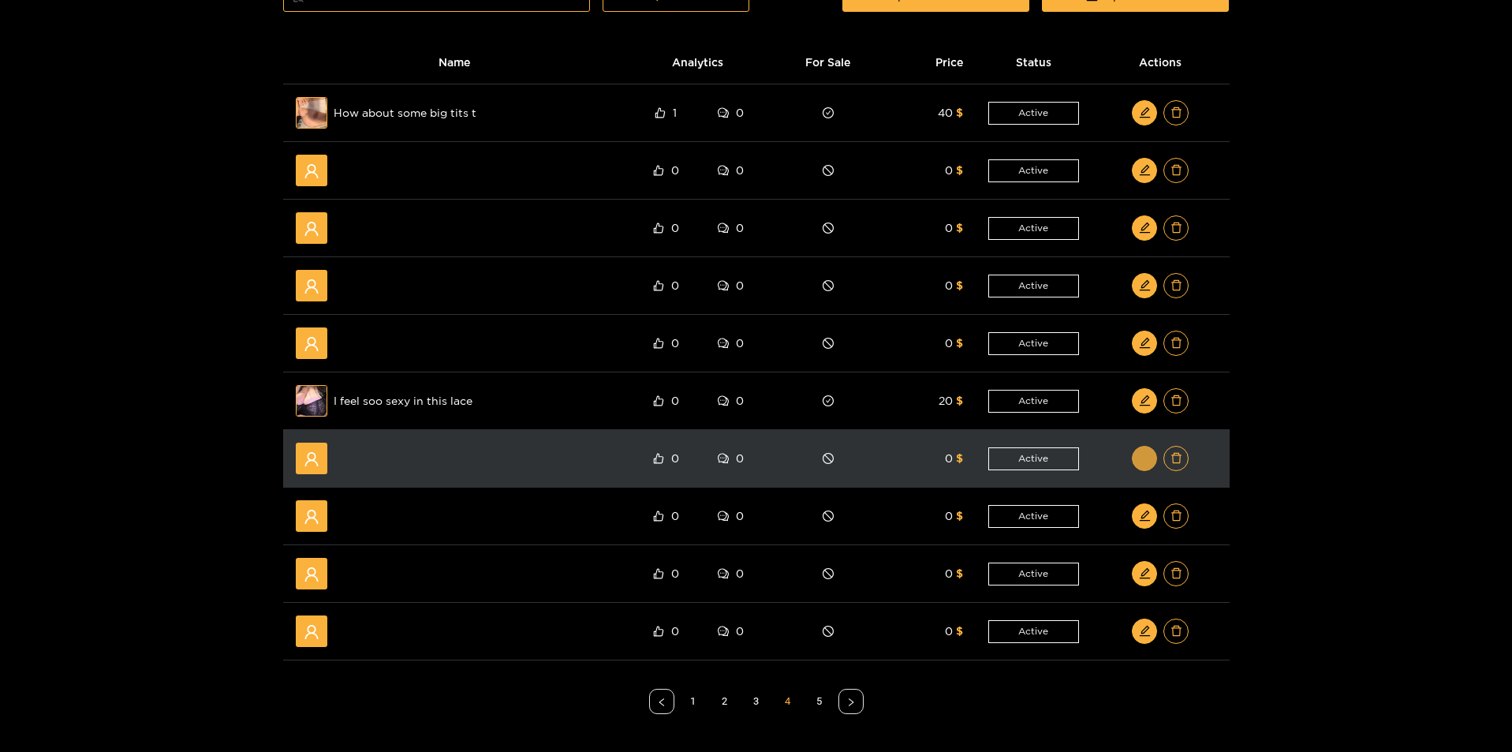
click at [1147, 453] on button "button" at bounding box center [1144, 458] width 25 height 25
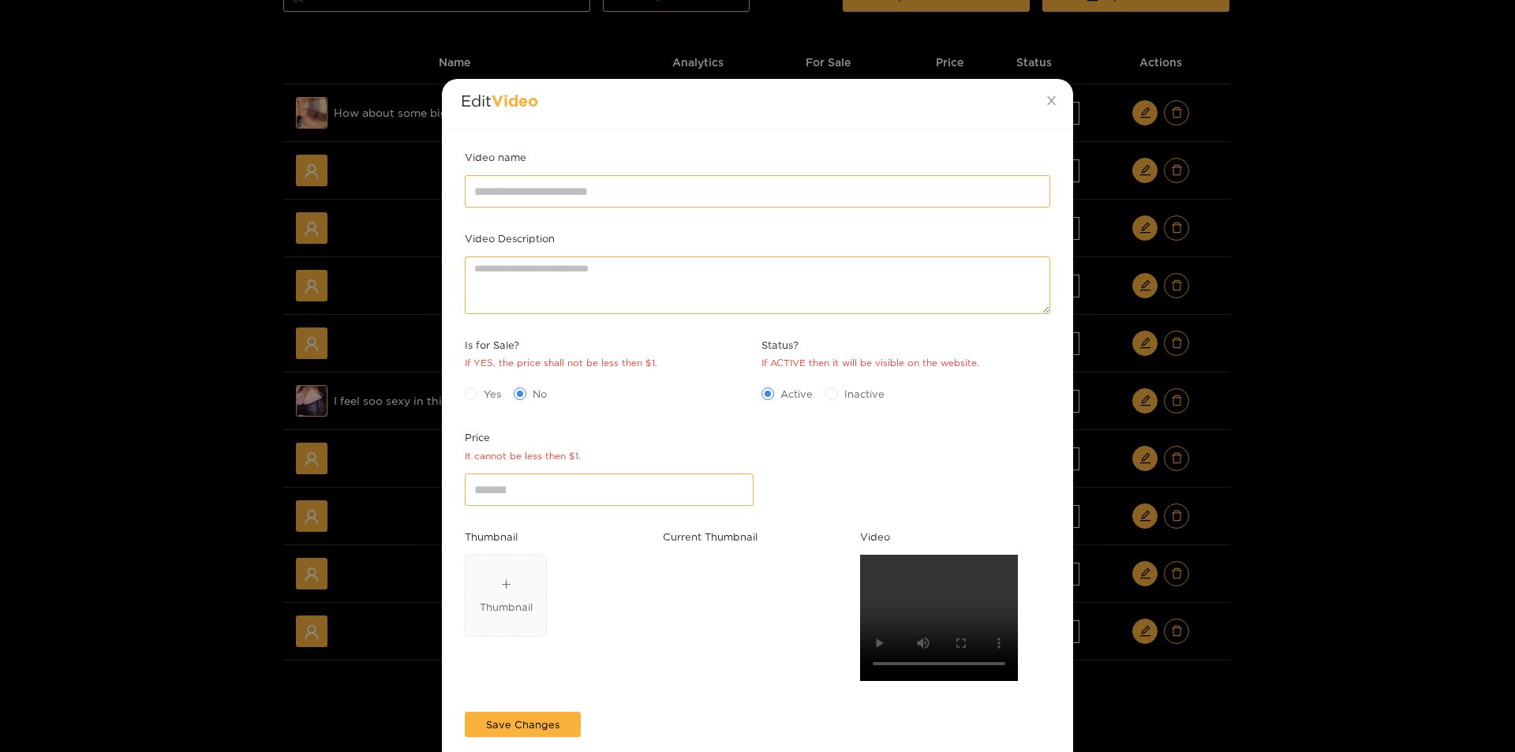
click at [1264, 499] on div "Edit Video Video name Video Description Is for Sale? If YES, the price shall no…" at bounding box center [757, 376] width 1515 height 752
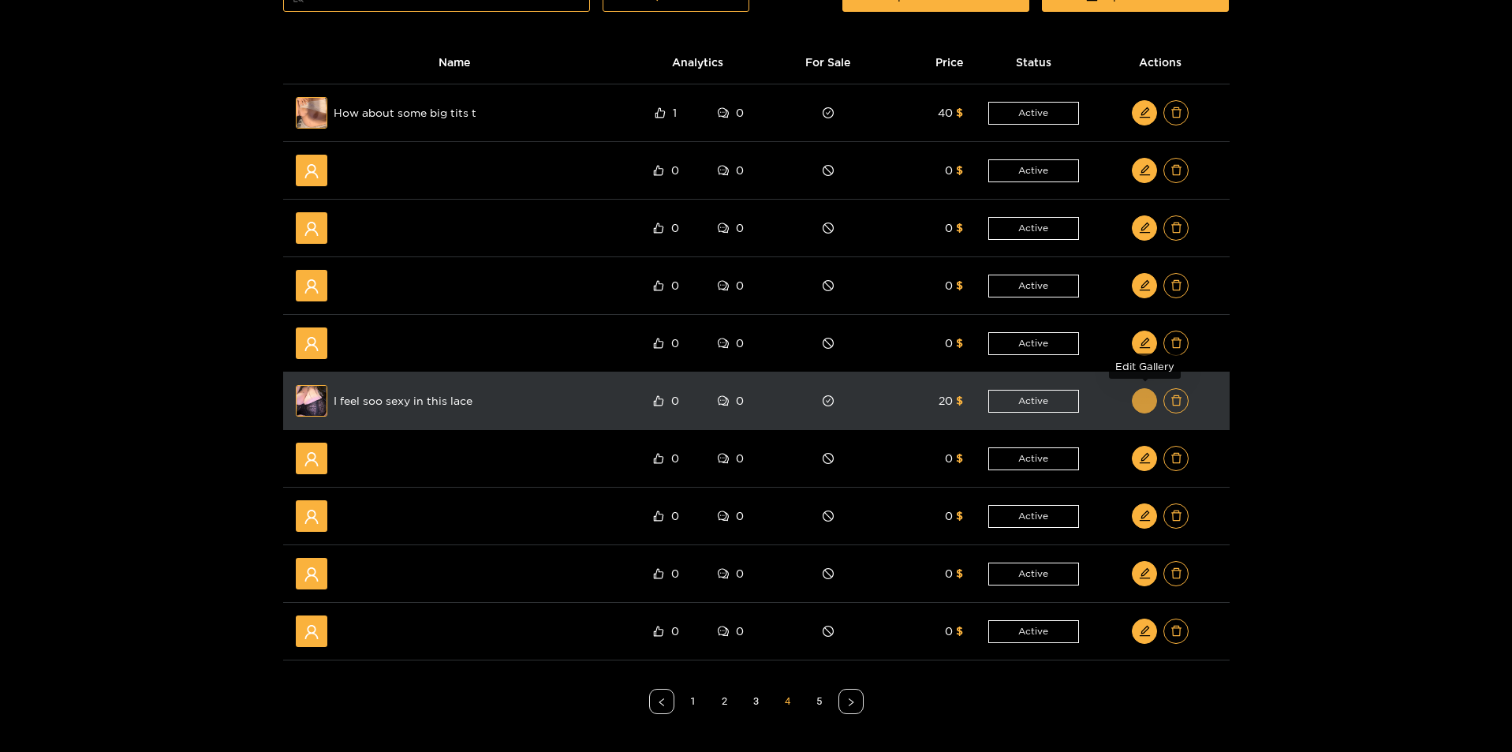
click at [1148, 408] on span "edit" at bounding box center [1145, 400] width 12 height 13
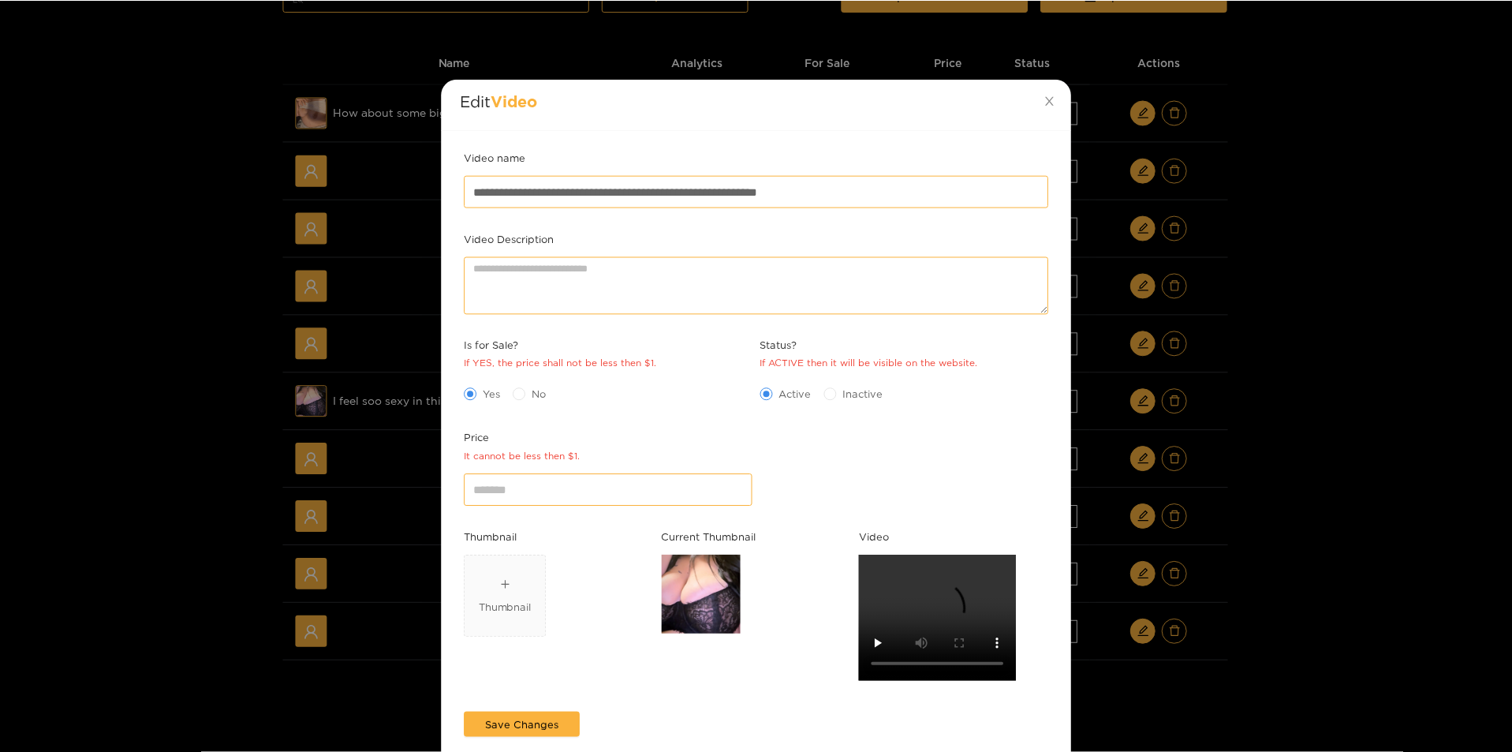
scroll to position [0, 0]
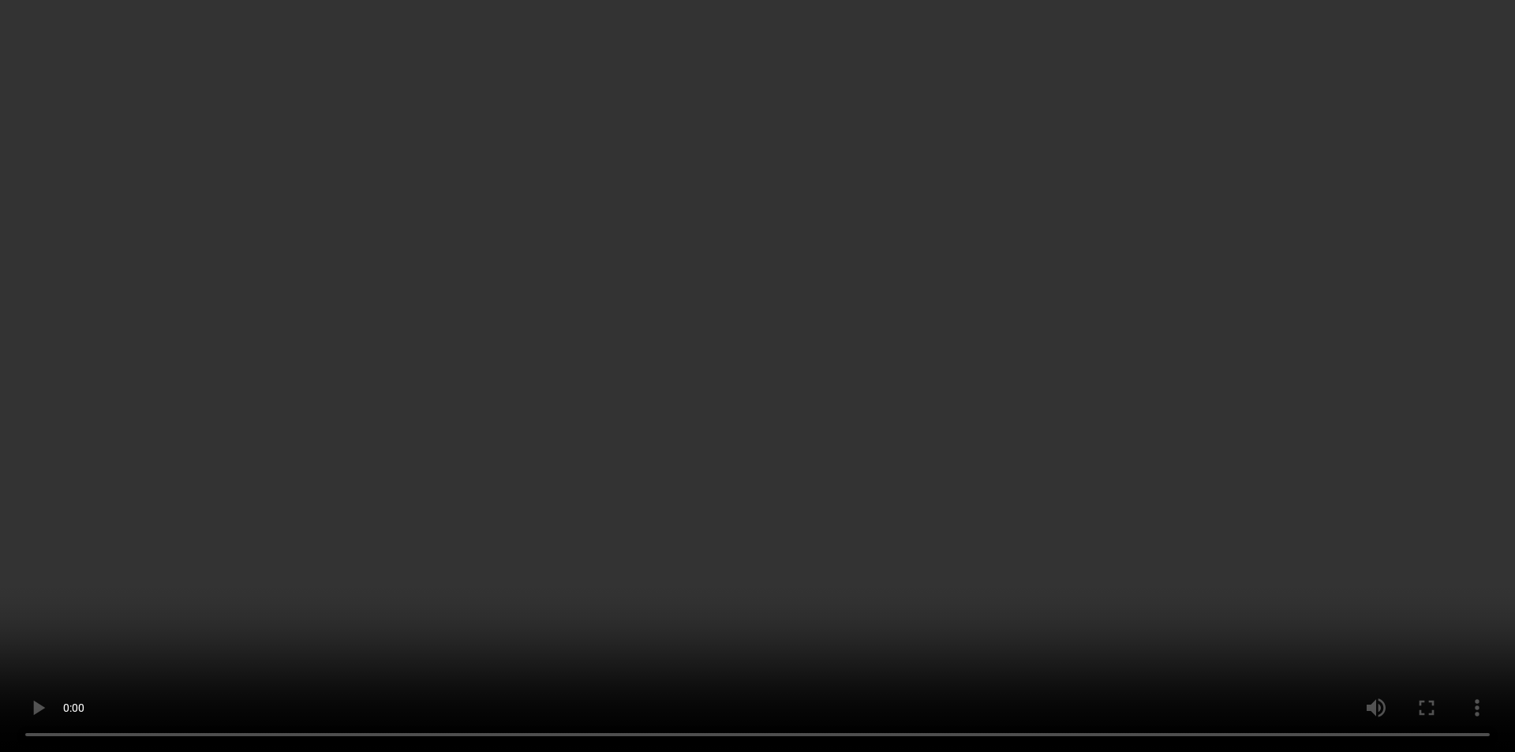
click at [1278, 632] on div "**********" at bounding box center [757, 376] width 1515 height 752
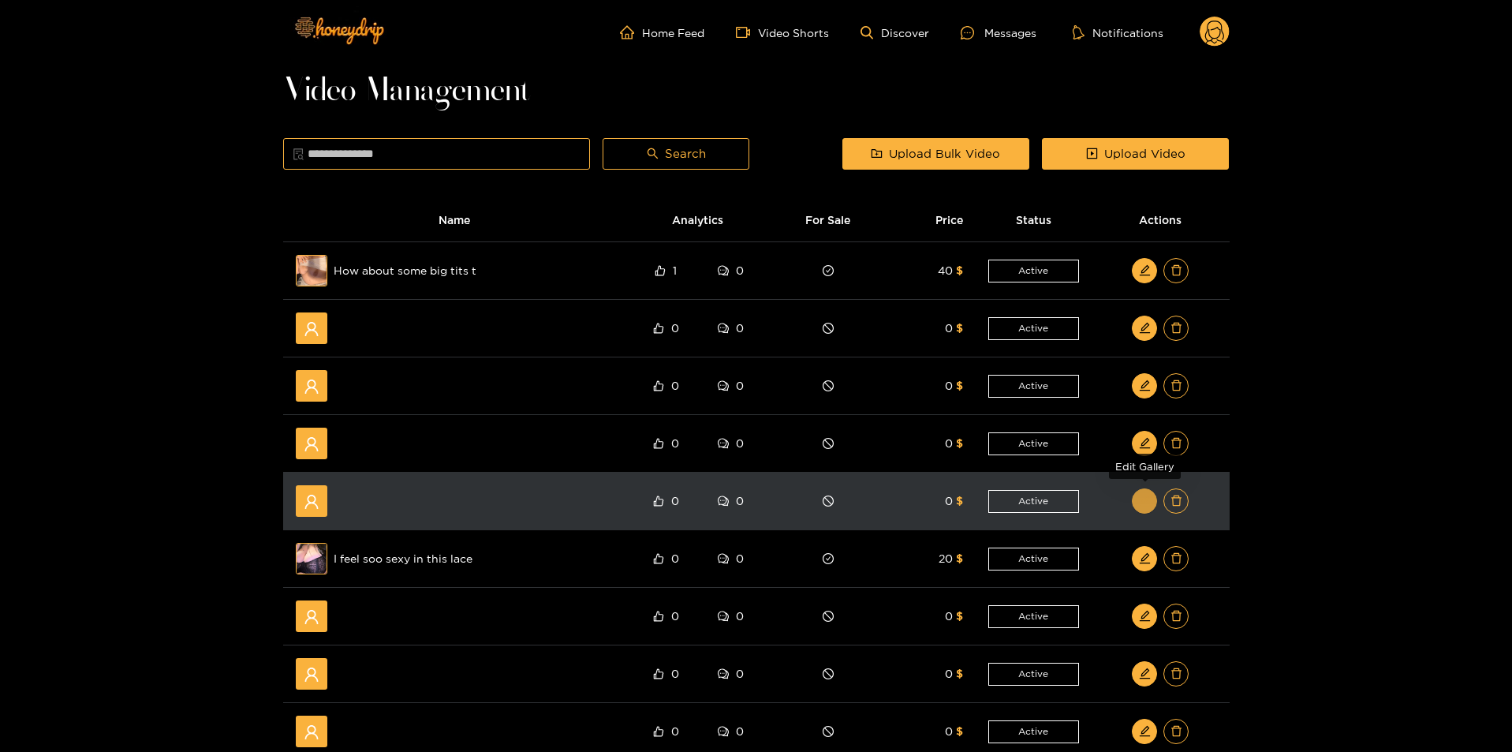
click at [1149, 509] on button "button" at bounding box center [1144, 500] width 25 height 25
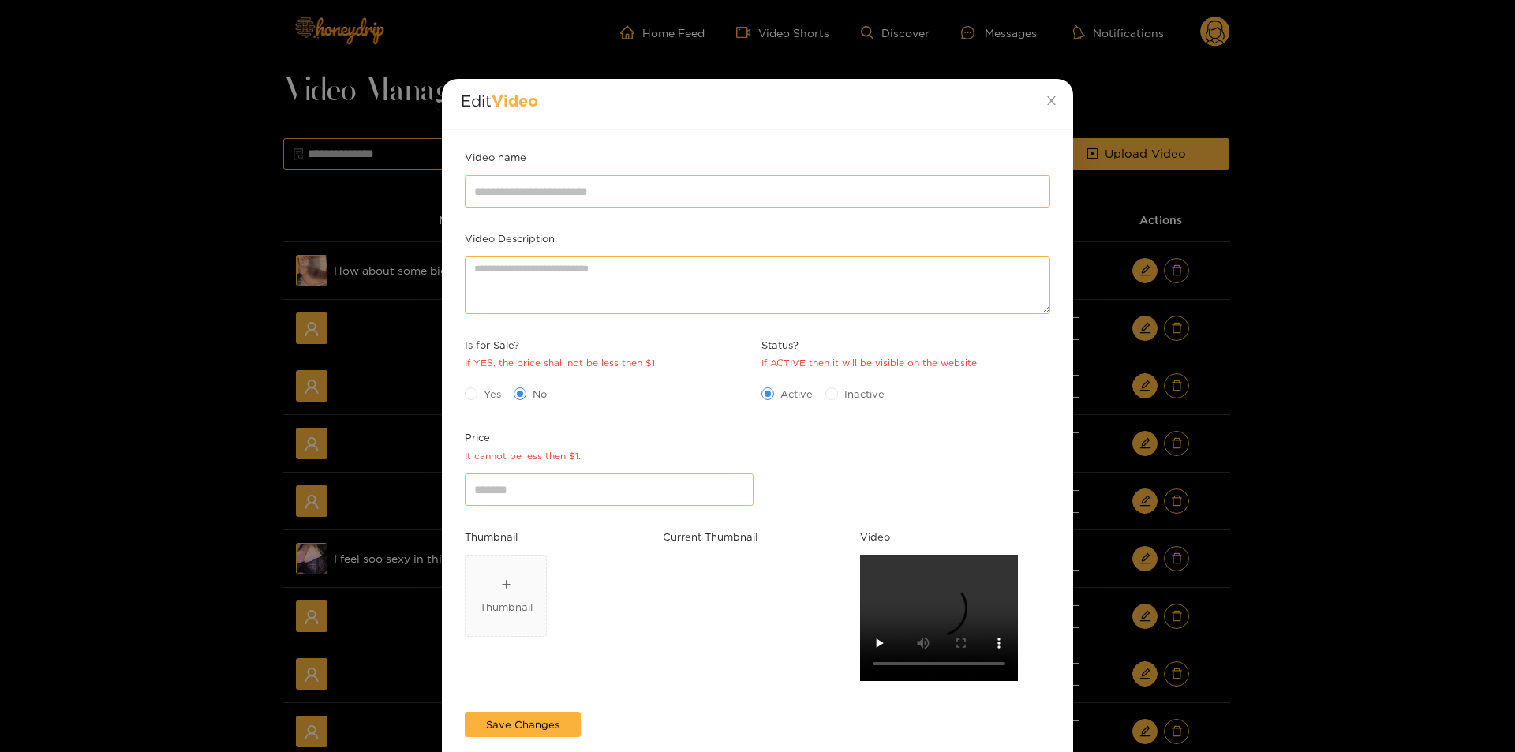
click at [1301, 556] on div "Edit Video Video name Video Description Is for Sale? If YES, the price shall no…" at bounding box center [757, 376] width 1515 height 752
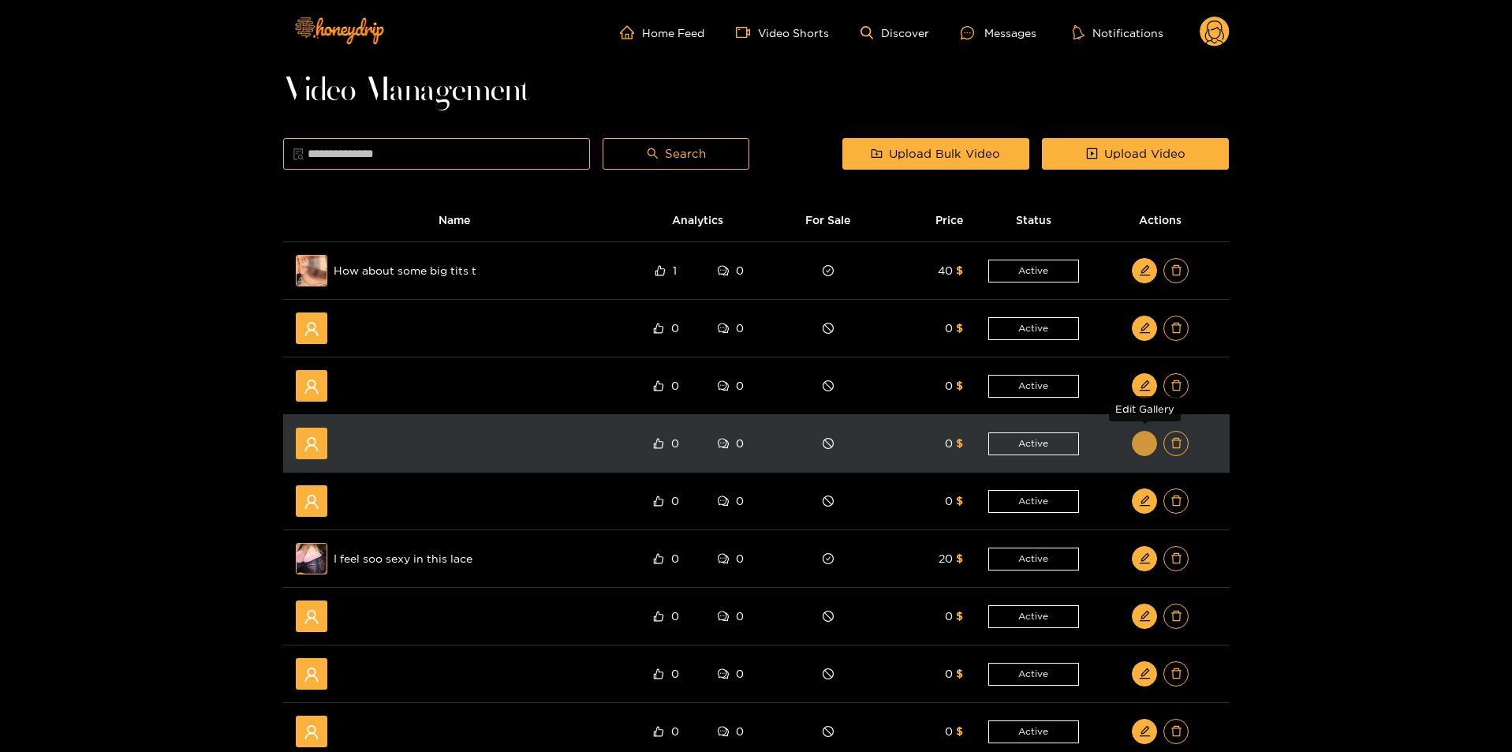
click at [1142, 446] on icon "edit" at bounding box center [1145, 443] width 10 height 10
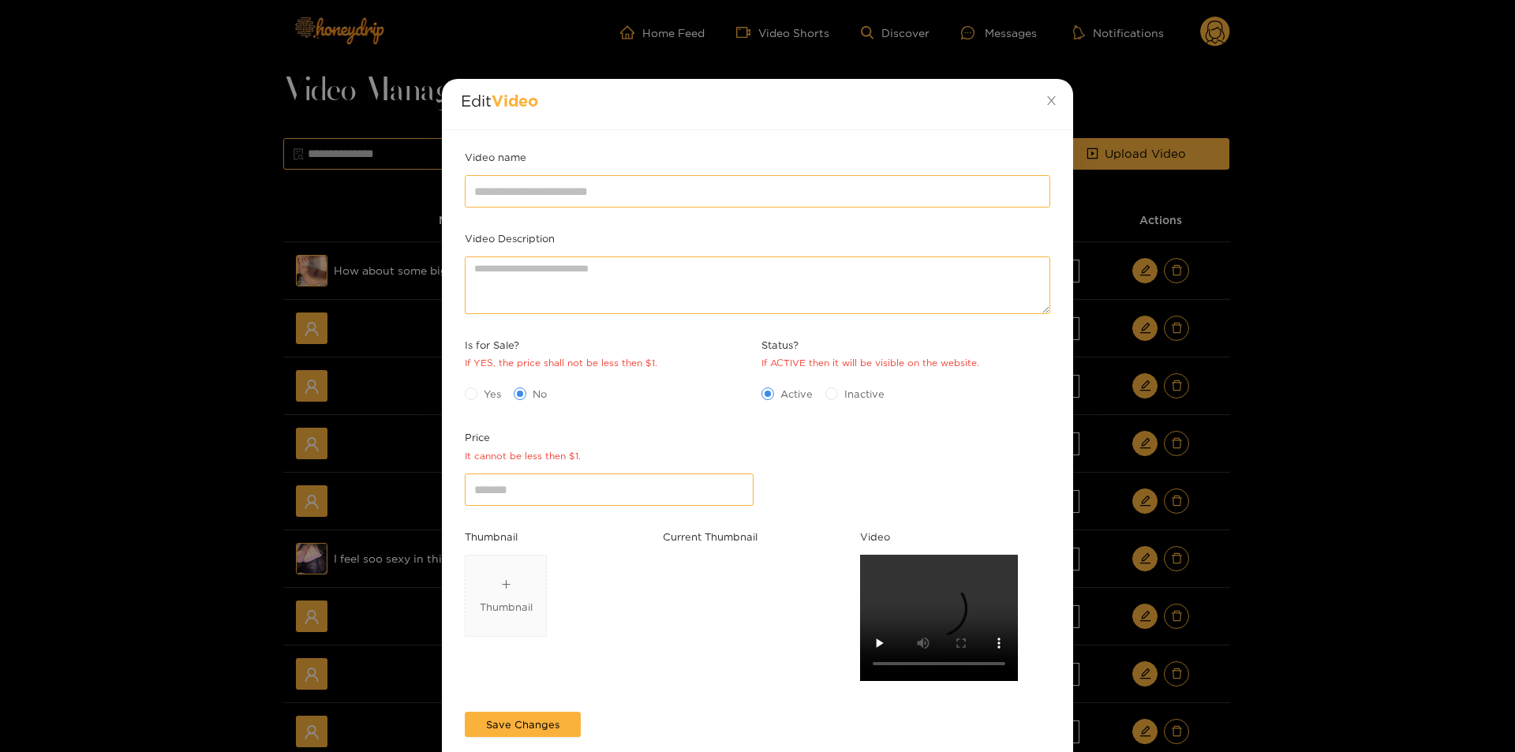
click at [1344, 518] on div "Edit Video Video name Video Description Is for Sale? If YES, the price shall no…" at bounding box center [757, 376] width 1515 height 752
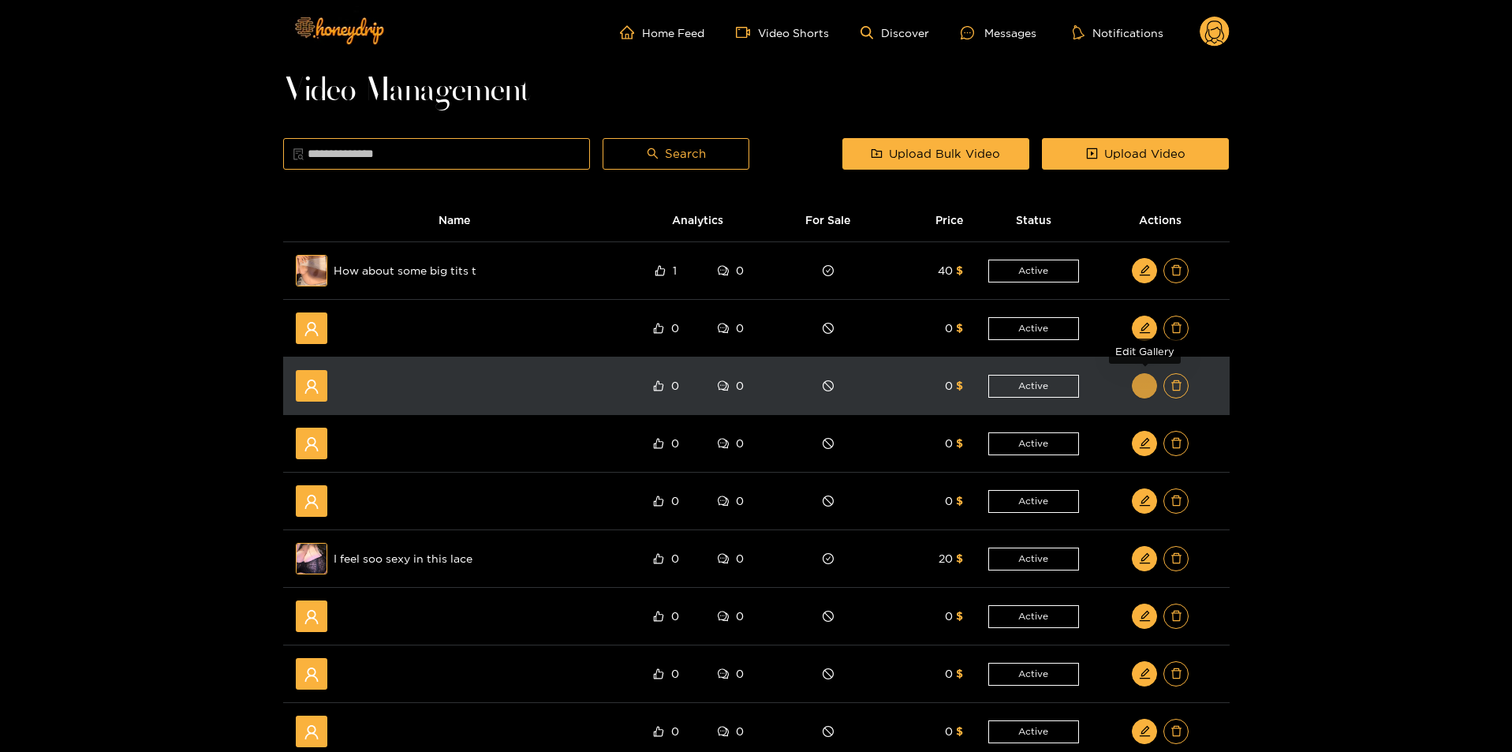
click at [1151, 391] on button "button" at bounding box center [1144, 385] width 25 height 25
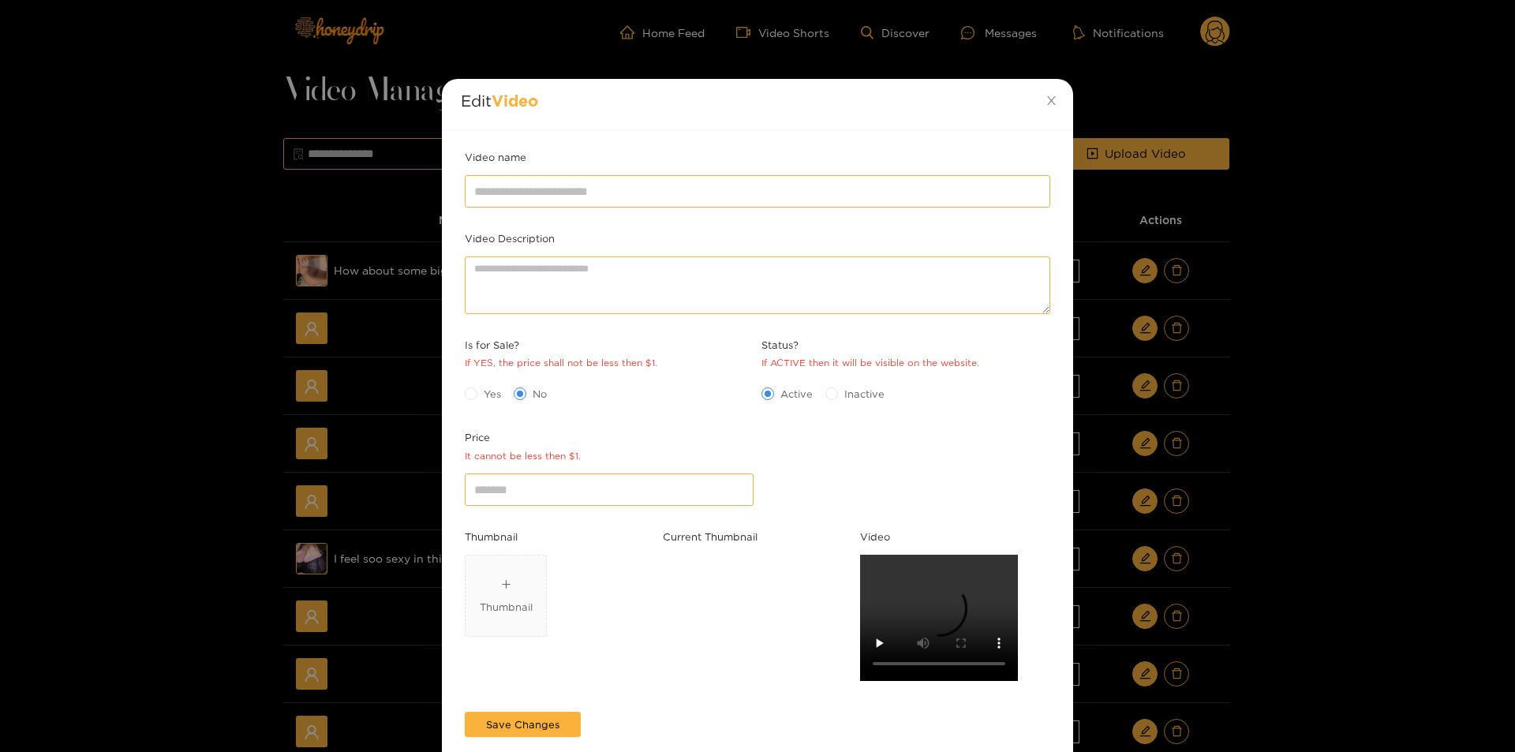
click at [1371, 442] on div "Edit Video Video name Video Description Is for Sale? If YES, the price shall no…" at bounding box center [757, 376] width 1515 height 752
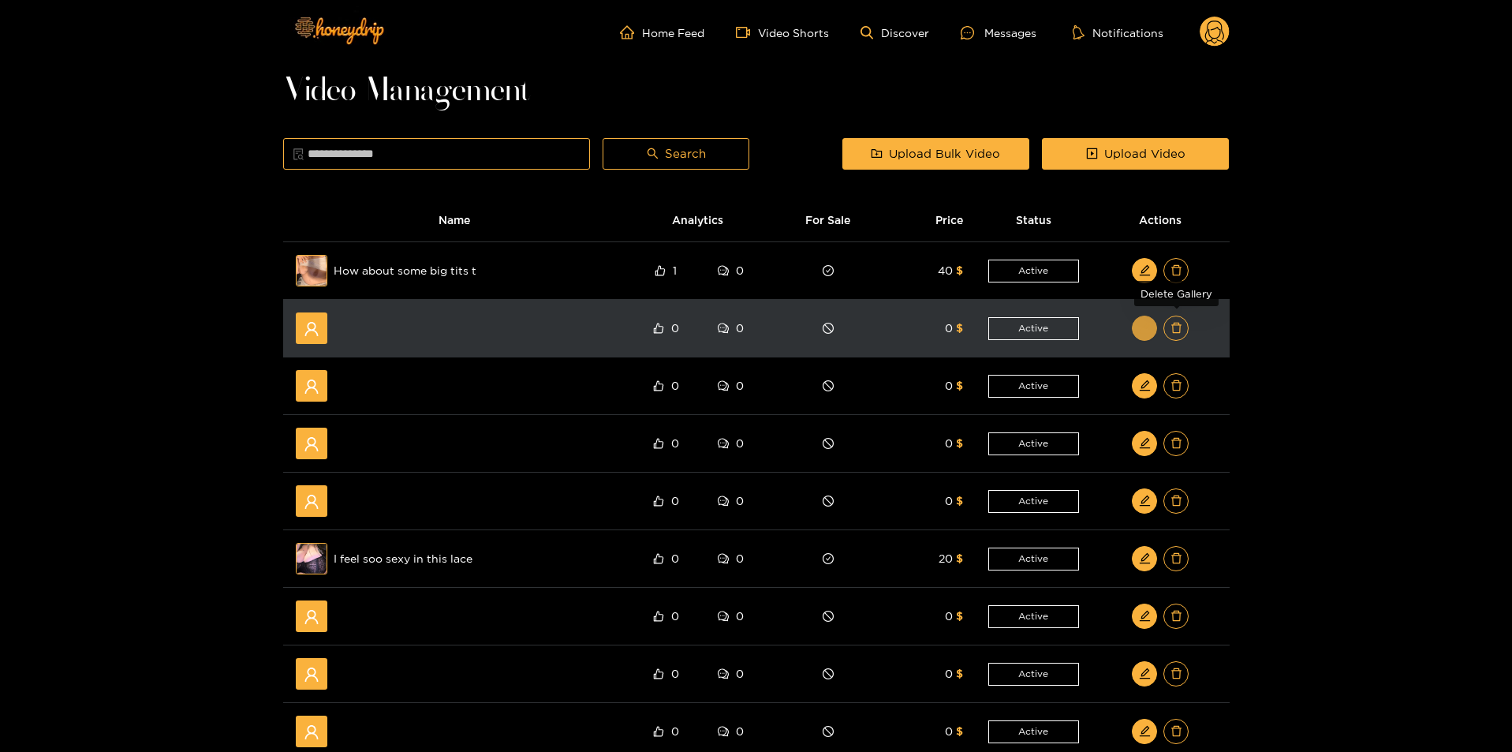
click at [1141, 327] on icon "edit" at bounding box center [1145, 328] width 12 height 12
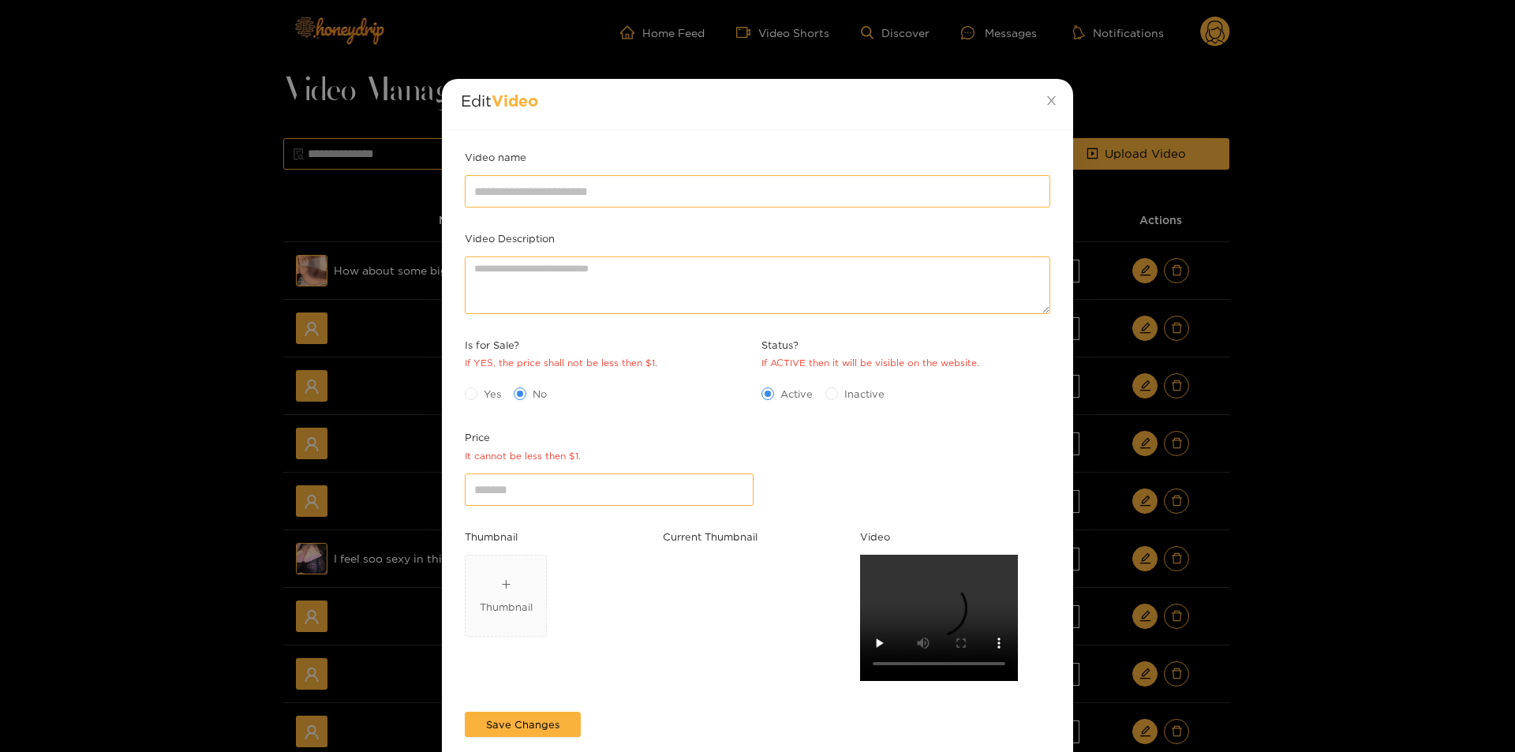
click at [1332, 407] on div "Edit Video Video name Video Description Is for Sale? If YES, the price shall no…" at bounding box center [757, 376] width 1515 height 752
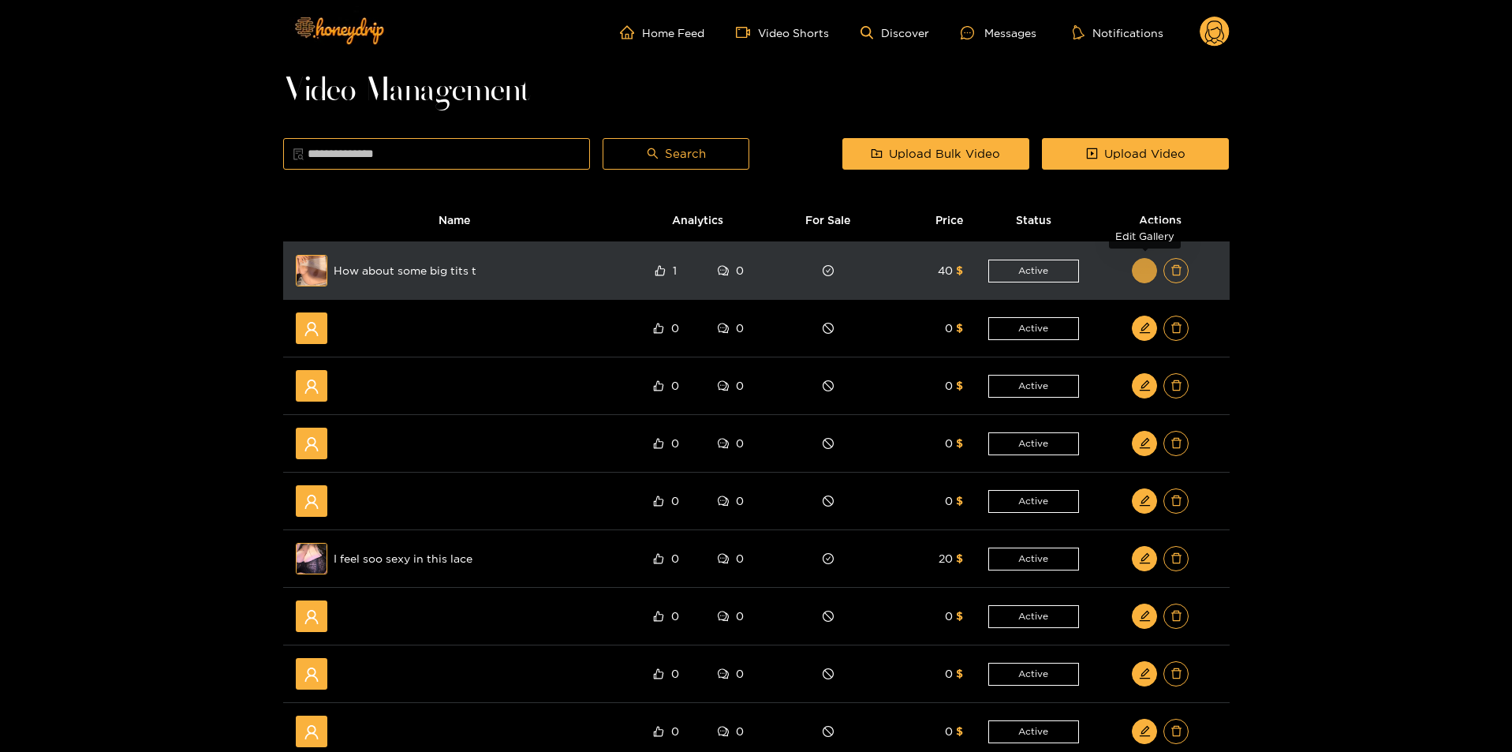
click at [1147, 276] on icon "edit" at bounding box center [1145, 270] width 12 height 12
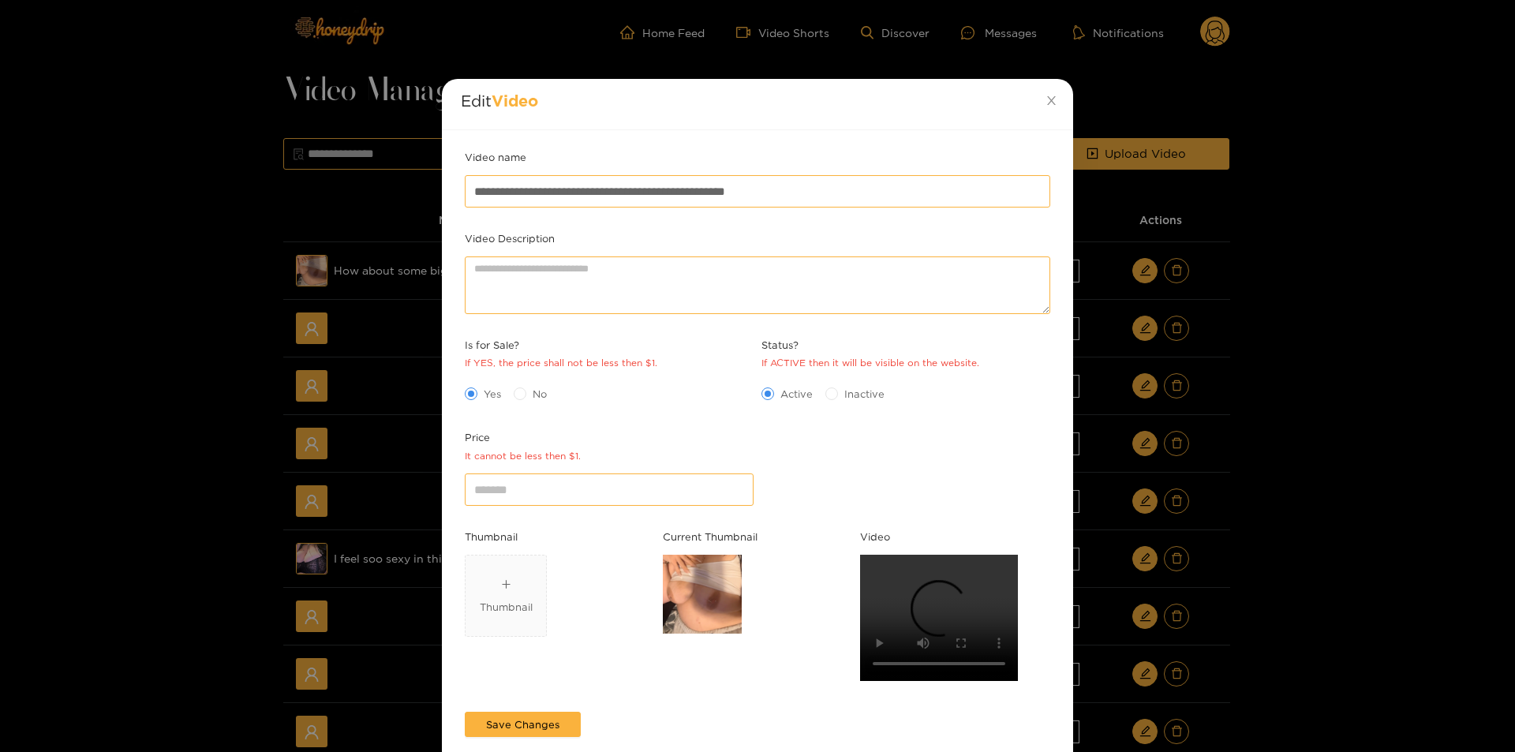
click at [1417, 454] on div "**********" at bounding box center [757, 376] width 1515 height 752
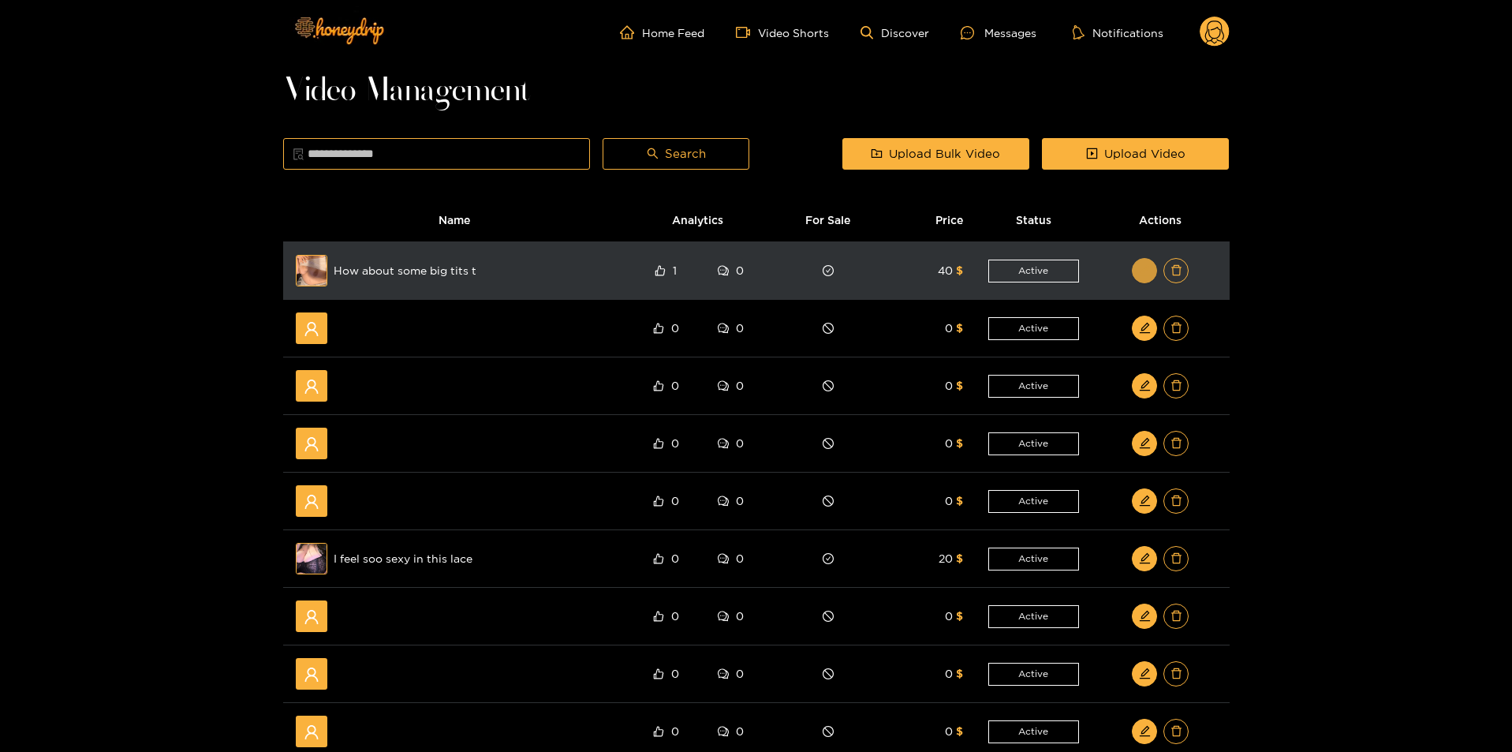
click at [1145, 276] on icon "edit" at bounding box center [1145, 270] width 12 height 12
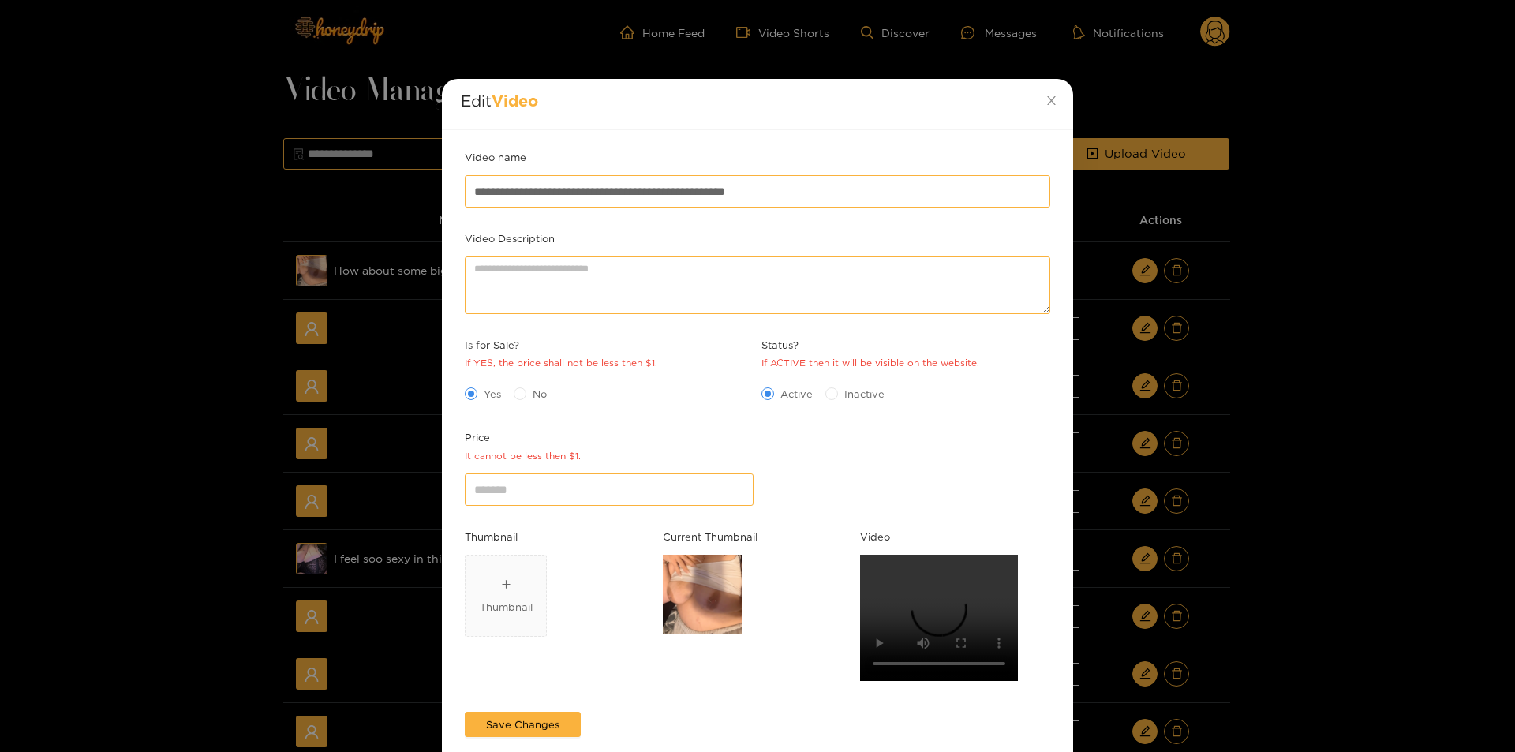
click at [1306, 463] on div "**********" at bounding box center [757, 376] width 1515 height 752
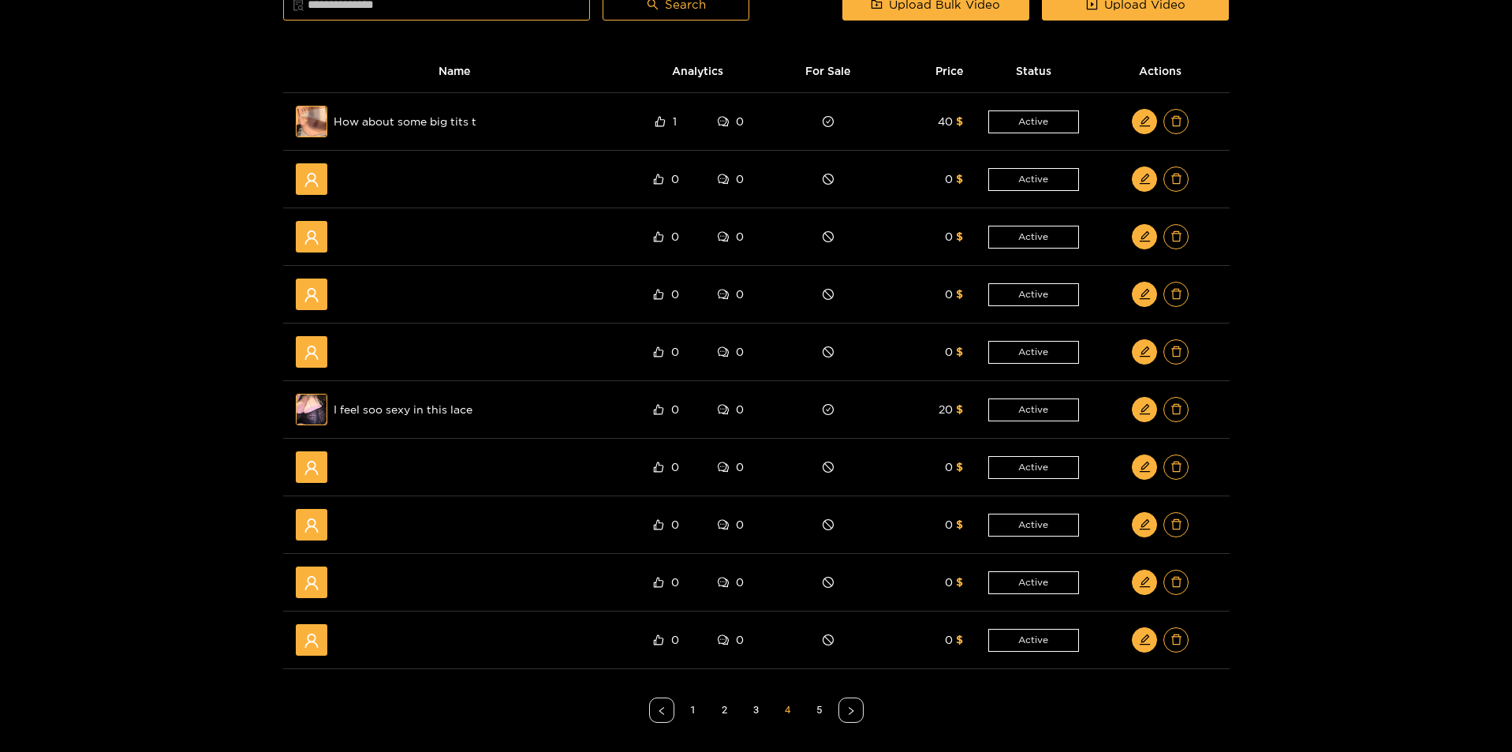
scroll to position [371, 0]
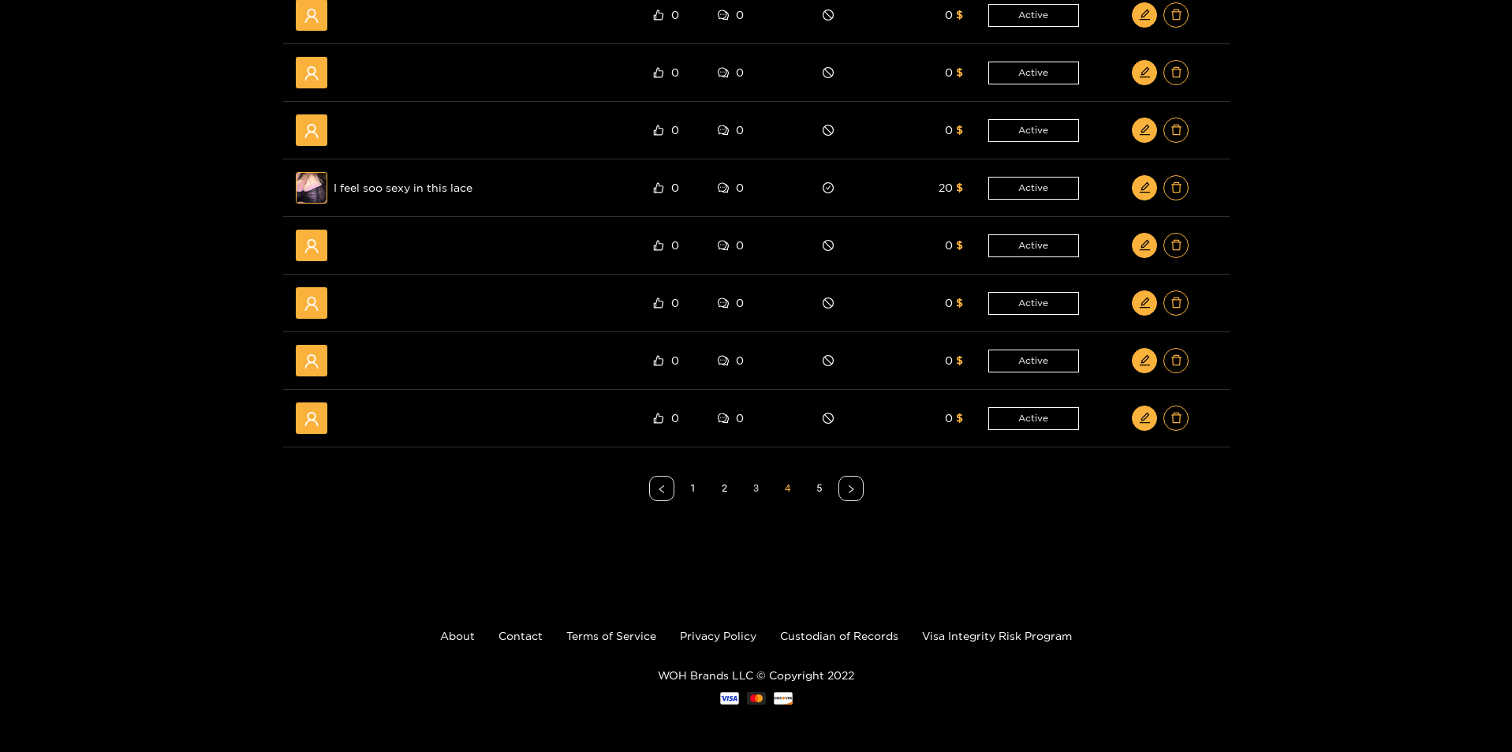
click at [758, 497] on link "3" at bounding box center [757, 488] width 24 height 24
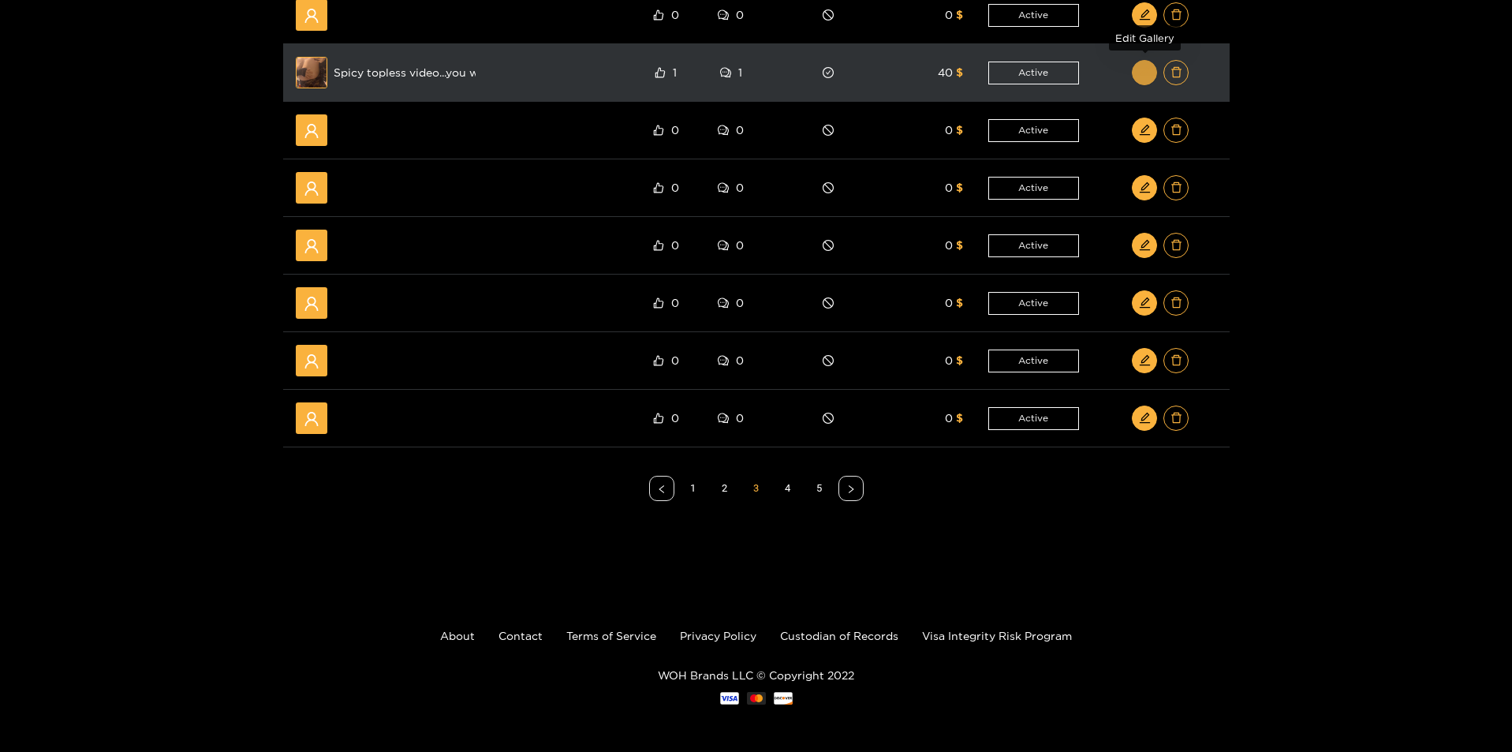
click at [1145, 82] on button "button" at bounding box center [1144, 72] width 25 height 25
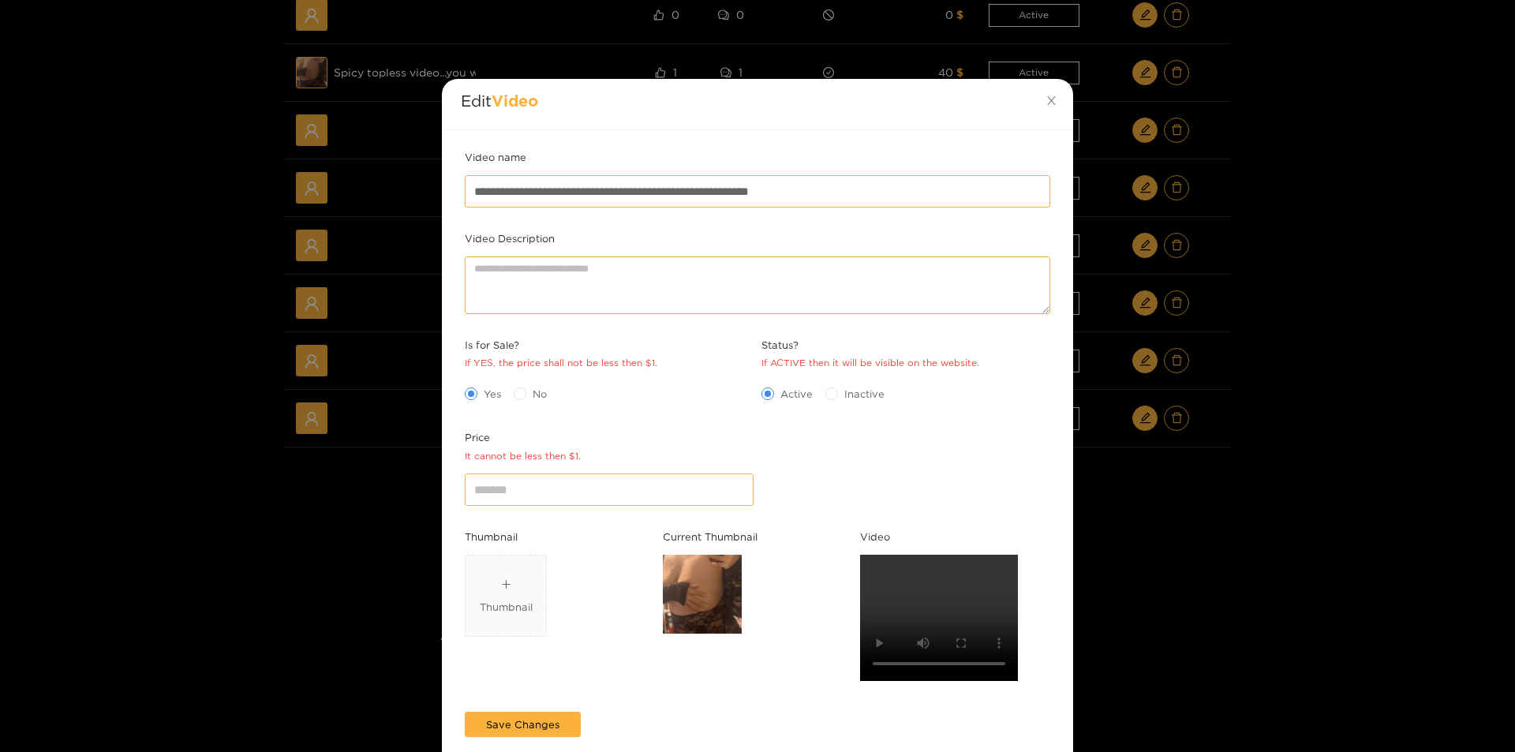
click at [1292, 536] on div "**********" at bounding box center [757, 376] width 1515 height 752
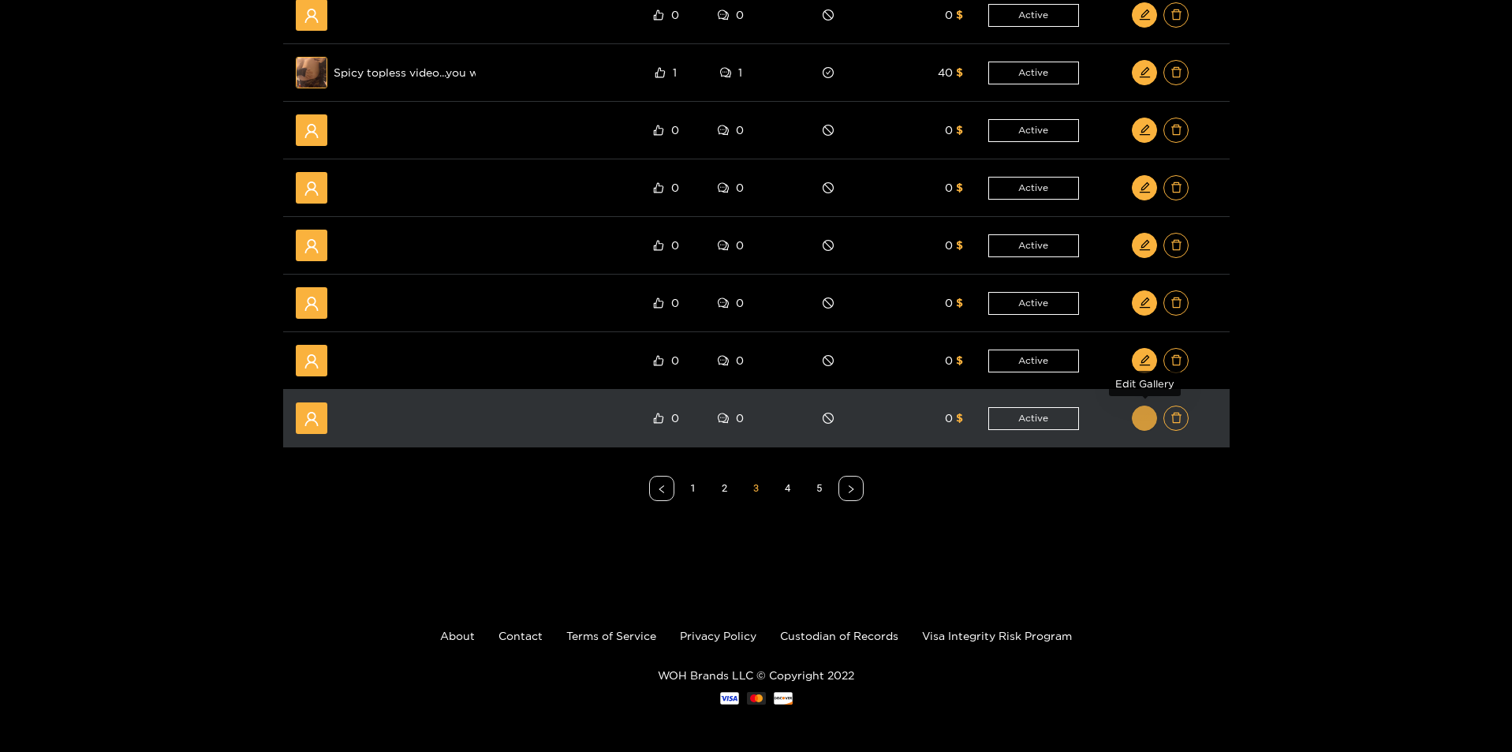
click at [1143, 412] on icon "edit" at bounding box center [1145, 418] width 12 height 12
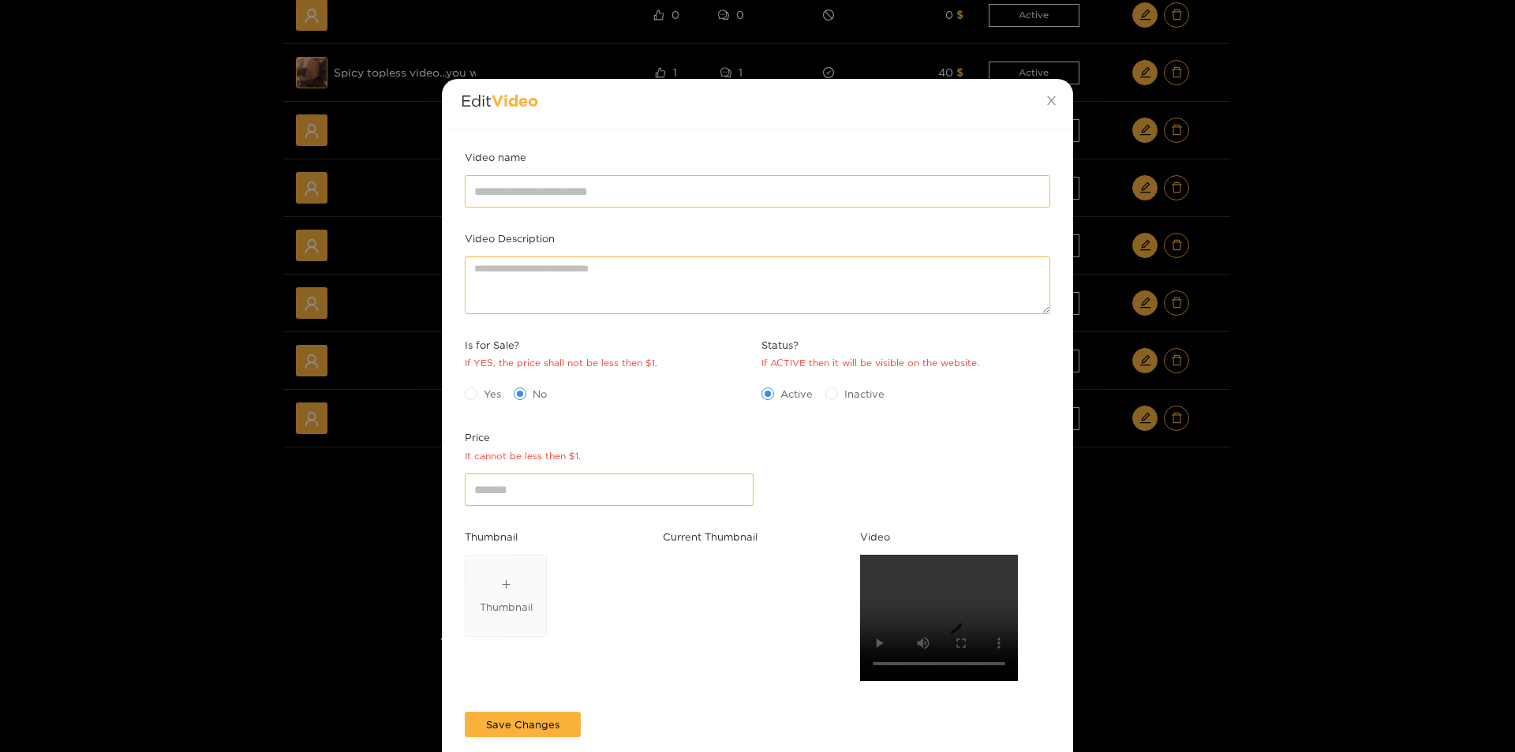
click at [1271, 407] on div "Edit Video Video name Video Description Is for Sale? If YES, the price shall no…" at bounding box center [757, 376] width 1515 height 752
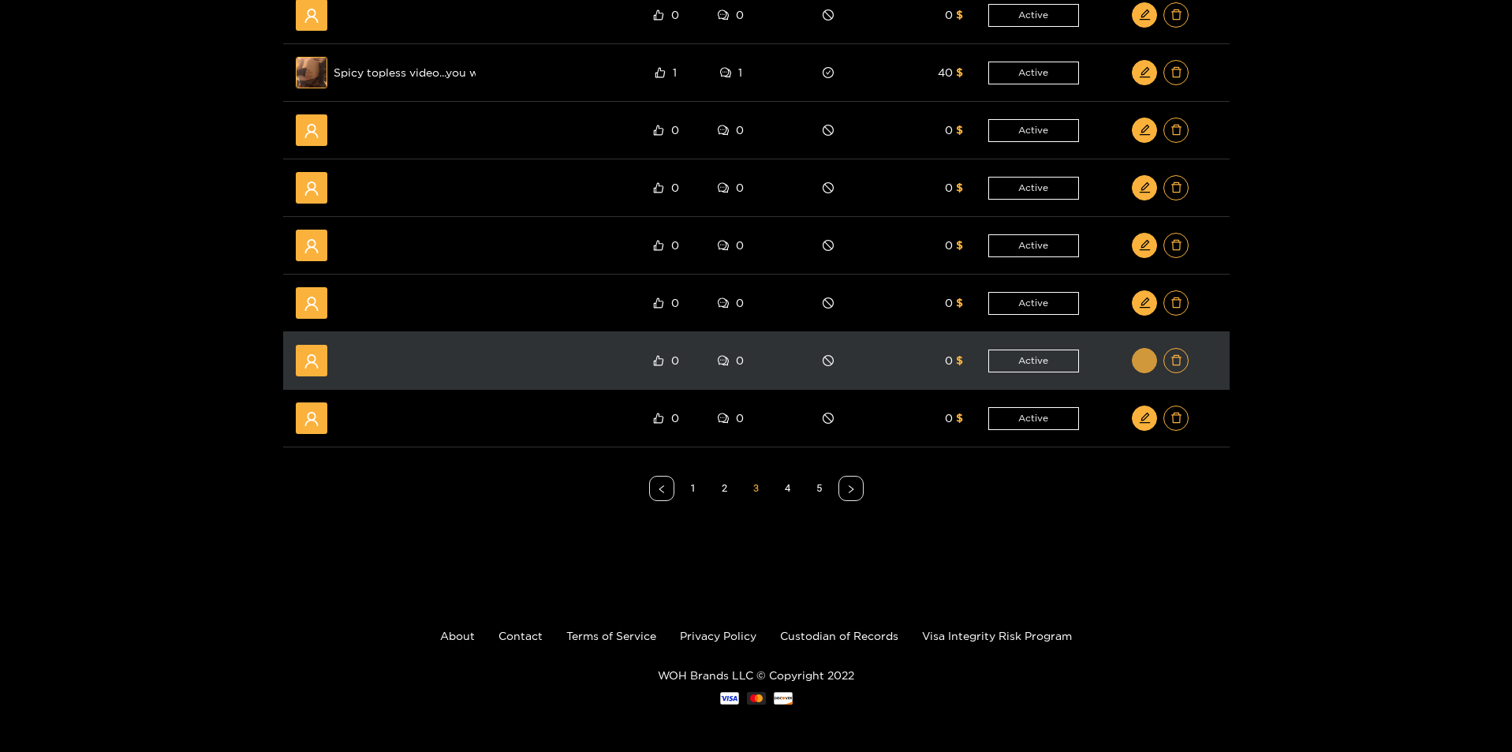
click at [1137, 363] on button "button" at bounding box center [1144, 360] width 25 height 25
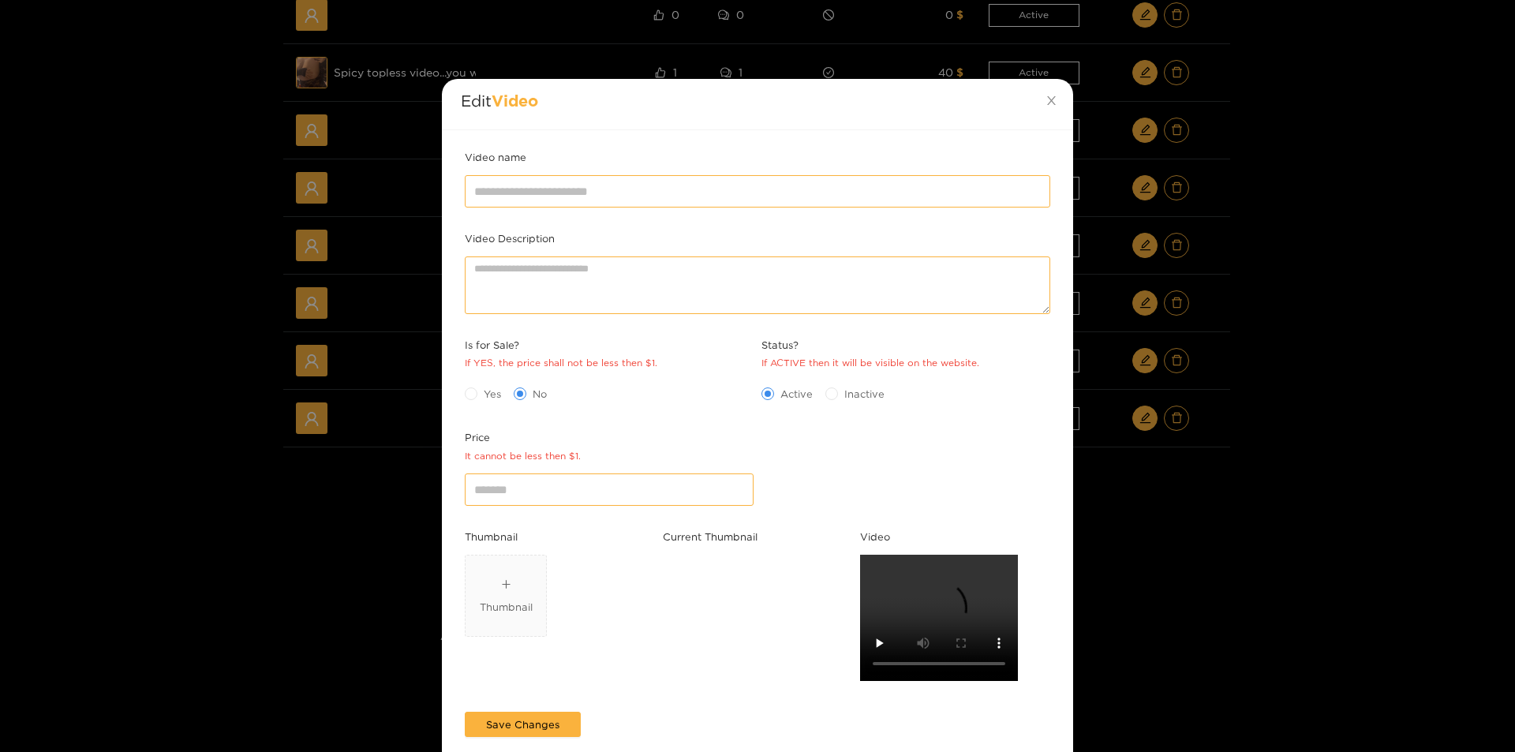
click at [1274, 354] on div "Edit Video Video name Video Description Is for Sale? If YES, the price shall no…" at bounding box center [757, 376] width 1515 height 752
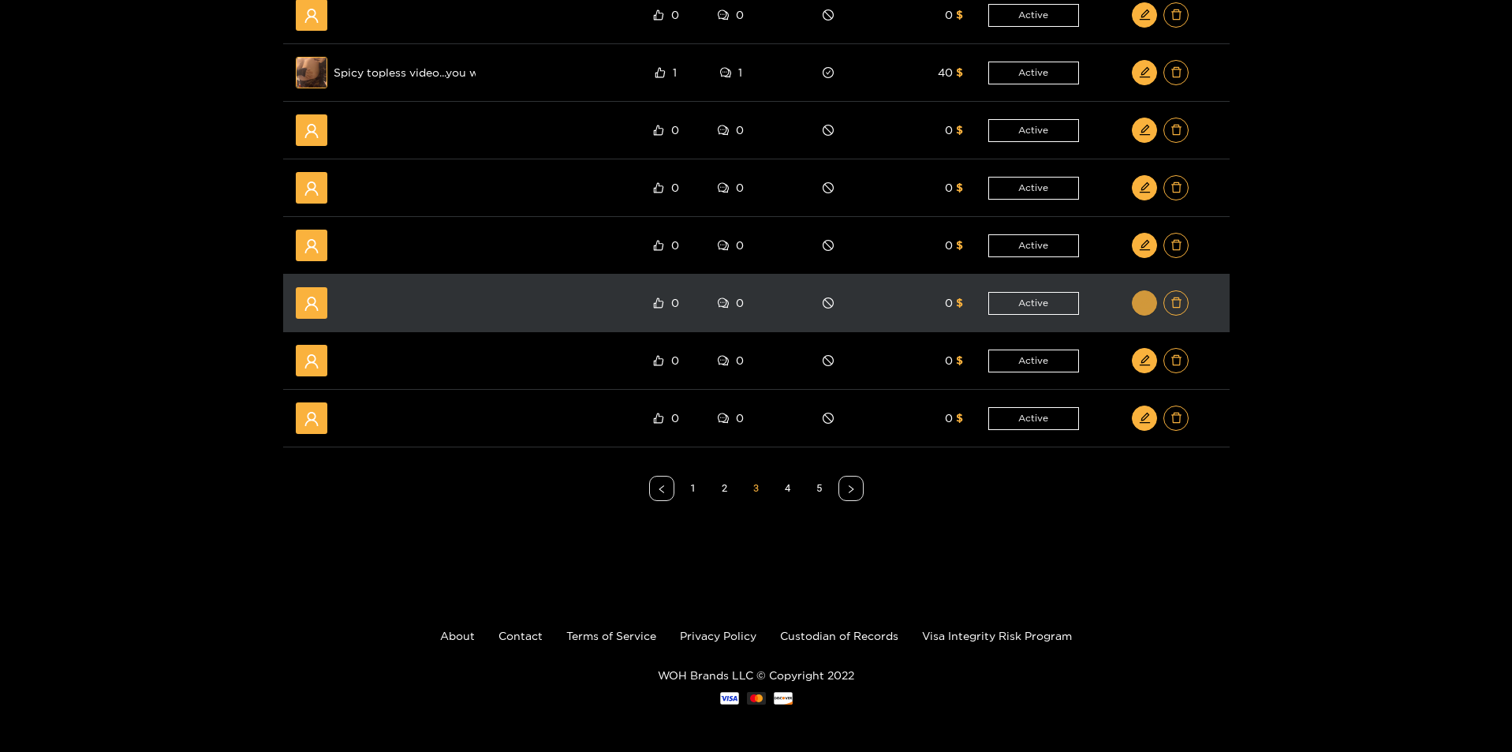
click at [1150, 294] on button "button" at bounding box center [1144, 302] width 25 height 25
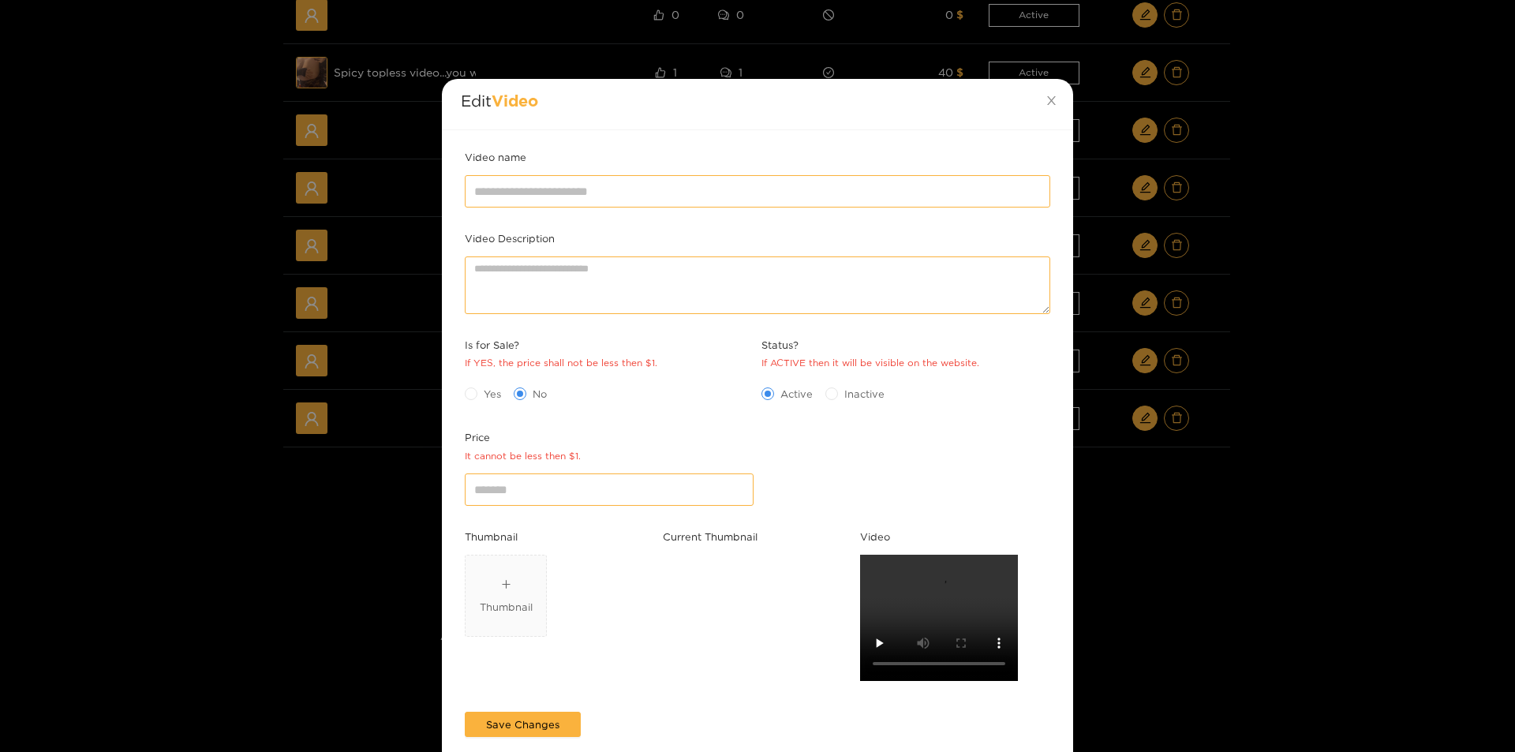
click at [1272, 321] on div "Edit Video Video name Video Description Is for Sale? If YES, the price shall no…" at bounding box center [757, 376] width 1515 height 752
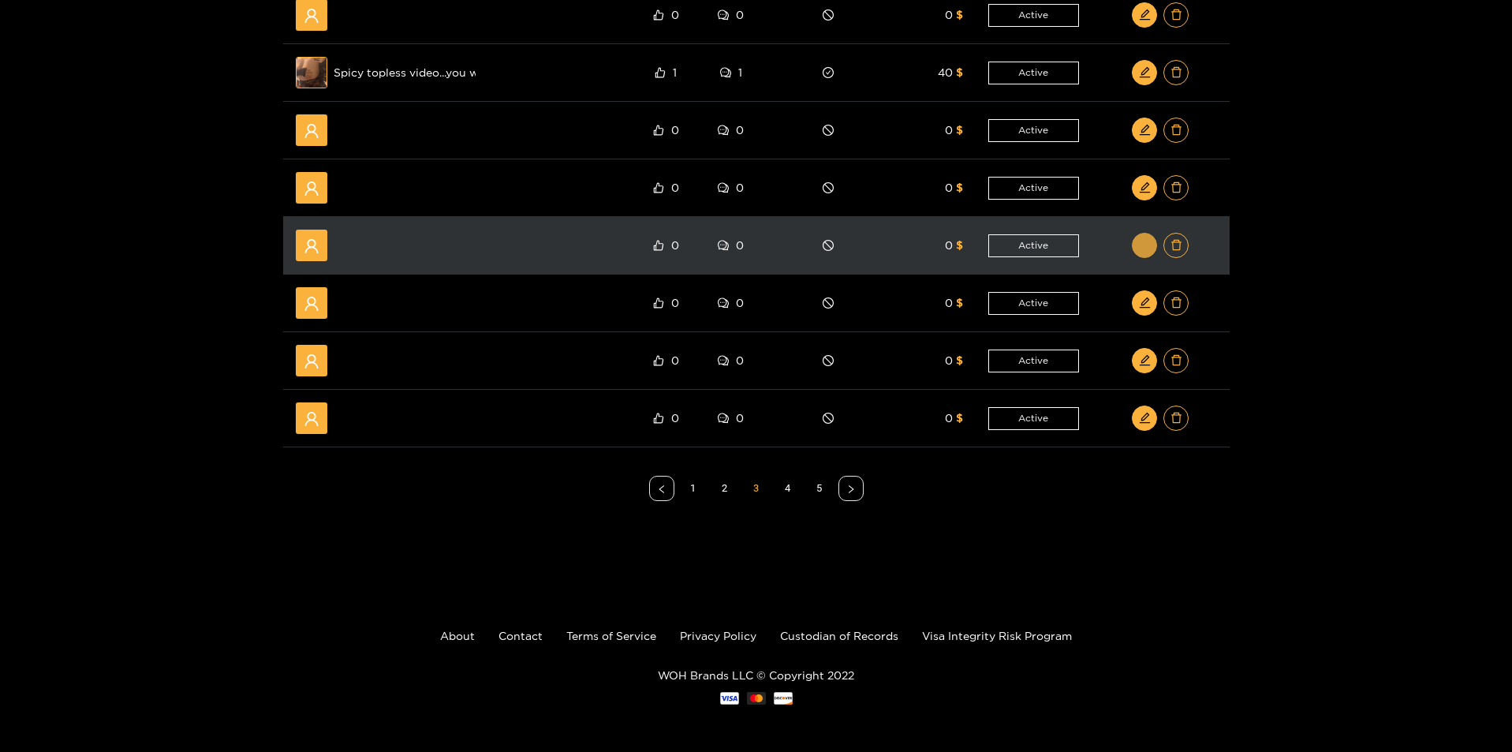
click at [1138, 246] on button "button" at bounding box center [1144, 245] width 25 height 25
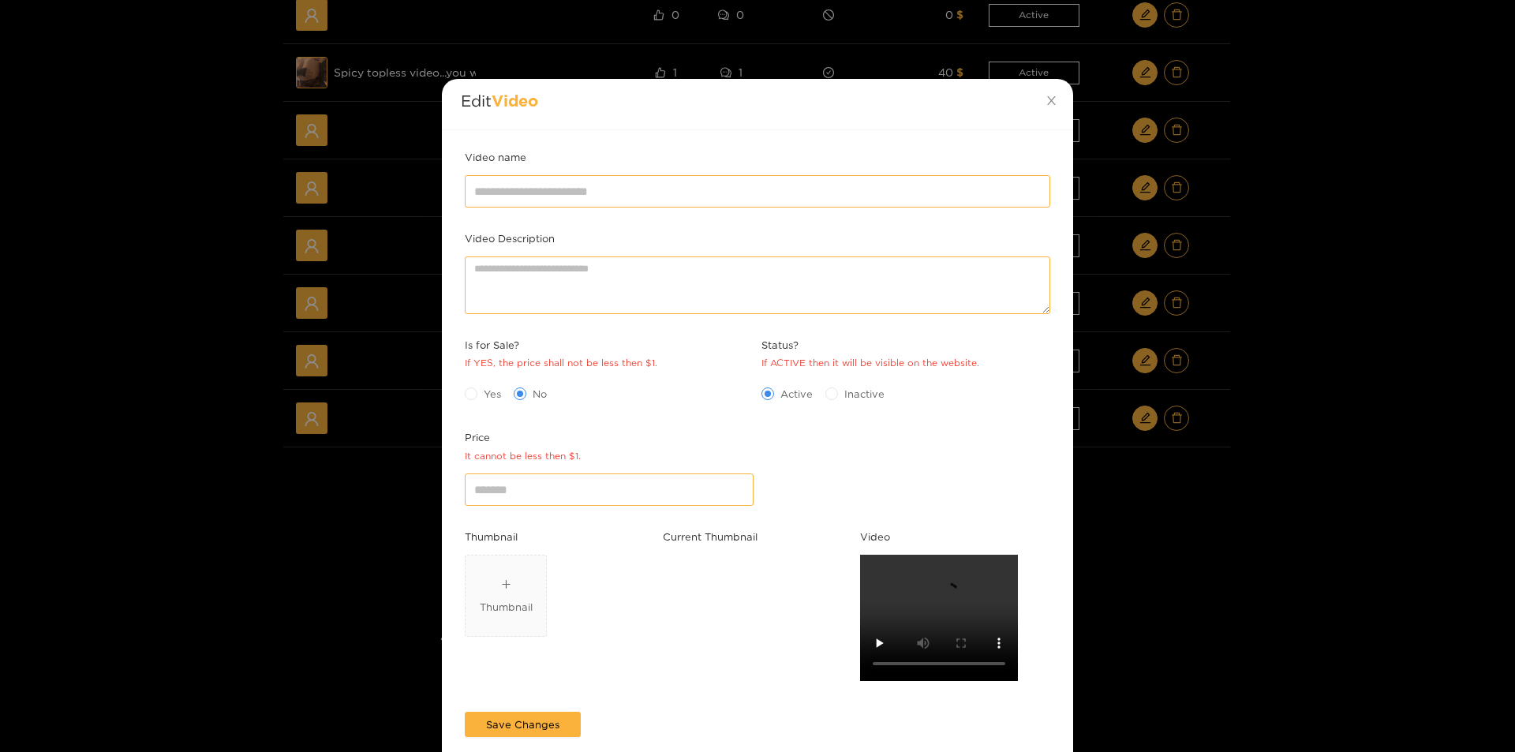
click at [1314, 384] on div "Edit Video Video name Video Description Is for Sale? If YES, the price shall no…" at bounding box center [757, 376] width 1515 height 752
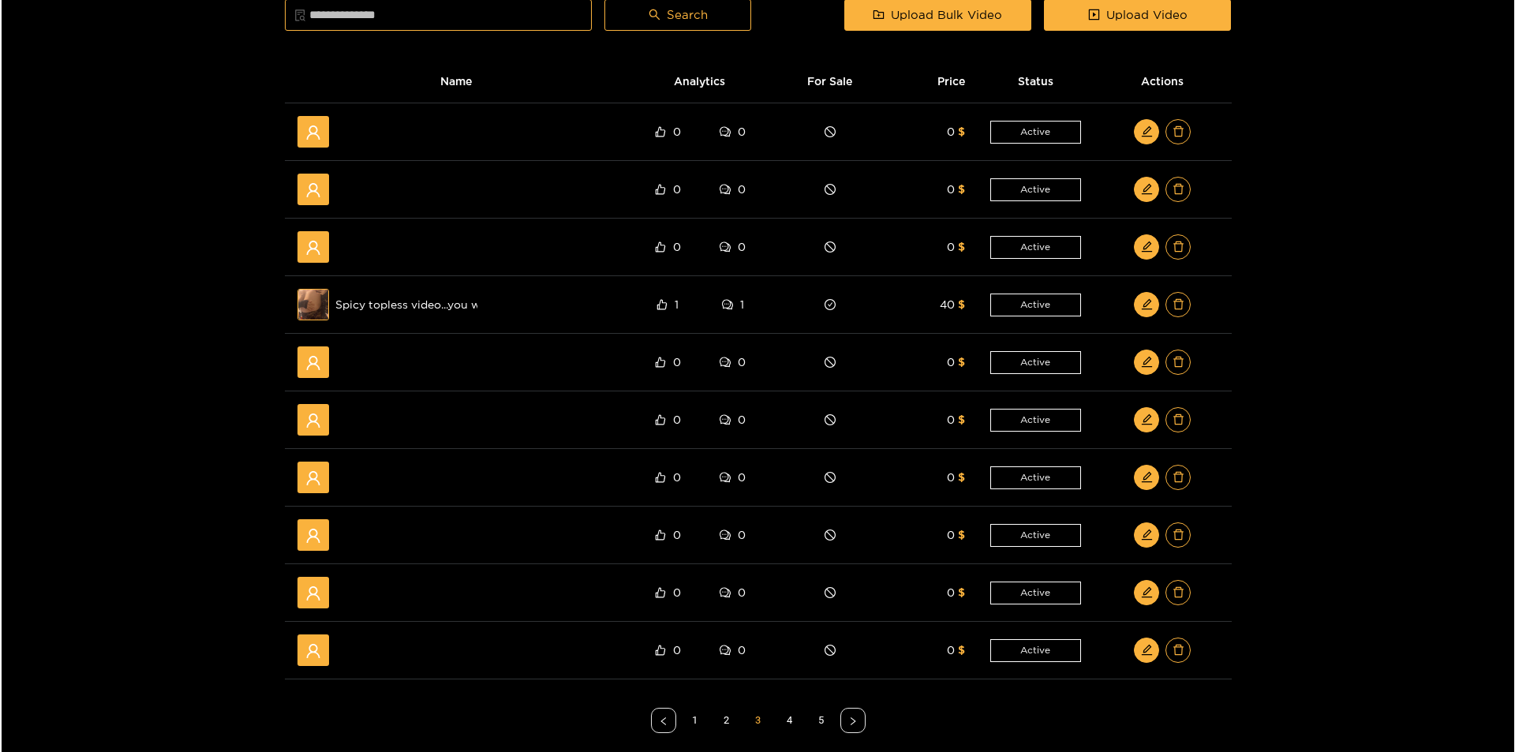
scroll to position [134, 0]
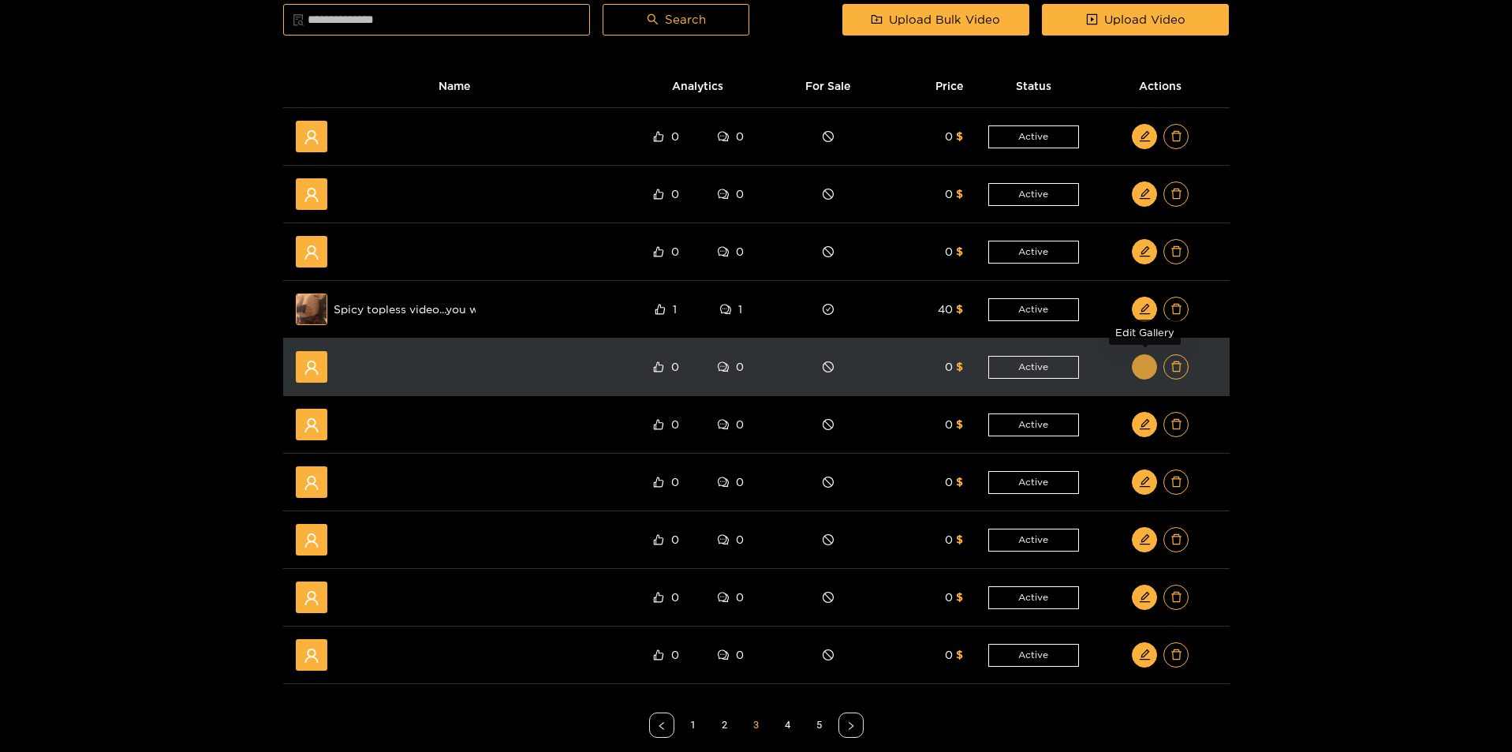
click at [1149, 358] on button "button" at bounding box center [1144, 366] width 25 height 25
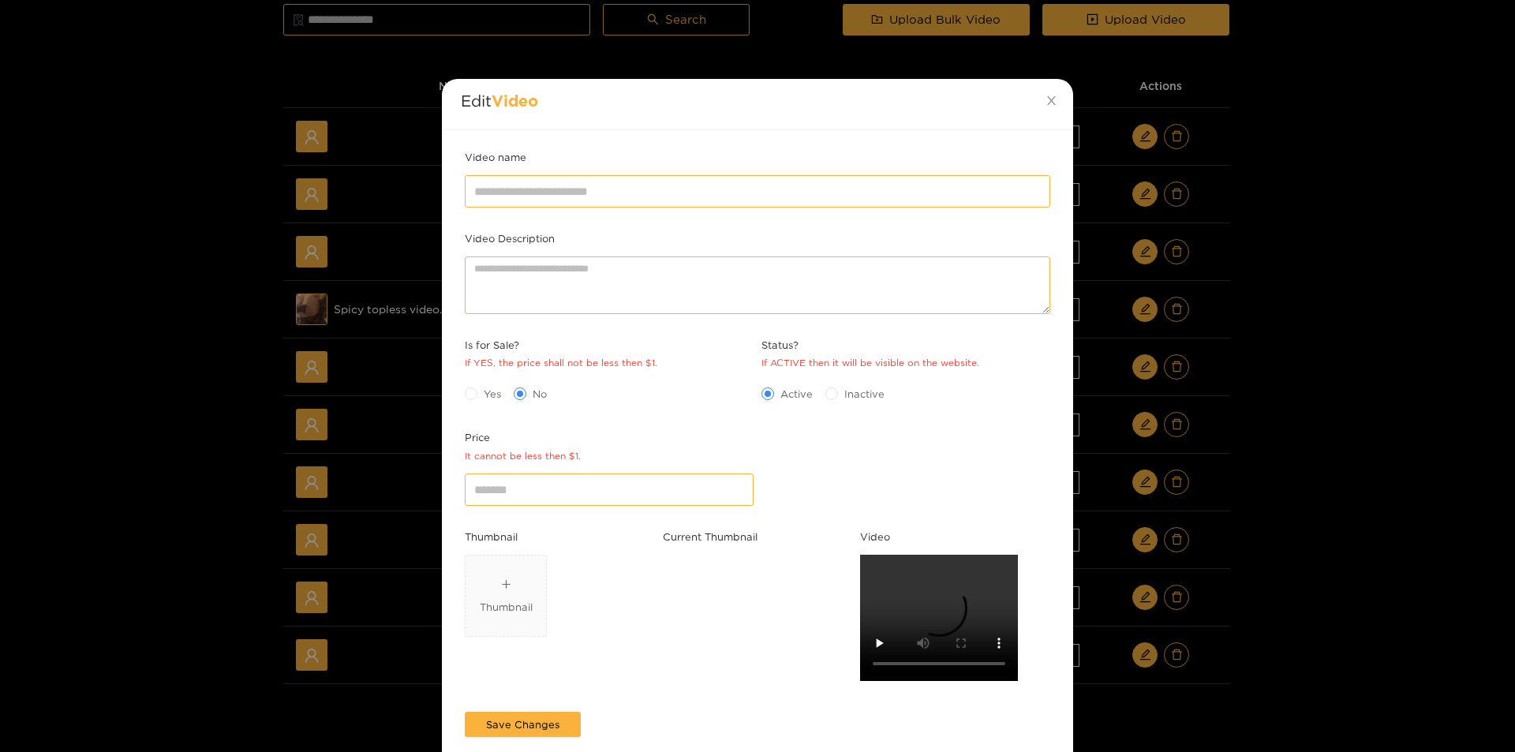
click at [1285, 375] on div "Edit Video Video name Video Description Is for Sale? If YES, the price shall no…" at bounding box center [757, 376] width 1515 height 752
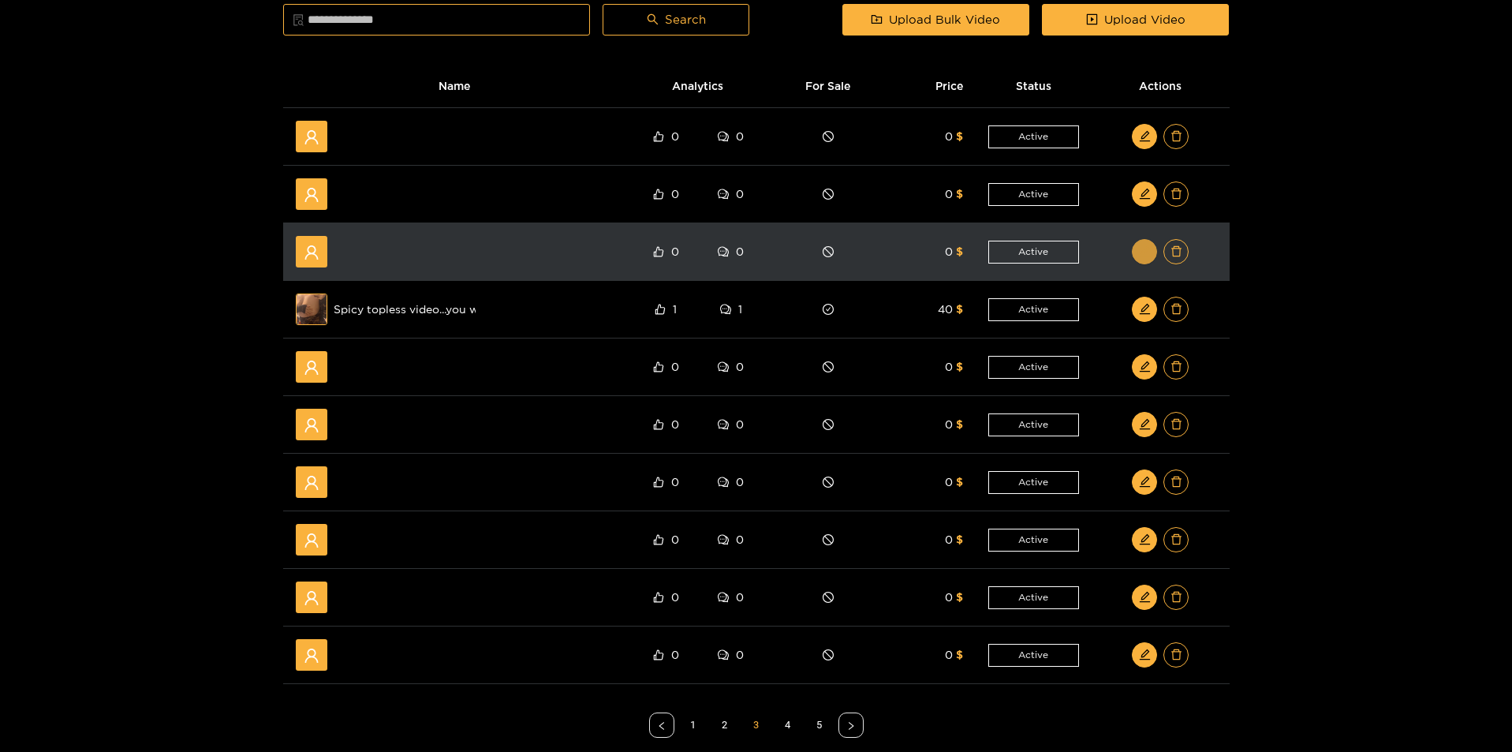
click at [1145, 249] on icon "edit" at bounding box center [1145, 251] width 10 height 10
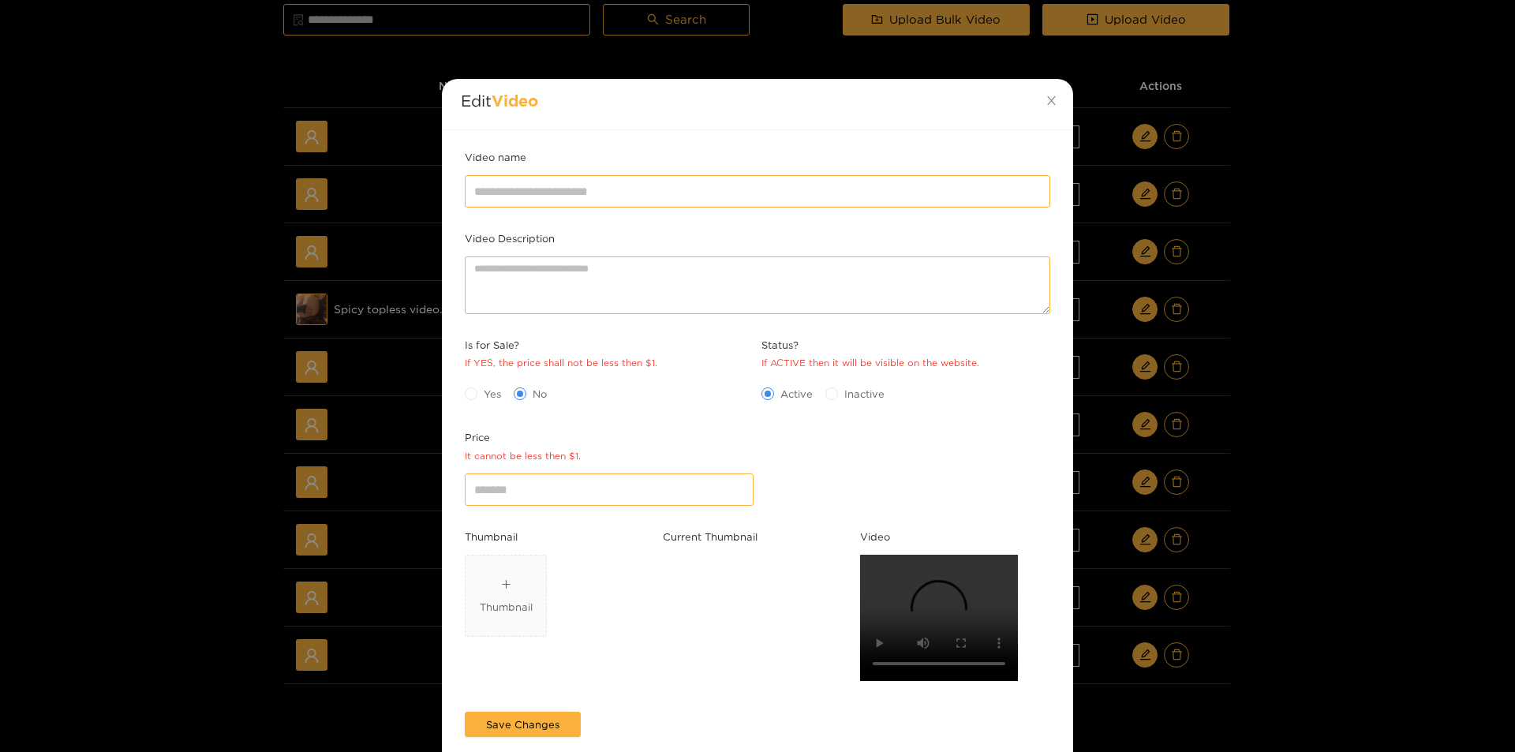
click at [1332, 304] on div "Edit Video Video name Video Description Is for Sale? If YES, the price shall no…" at bounding box center [757, 376] width 1515 height 752
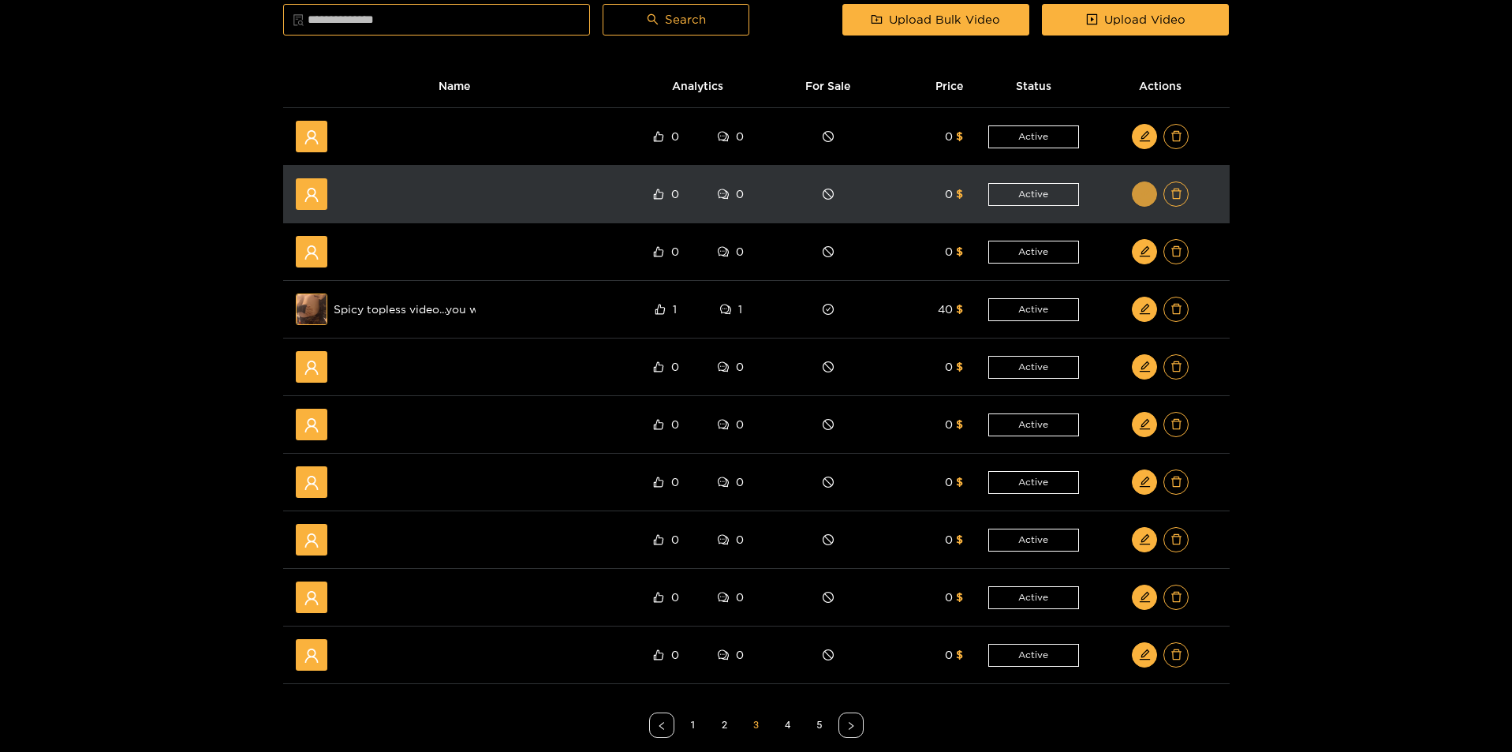
click at [1147, 189] on icon "edit" at bounding box center [1145, 194] width 10 height 10
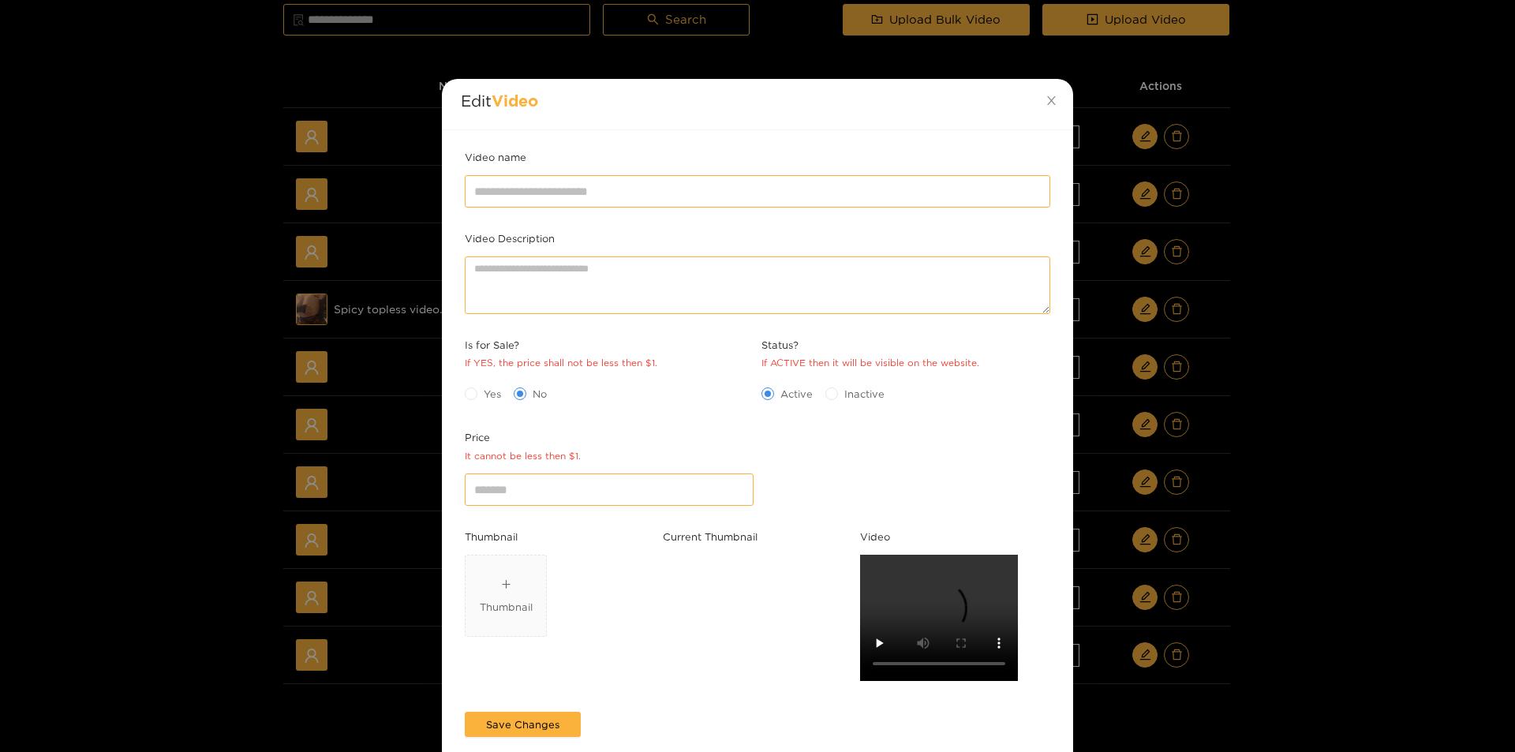
click at [1360, 323] on div "Edit Video Video name Video Description Is for Sale? If YES, the price shall no…" at bounding box center [757, 376] width 1515 height 752
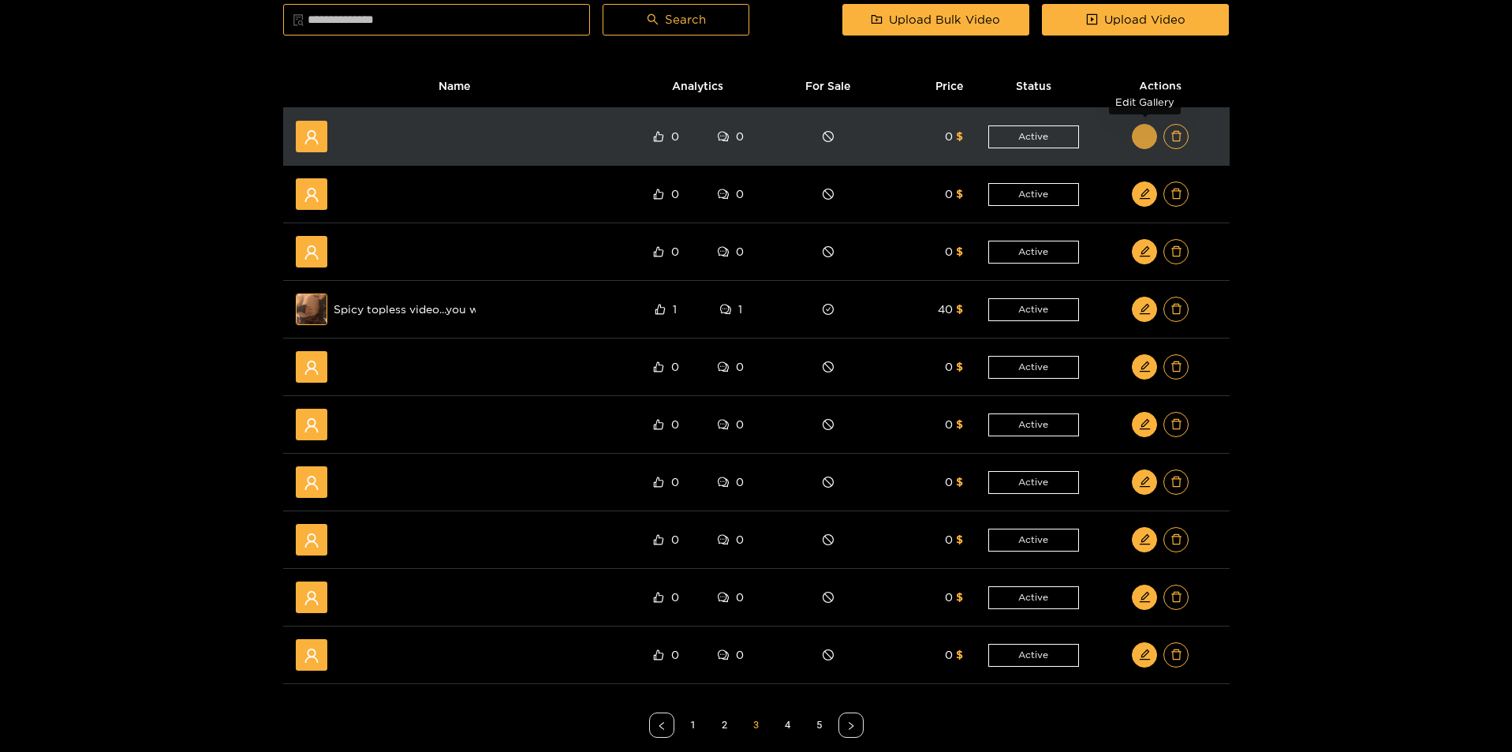
click at [1135, 136] on button "button" at bounding box center [1144, 136] width 25 height 25
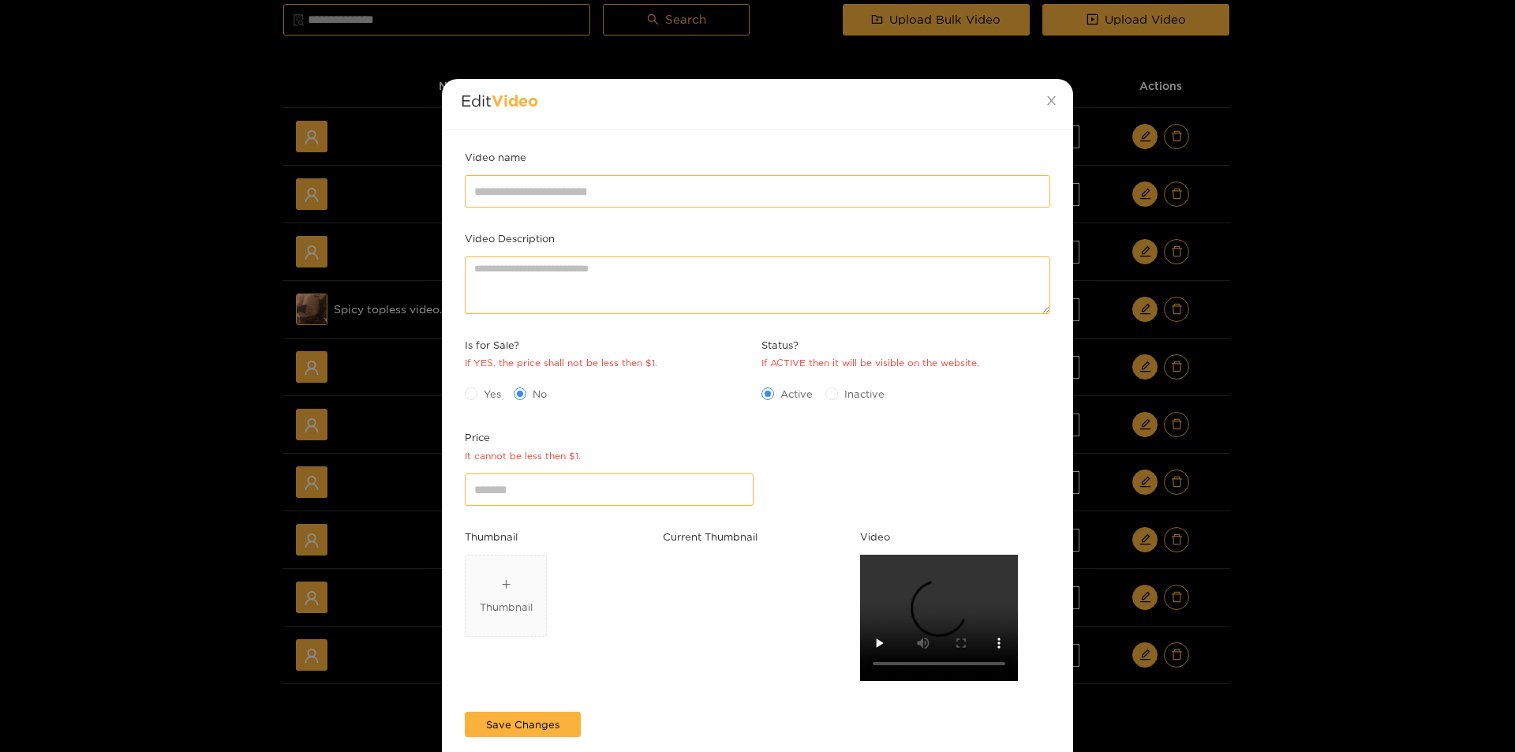
click at [1324, 402] on div "Edit Video Video name Video Description Is for Sale? If YES, the price shall no…" at bounding box center [757, 376] width 1515 height 752
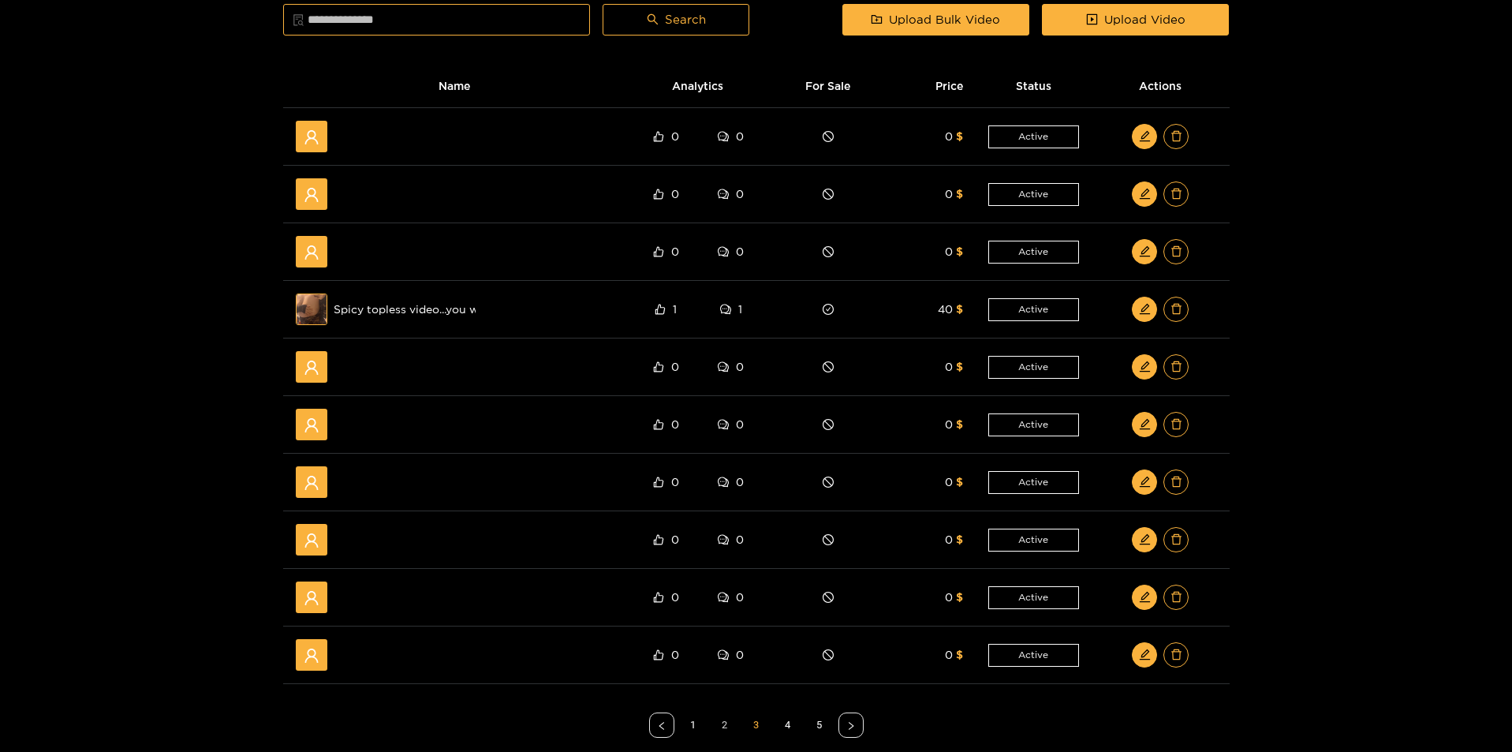
click at [722, 729] on link "2" at bounding box center [725, 725] width 24 height 24
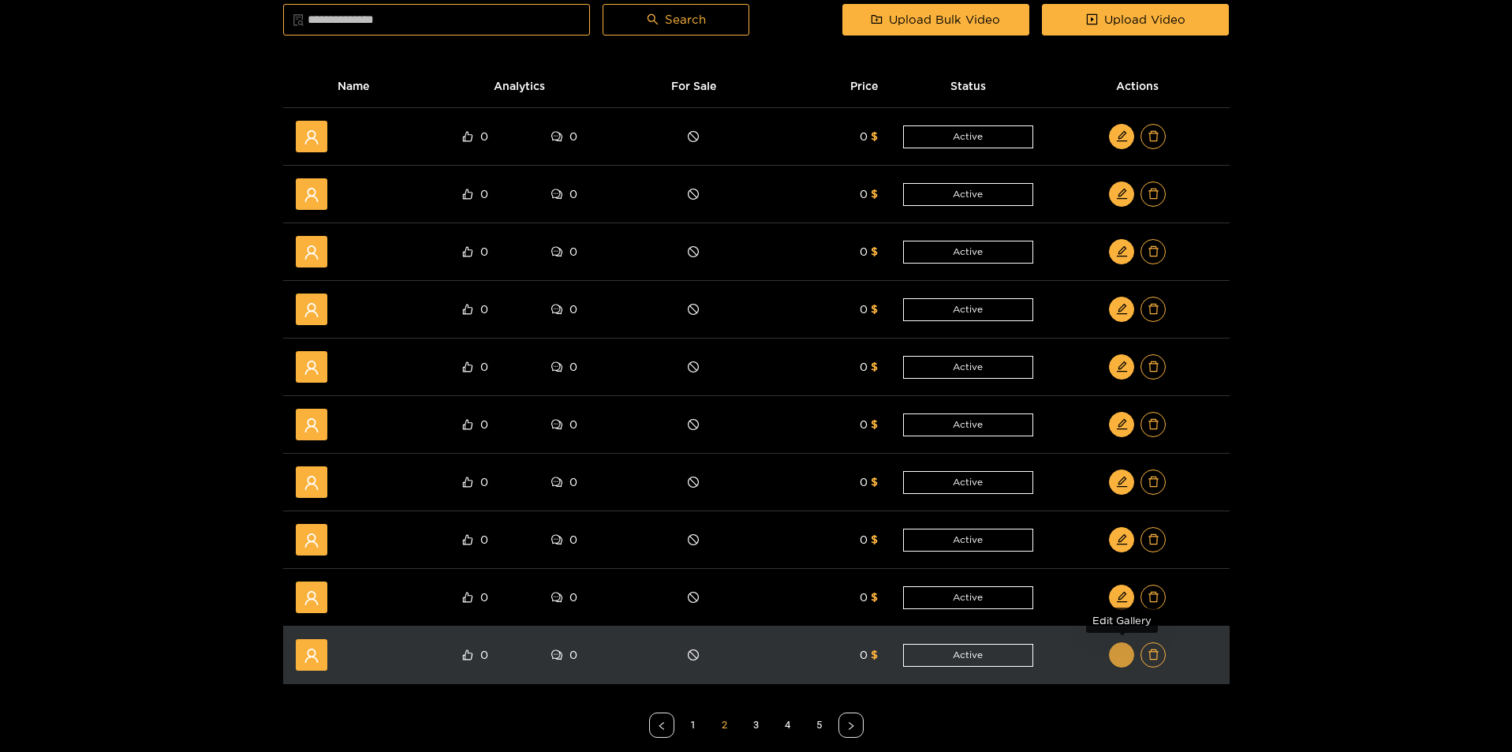
click at [1124, 654] on icon "edit" at bounding box center [1121, 654] width 10 height 10
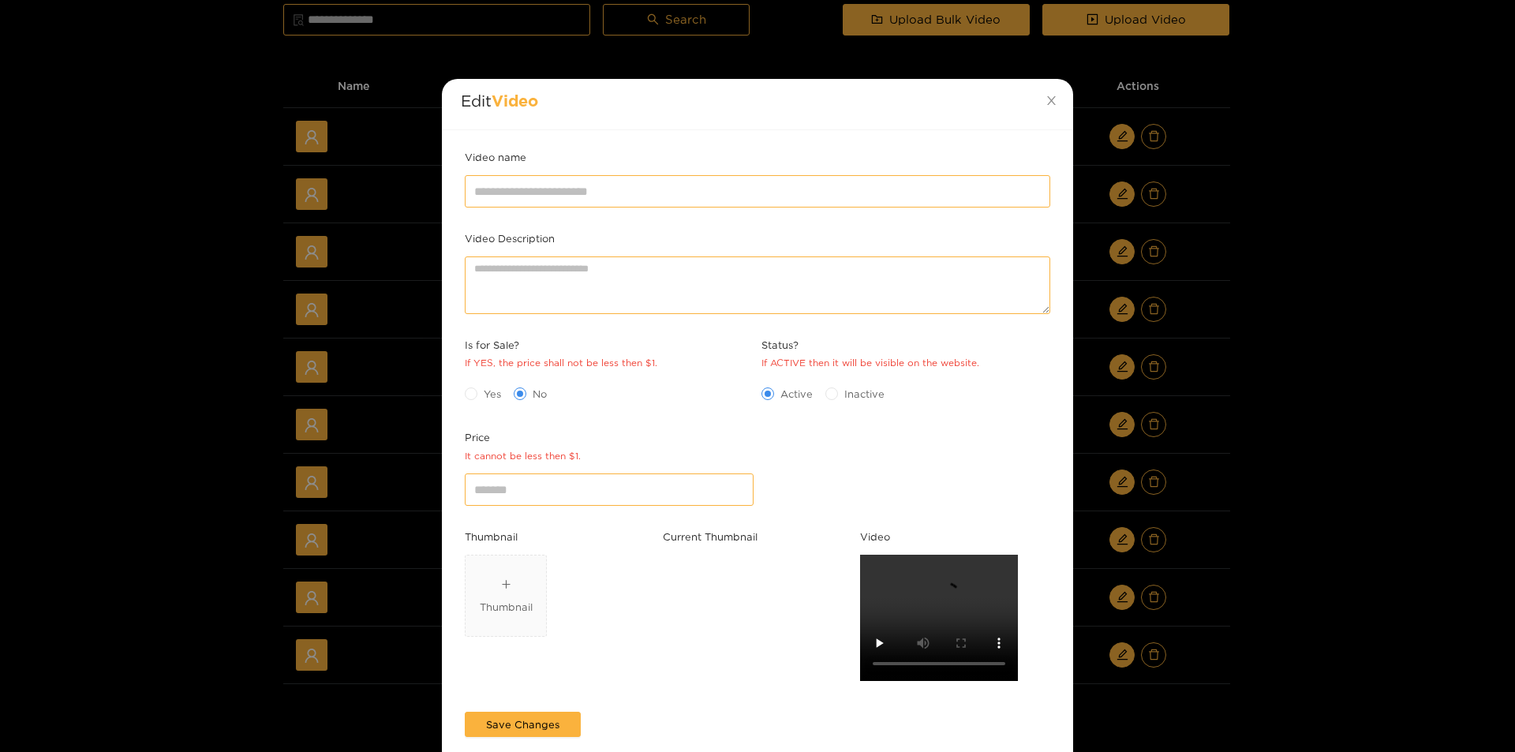
click at [1243, 611] on div "Edit Video Video name Video Description Is for Sale? If YES, the price shall no…" at bounding box center [757, 376] width 1515 height 752
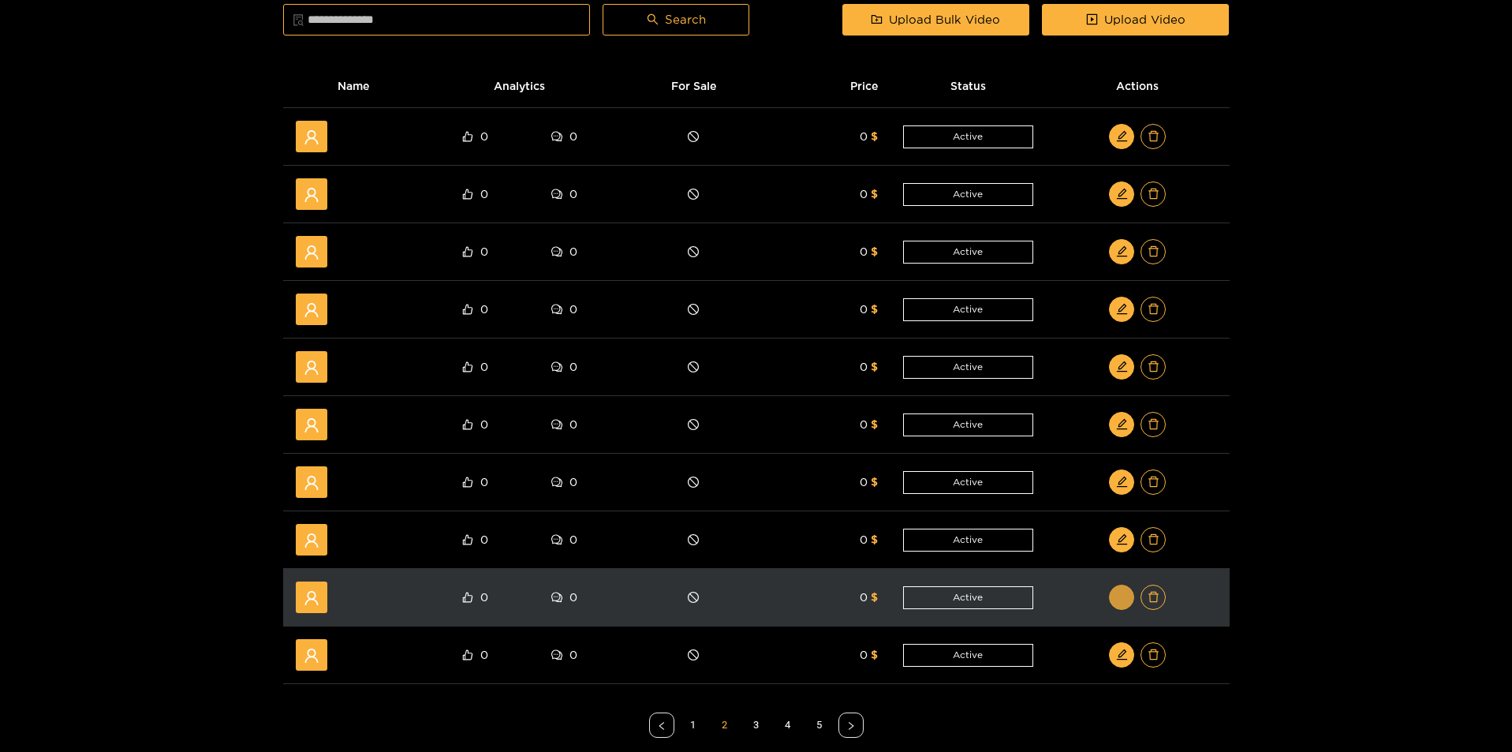
click at [1125, 588] on button "button" at bounding box center [1121, 597] width 25 height 25
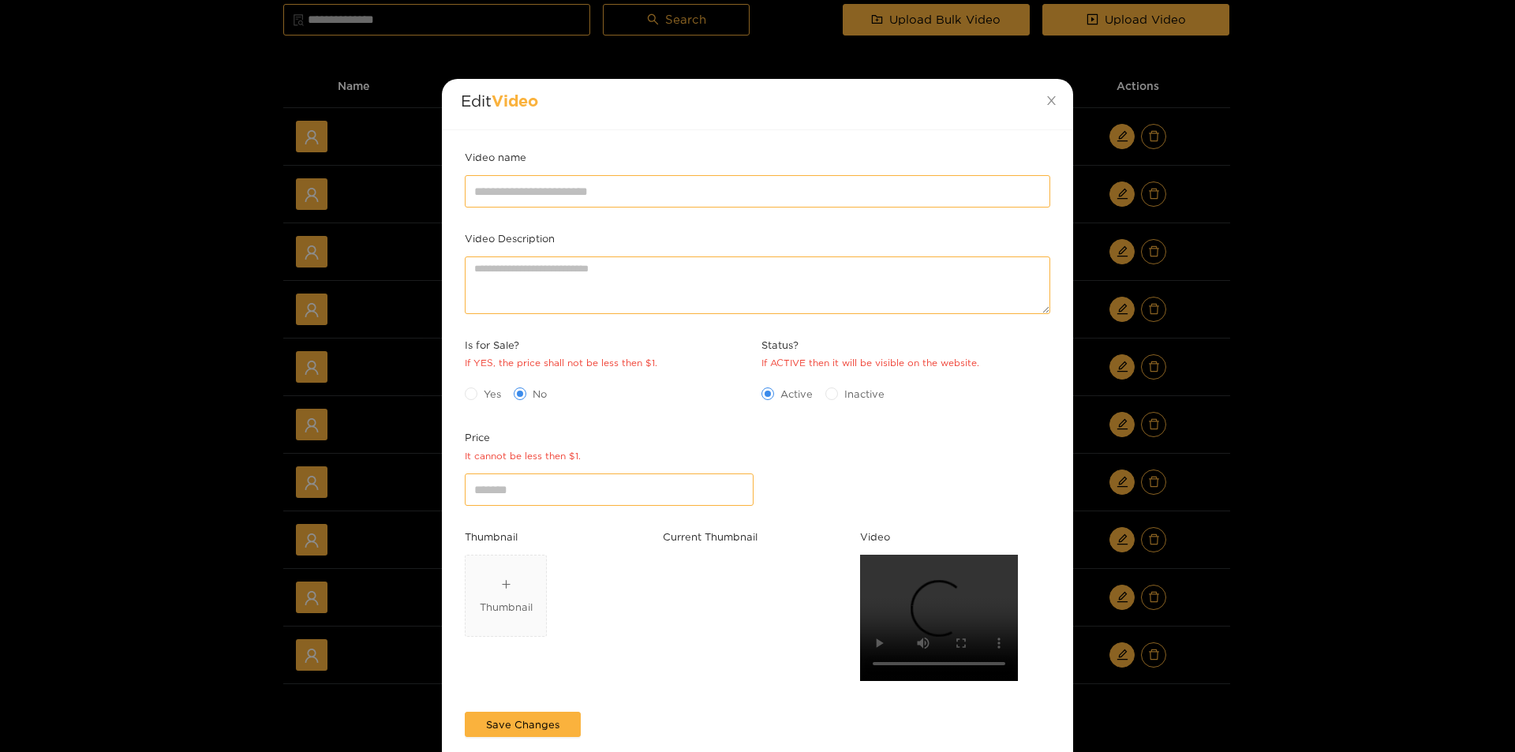
click at [1283, 574] on div "Edit Video Video name Video Description Is for Sale? If YES, the price shall no…" at bounding box center [757, 376] width 1515 height 752
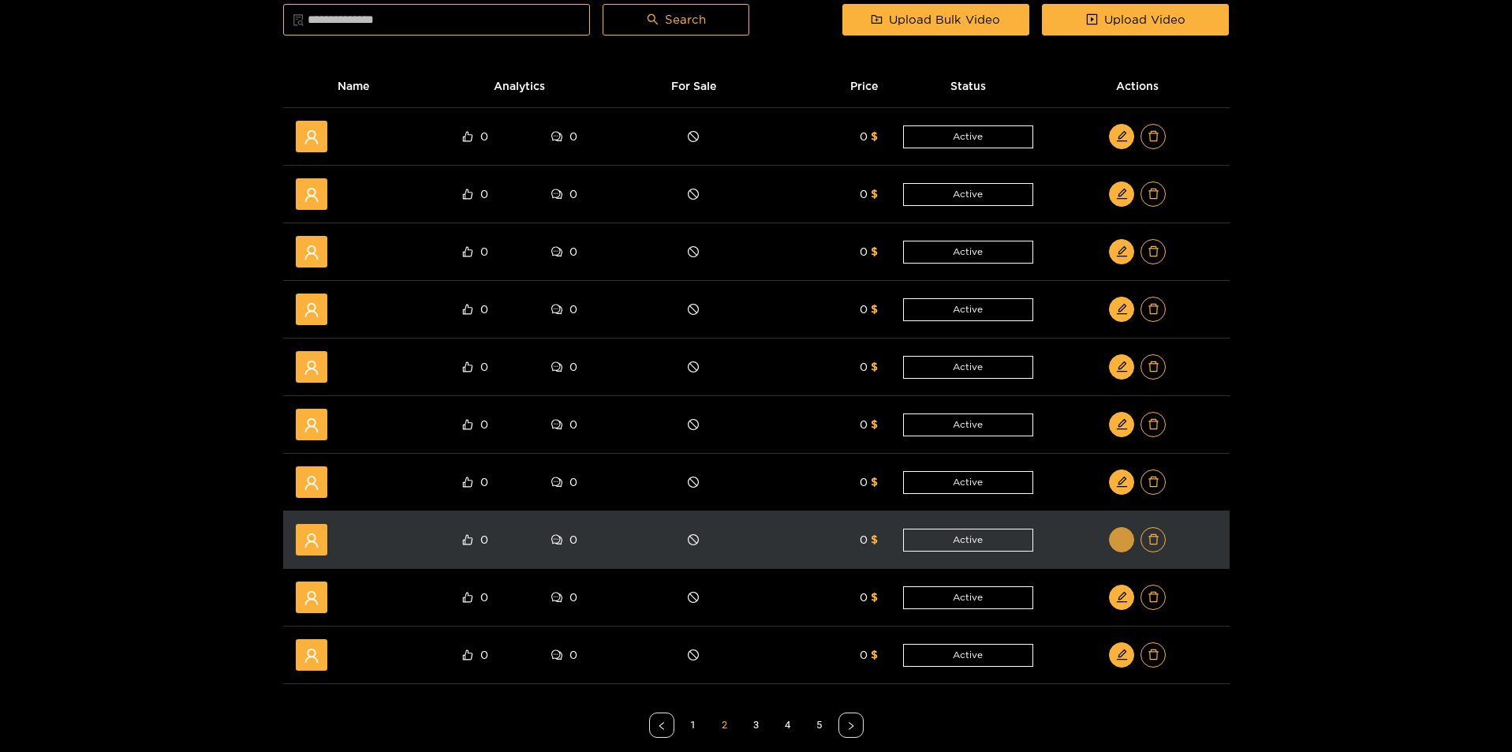
click at [1117, 544] on button "button" at bounding box center [1121, 539] width 25 height 25
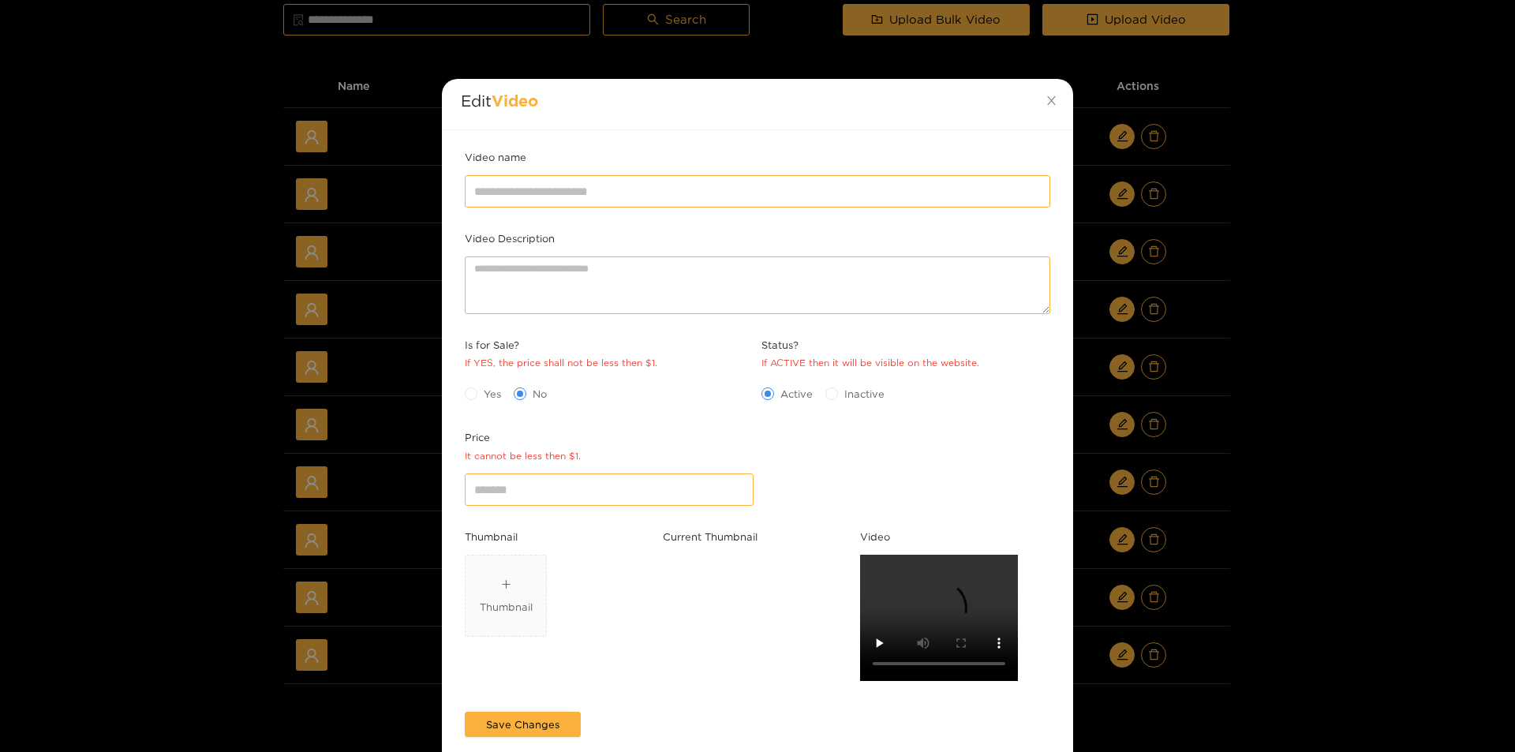
click at [1265, 517] on div "Edit Video Video name Video Description Is for Sale? If YES, the price shall no…" at bounding box center [757, 376] width 1515 height 752
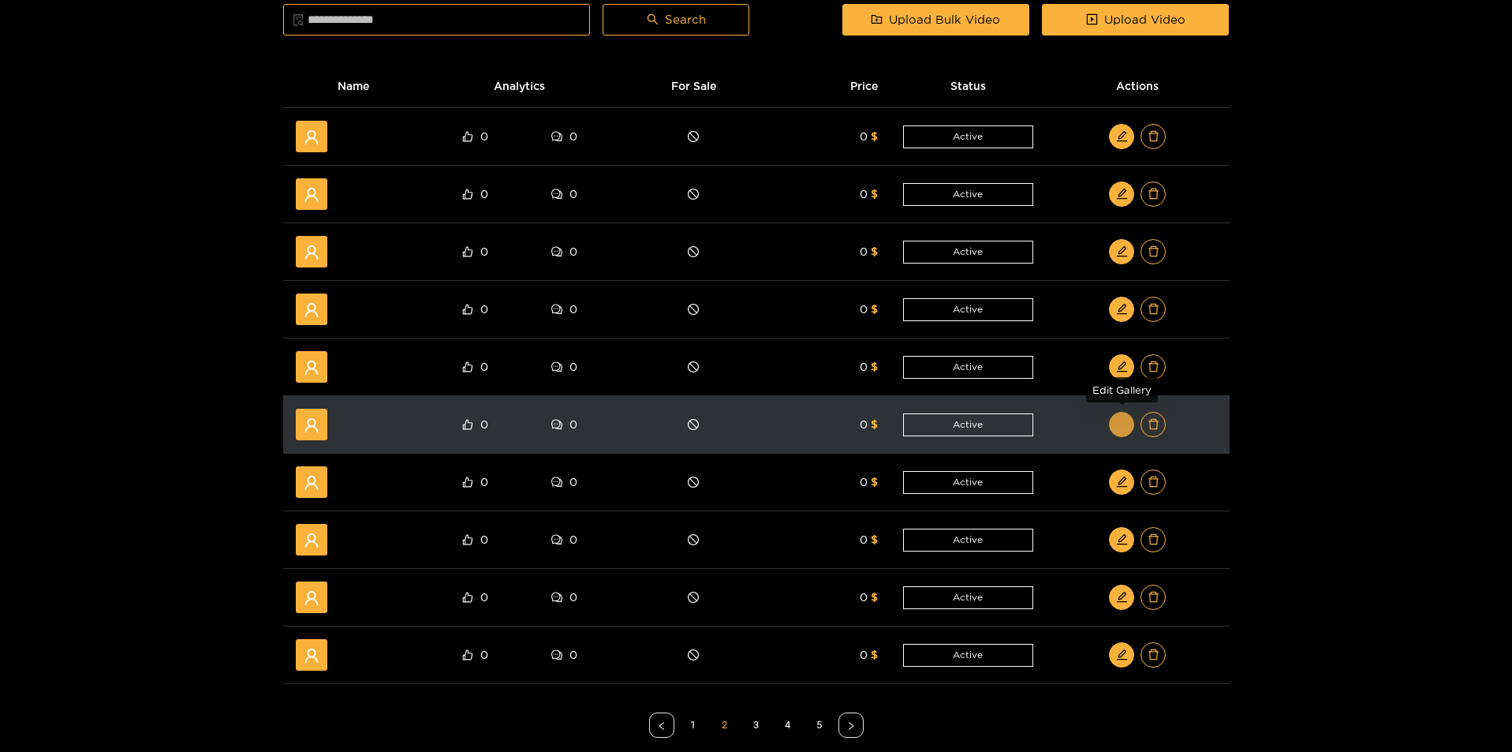
click at [1120, 430] on icon "edit" at bounding box center [1122, 424] width 12 height 12
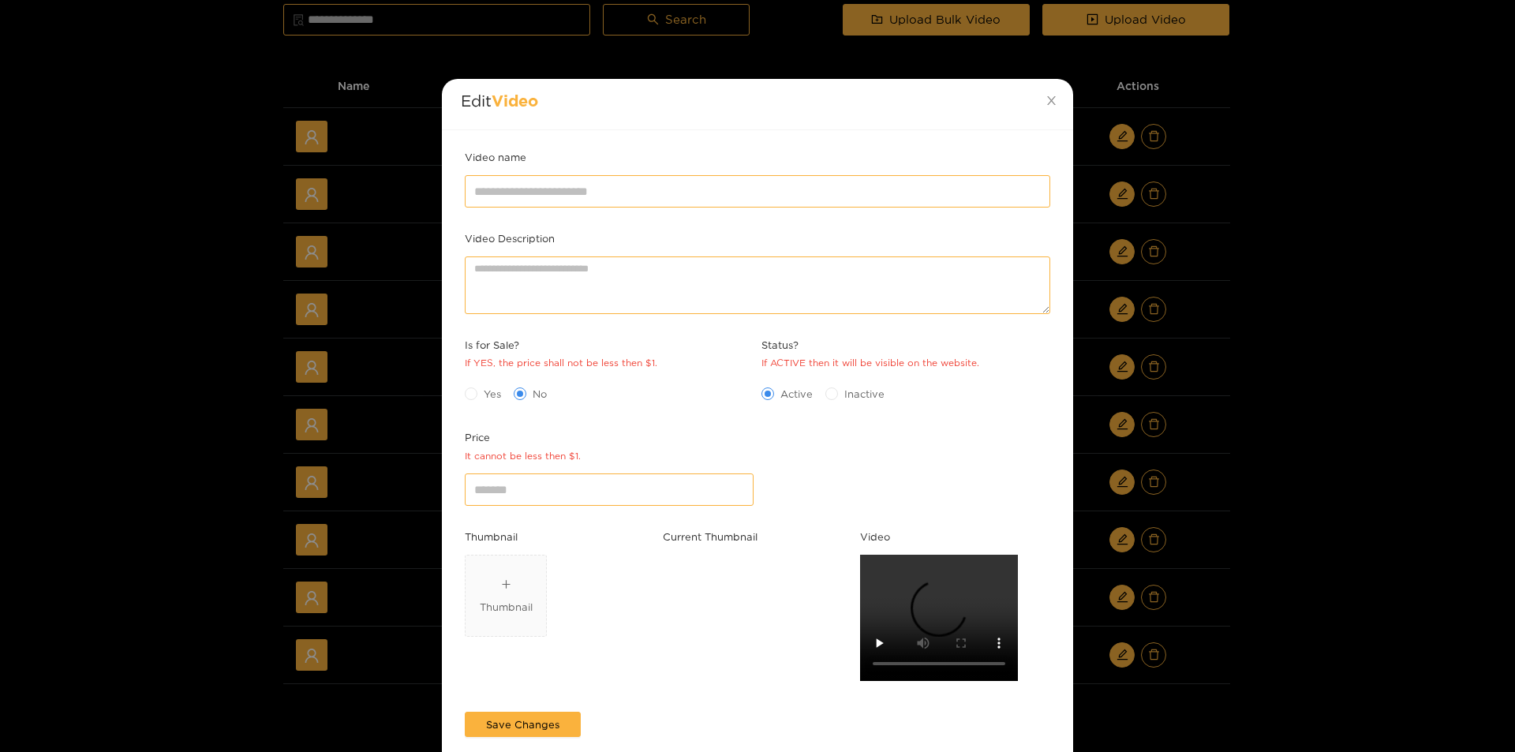
click at [1263, 340] on div "Edit Video Video name Video Description Is for Sale? If YES, the price shall no…" at bounding box center [757, 376] width 1515 height 752
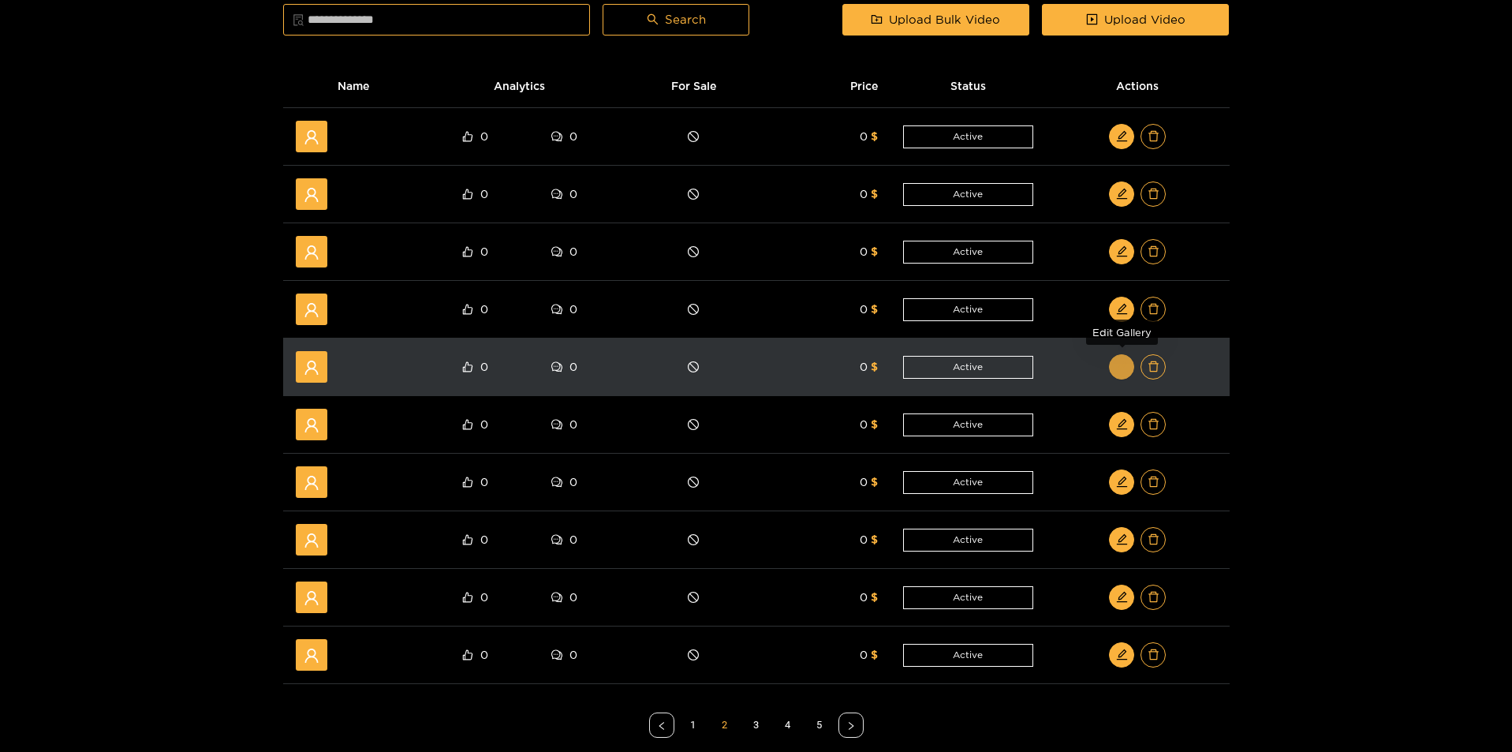
click at [1119, 372] on icon "edit" at bounding box center [1122, 367] width 12 height 12
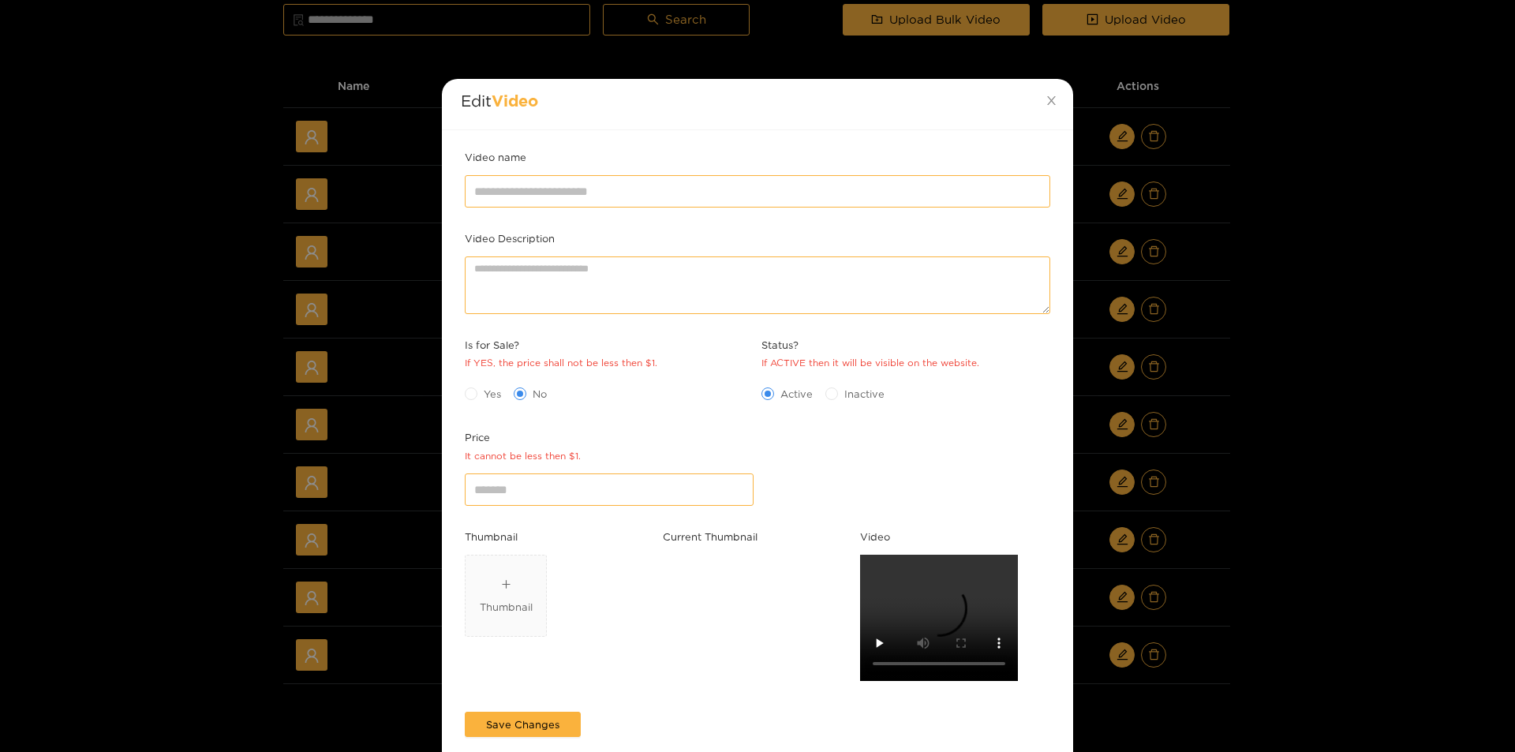
click at [1253, 349] on div "Edit Video Video name Video Description Is for Sale? If YES, the price shall no…" at bounding box center [757, 376] width 1515 height 752
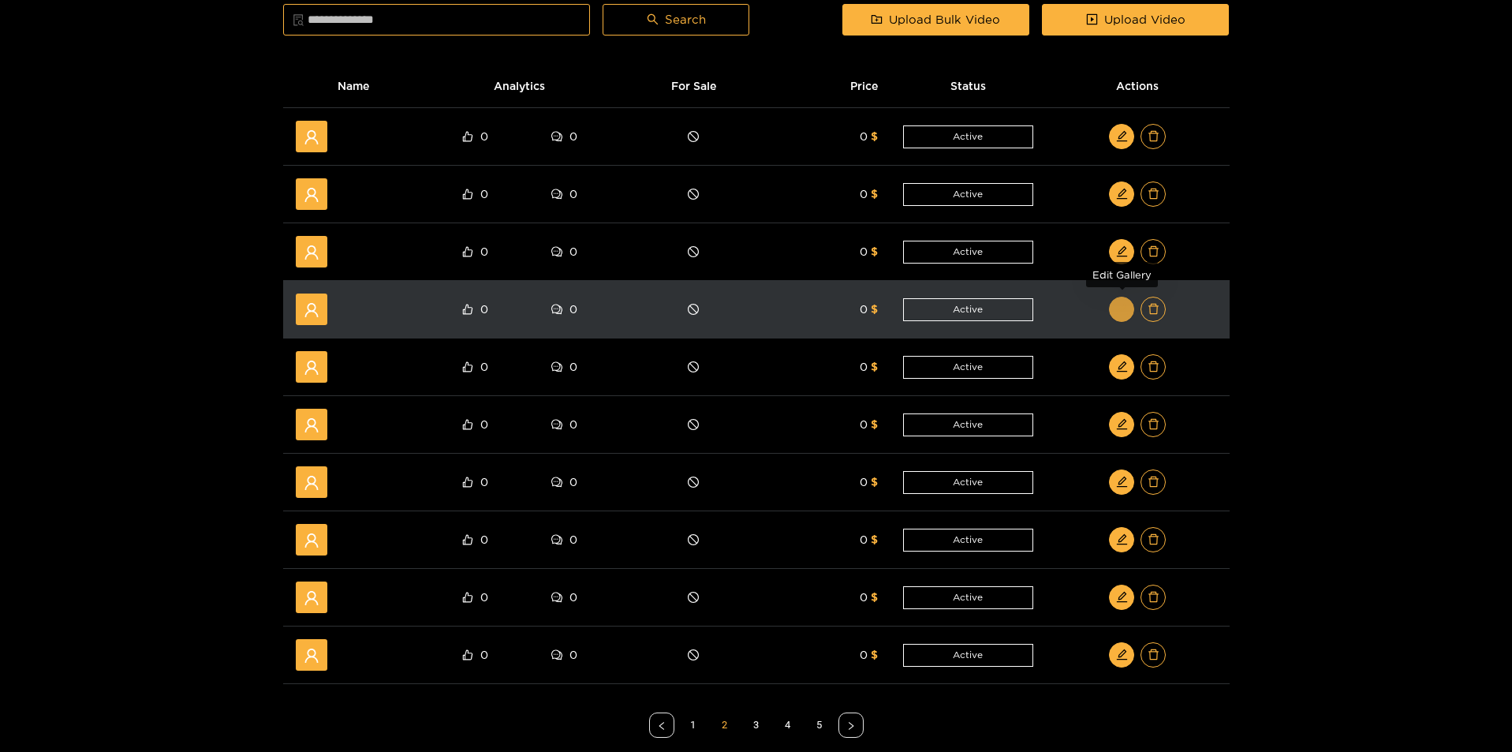
click at [1126, 304] on icon "edit" at bounding box center [1122, 309] width 12 height 12
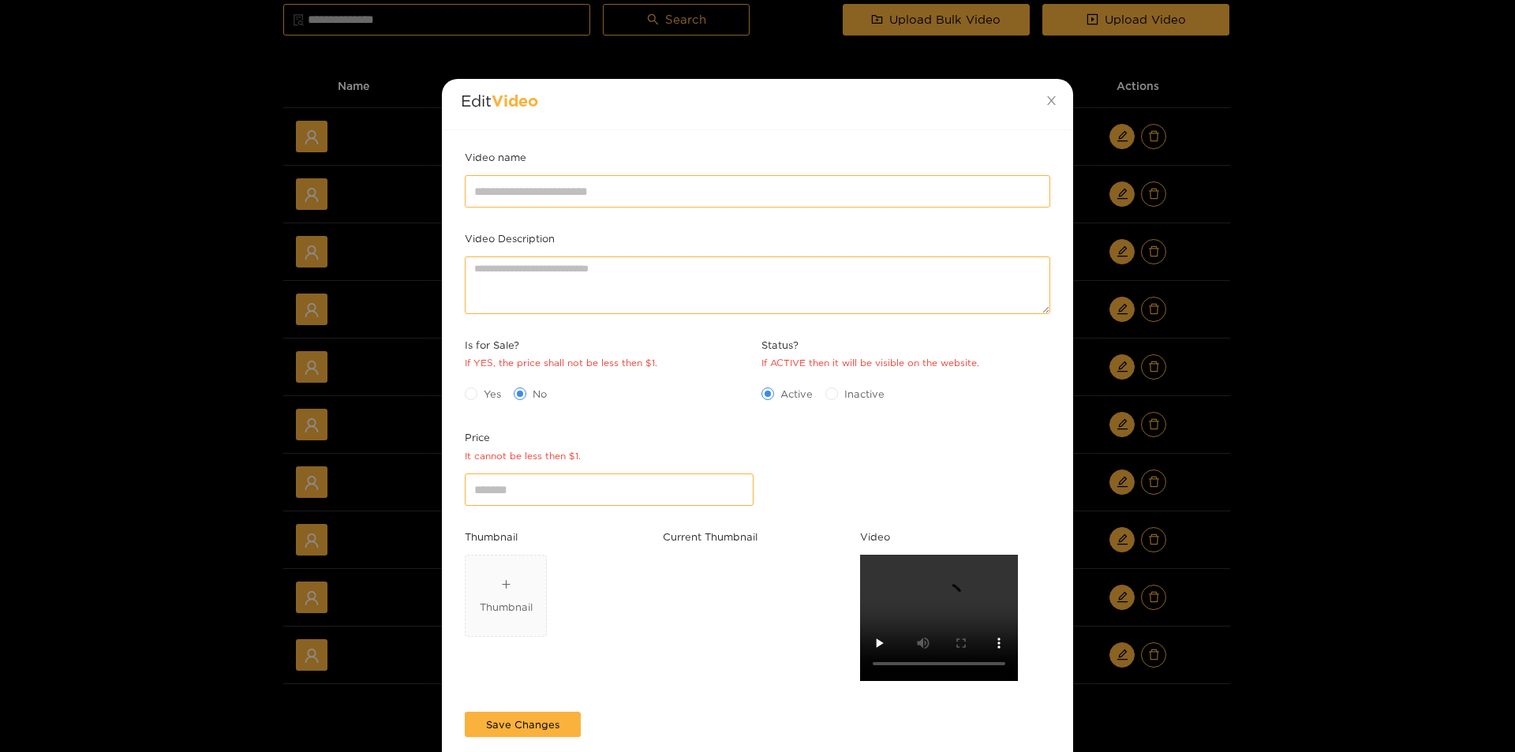
click at [1267, 304] on div "Edit Video Video name Video Description Is for Sale? If YES, the price shall no…" at bounding box center [757, 376] width 1515 height 752
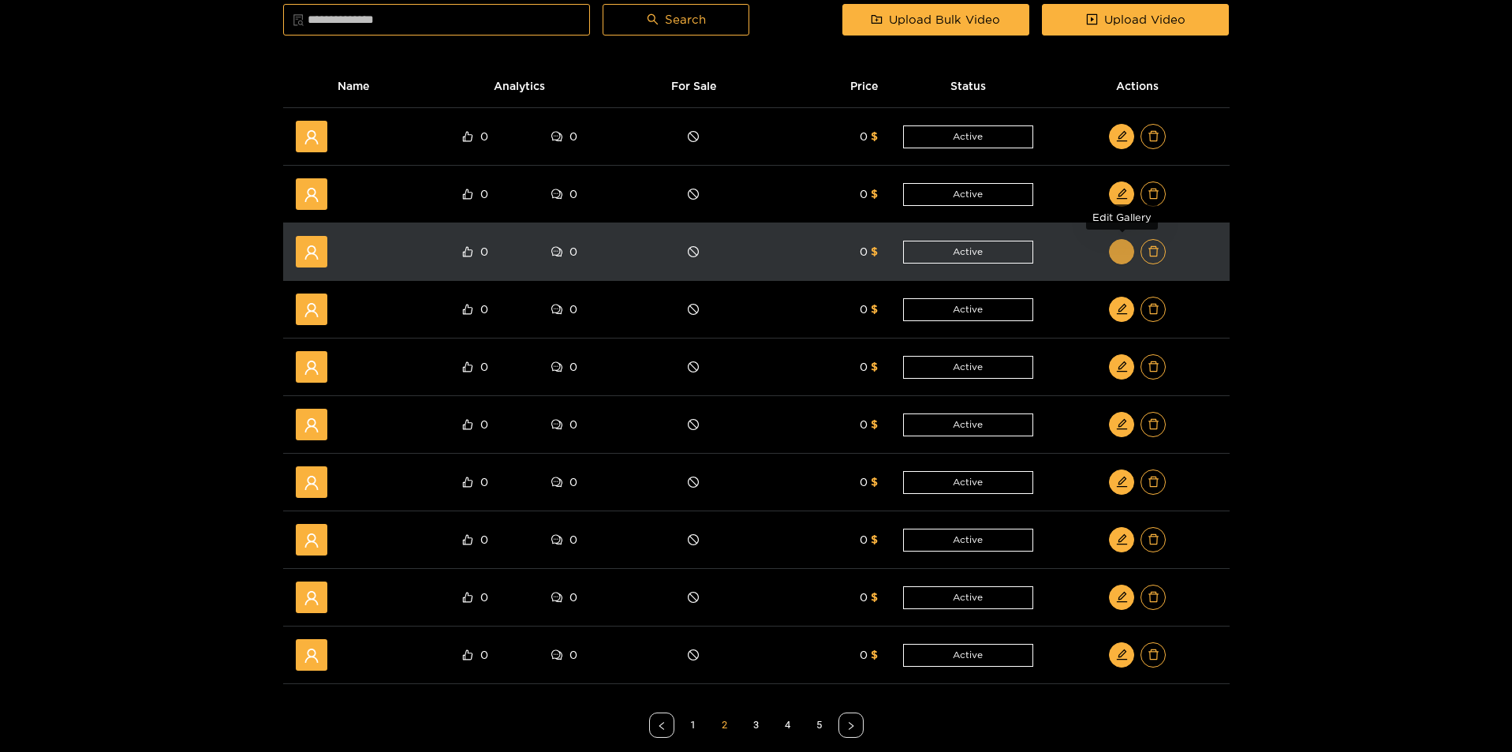
click at [1121, 248] on icon "edit" at bounding box center [1122, 251] width 12 height 12
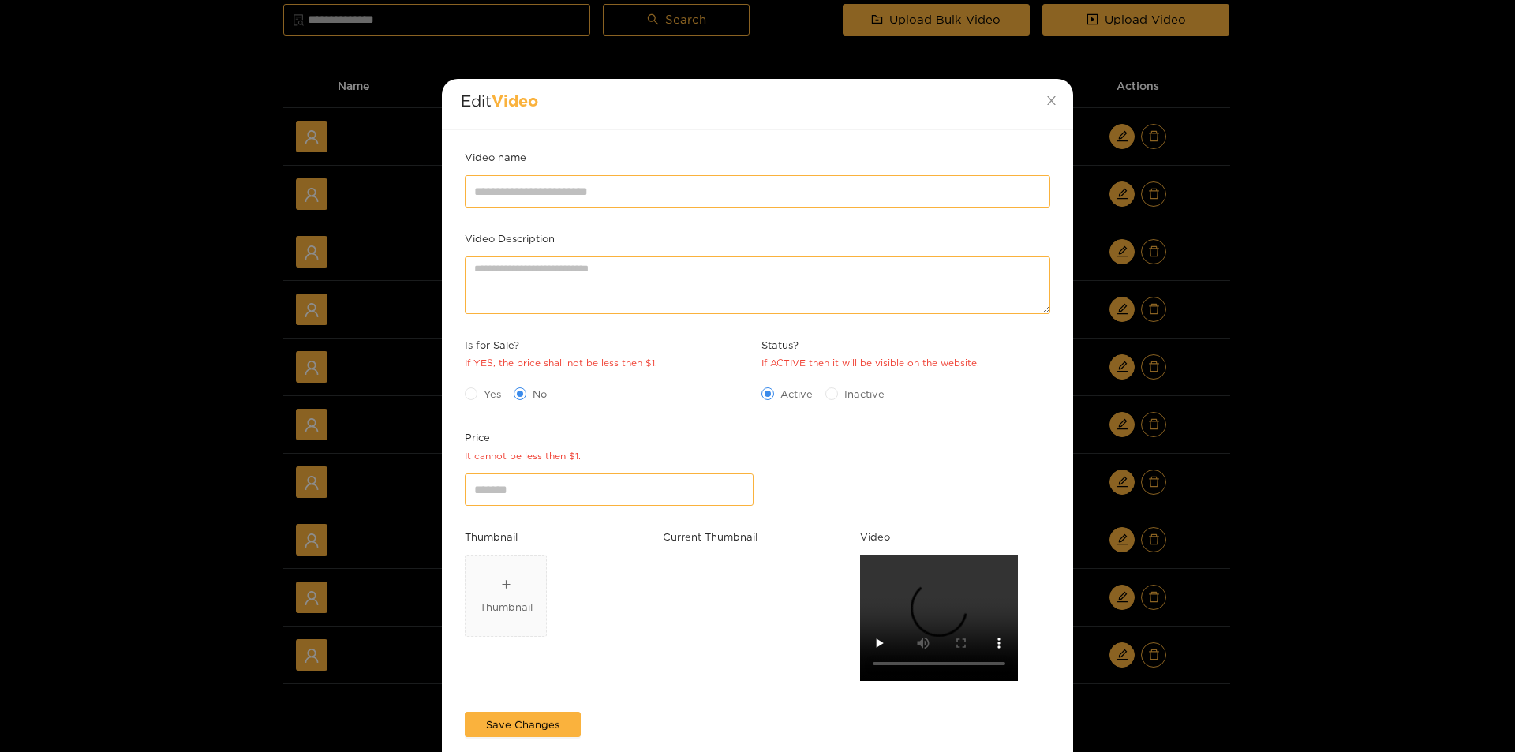
click at [1258, 277] on div "Edit Video Video name Video Description Is for Sale? If YES, the price shall no…" at bounding box center [757, 376] width 1515 height 752
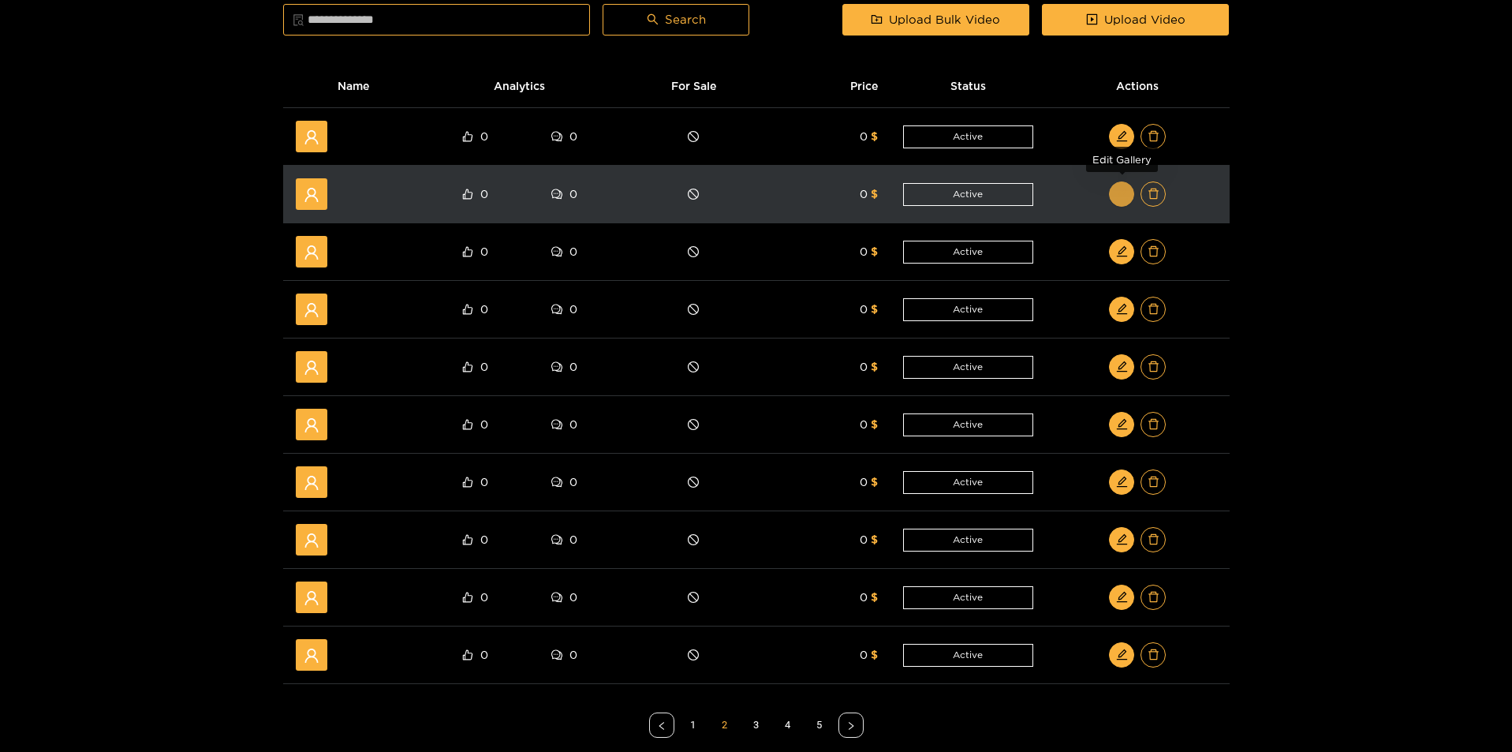
click at [1122, 200] on icon "edit" at bounding box center [1122, 194] width 12 height 12
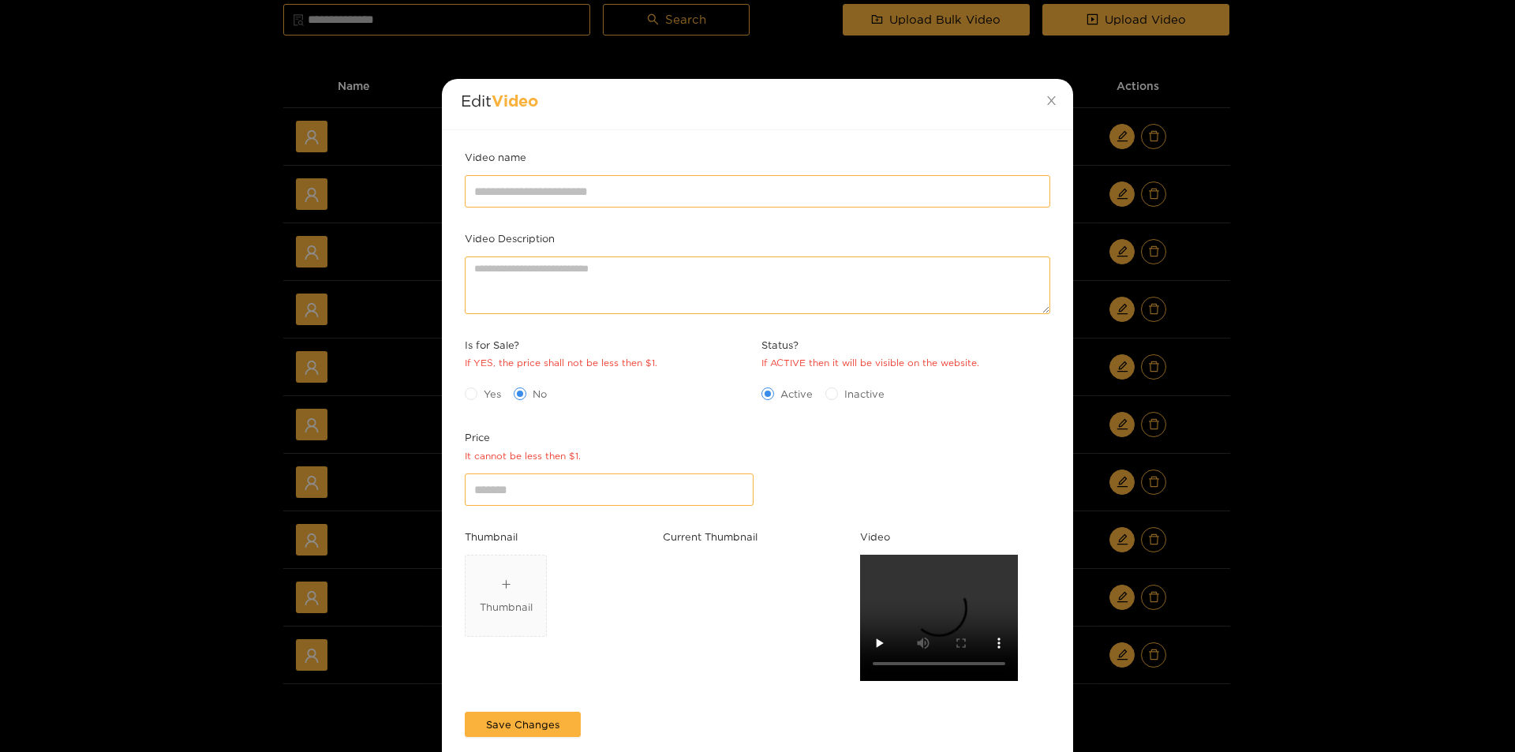
click at [1321, 250] on div "Edit Video Video name Video Description Is for Sale? If YES, the price shall no…" at bounding box center [757, 376] width 1515 height 752
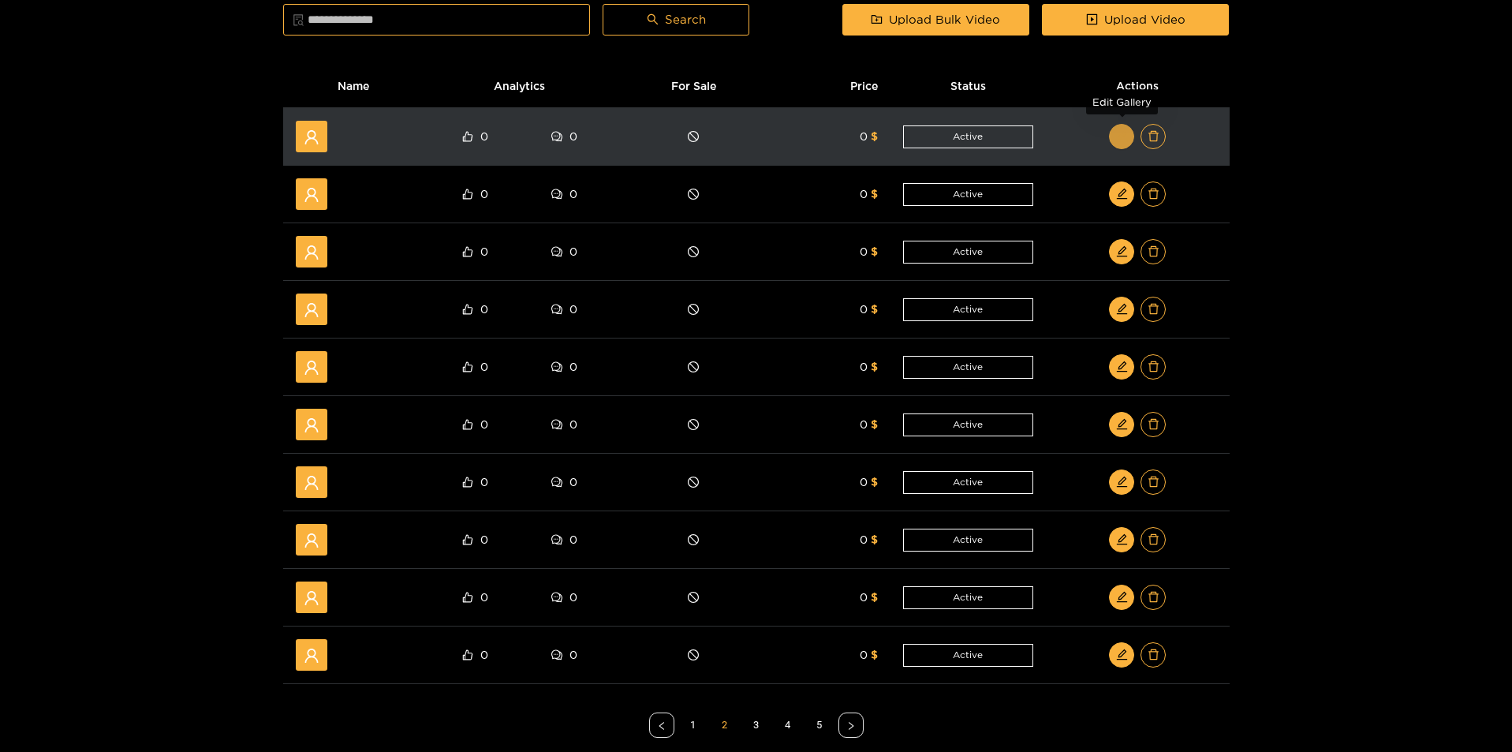
click at [1125, 134] on icon "edit" at bounding box center [1121, 136] width 10 height 10
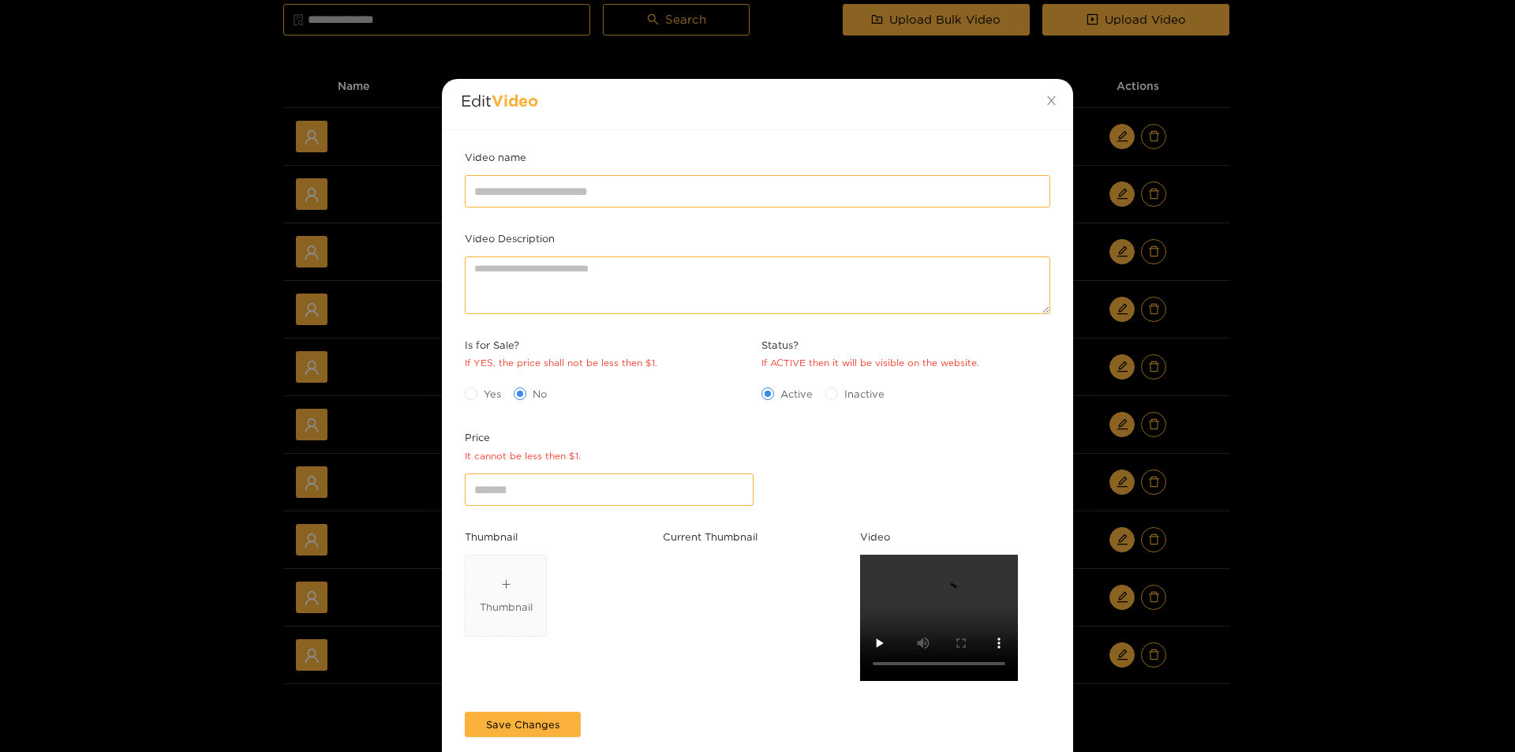
click at [1316, 300] on div "Edit Video Video name Video Description Is for Sale? If YES, the price shall no…" at bounding box center [757, 376] width 1515 height 752
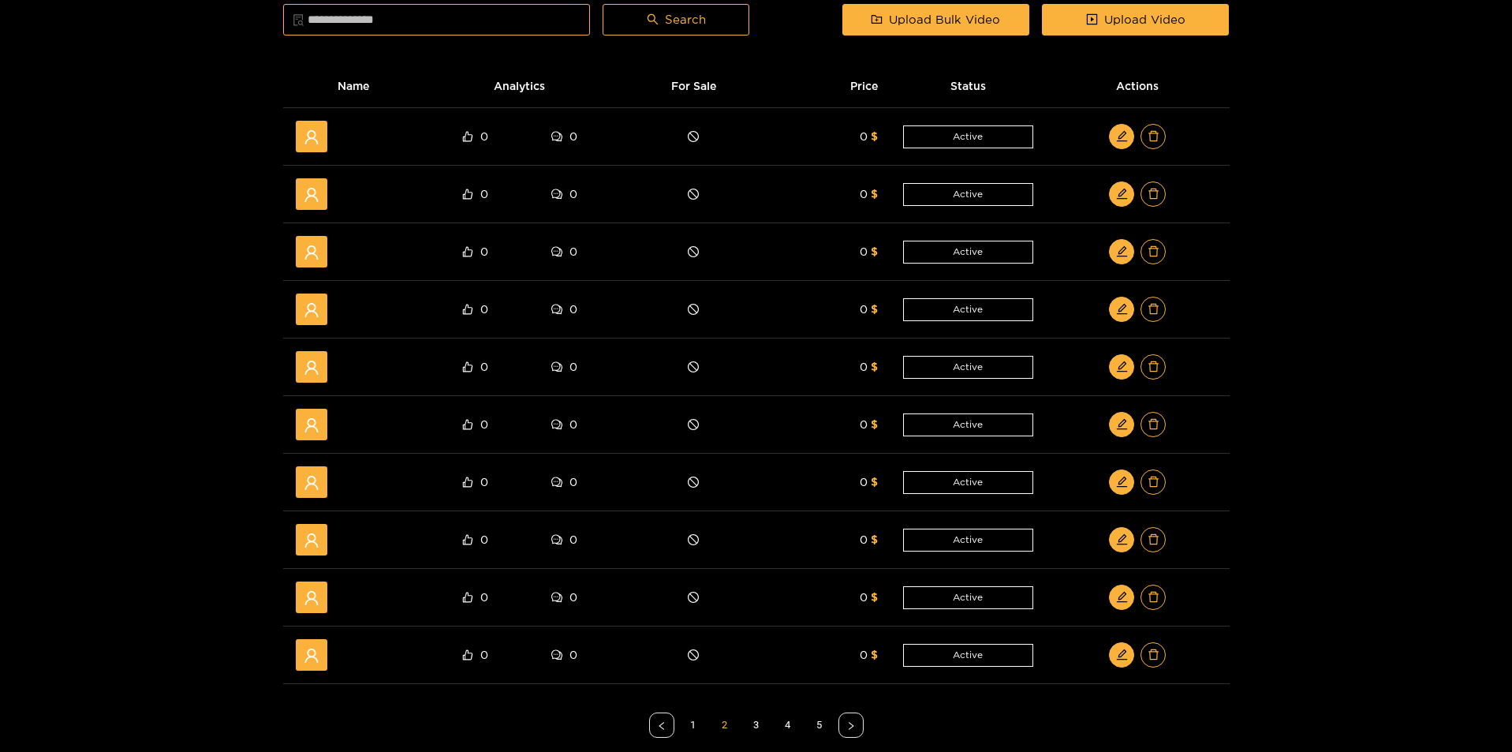
click at [695, 727] on link "1" at bounding box center [694, 725] width 24 height 24
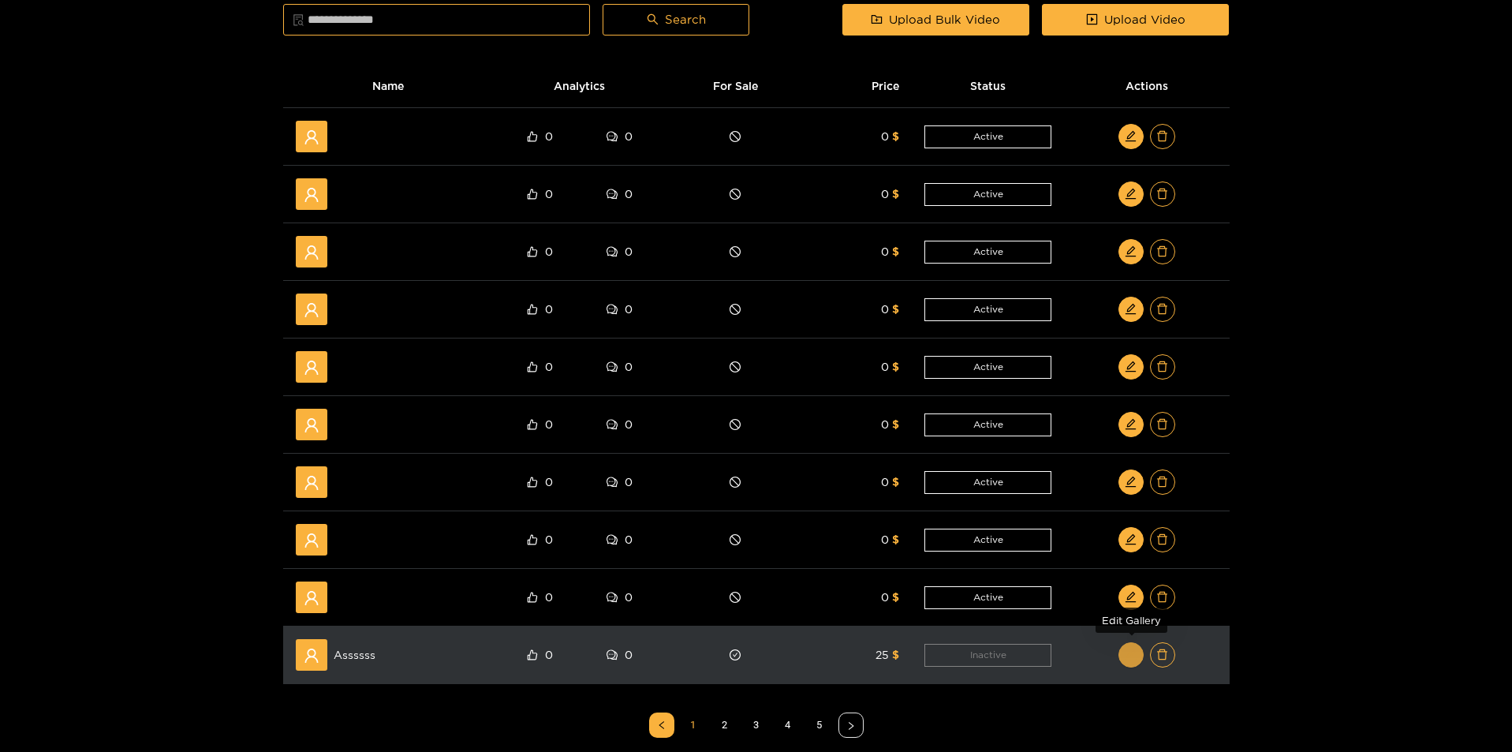
click at [1137, 646] on button "button" at bounding box center [1131, 654] width 25 height 25
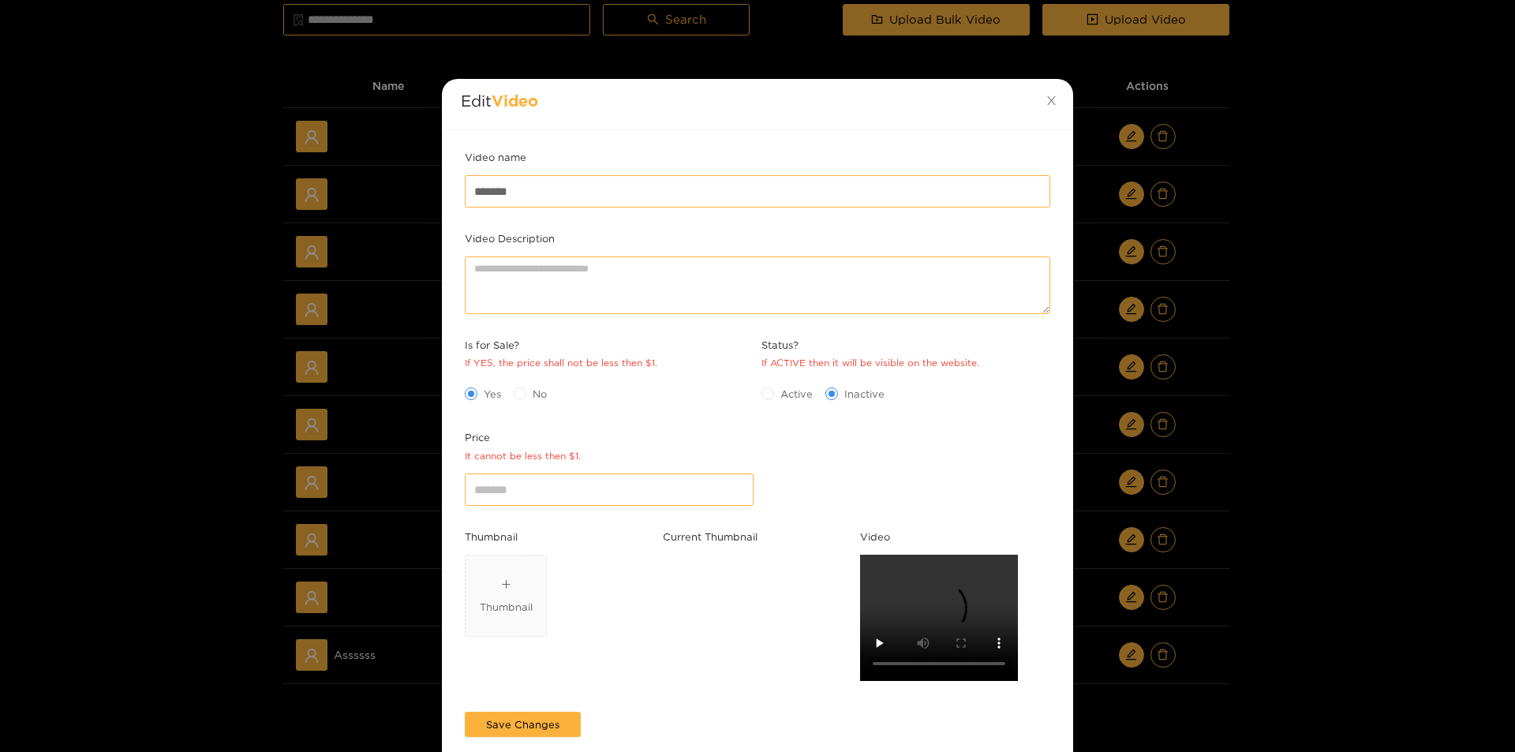
click at [1302, 544] on div "Edit Video Video name ******* Video Description Is for Sale? If YES, the price …" at bounding box center [757, 376] width 1515 height 752
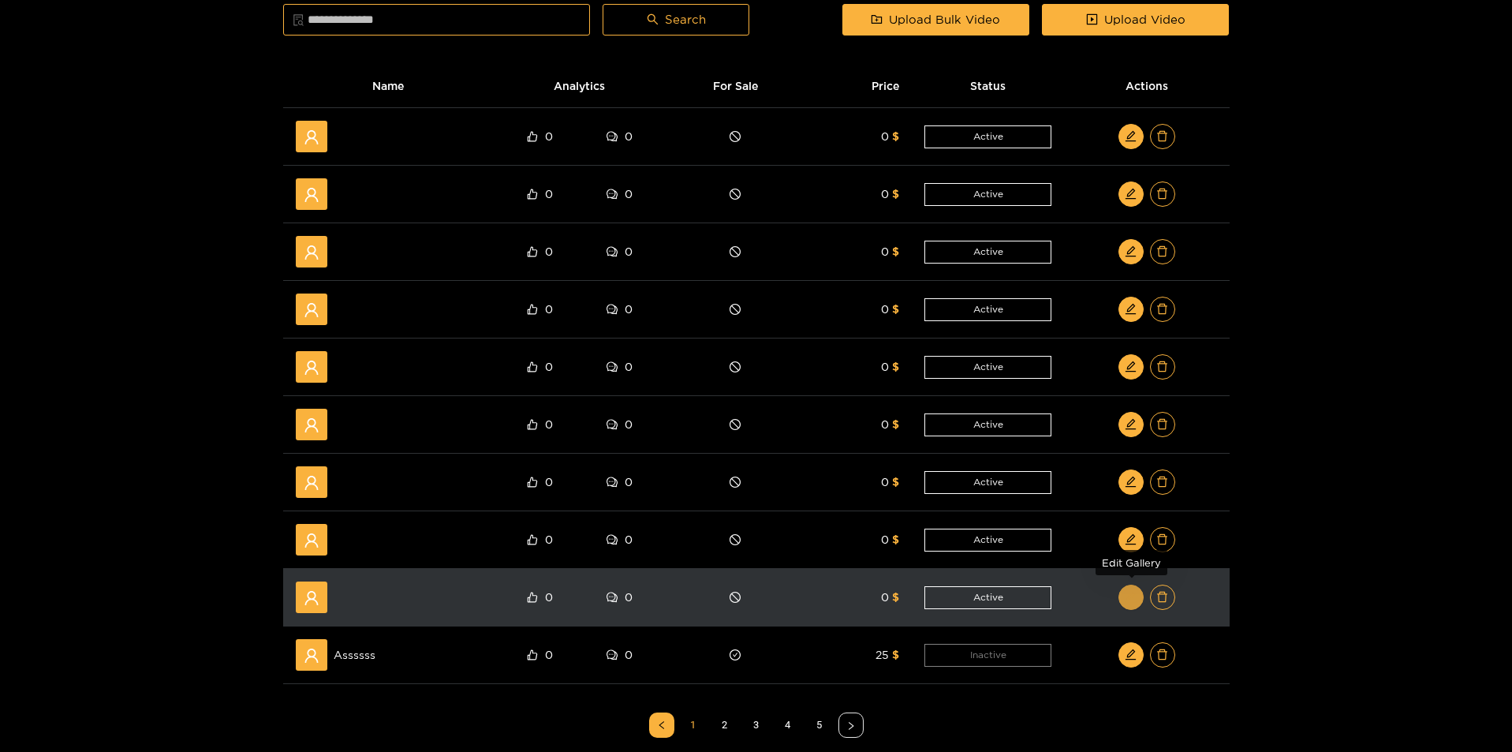
click at [1125, 604] on span "edit" at bounding box center [1131, 597] width 12 height 13
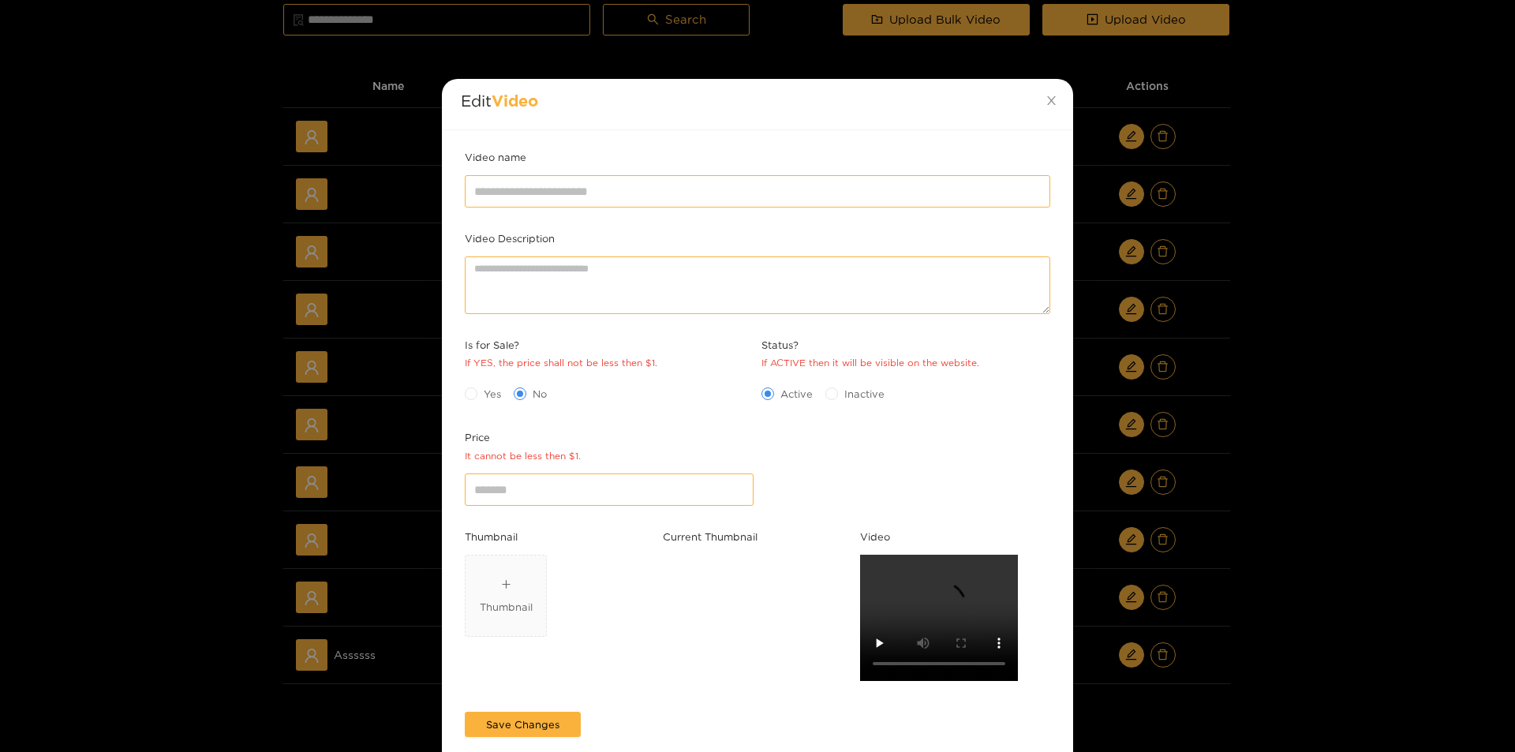
click at [1241, 583] on div "Edit Video Video name Video Description Is for Sale? If YES, the price shall no…" at bounding box center [757, 376] width 1515 height 752
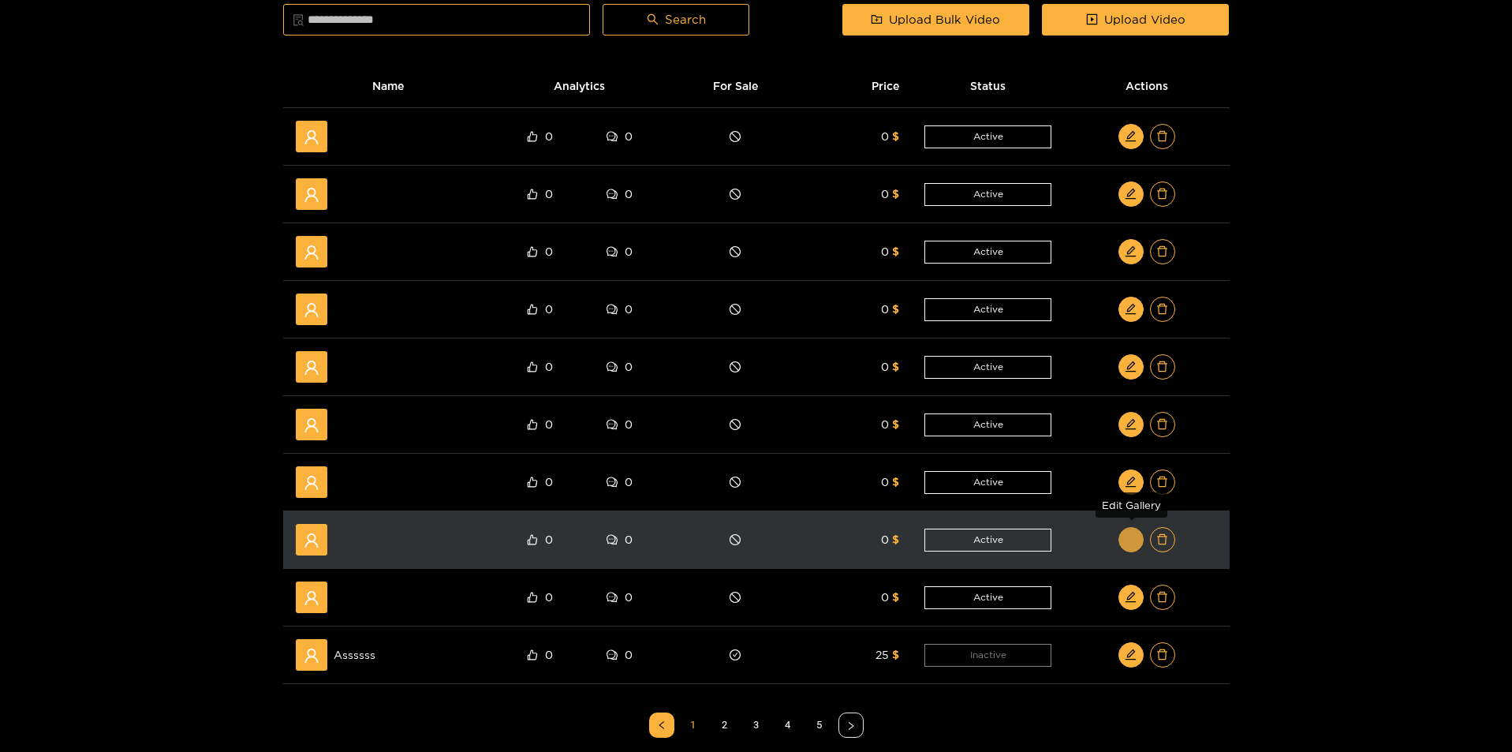
click at [1138, 538] on button "button" at bounding box center [1131, 539] width 25 height 25
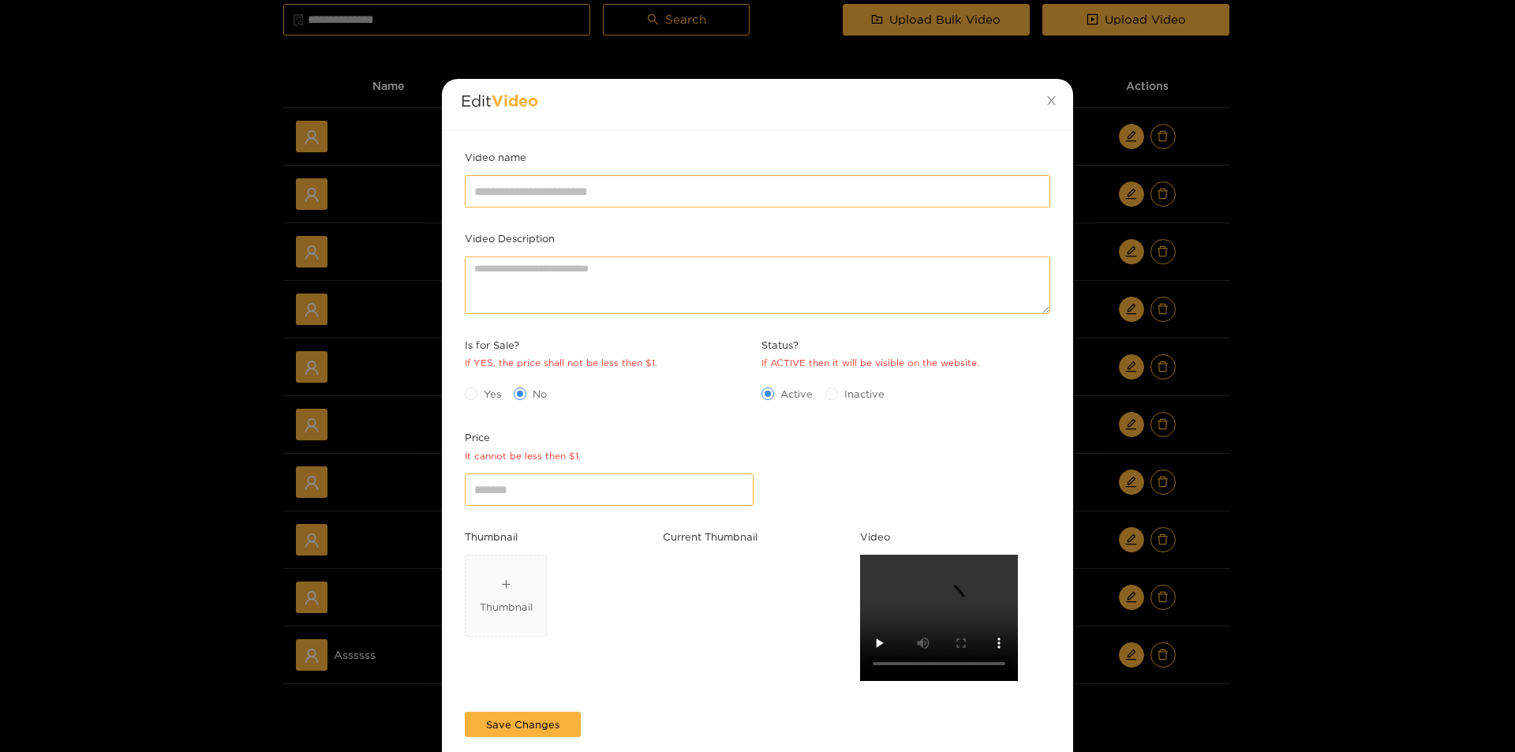
click at [1306, 536] on div "Edit Video Video name Video Description Is for Sale? If YES, the price shall no…" at bounding box center [757, 376] width 1515 height 752
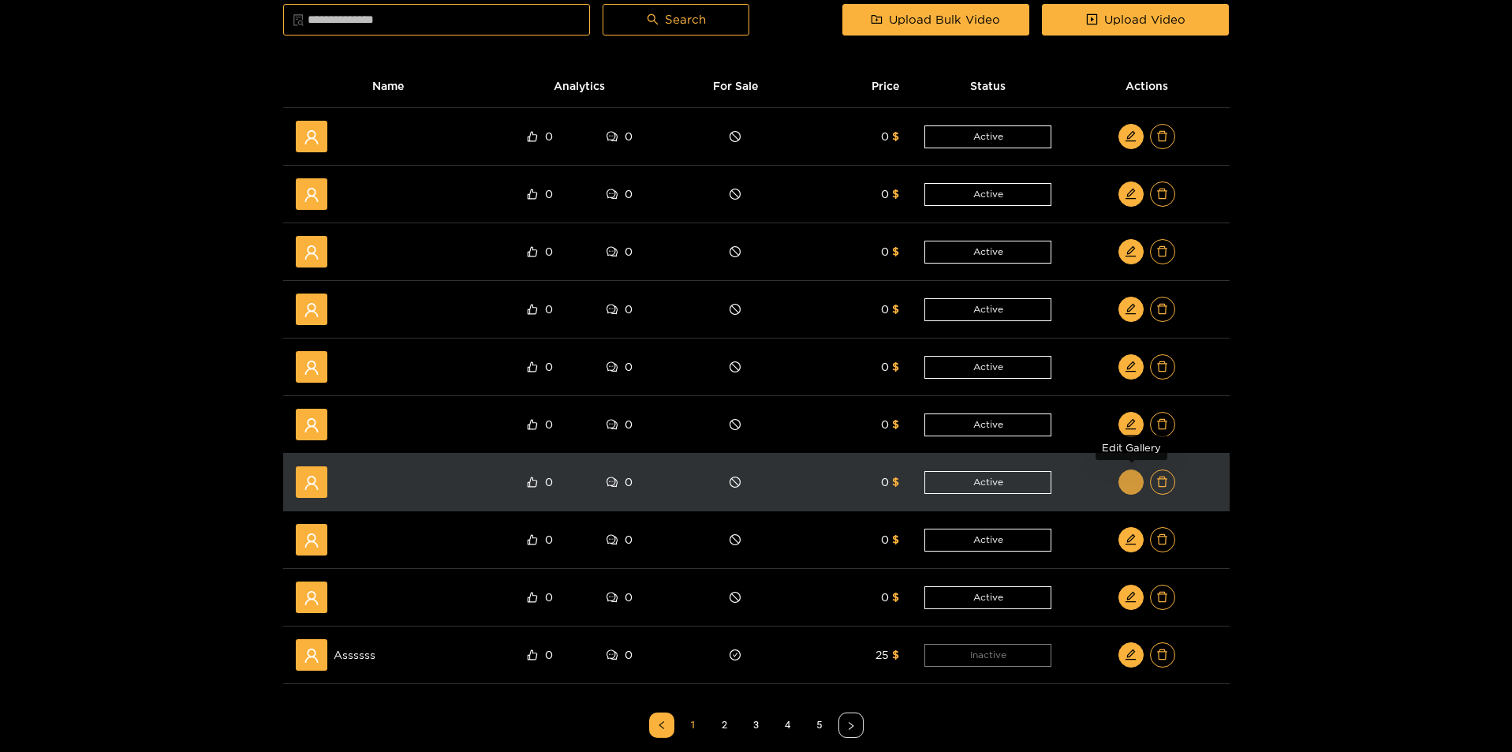
click at [1134, 476] on icon "edit" at bounding box center [1131, 482] width 12 height 12
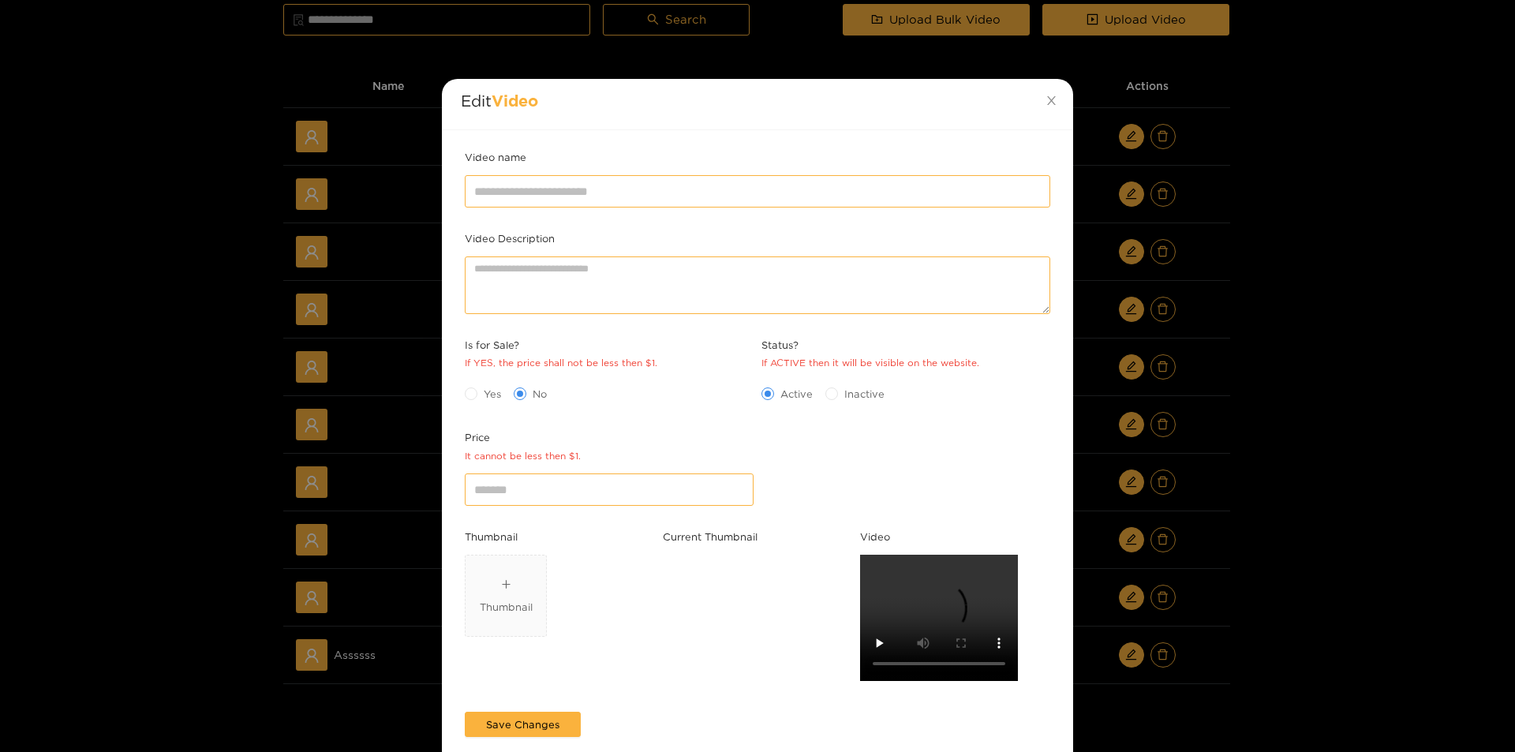
click at [1290, 475] on div "Edit Video Video name Video Description Is for Sale? If YES, the price shall no…" at bounding box center [757, 376] width 1515 height 752
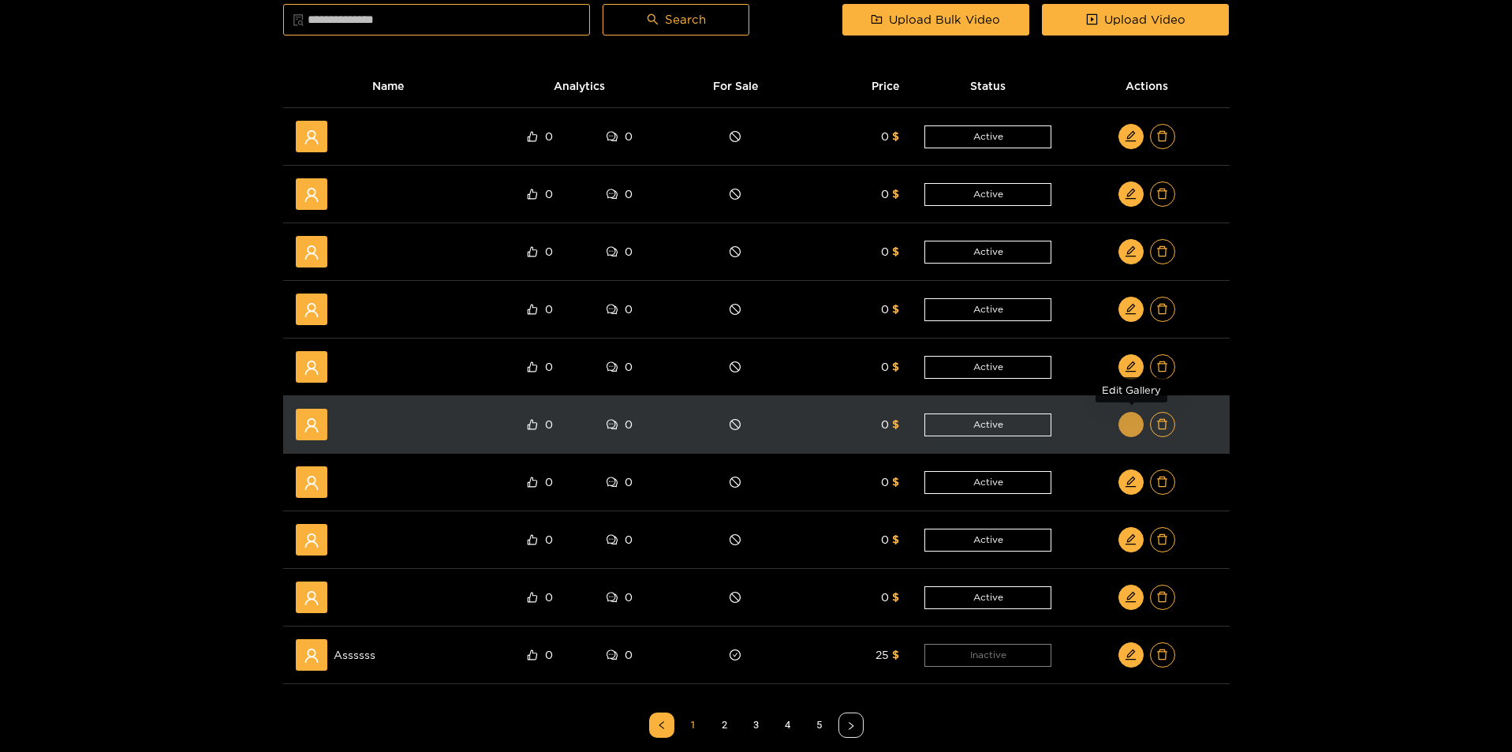
click at [1135, 418] on icon "edit" at bounding box center [1131, 424] width 12 height 12
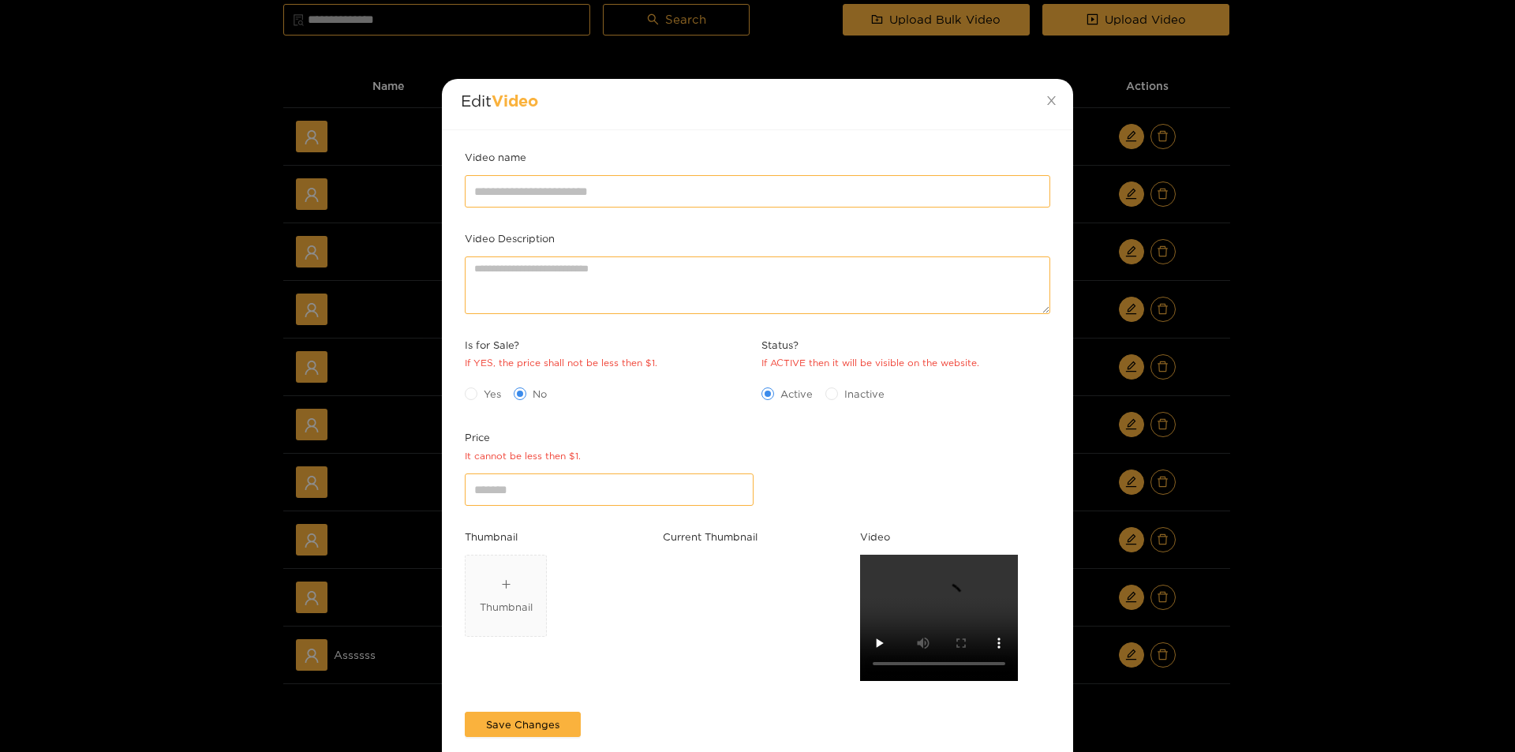
click at [1246, 423] on div "Edit Video Video name Video Description Is for Sale? If YES, the price shall no…" at bounding box center [757, 376] width 1515 height 752
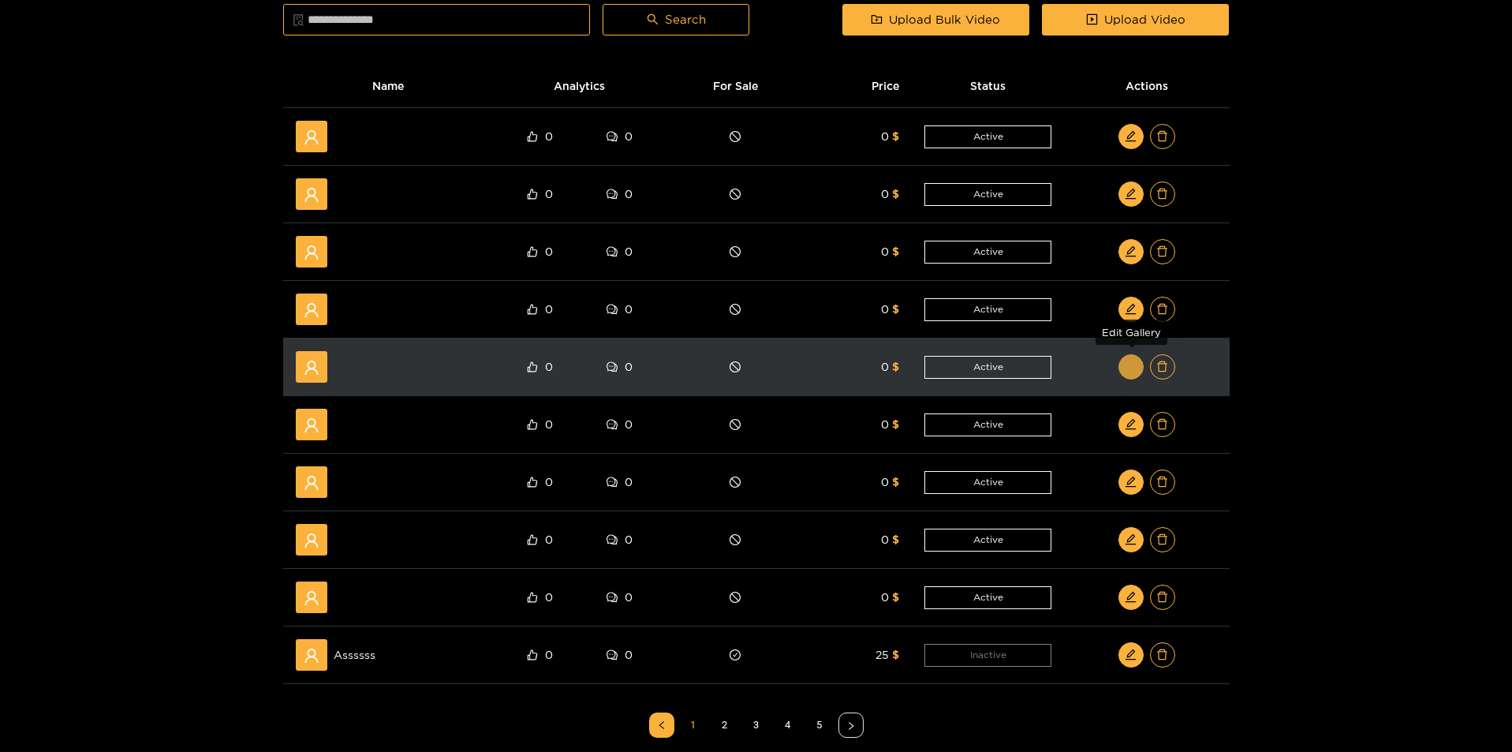
click at [1131, 366] on icon "edit" at bounding box center [1131, 367] width 12 height 12
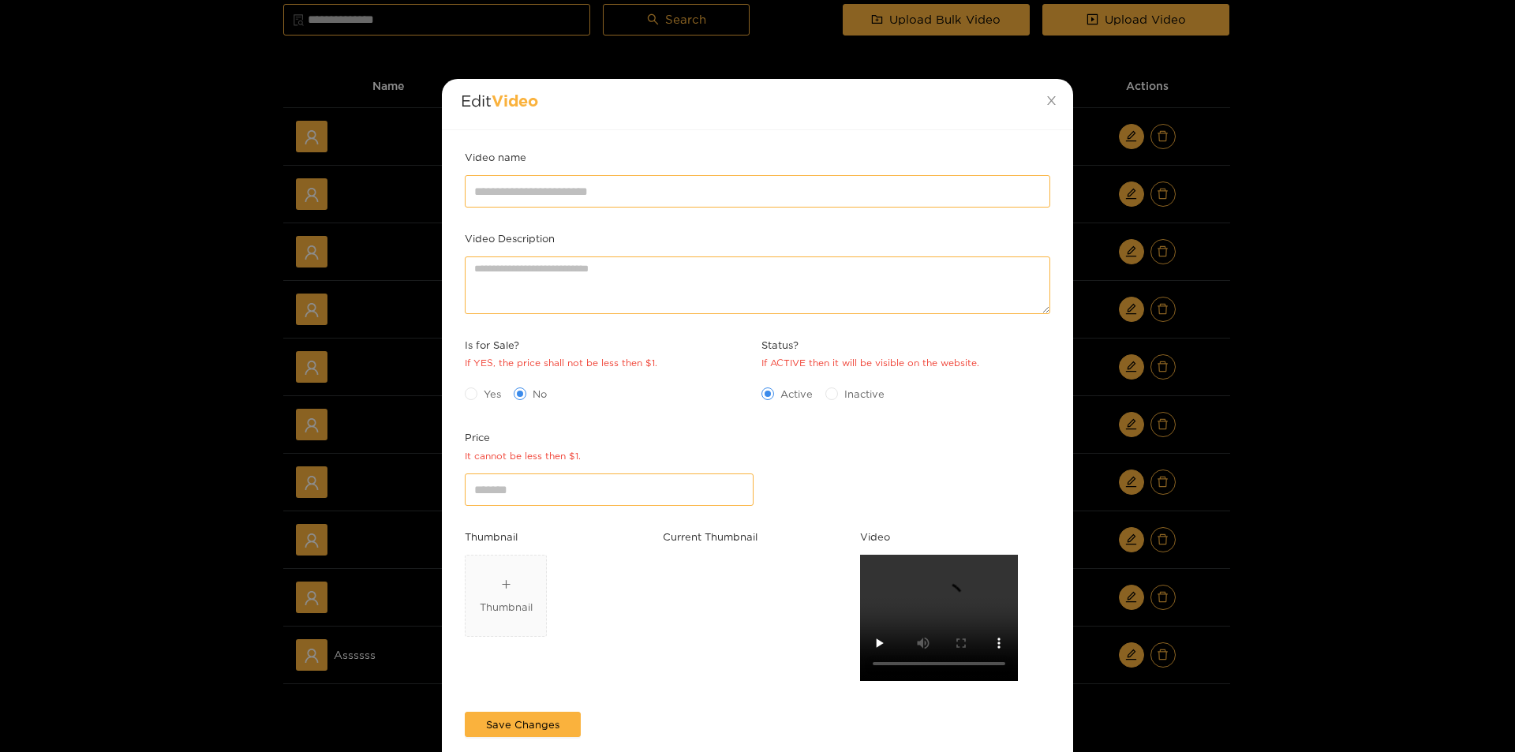
click at [1216, 427] on div "Edit Video Video name Video Description Is for Sale? If YES, the price shall no…" at bounding box center [757, 376] width 1515 height 752
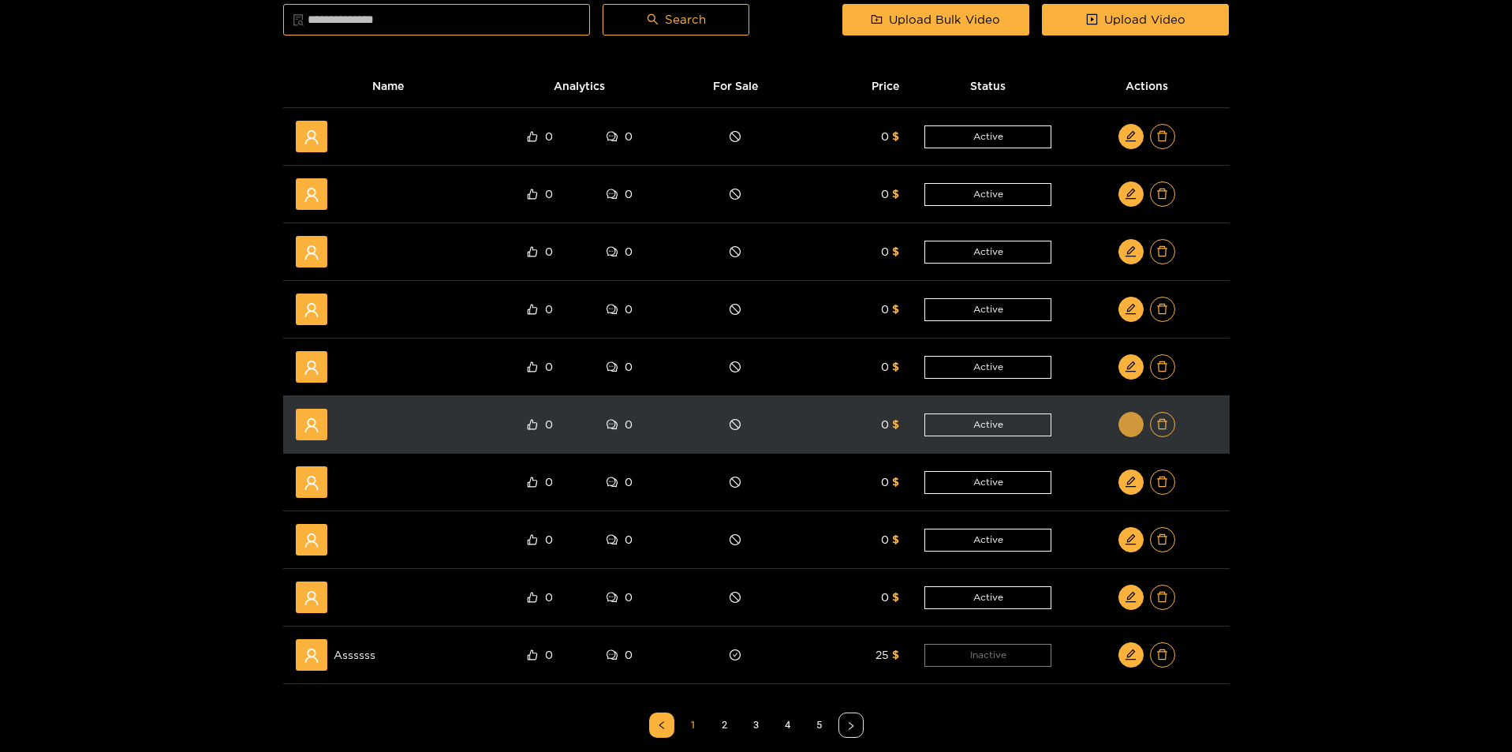
click at [1125, 427] on icon "edit" at bounding box center [1131, 424] width 12 height 12
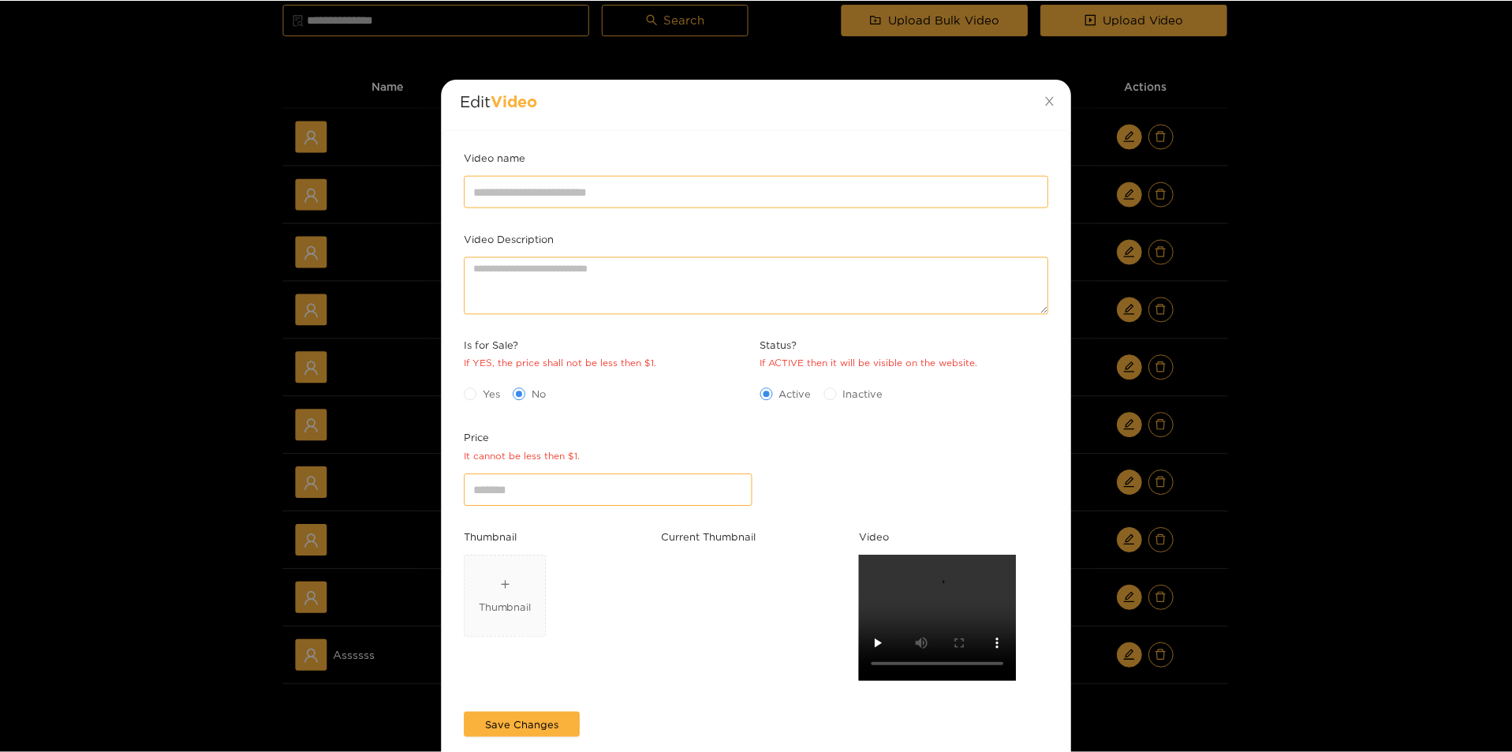
scroll to position [0, 0]
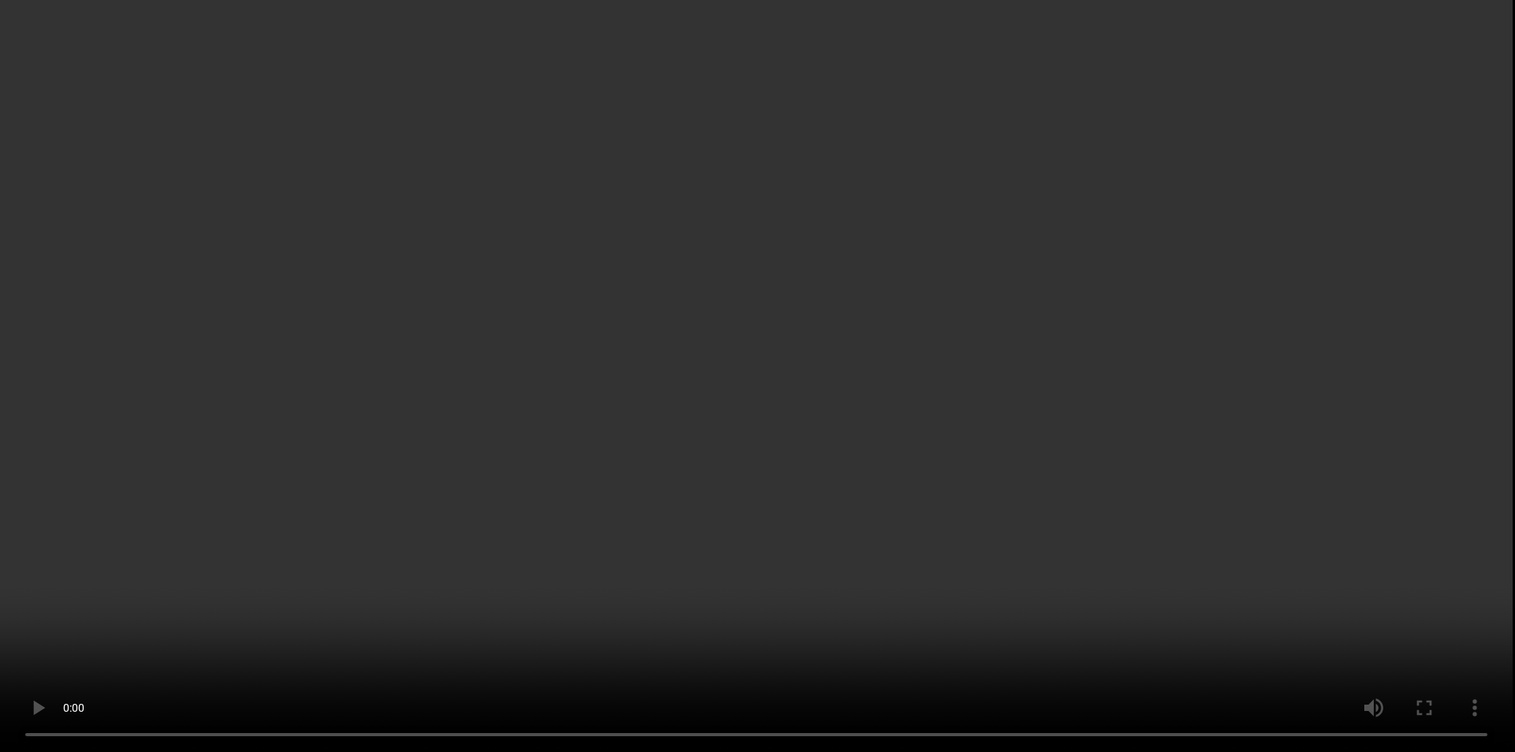
click at [1336, 483] on div "Edit Video Video name Video Description Is for Sale? If YES, the price shall no…" at bounding box center [757, 376] width 1515 height 752
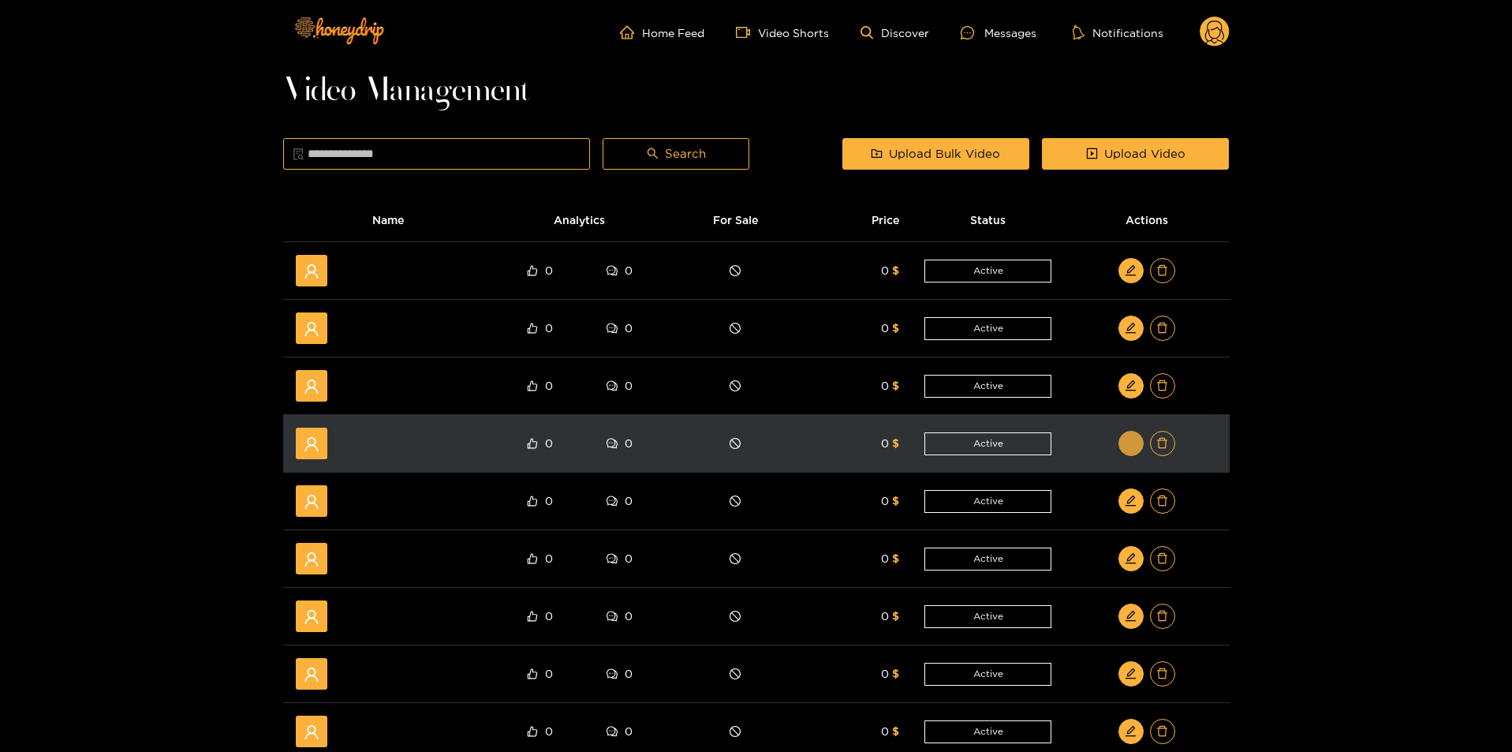
click at [1126, 449] on icon "edit" at bounding box center [1131, 443] width 12 height 12
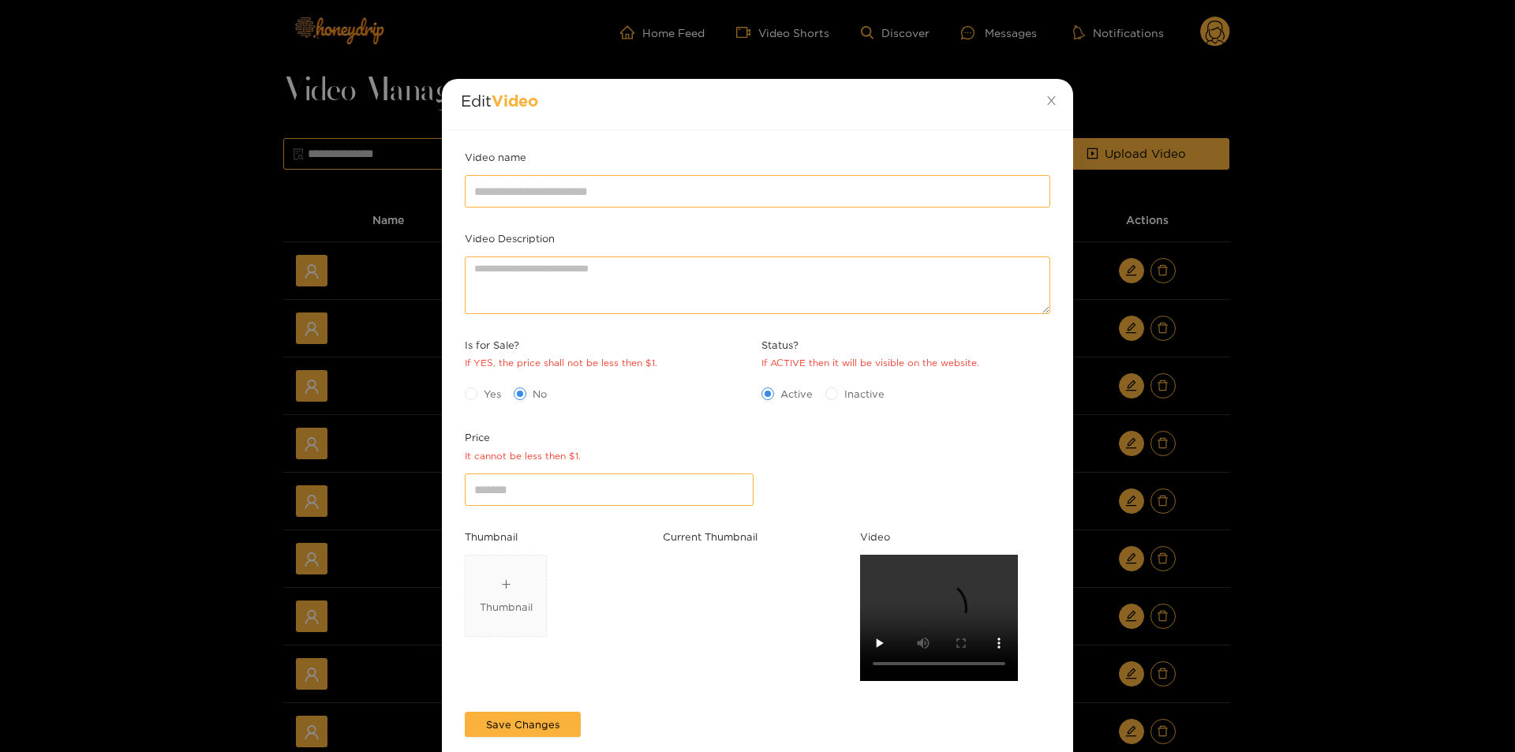
click at [1277, 458] on div "Edit Video Video name Video Description Is for Sale? If YES, the price shall no…" at bounding box center [757, 376] width 1515 height 752
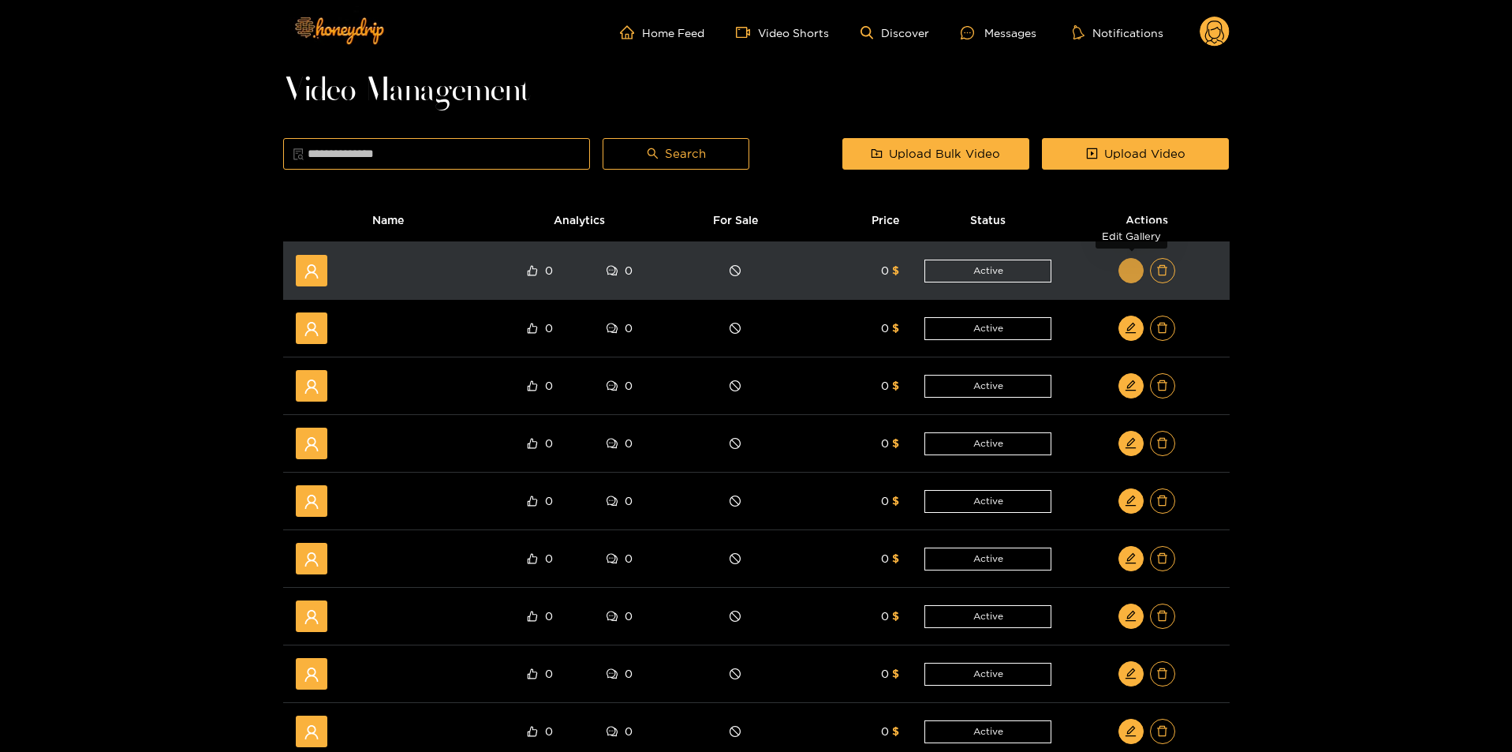
click at [1131, 269] on icon "edit" at bounding box center [1131, 270] width 12 height 12
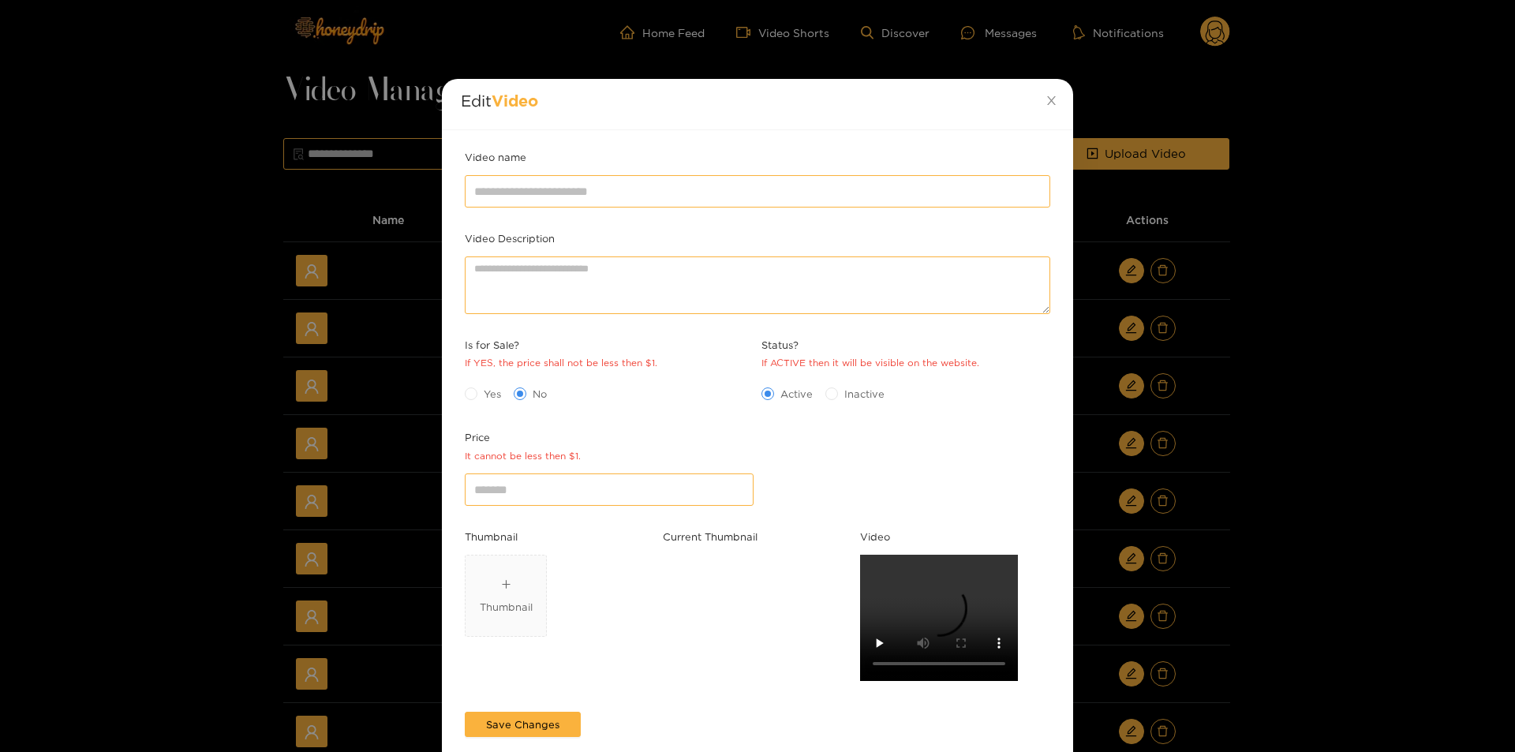
click at [1302, 374] on div "Edit Video Video name Video Description Is for Sale? If YES, the price shall no…" at bounding box center [757, 376] width 1515 height 752
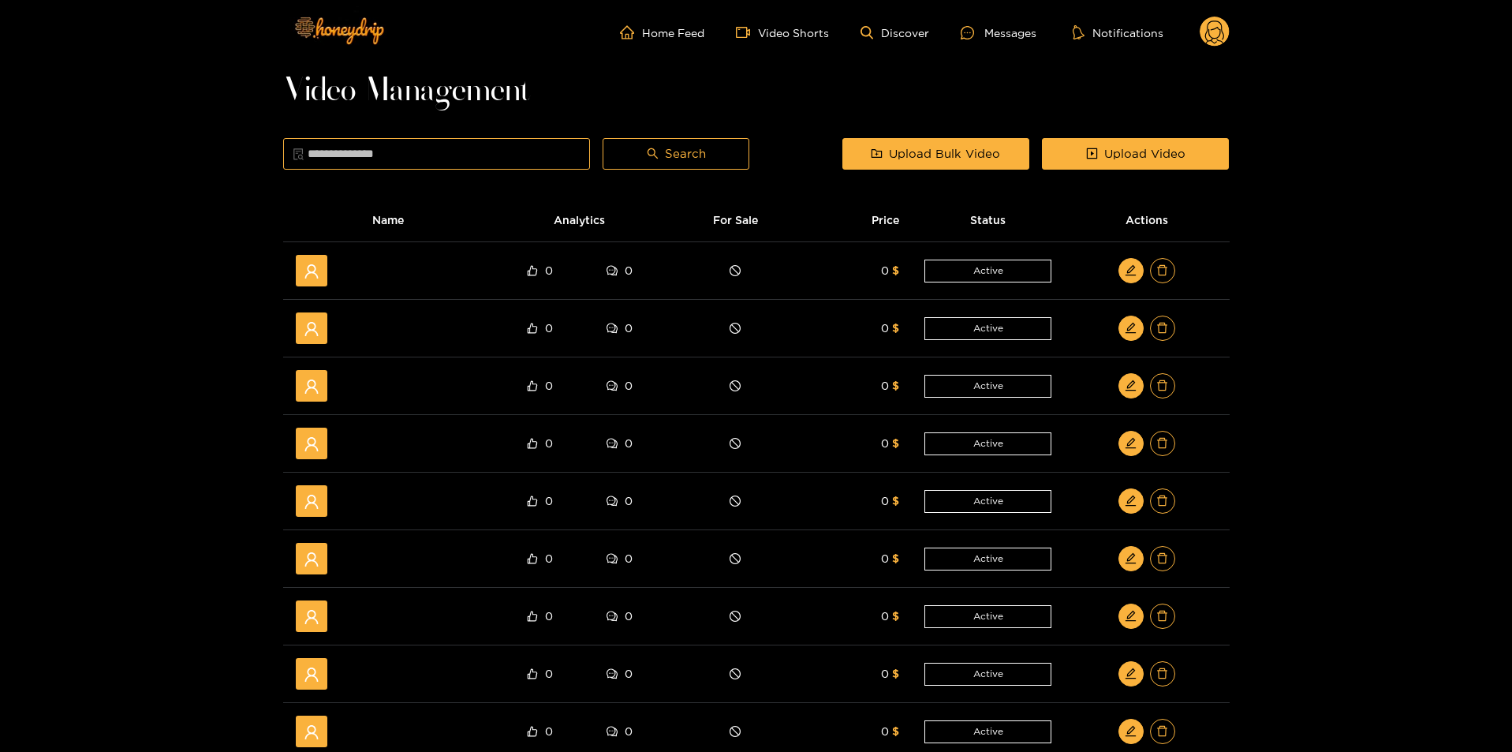
click at [1224, 36] on icon at bounding box center [1214, 35] width 19 height 28
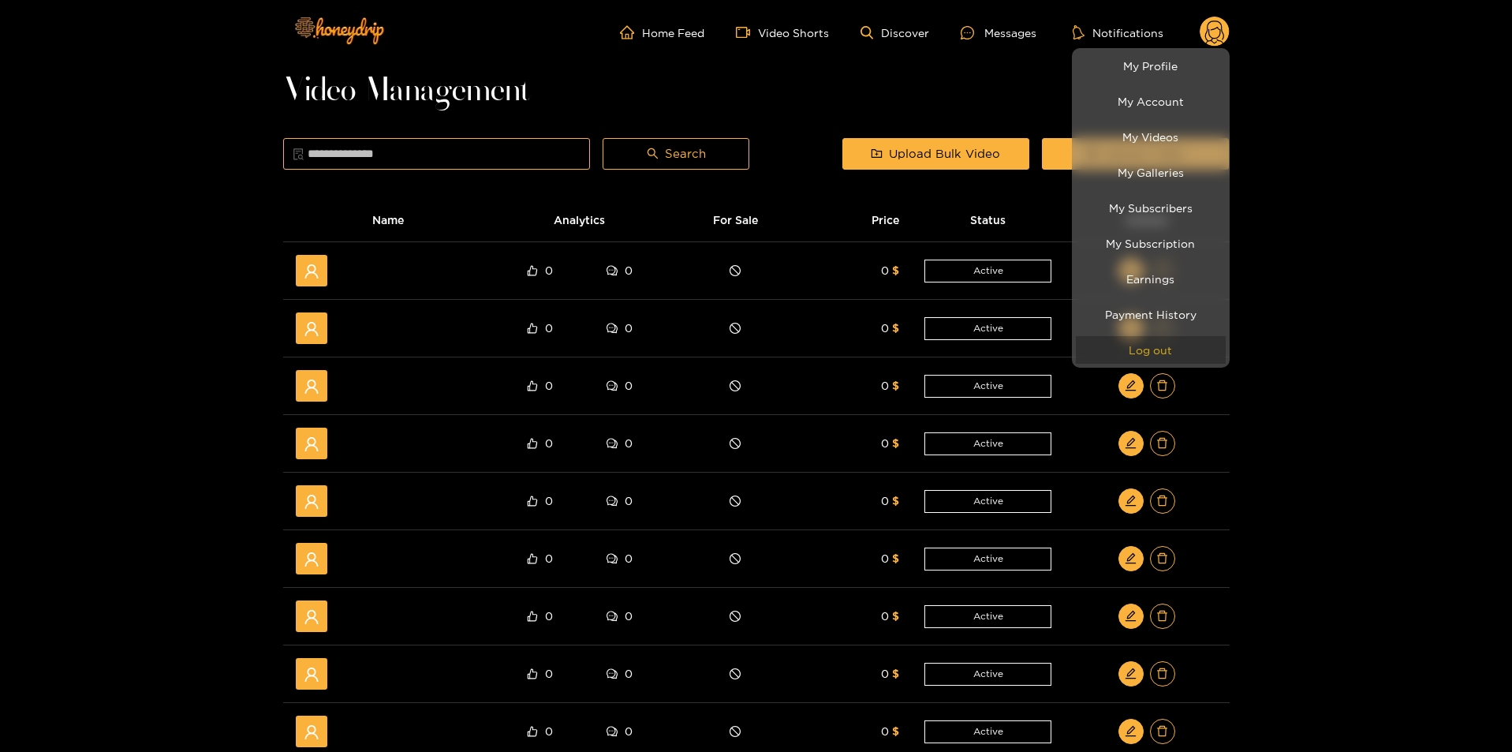
click at [1160, 346] on button "Log out" at bounding box center [1151, 350] width 150 height 28
